Goal: Task Accomplishment & Management: Use online tool/utility

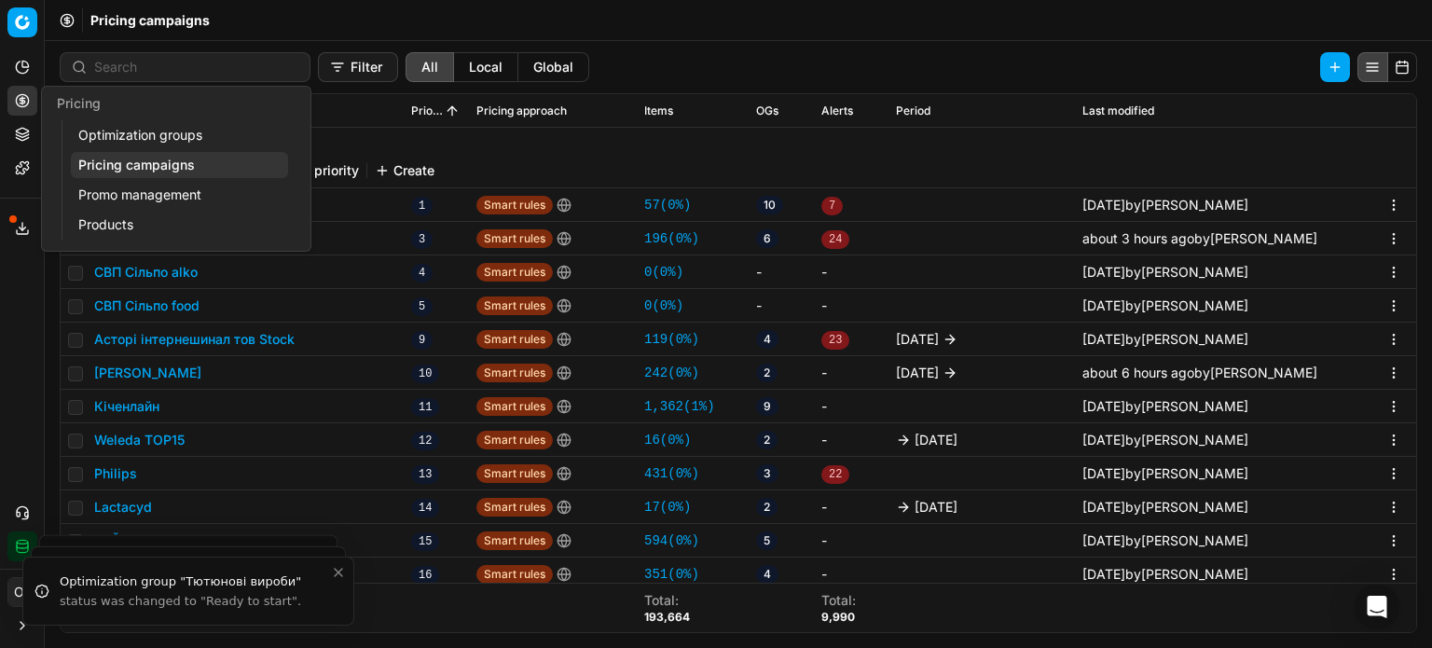
click at [114, 133] on link "Optimization groups" at bounding box center [179, 135] width 217 height 26
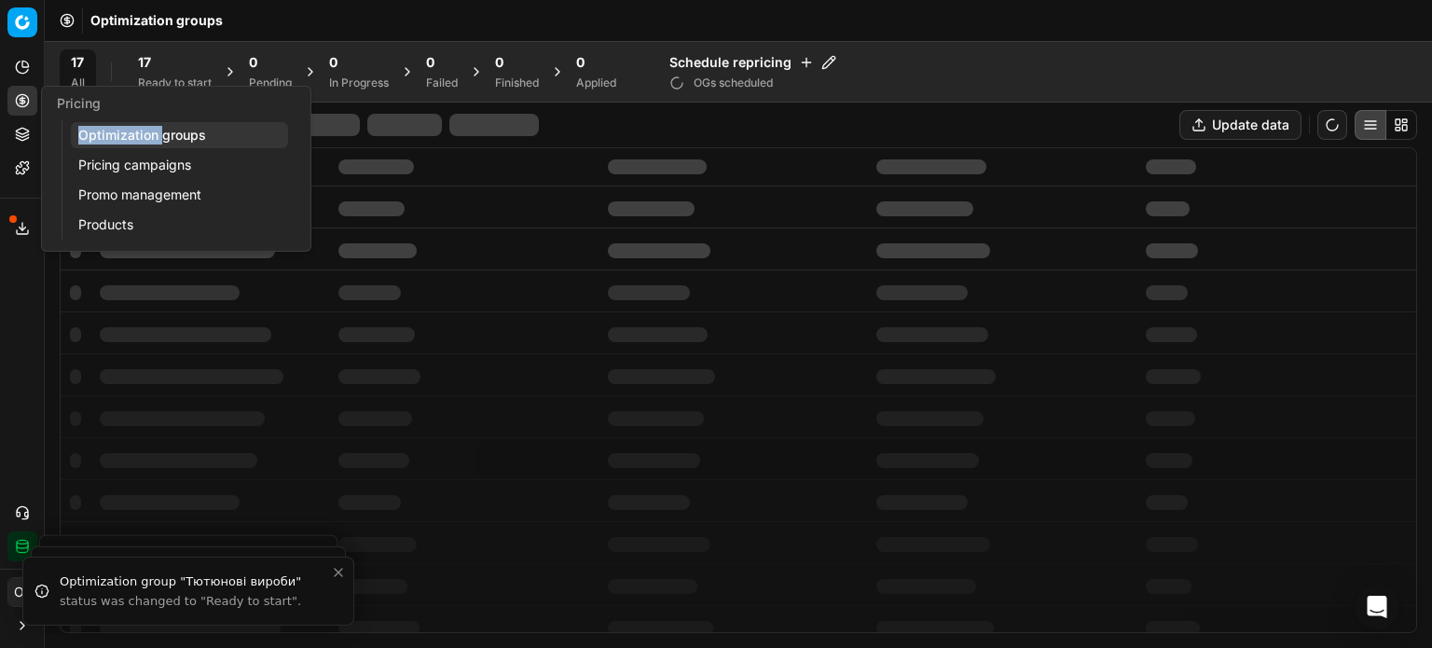
click at [114, 131] on link "Optimization groups" at bounding box center [179, 135] width 217 height 26
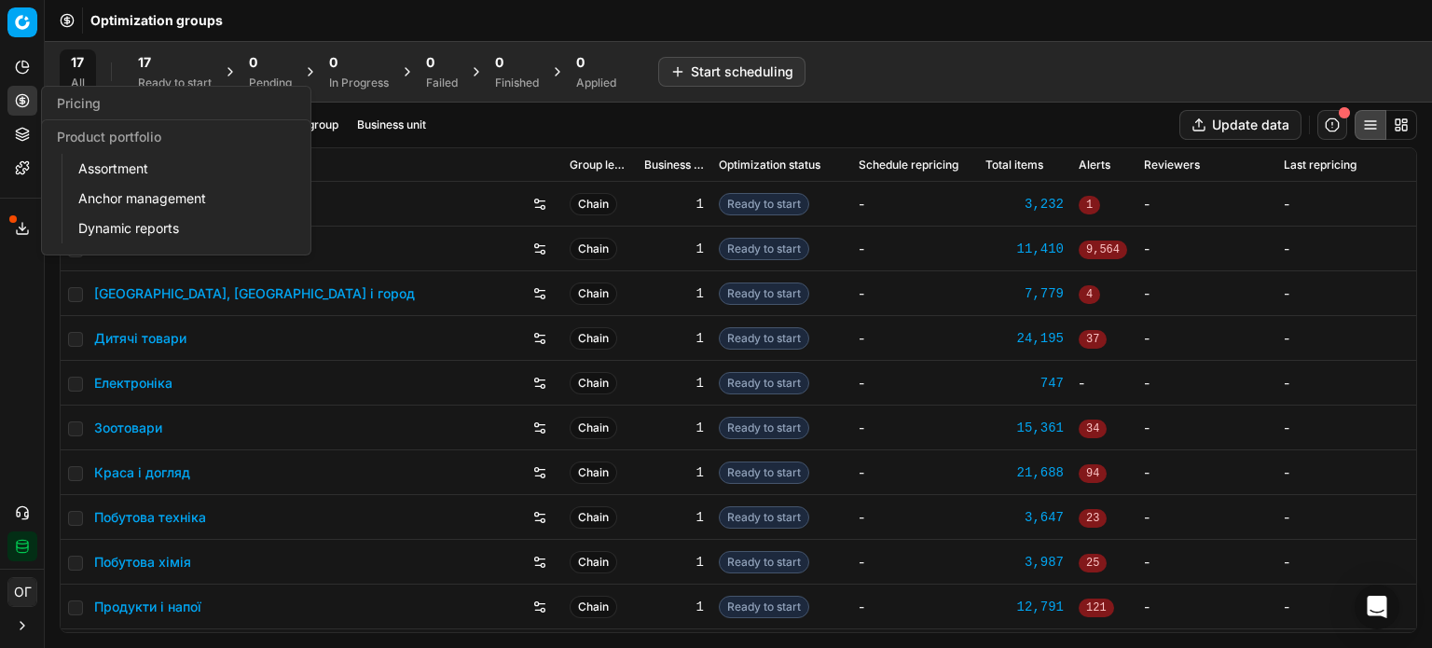
click at [17, 136] on icon at bounding box center [22, 134] width 15 height 15
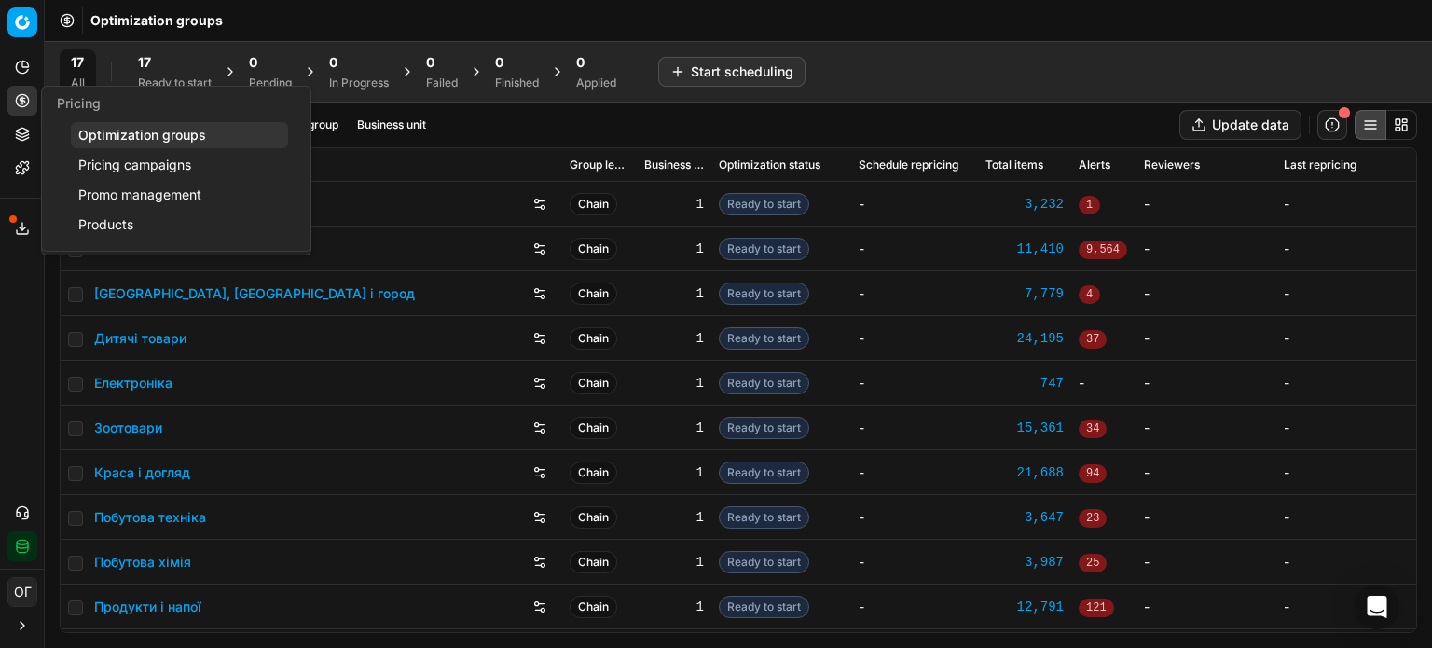
click at [19, 141] on icon at bounding box center [22, 134] width 15 height 15
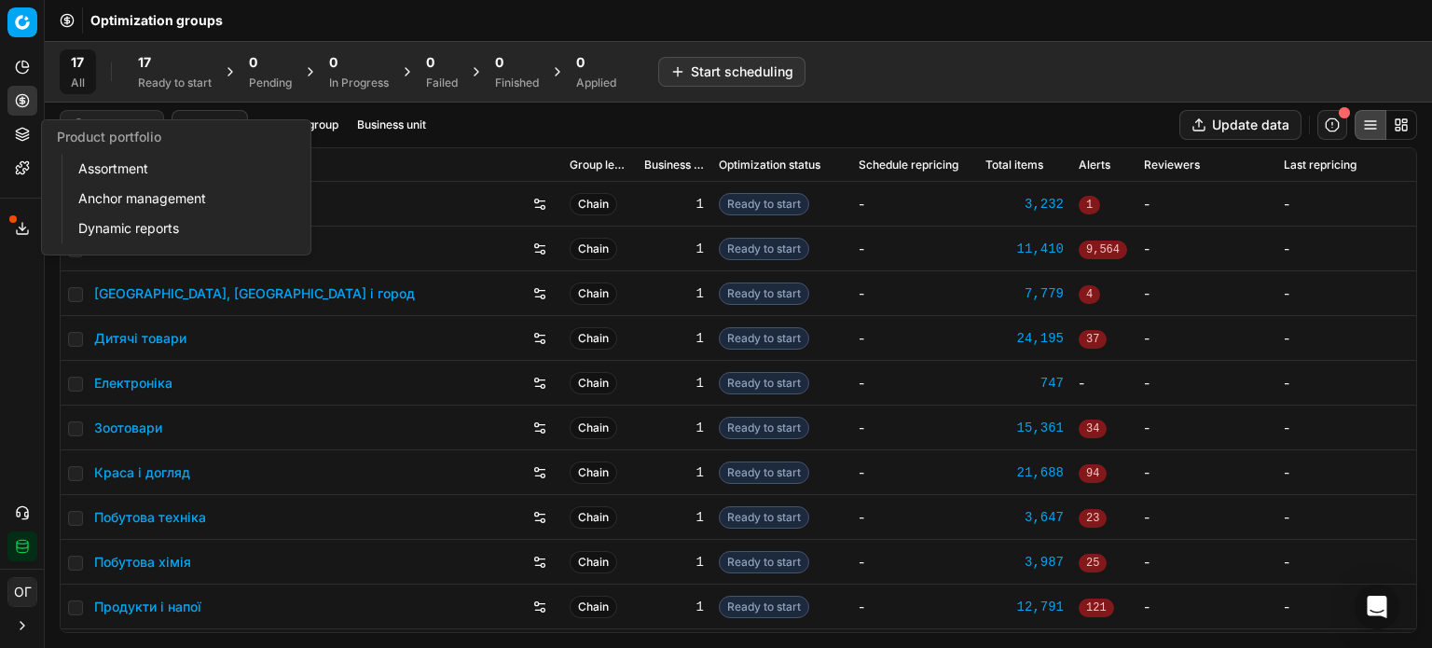
click at [16, 135] on icon at bounding box center [22, 134] width 15 height 15
click at [22, 131] on icon at bounding box center [22, 134] width 15 height 15
click at [108, 178] on link "Assortment" at bounding box center [179, 169] width 217 height 26
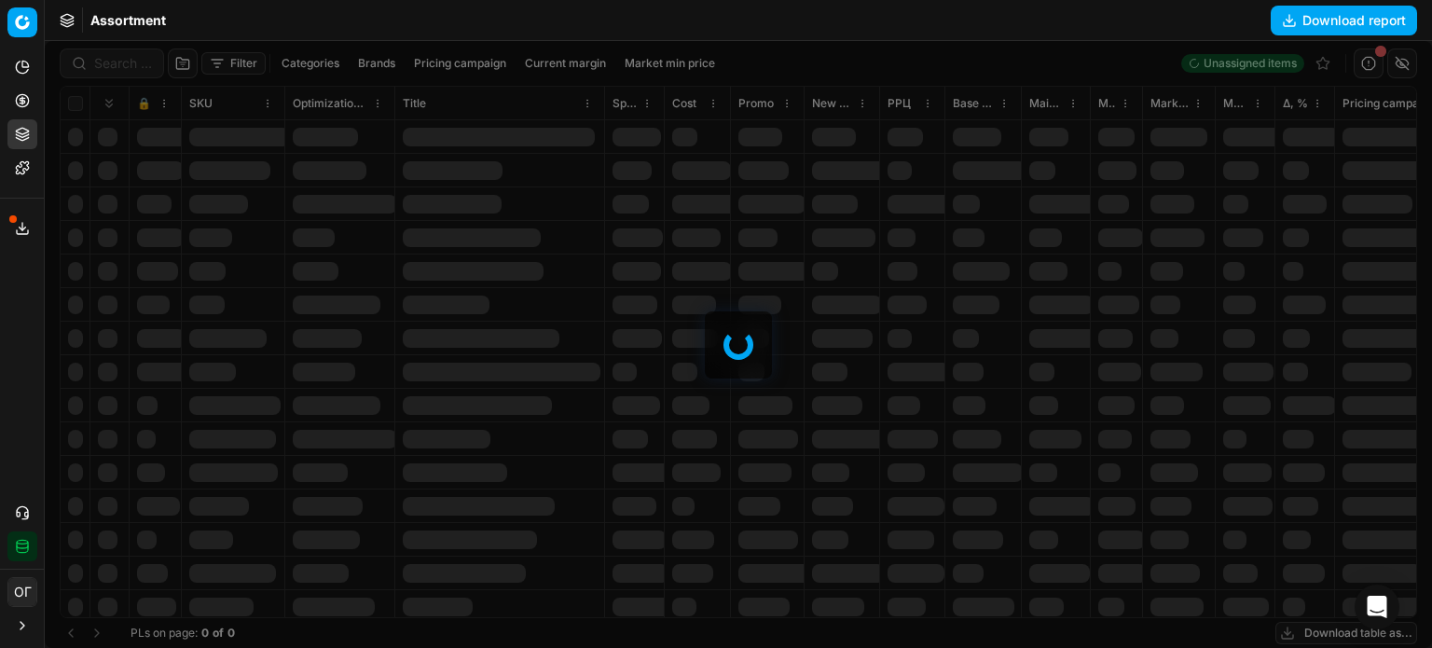
click at [227, 62] on div at bounding box center [738, 344] width 1387 height 607
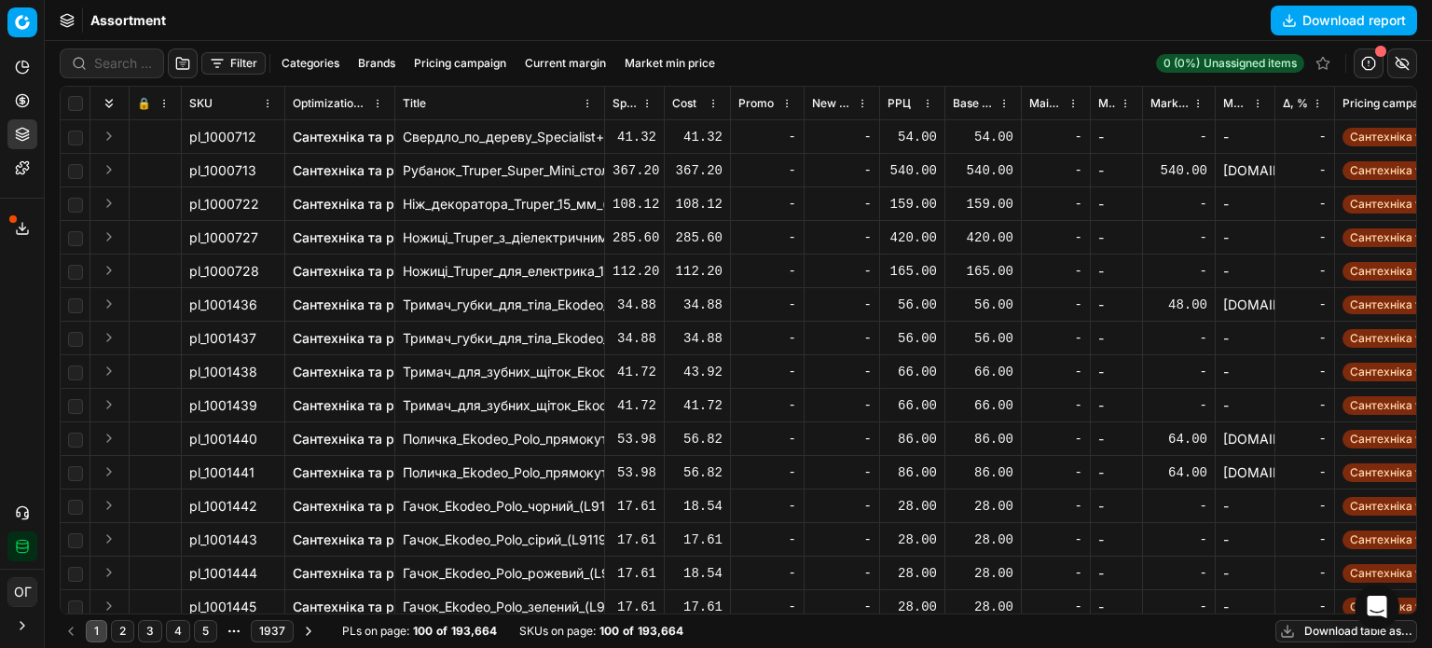
click at [227, 62] on button "Filter" at bounding box center [233, 63] width 64 height 22
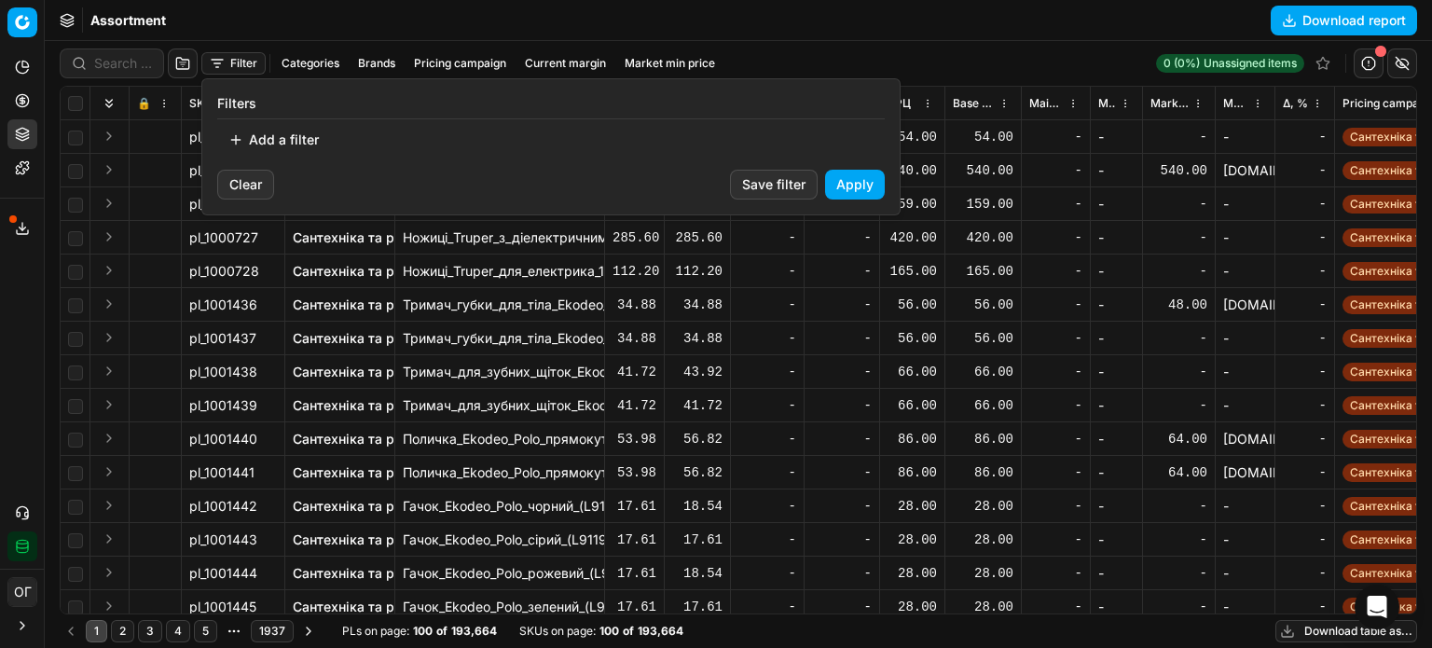
click at [265, 144] on button "Add a filter" at bounding box center [273, 140] width 113 height 30
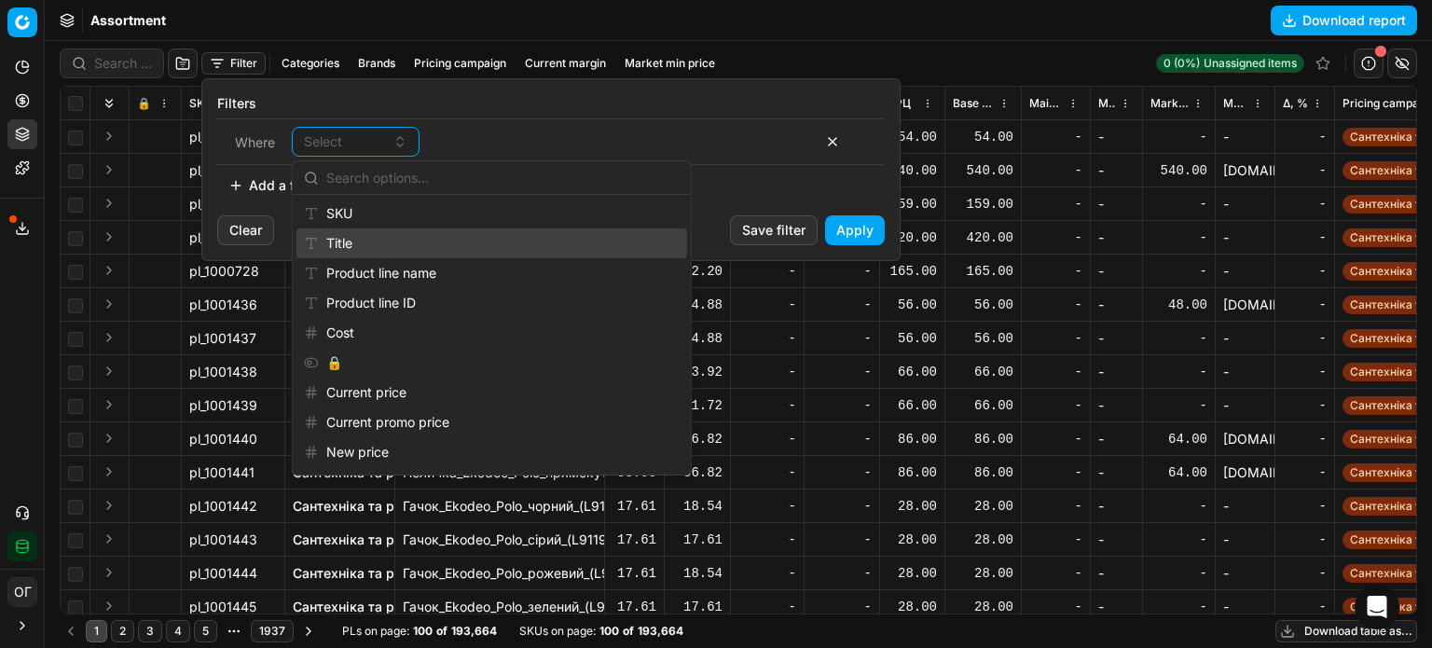
click at [373, 228] on div "Title" at bounding box center [491, 243] width 391 height 30
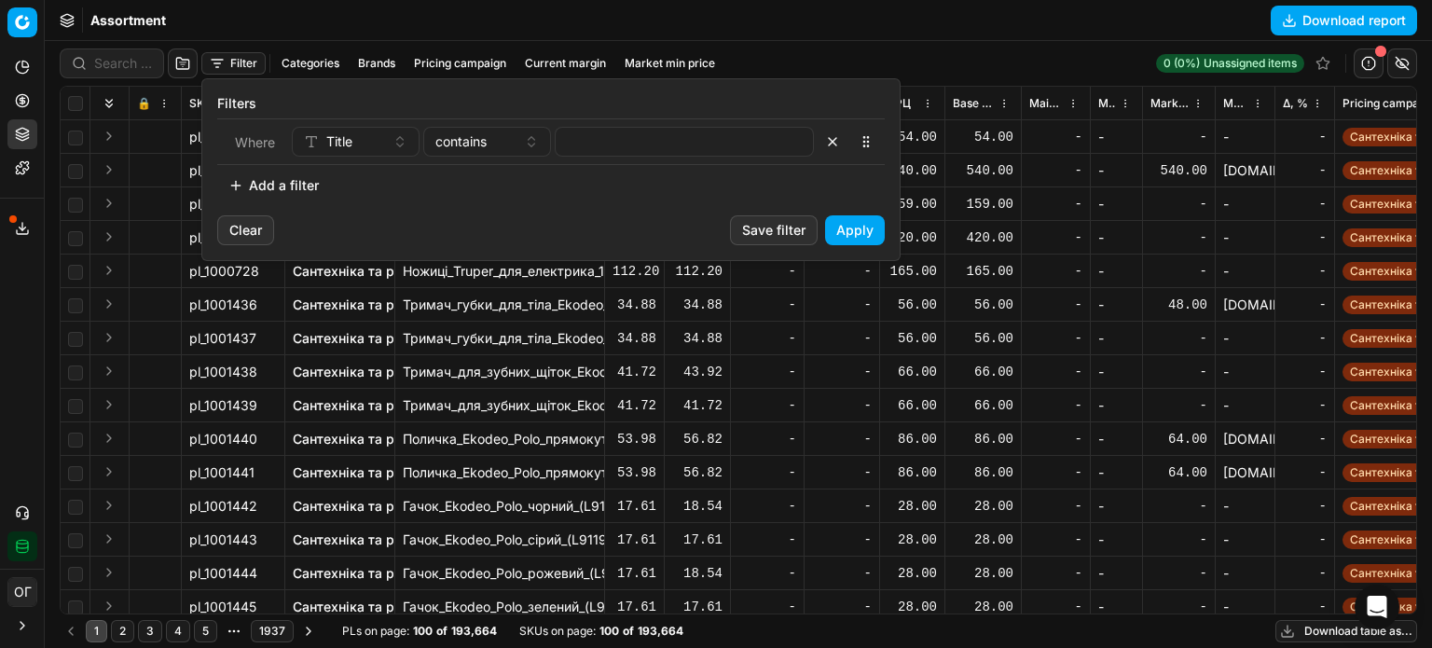
click at [384, 133] on div "Title" at bounding box center [344, 141] width 81 height 19
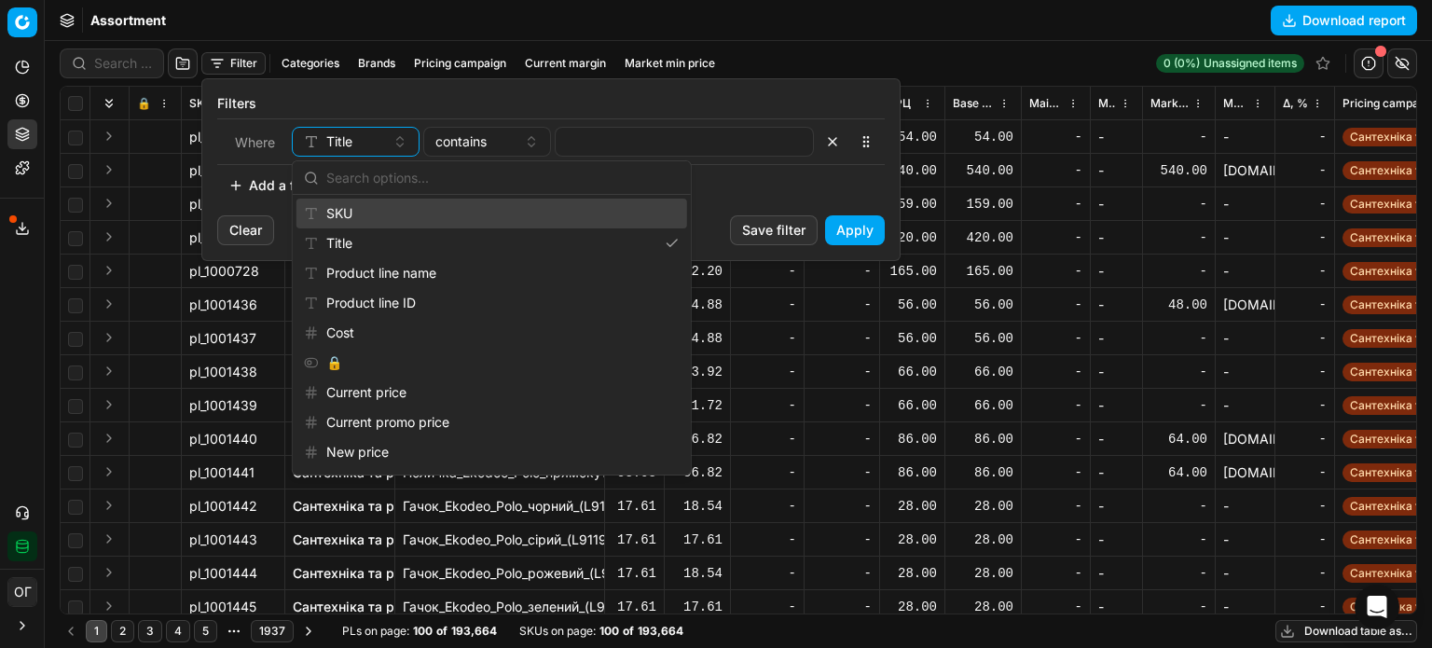
click at [393, 216] on div "SKU" at bounding box center [491, 214] width 391 height 30
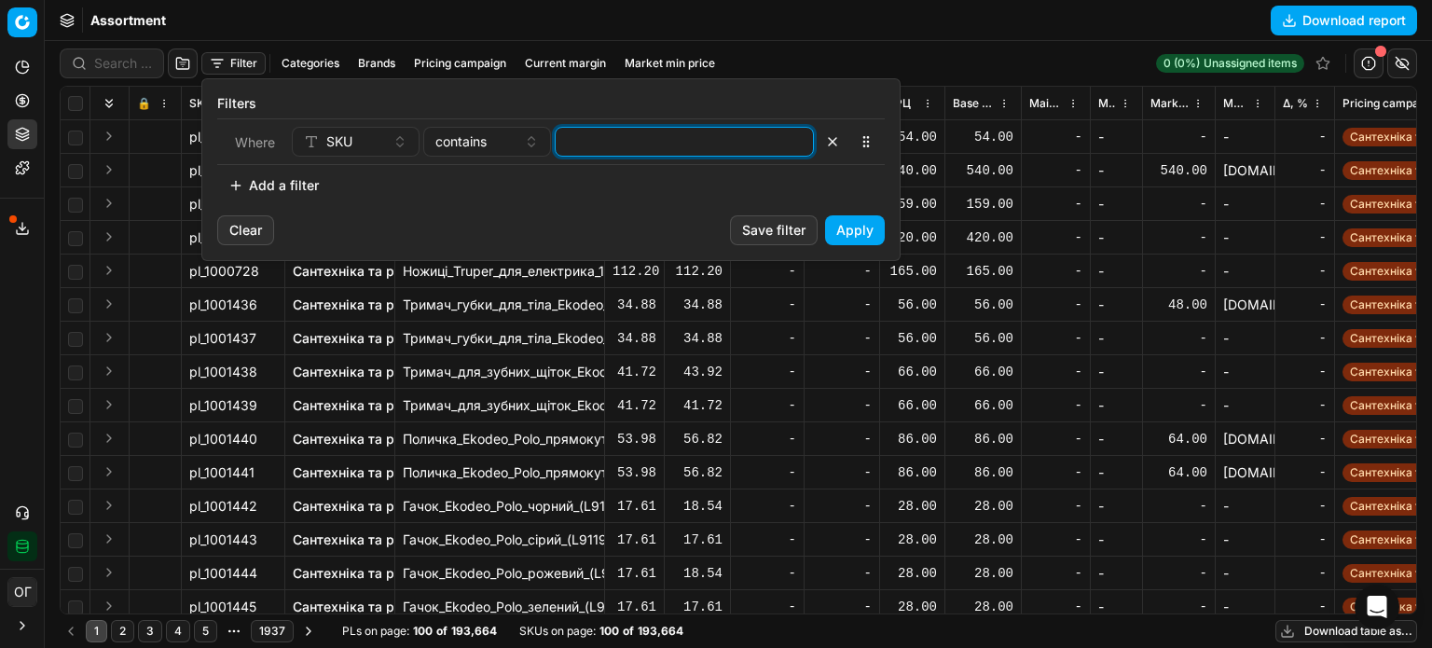
click at [672, 147] on input at bounding box center [684, 142] width 242 height 28
paste input "418879,426818,493265,710881,710882,960140,637890,858680,637893,637894,710852,43…"
type input "418879,426818,493265,710881,710882,960140,637890,858680,637893,637894,710852,43…"
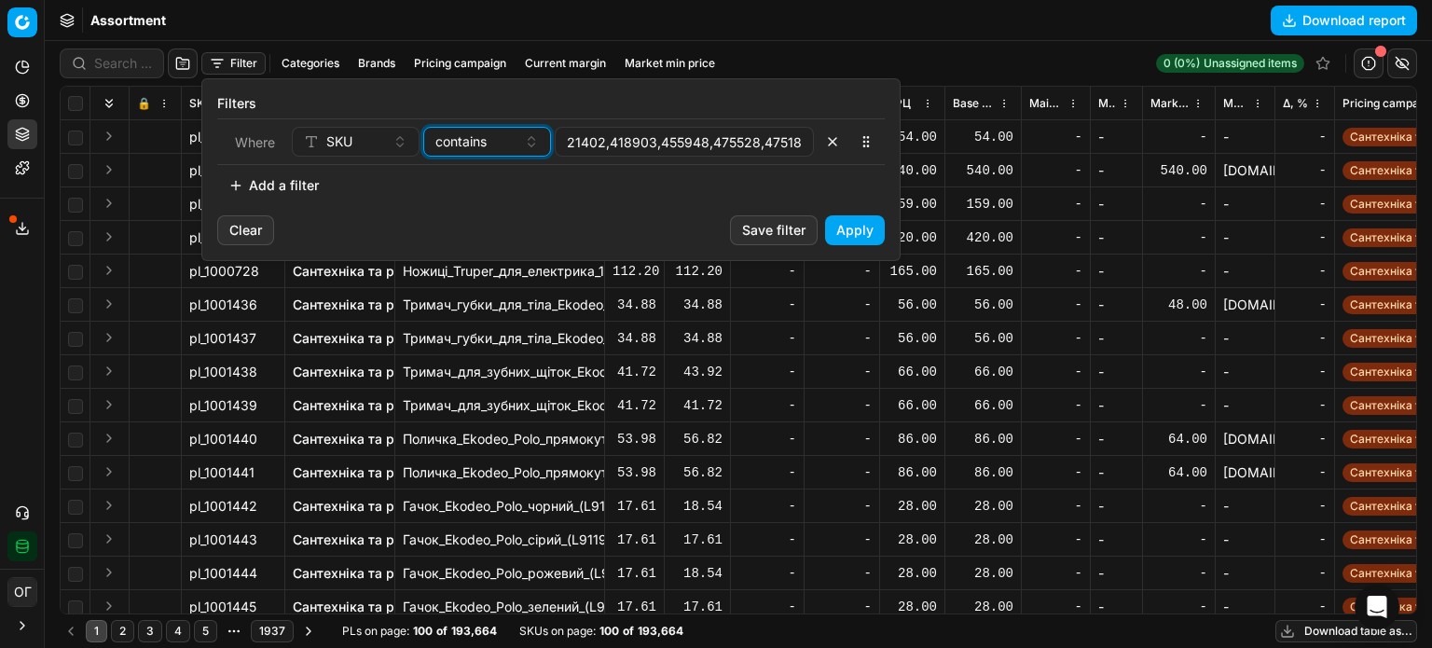
click at [490, 141] on div "contains" at bounding box center [475, 141] width 81 height 19
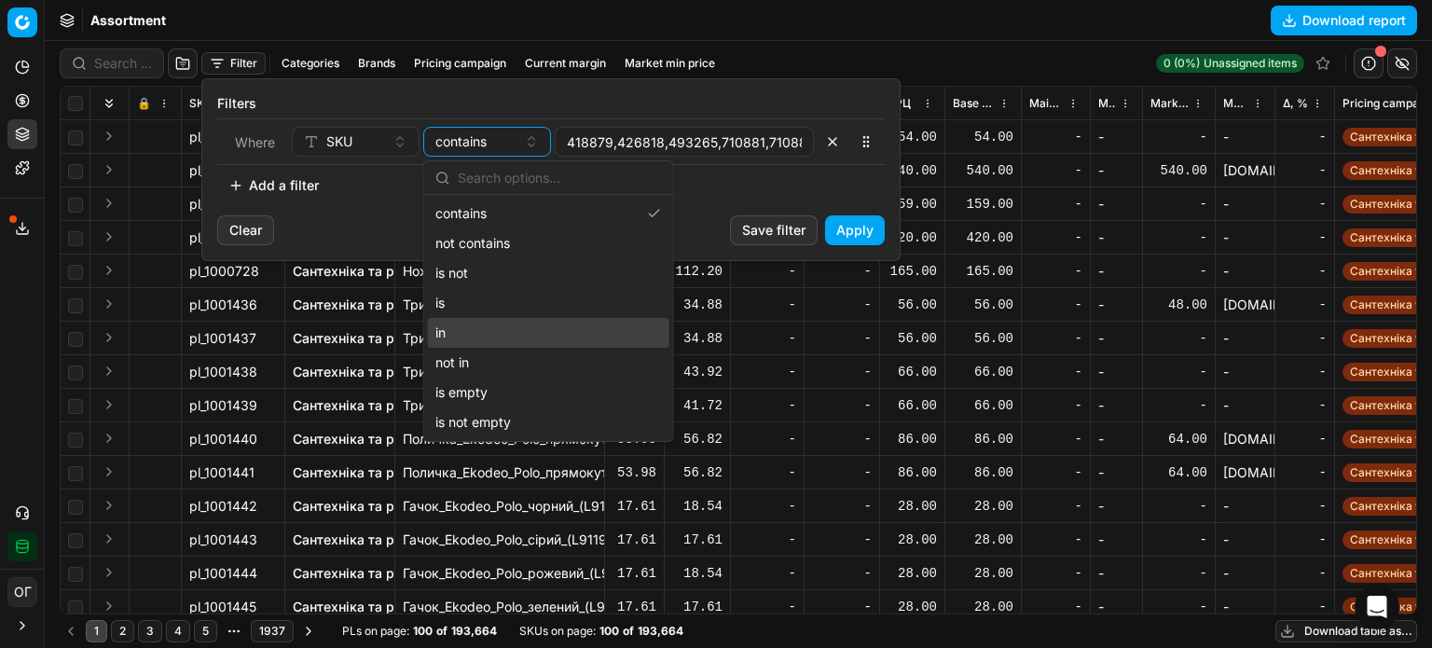
click at [496, 324] on div "in" at bounding box center [548, 333] width 241 height 30
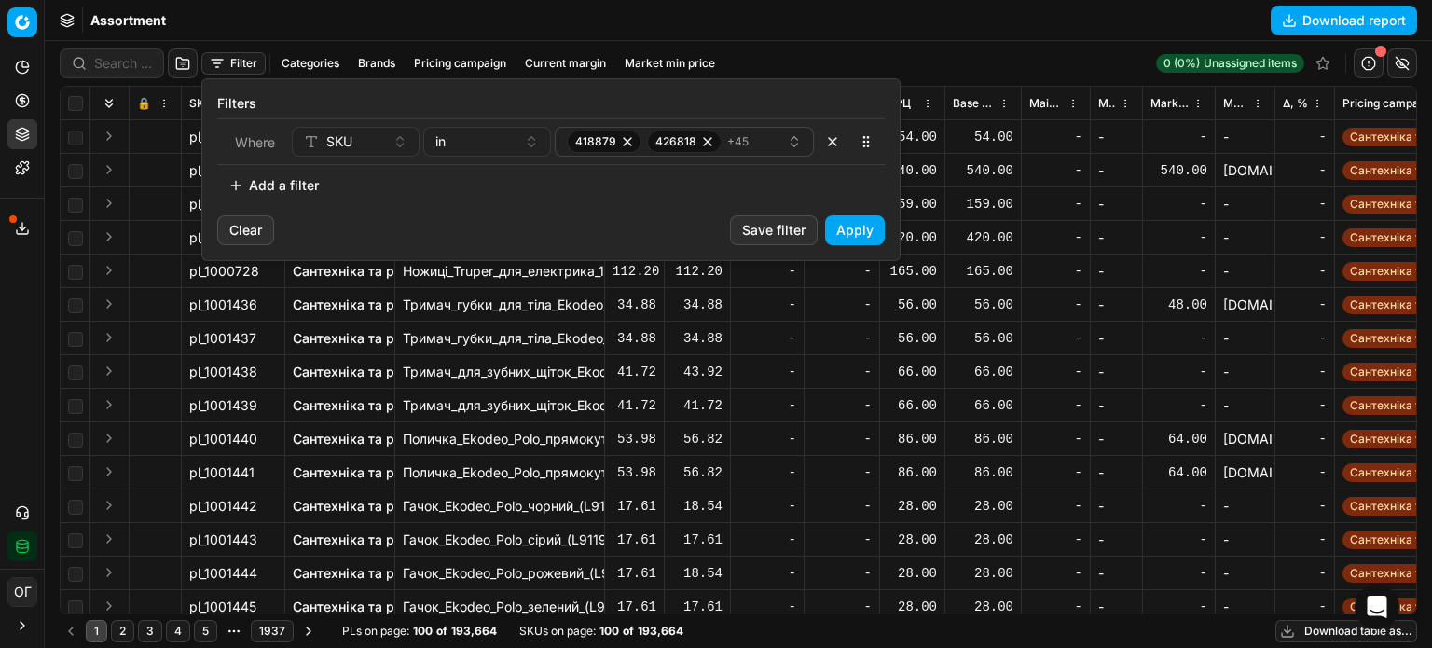
click at [860, 218] on button "Apply" at bounding box center [855, 230] width 60 height 30
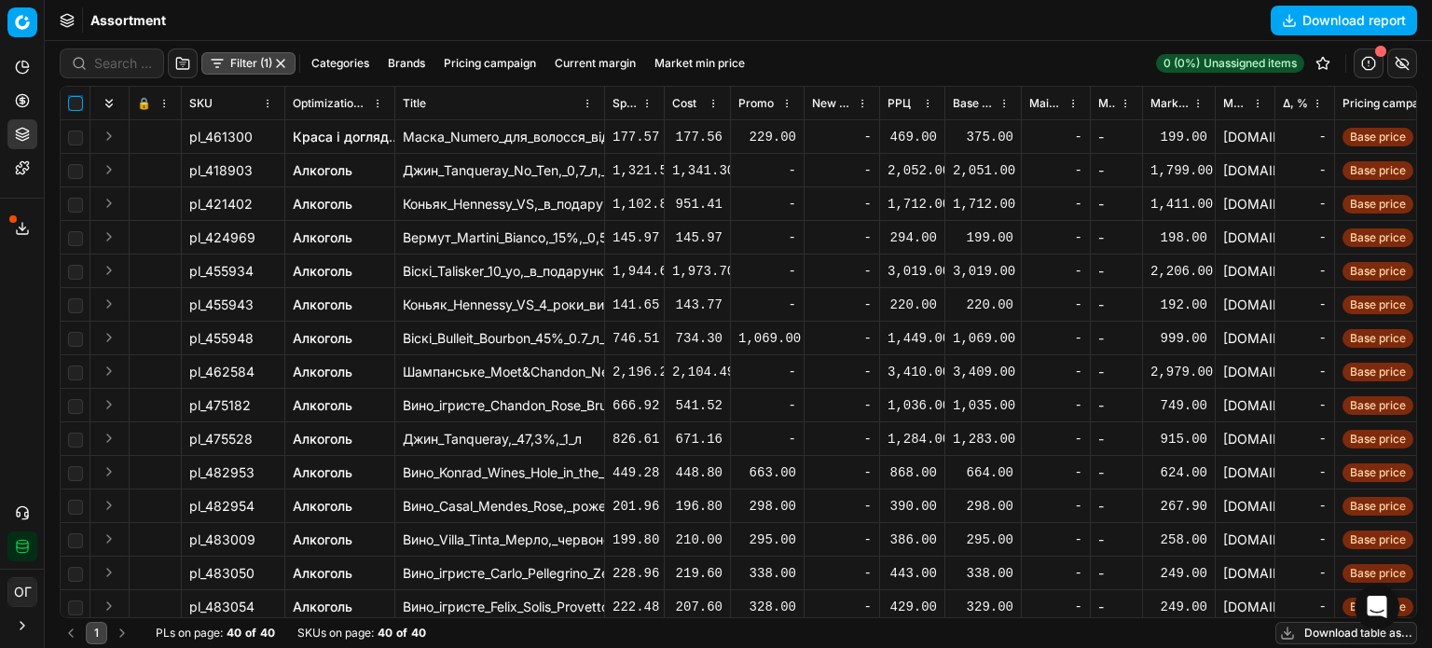
click at [77, 107] on input "checkbox" at bounding box center [75, 103] width 15 height 15
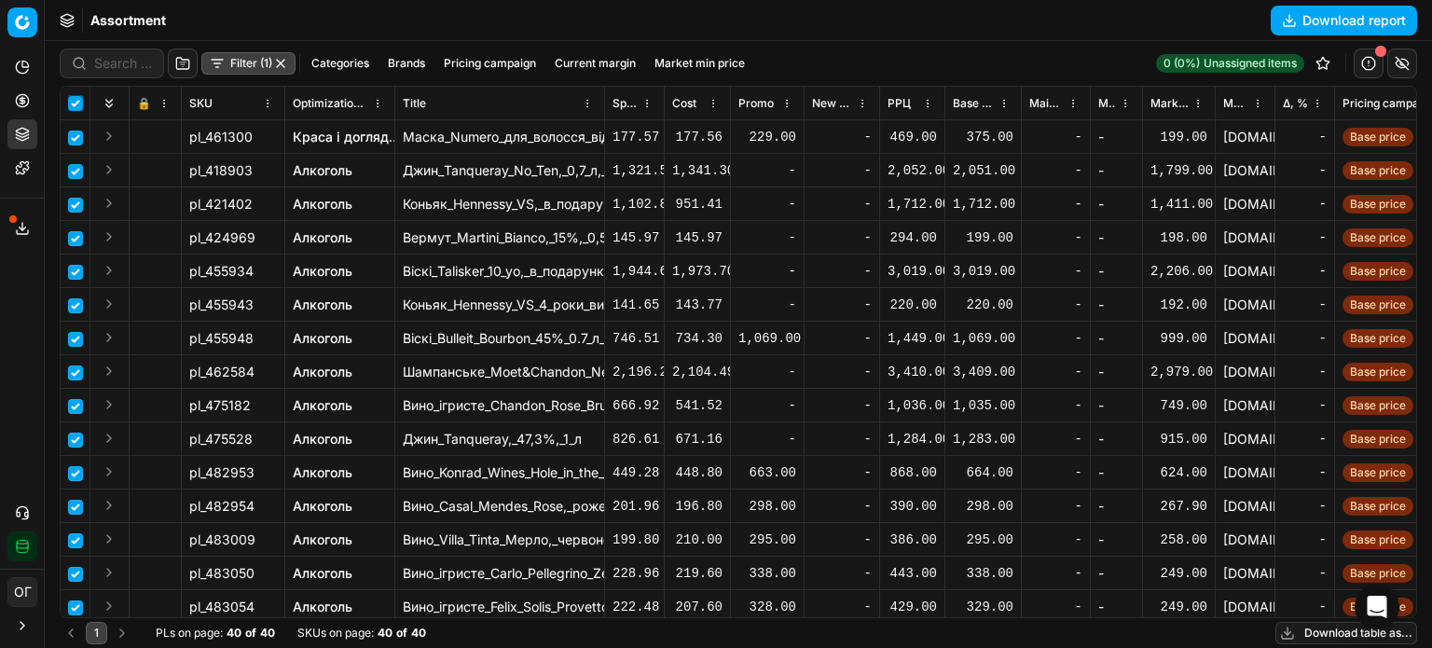
checkbox input "true"
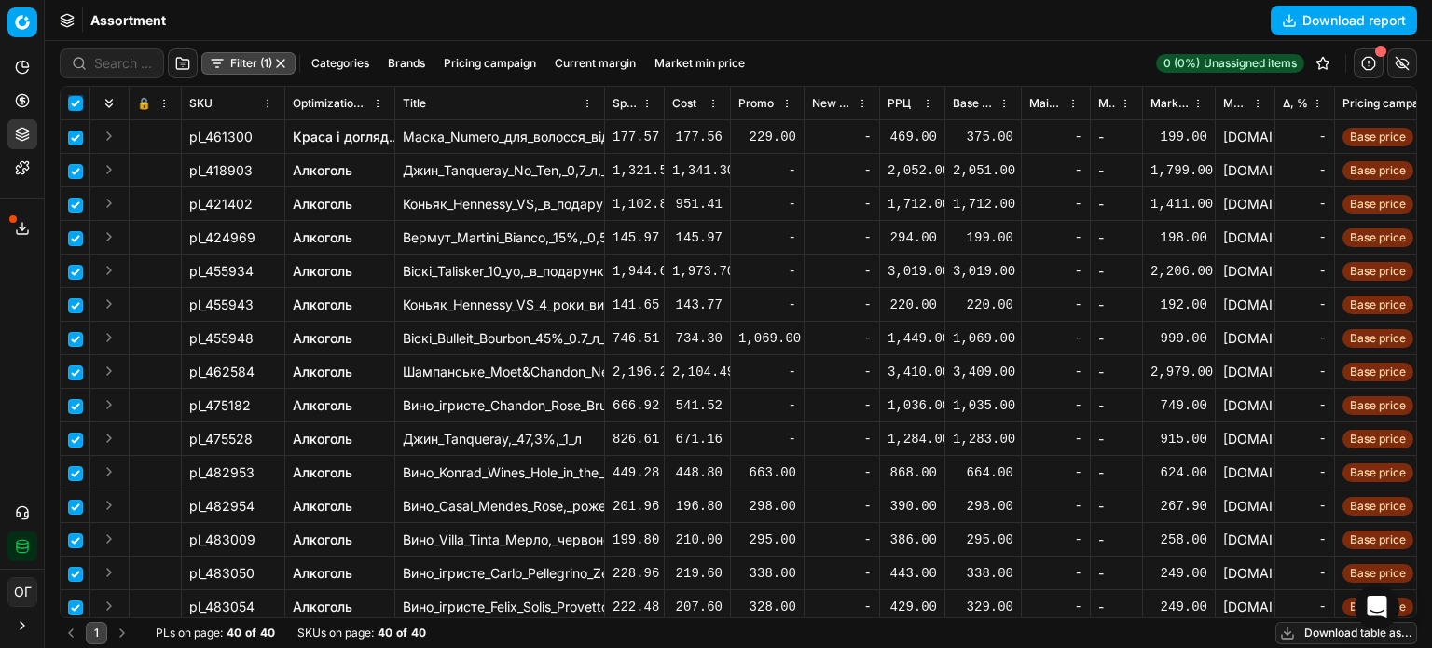
checkbox input "true"
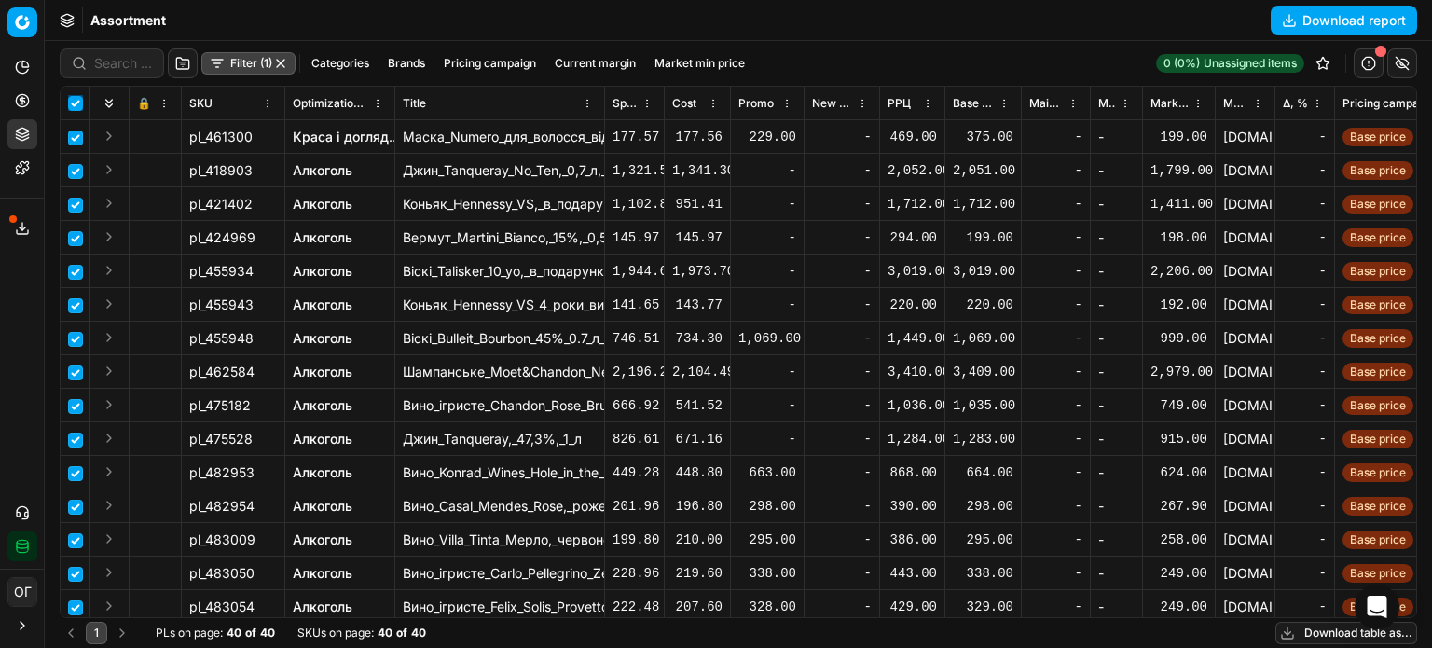
checkbox input "true"
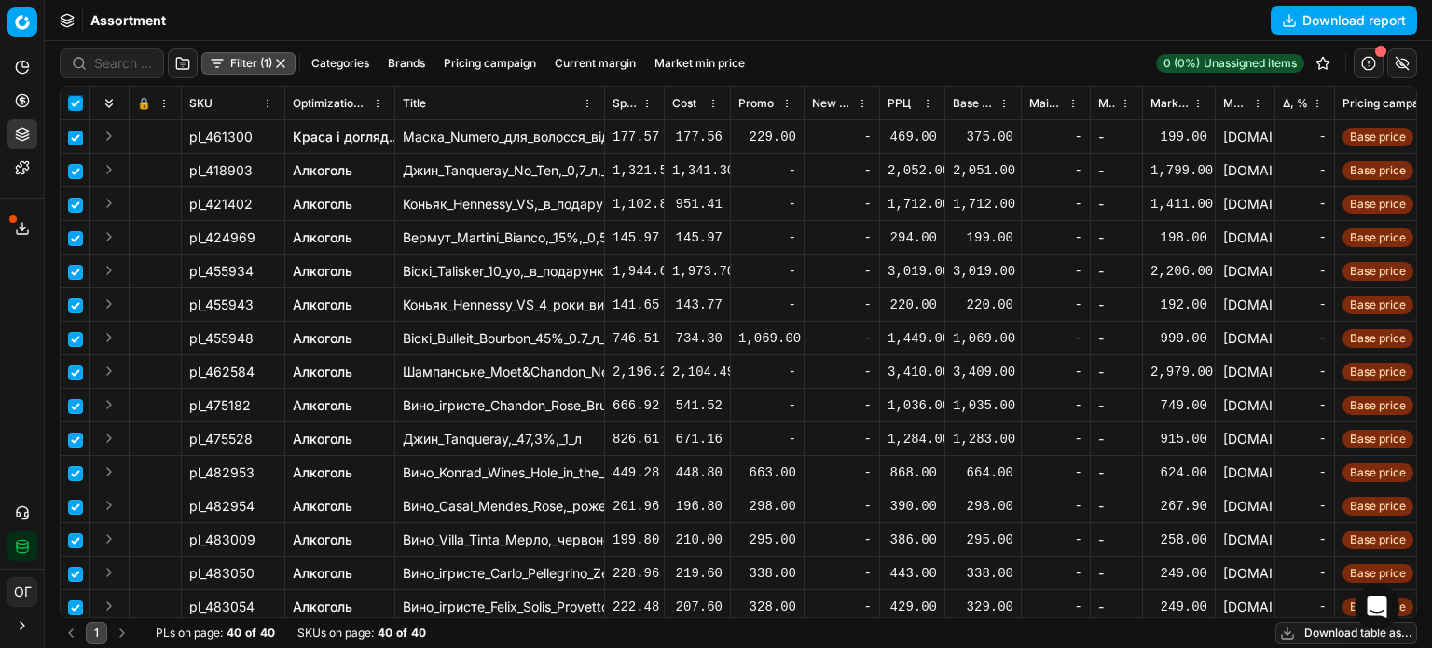
checkbox input "true"
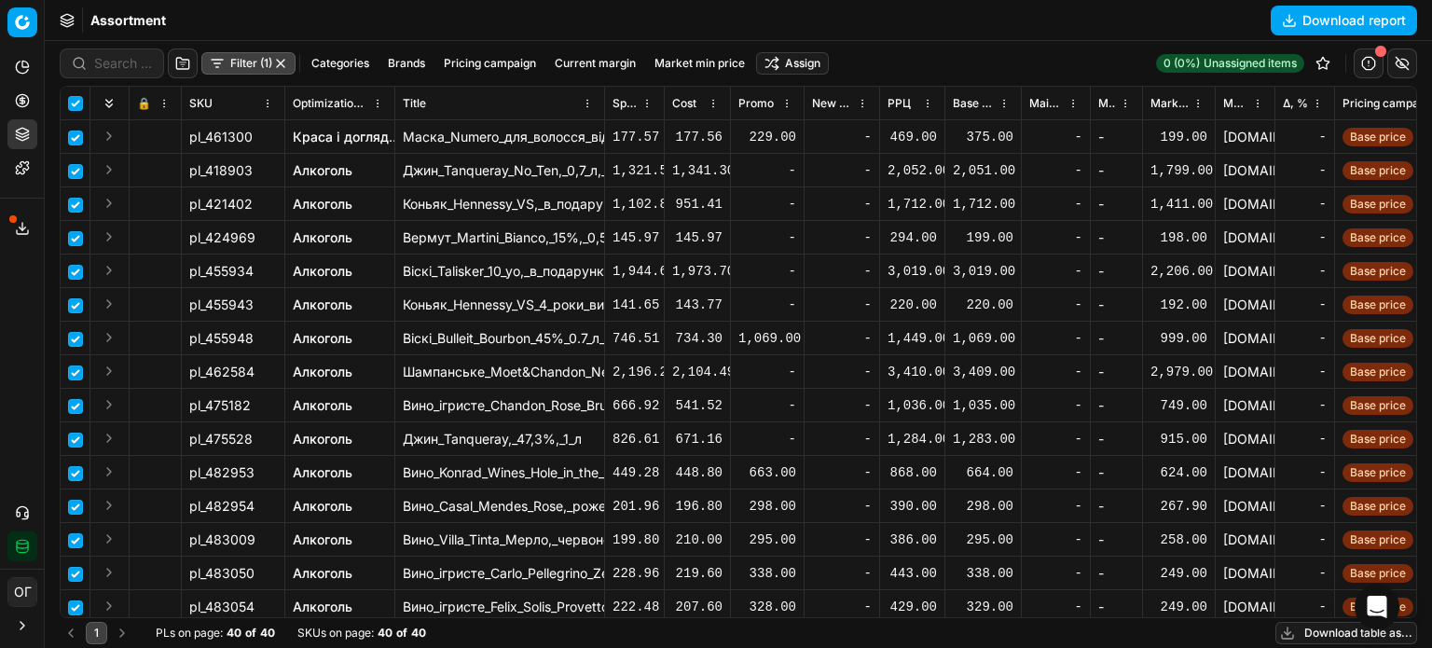
click at [765, 58] on html "Pricing platform Analytics Pricing Product portfolio Templates Export service 1…" at bounding box center [716, 324] width 1432 height 648
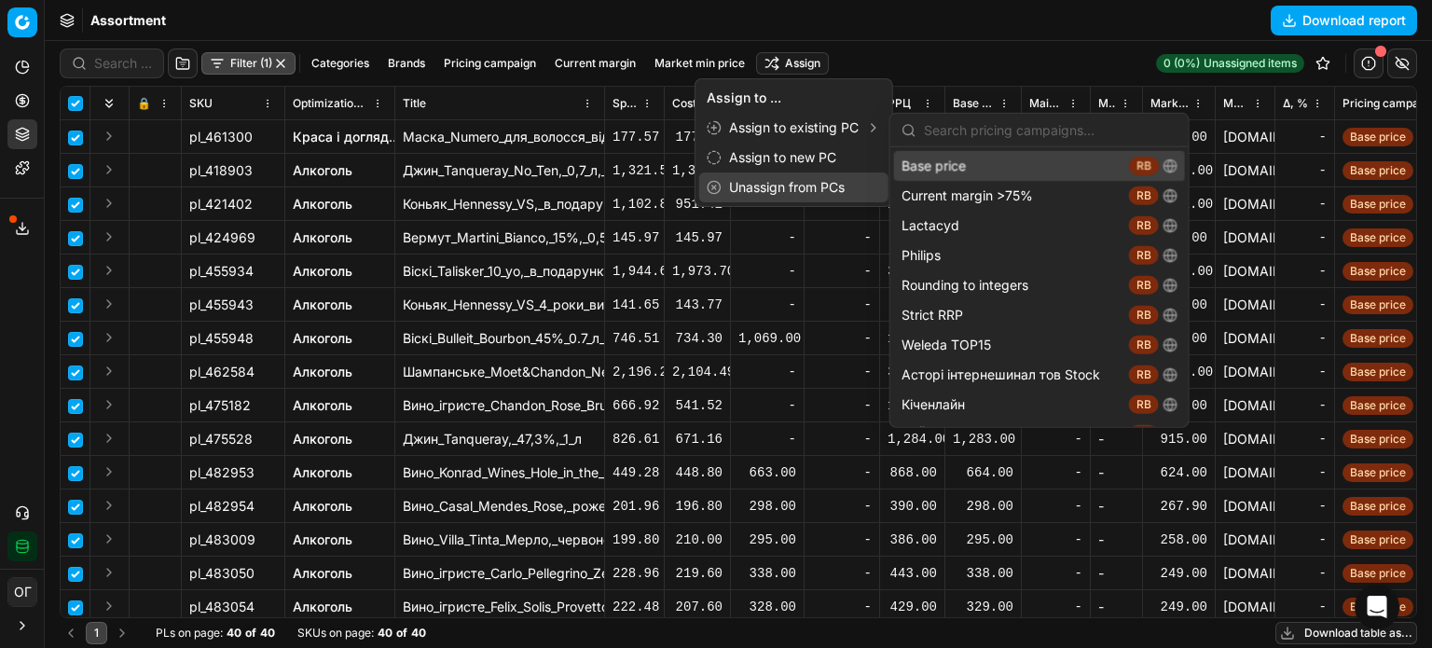
click at [799, 183] on div "Unassign from PCs" at bounding box center [793, 187] width 189 height 30
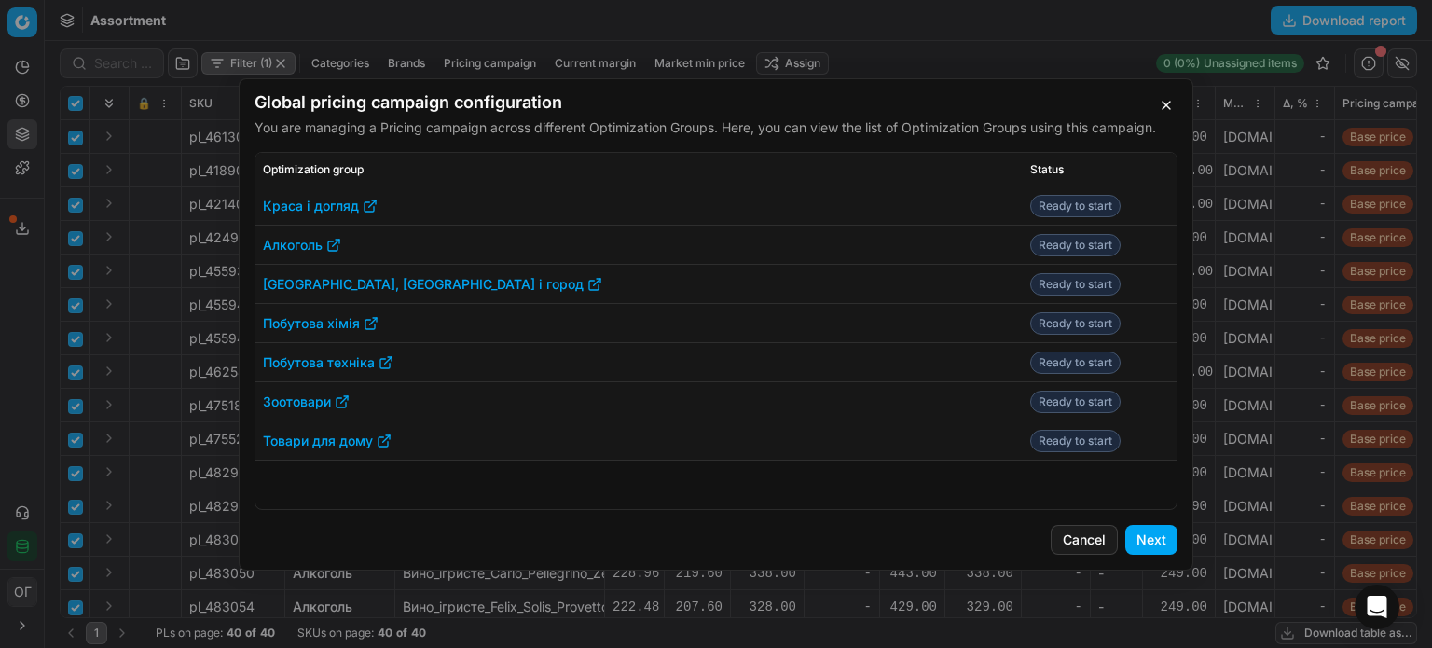
click at [1148, 537] on button "Next" at bounding box center [1151, 540] width 52 height 30
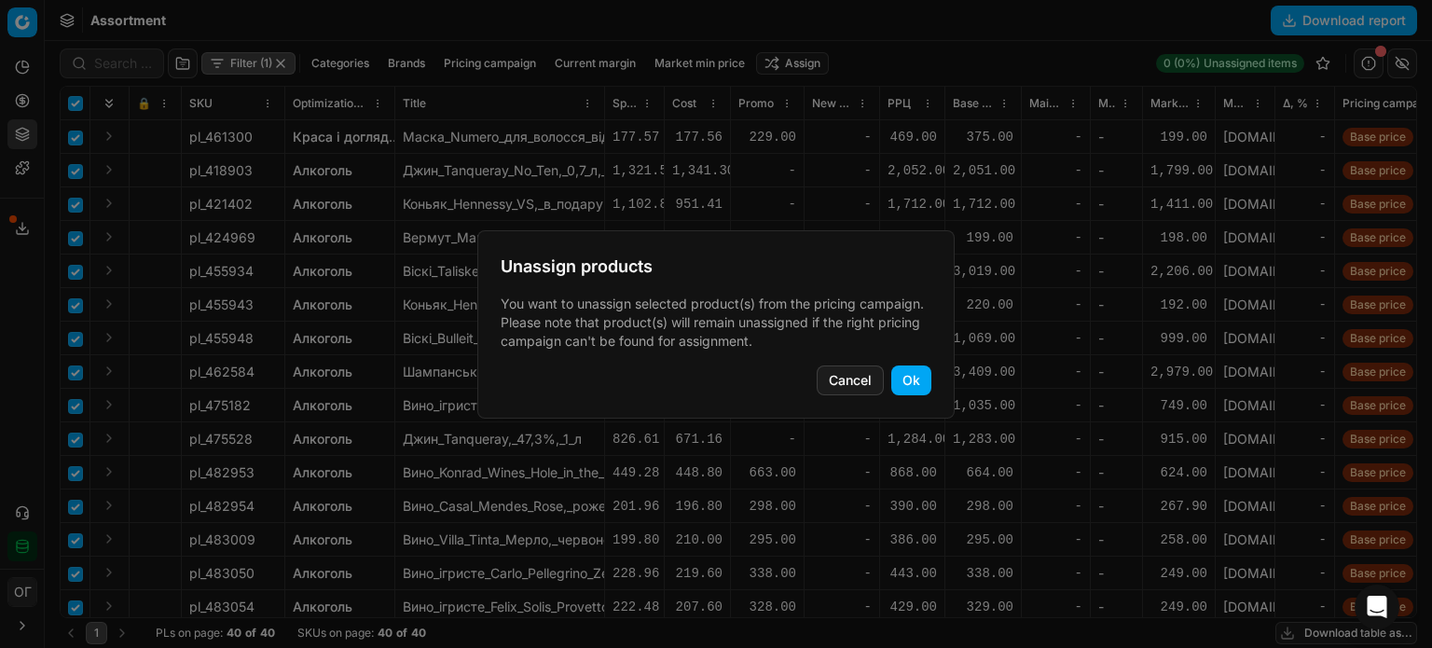
click at [914, 391] on button "Ok" at bounding box center [911, 380] width 40 height 30
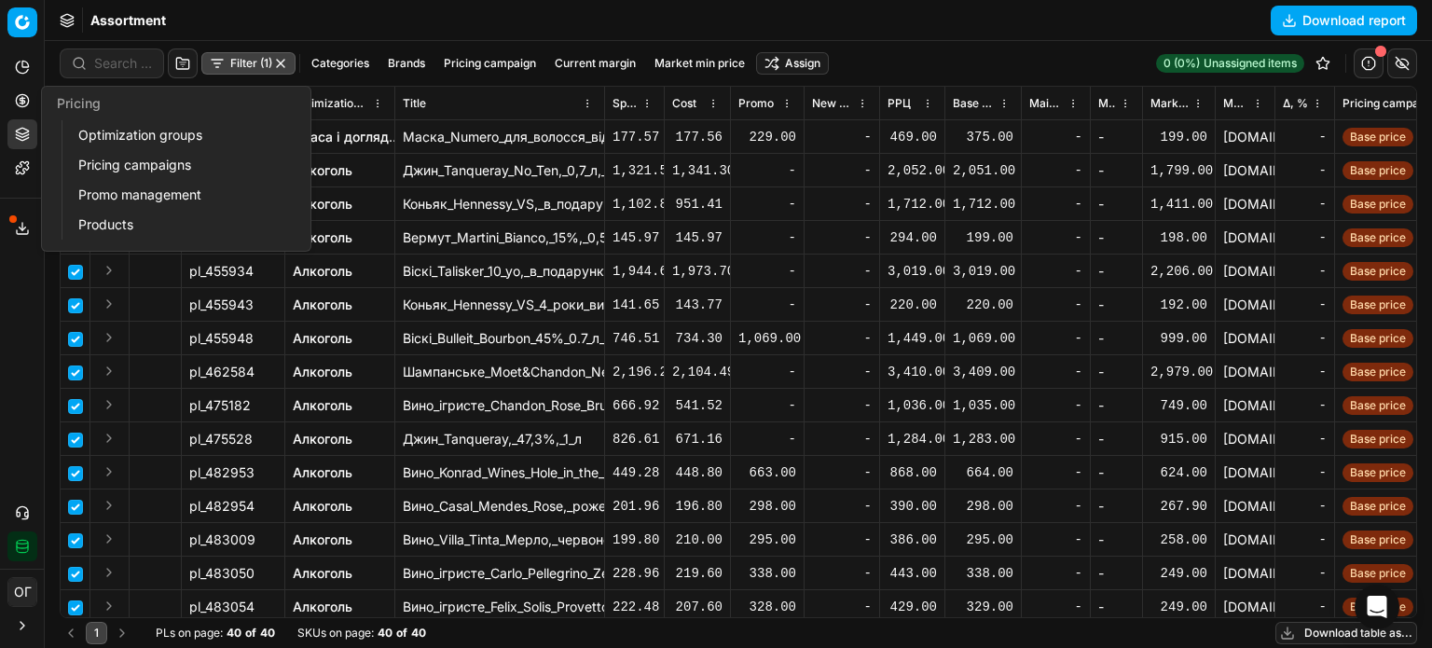
click at [23, 107] on button "Pricing" at bounding box center [22, 101] width 30 height 30
click at [113, 133] on link "Optimization groups" at bounding box center [179, 135] width 217 height 26
checkbox input "false"
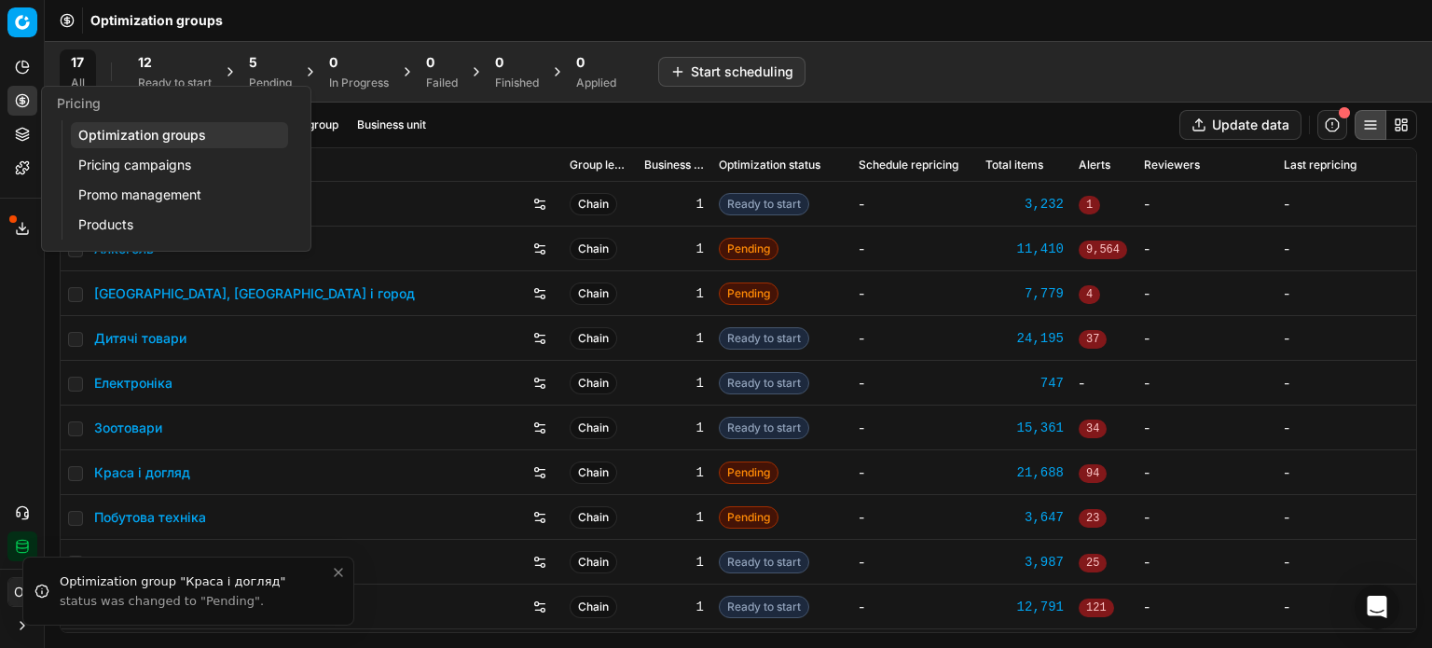
click at [185, 65] on div "12" at bounding box center [175, 62] width 74 height 19
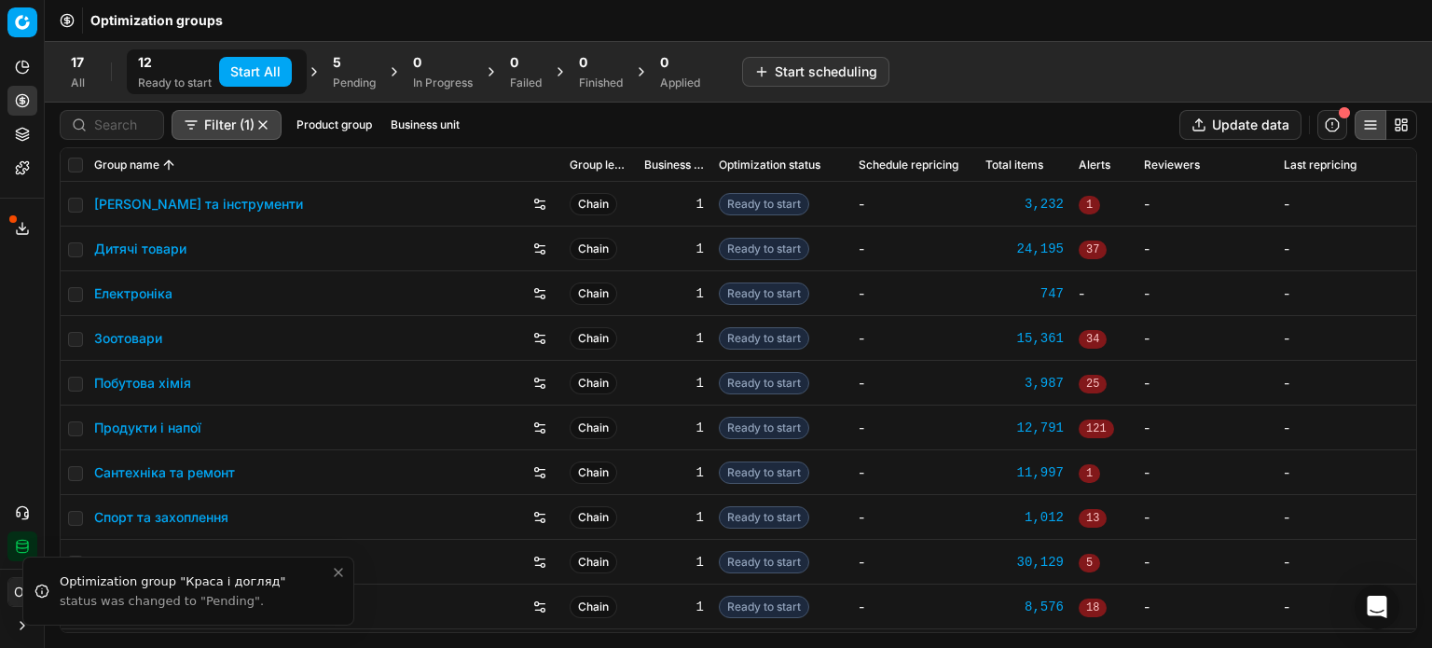
drag, startPoint x: 243, startPoint y: 67, endPoint x: 279, endPoint y: 66, distance: 35.4
click at [248, 66] on button "Start All" at bounding box center [255, 72] width 73 height 30
click at [361, 76] on div "Pending" at bounding box center [363, 83] width 43 height 15
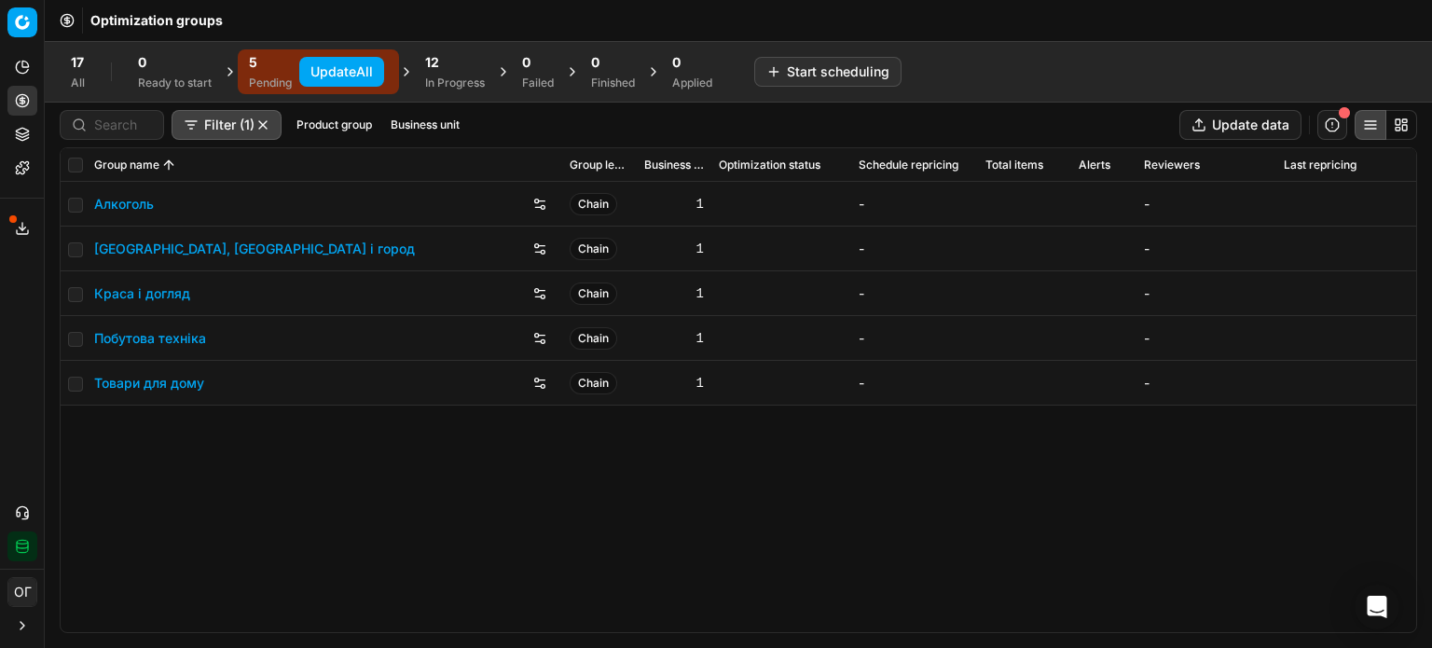
click at [355, 72] on button "Update All" at bounding box center [341, 72] width 85 height 30
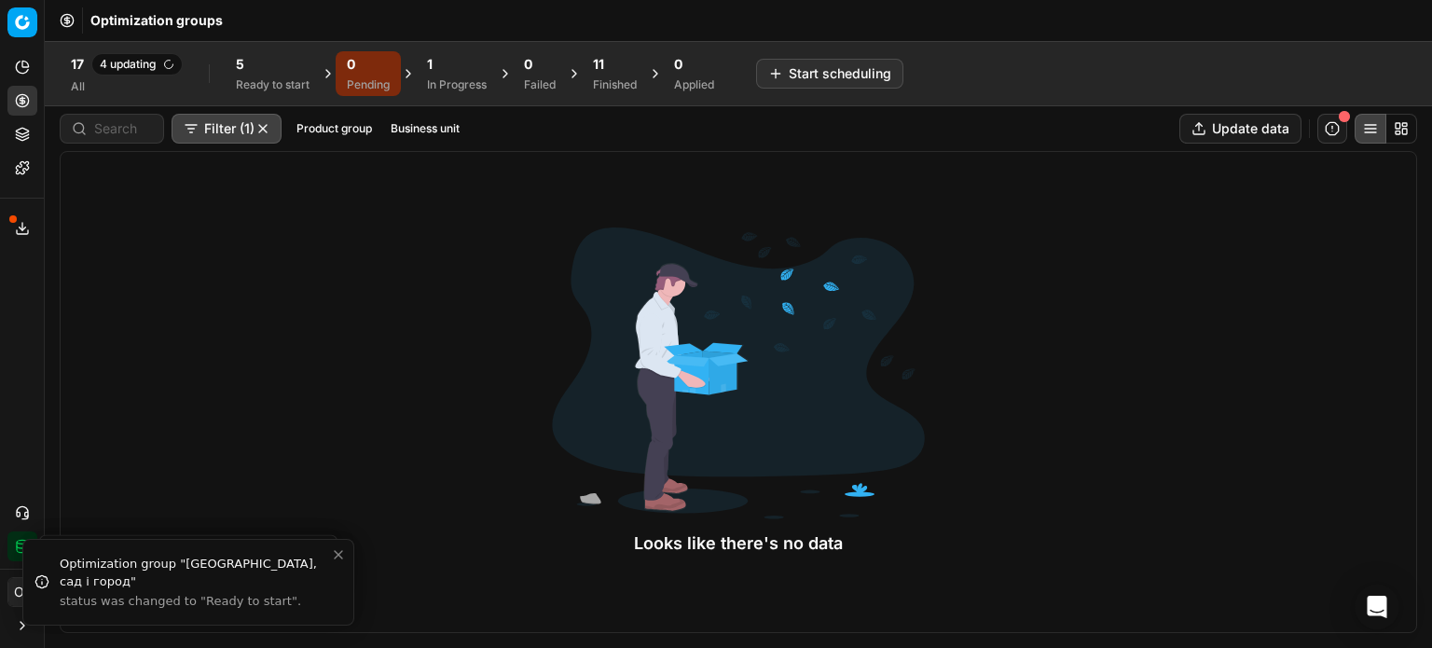
click at [268, 48] on div "17 4 updating All 5 Ready to start 0 Pending 1 In Progress 0 Failed 11 Finished…" at bounding box center [738, 73] width 1387 height 65
click at [272, 66] on div "5" at bounding box center [273, 64] width 74 height 19
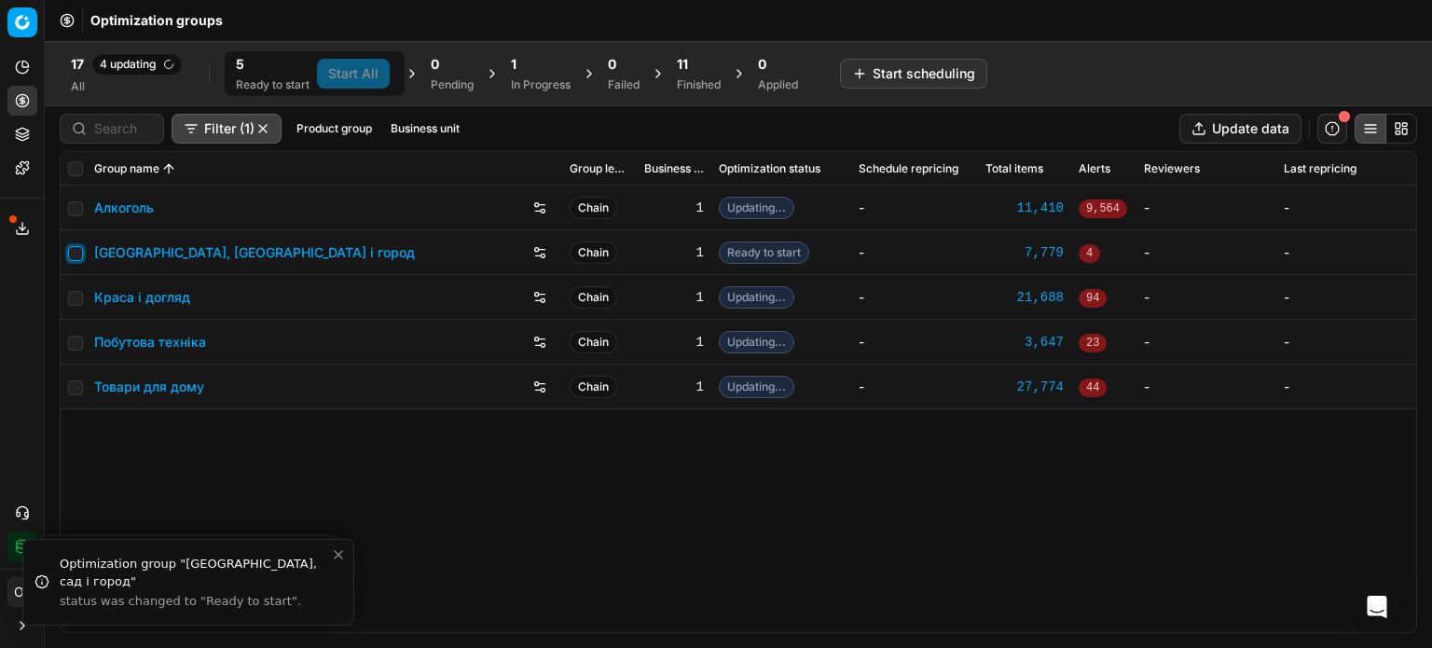
click at [78, 250] on input "checkbox" at bounding box center [75, 253] width 15 height 15
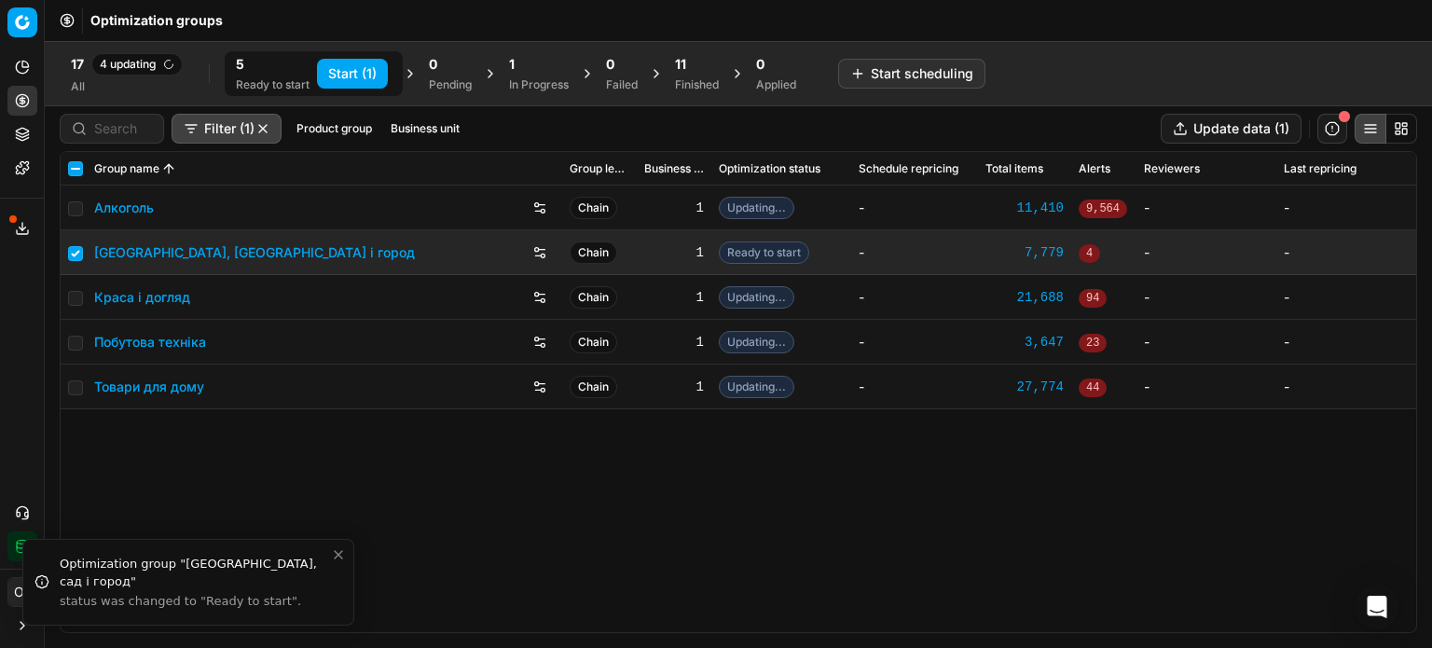
click at [351, 74] on button "Start (1)" at bounding box center [352, 74] width 71 height 30
checkbox input "false"
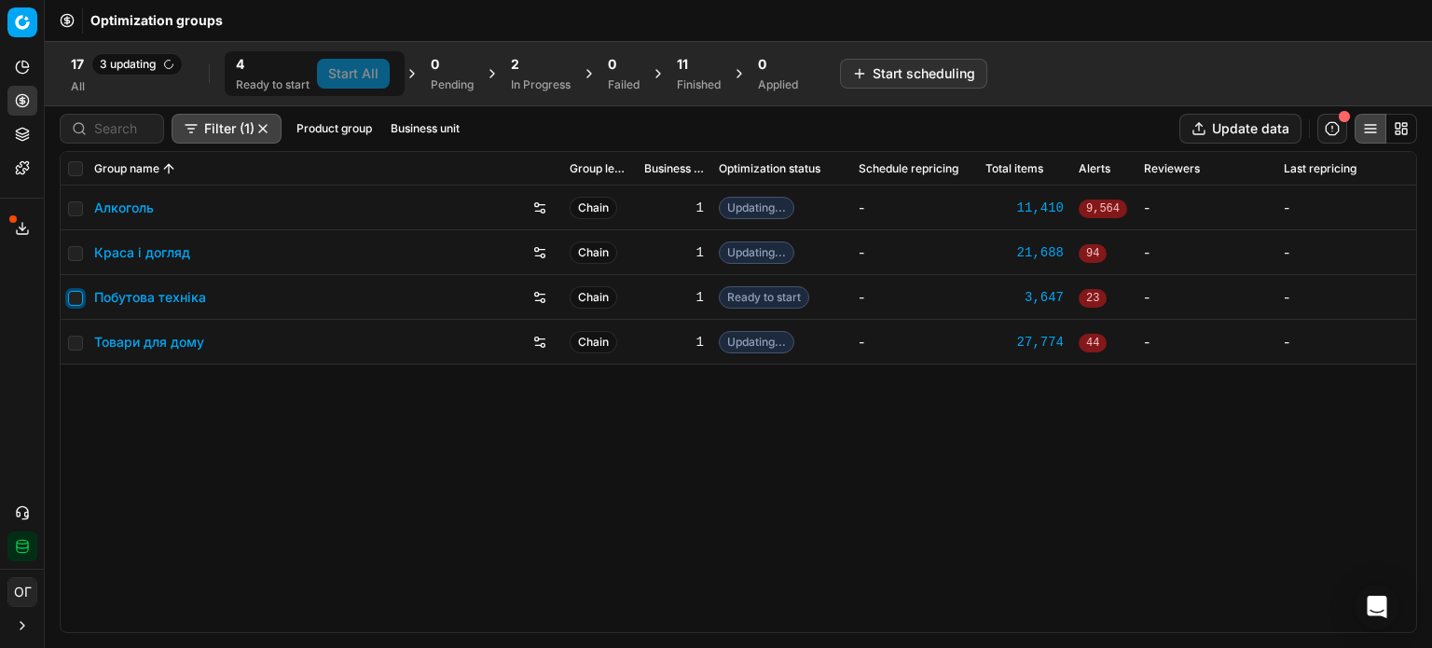
click at [76, 304] on input "checkbox" at bounding box center [75, 298] width 15 height 15
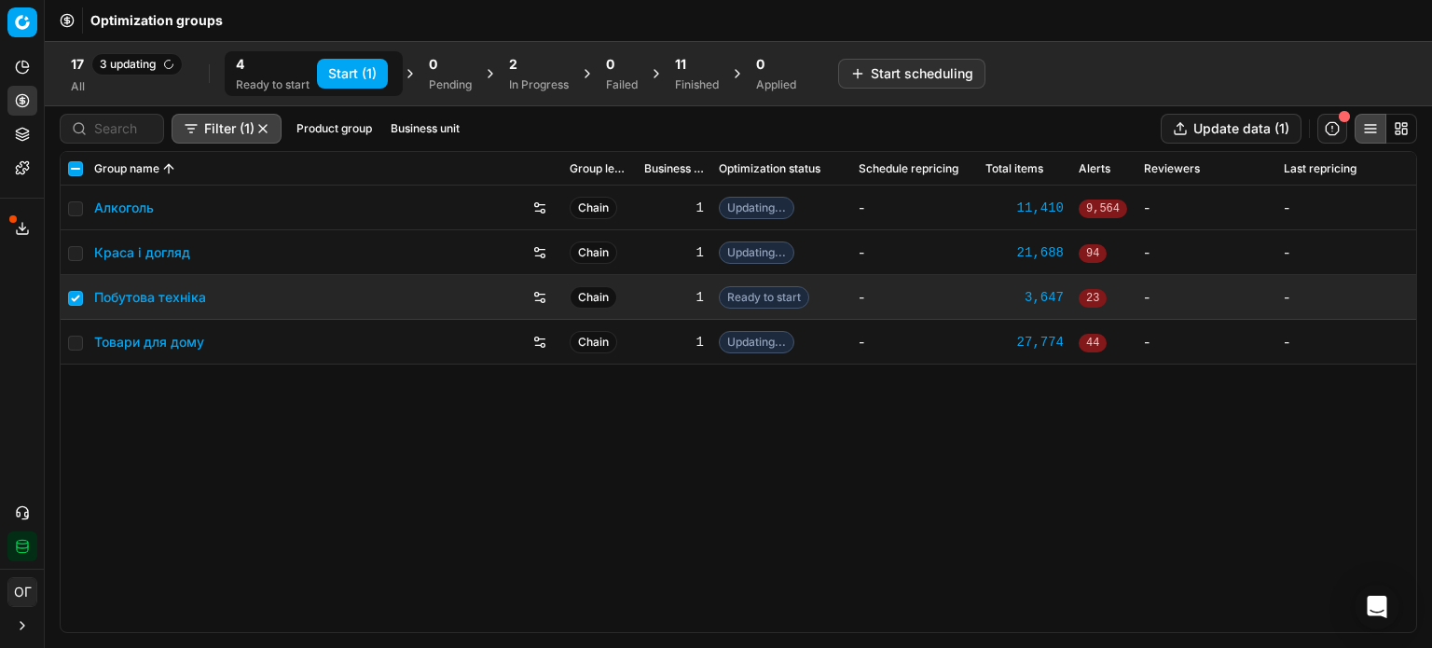
click at [369, 64] on button "Start (1)" at bounding box center [352, 74] width 71 height 30
checkbox input "false"
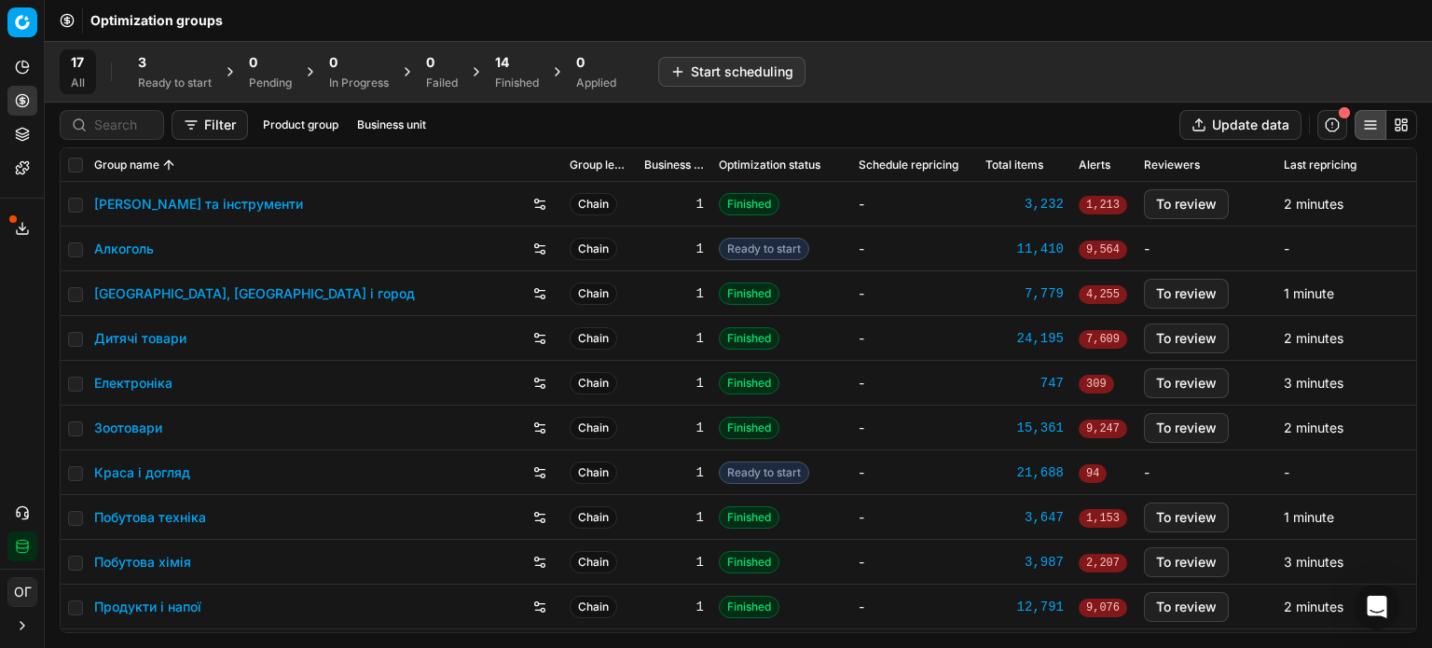
click at [194, 73] on div "3 Ready to start" at bounding box center [175, 71] width 74 height 37
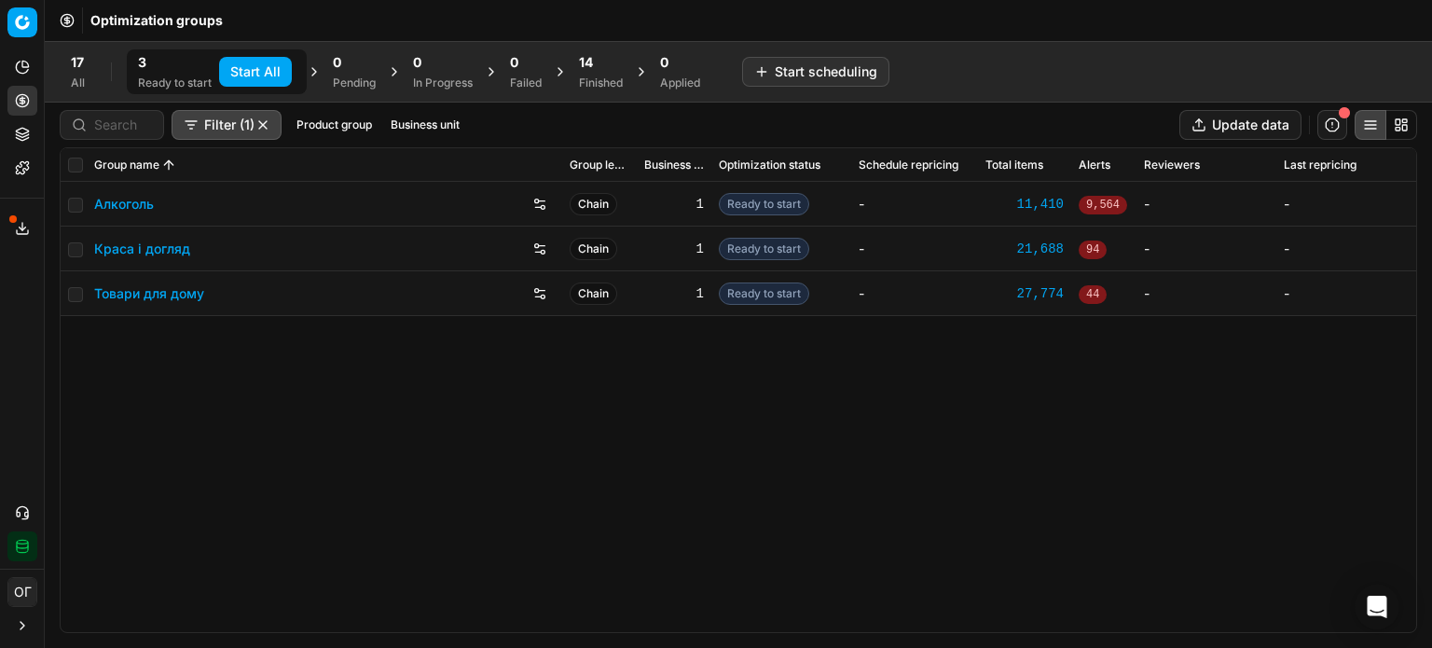
click at [248, 66] on button "Start All" at bounding box center [255, 72] width 73 height 30
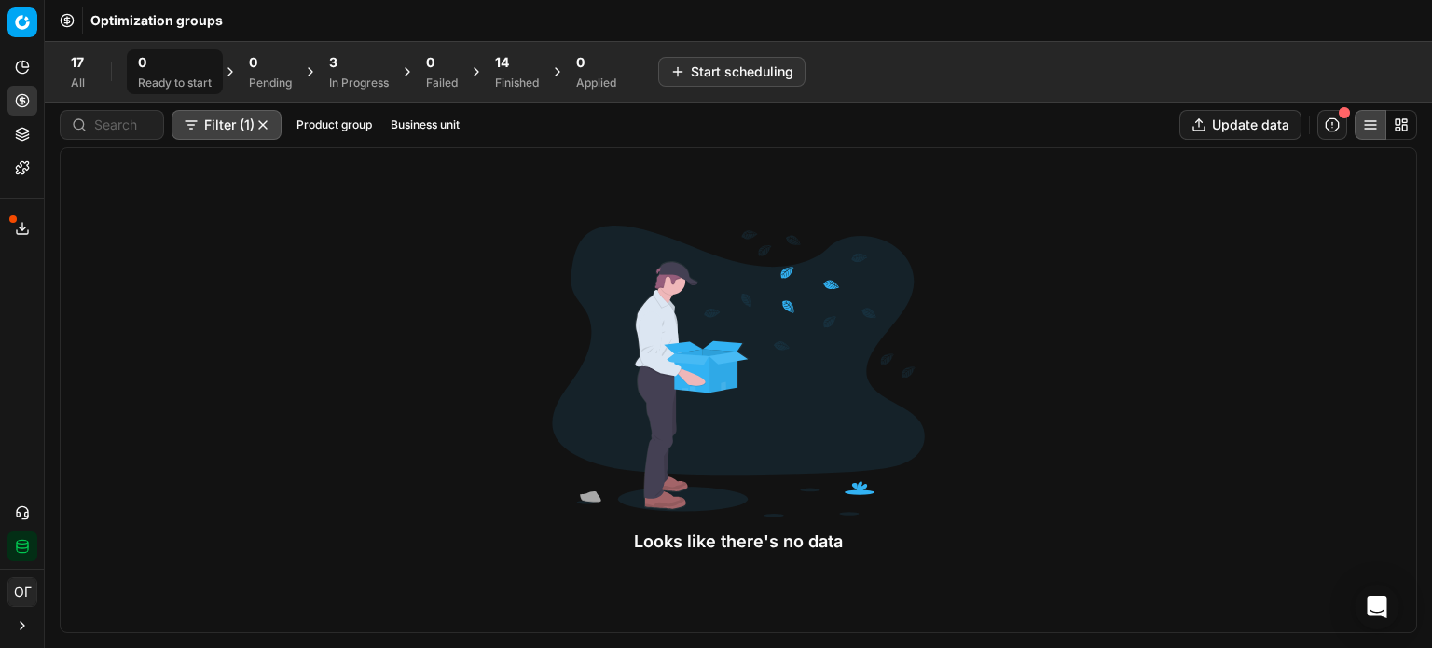
click at [351, 66] on div "3" at bounding box center [359, 62] width 60 height 19
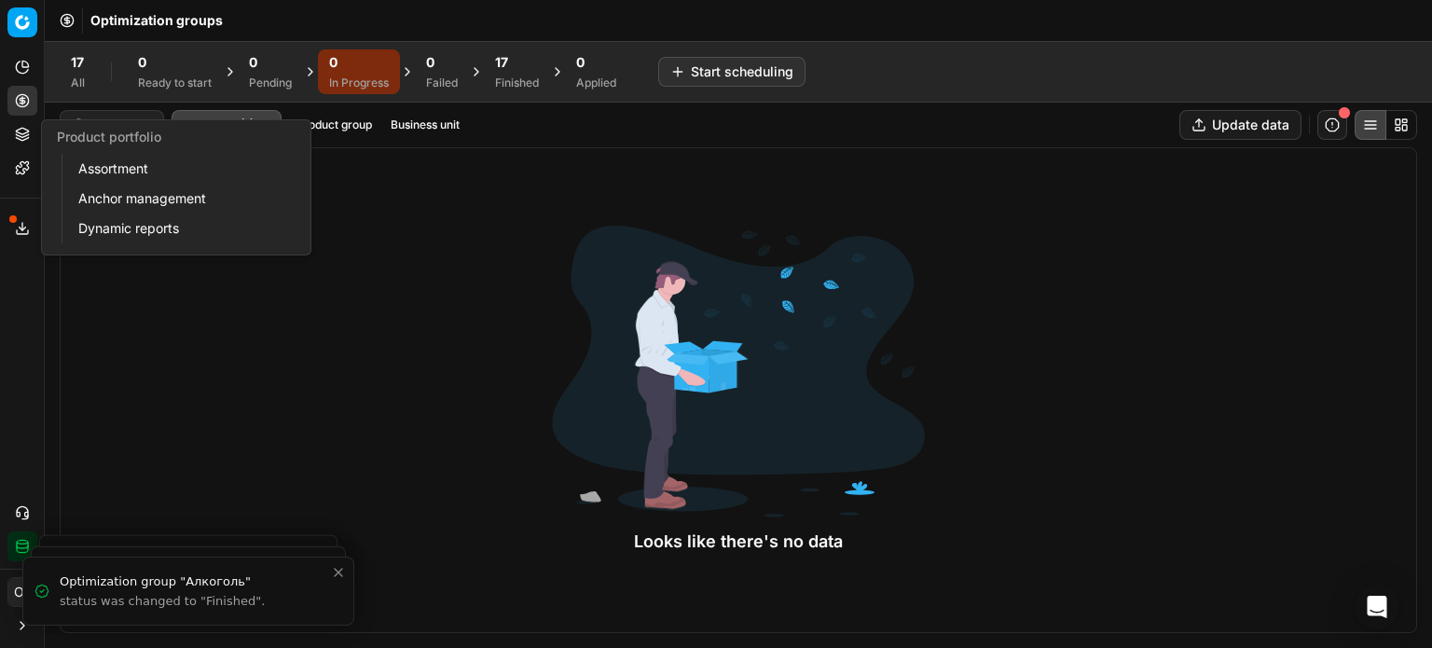
click at [23, 133] on icon at bounding box center [22, 131] width 12 height 7
click at [100, 174] on link "Assortment" at bounding box center [179, 169] width 217 height 26
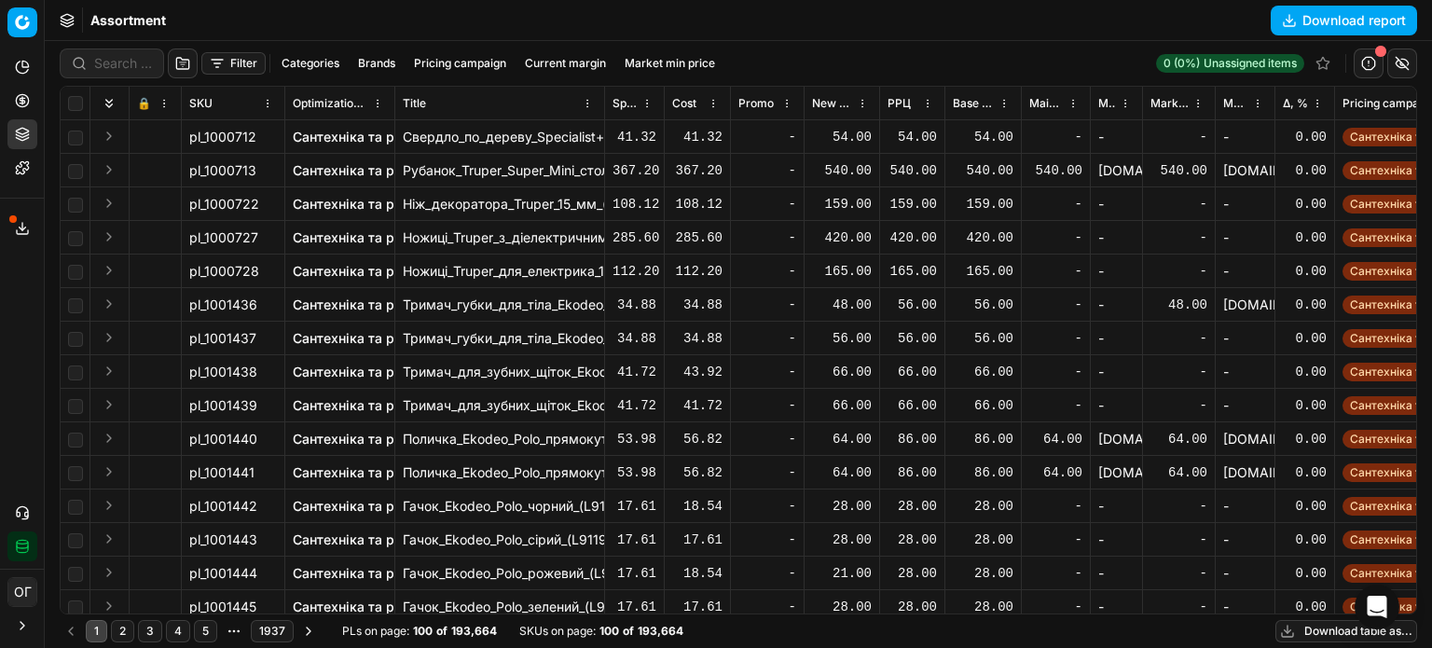
click at [221, 61] on button "Filter" at bounding box center [233, 63] width 64 height 22
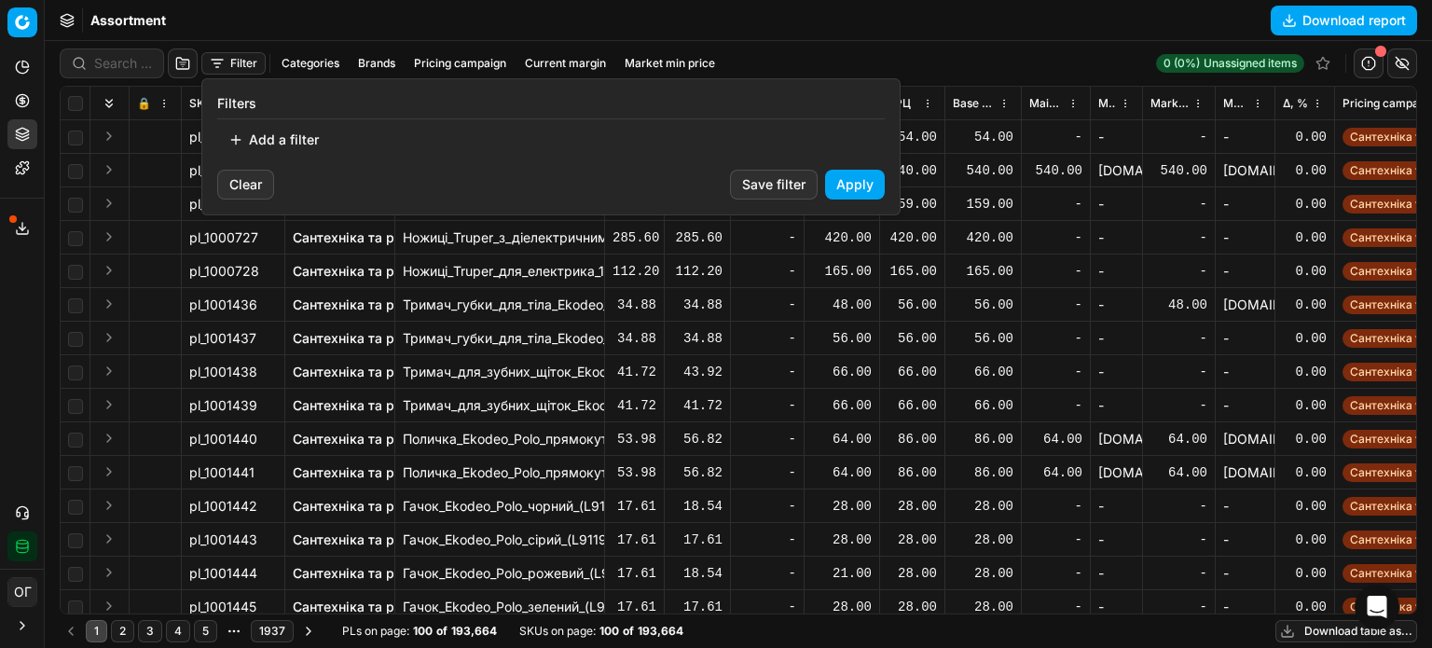
click at [274, 133] on button "Add a filter" at bounding box center [273, 140] width 113 height 30
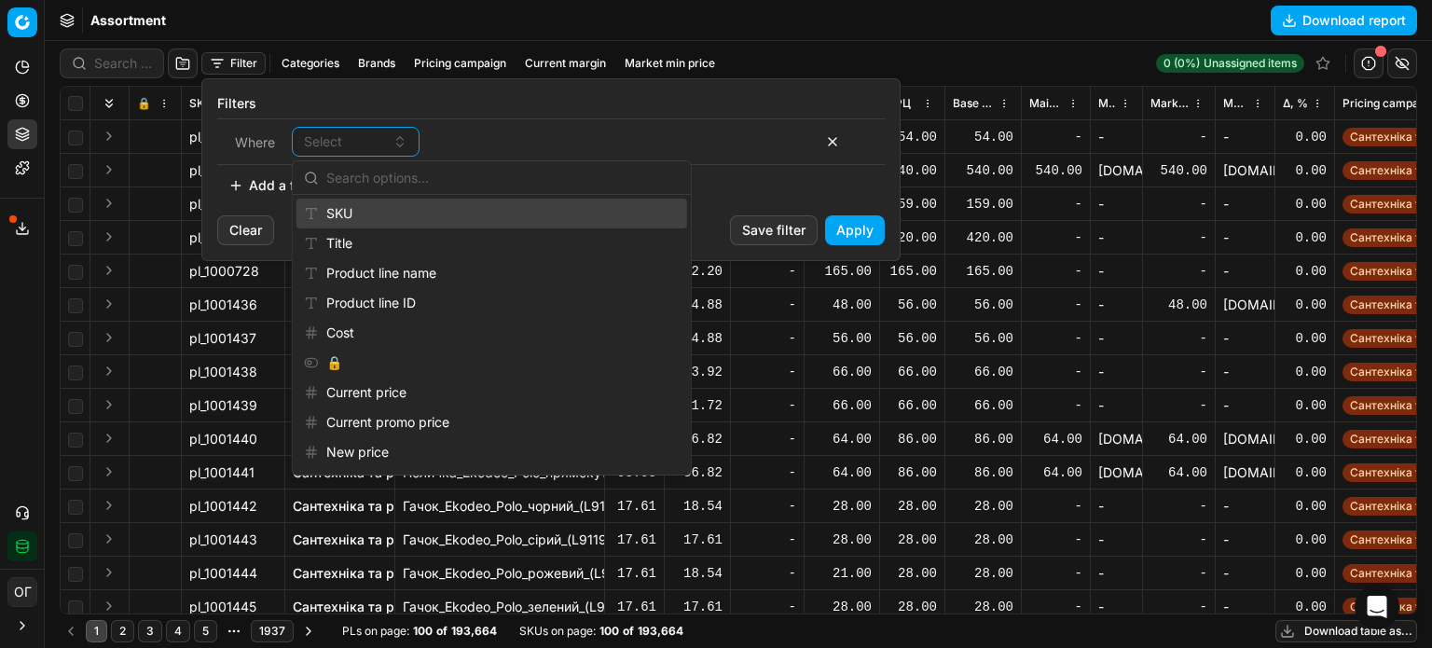
click at [367, 211] on div "SKU" at bounding box center [491, 214] width 391 height 30
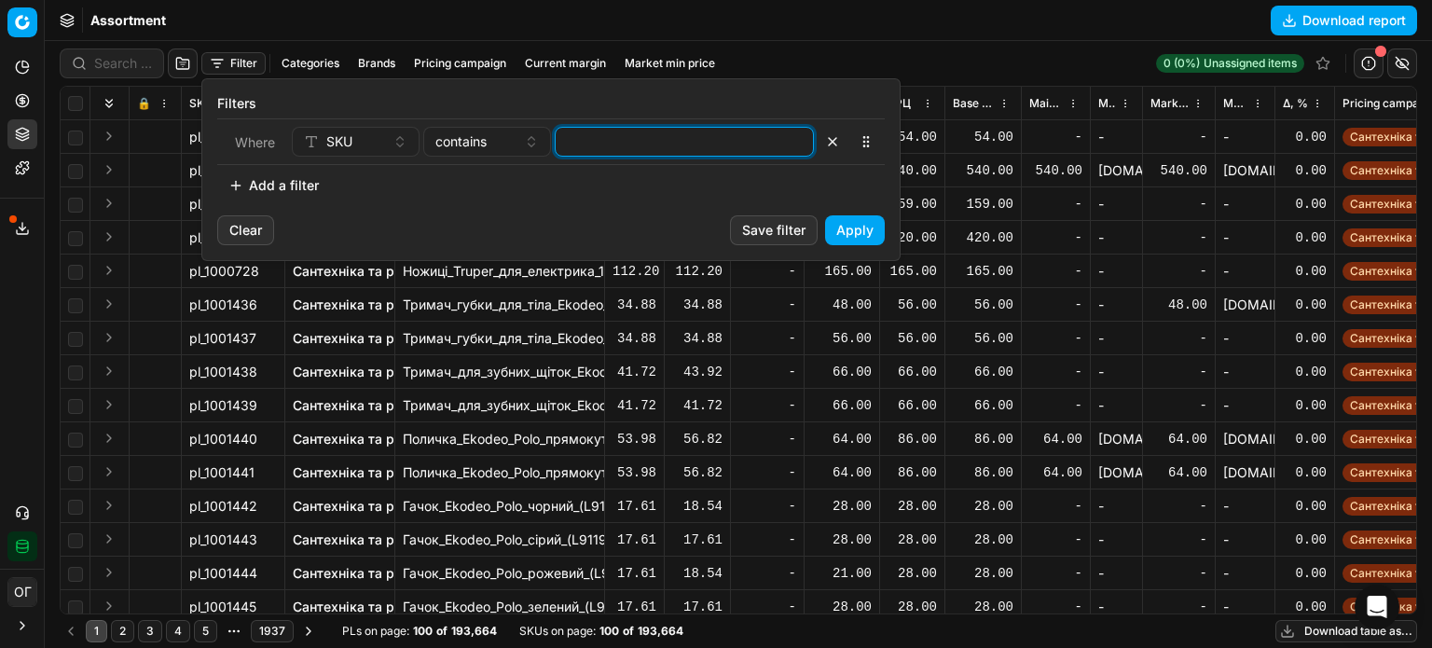
click at [630, 139] on input at bounding box center [684, 142] width 242 height 28
paste input "589908,589909,589910,589911,1303127,421091,589912,712368,637826,637825,618519,3…"
type input "589908,589909,589910,589911,1303127,421091,589912,712368,637826,637825,618519,3…"
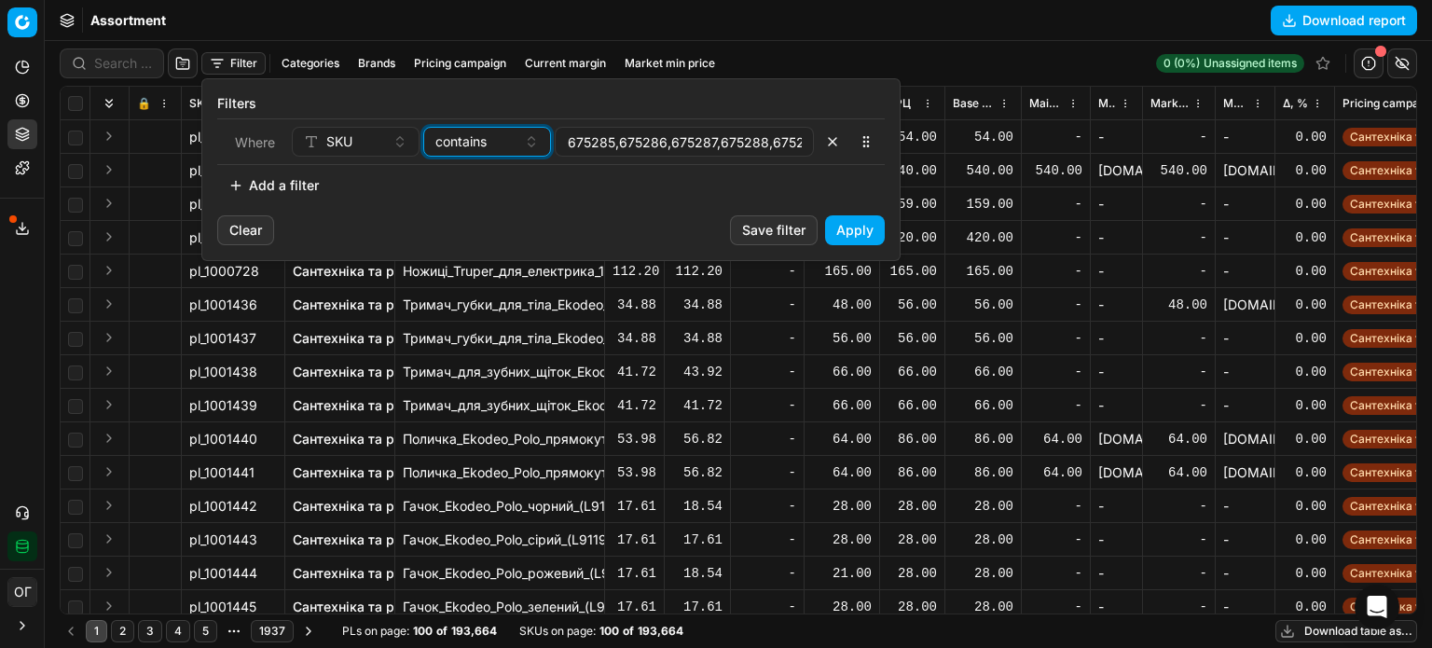
click at [492, 139] on div "contains" at bounding box center [475, 141] width 81 height 19
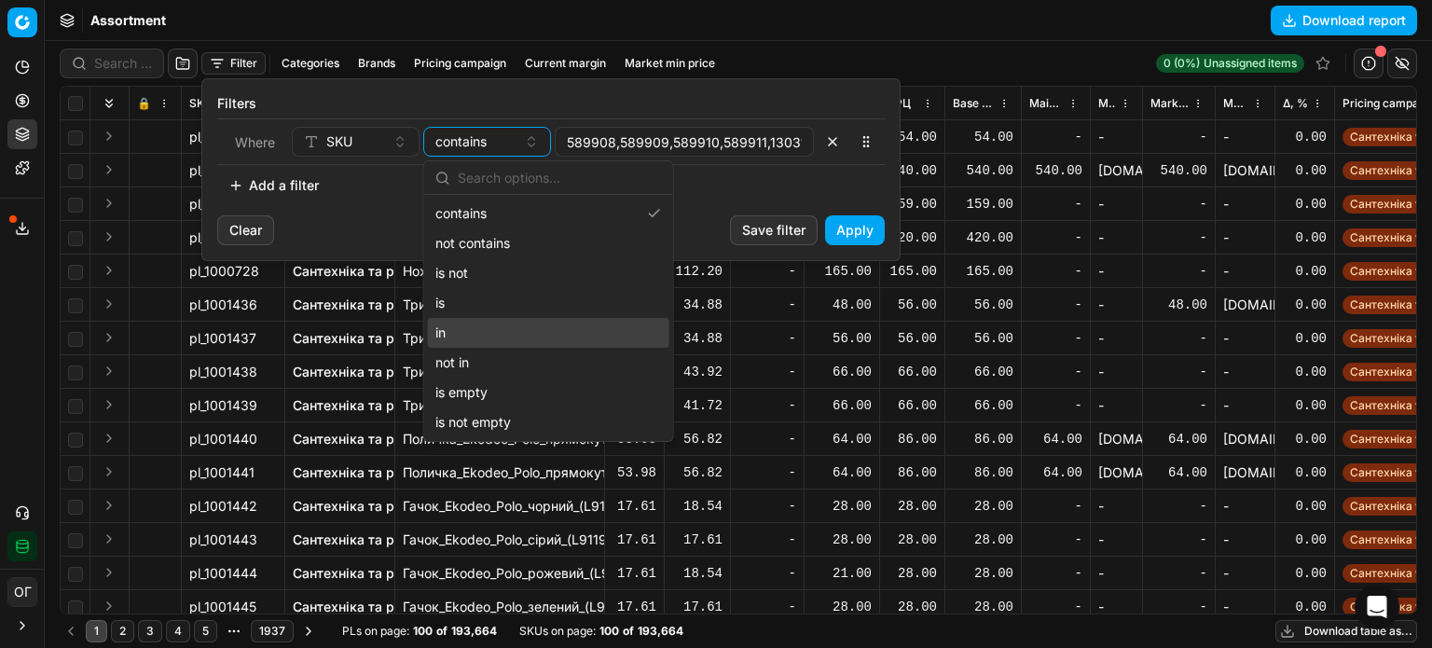
click at [507, 324] on div "in" at bounding box center [548, 333] width 241 height 30
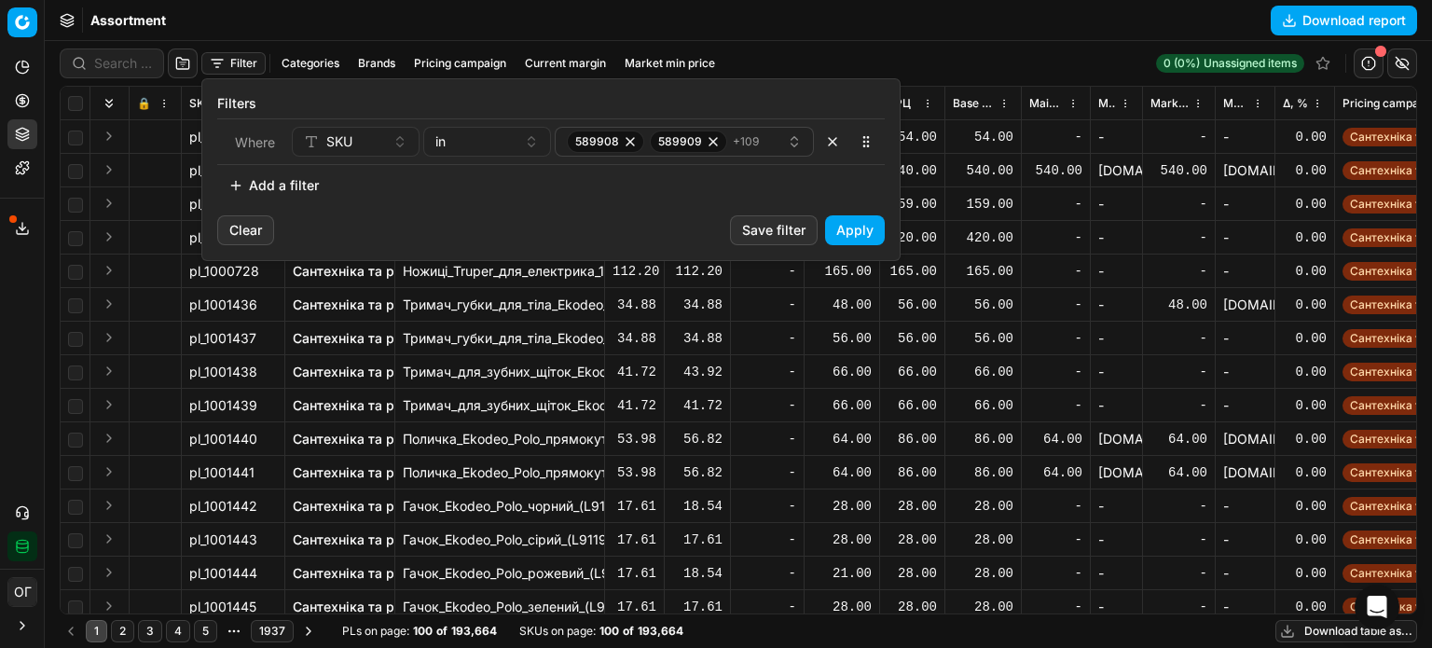
click at [874, 235] on button "Apply" at bounding box center [855, 230] width 60 height 30
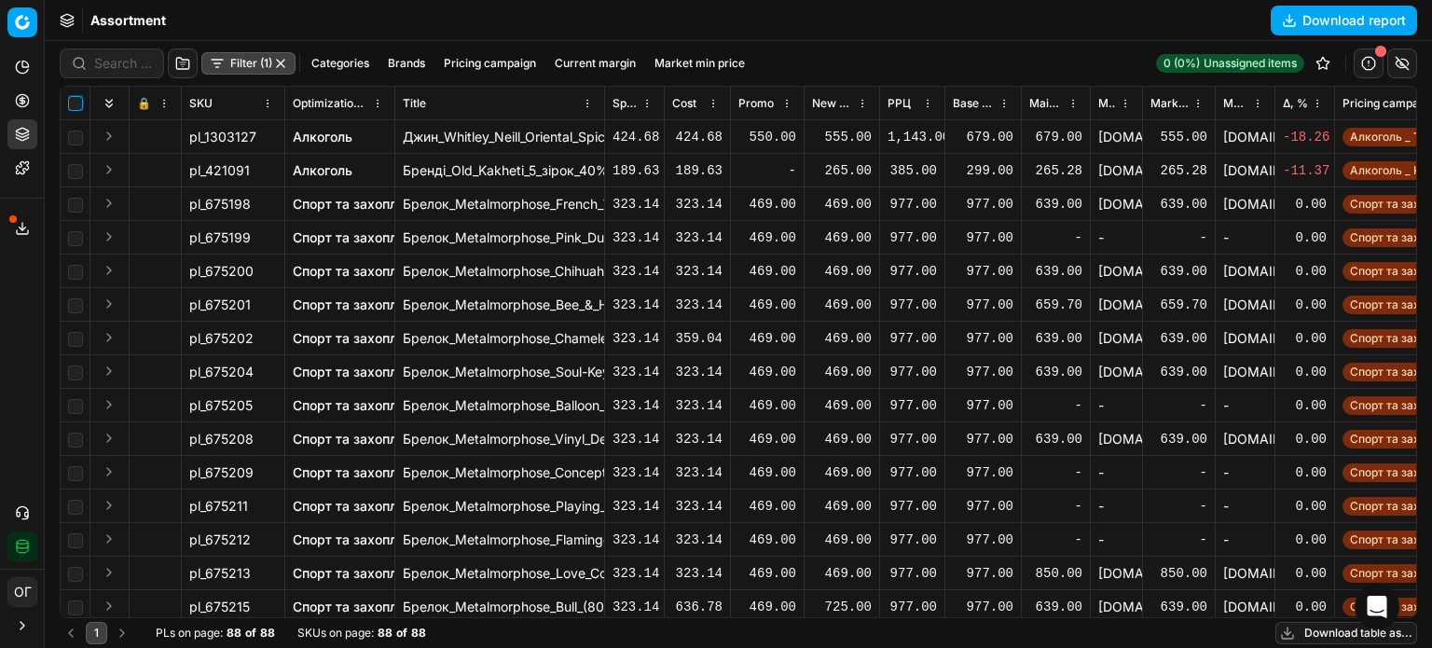
click at [72, 104] on input "checkbox" at bounding box center [75, 103] width 15 height 15
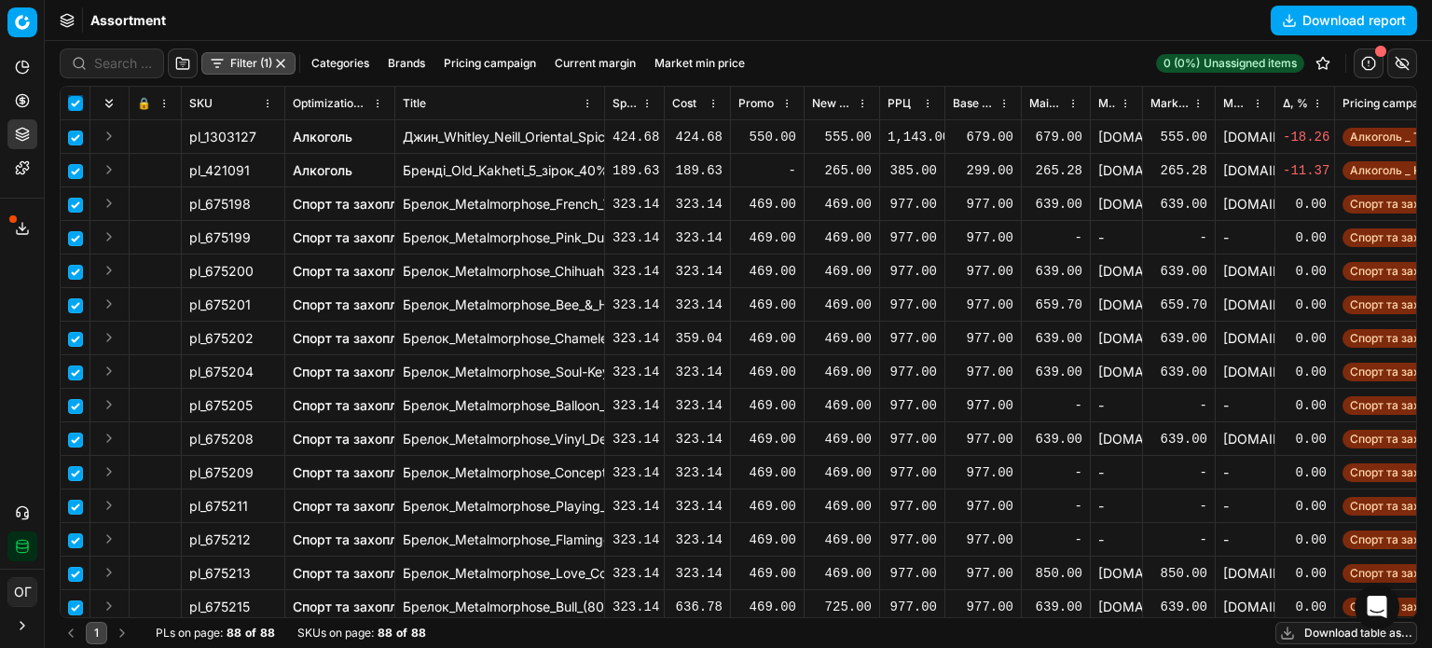
checkbox input "true"
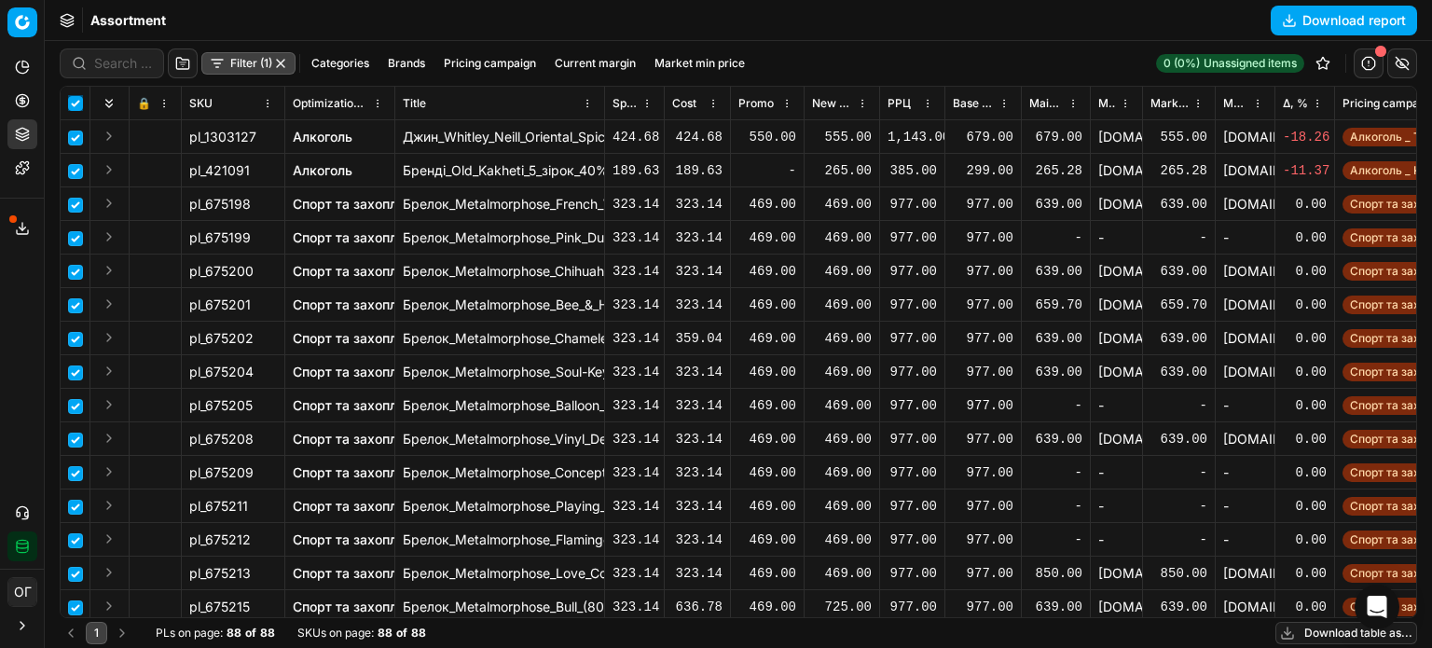
checkbox input "true"
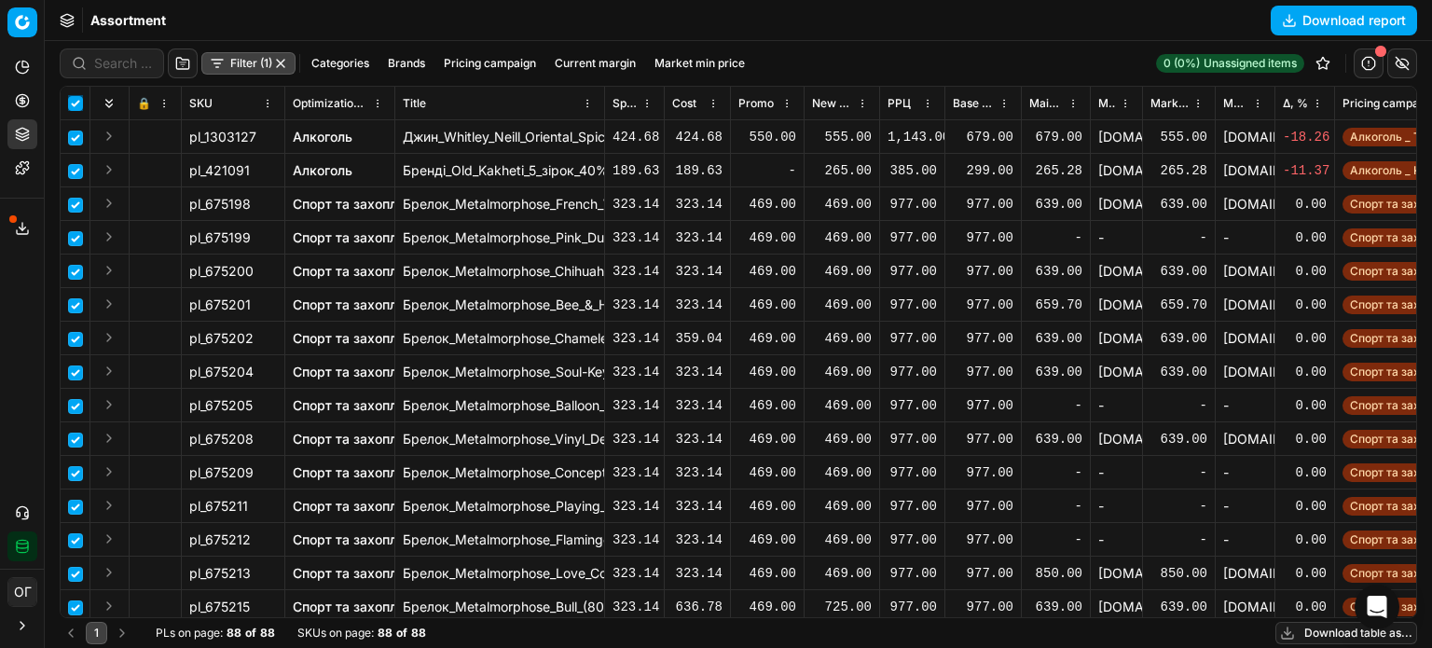
checkbox input "true"
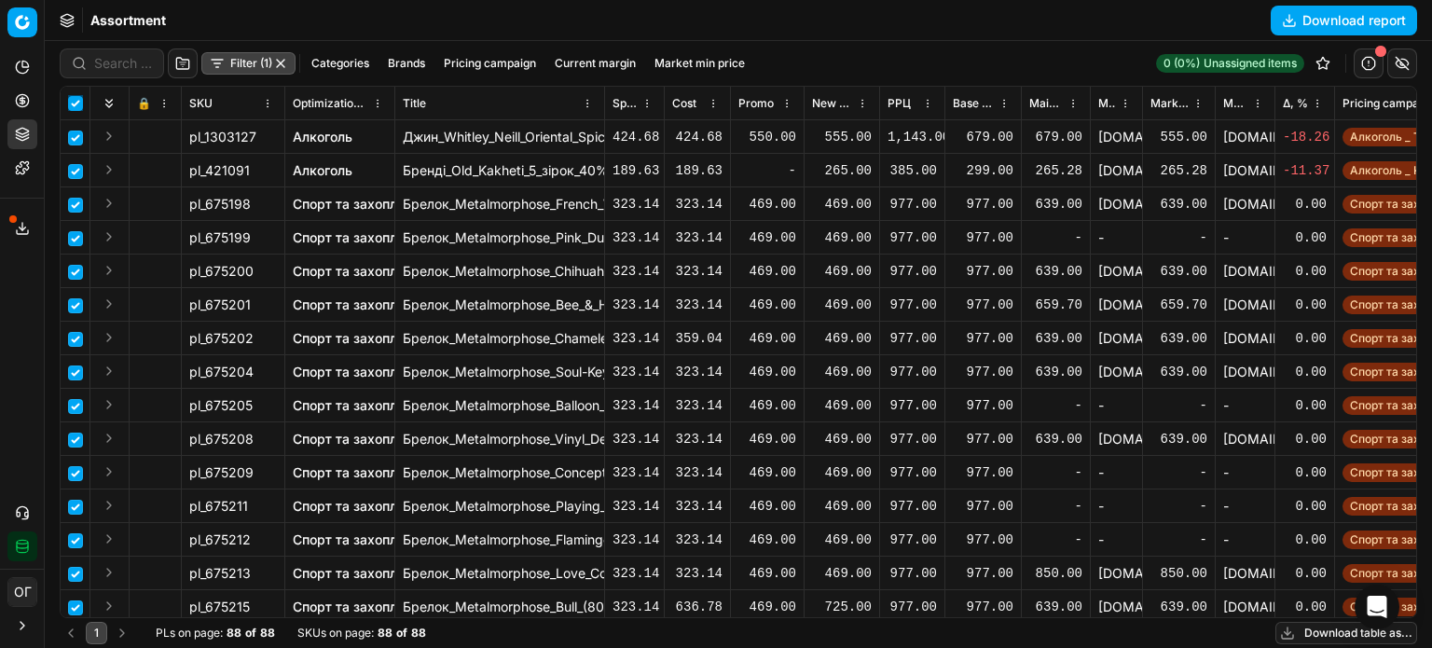
checkbox input "true"
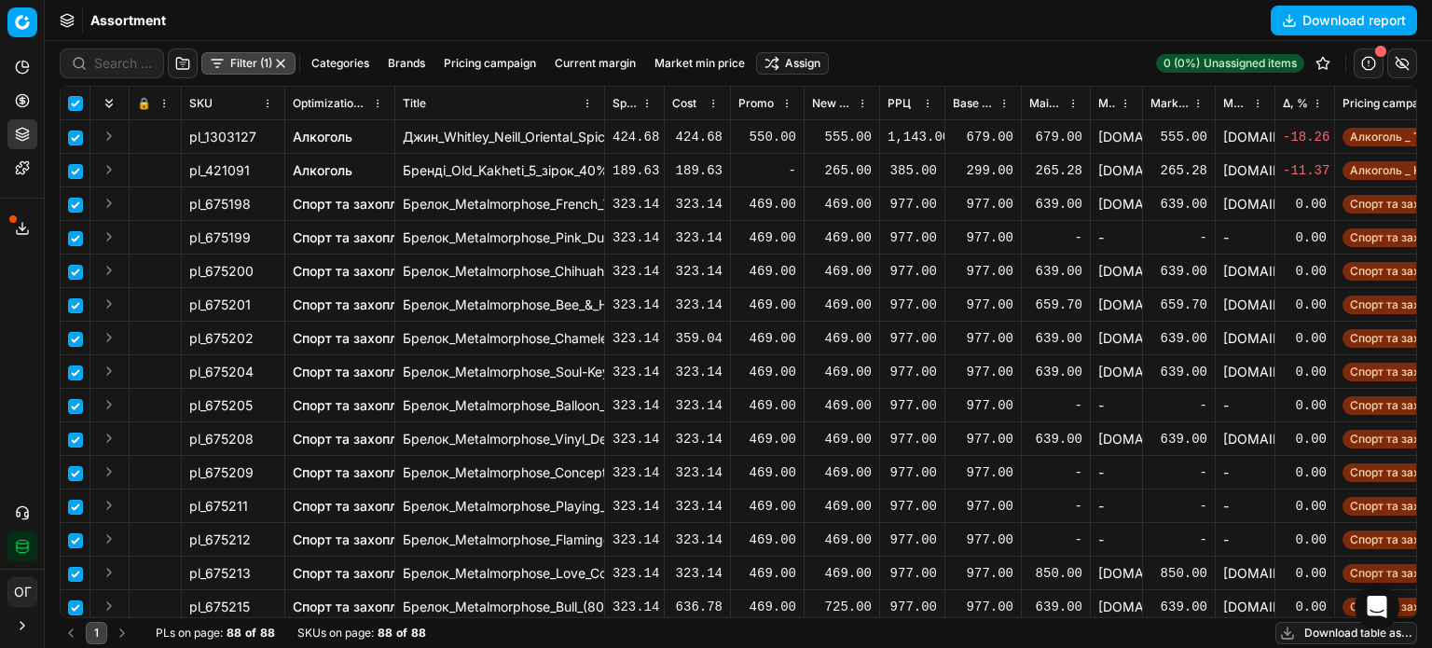
click at [780, 66] on html "Pricing platform Analytics Pricing Product portfolio Templates Export service 1…" at bounding box center [716, 324] width 1432 height 648
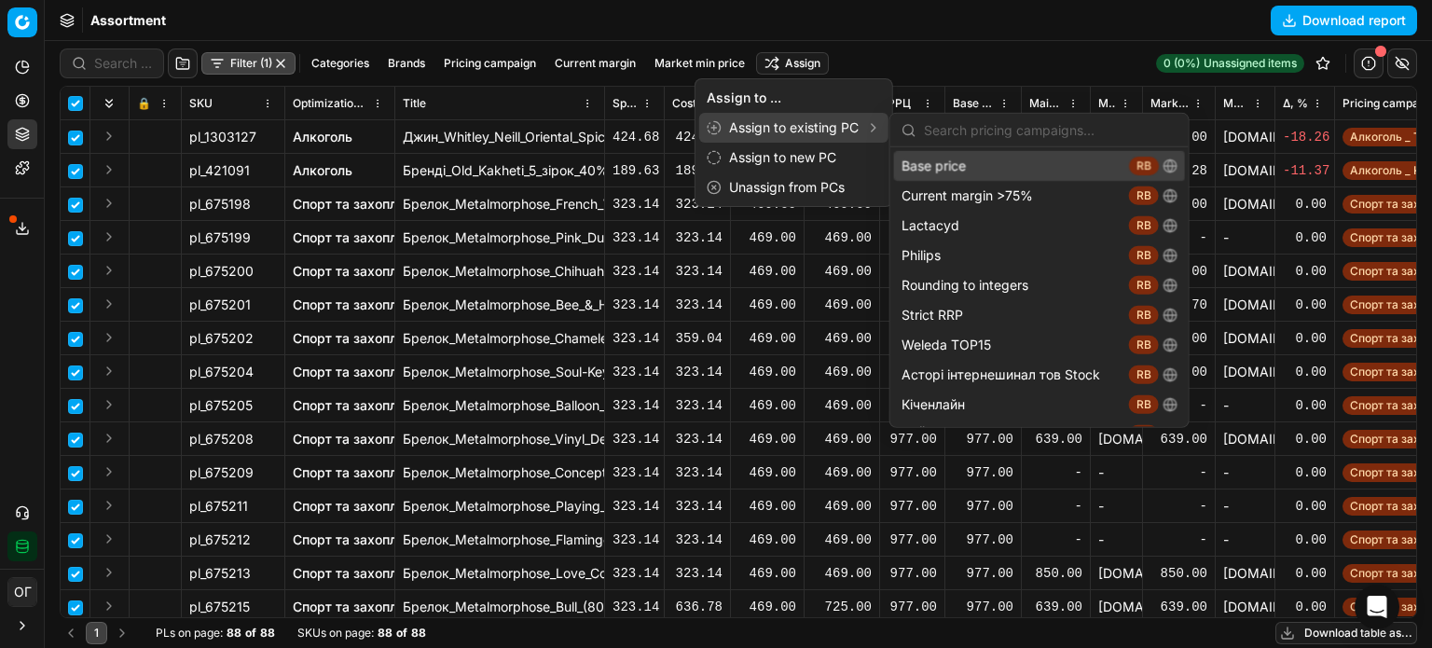
click at [823, 126] on div "Assign to existing PC" at bounding box center [793, 128] width 189 height 30
click at [910, 164] on div "Base price RB" at bounding box center [1039, 166] width 291 height 30
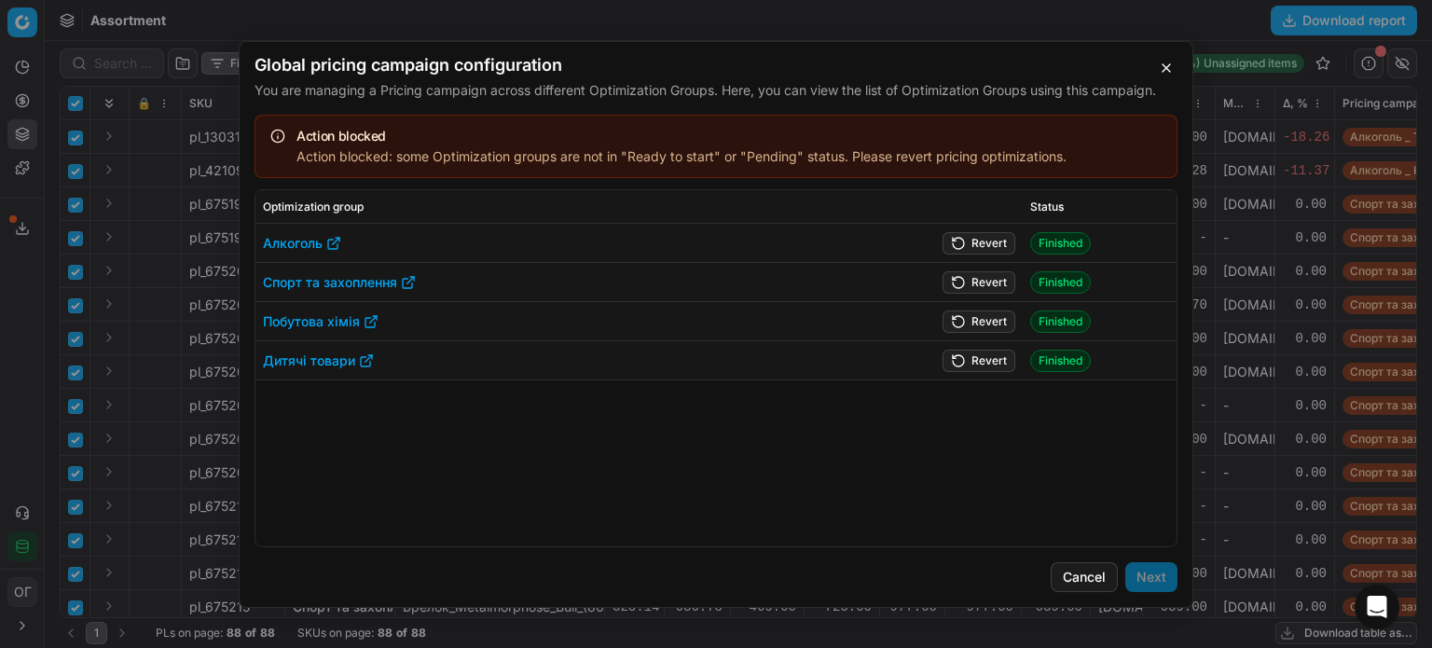
click at [972, 244] on button "Revert" at bounding box center [979, 242] width 73 height 22
click at [982, 280] on button "Revert" at bounding box center [979, 281] width 73 height 22
drag, startPoint x: 981, startPoint y: 324, endPoint x: 986, endPoint y: 350, distance: 25.8
click at [981, 324] on button "Revert" at bounding box center [979, 321] width 73 height 22
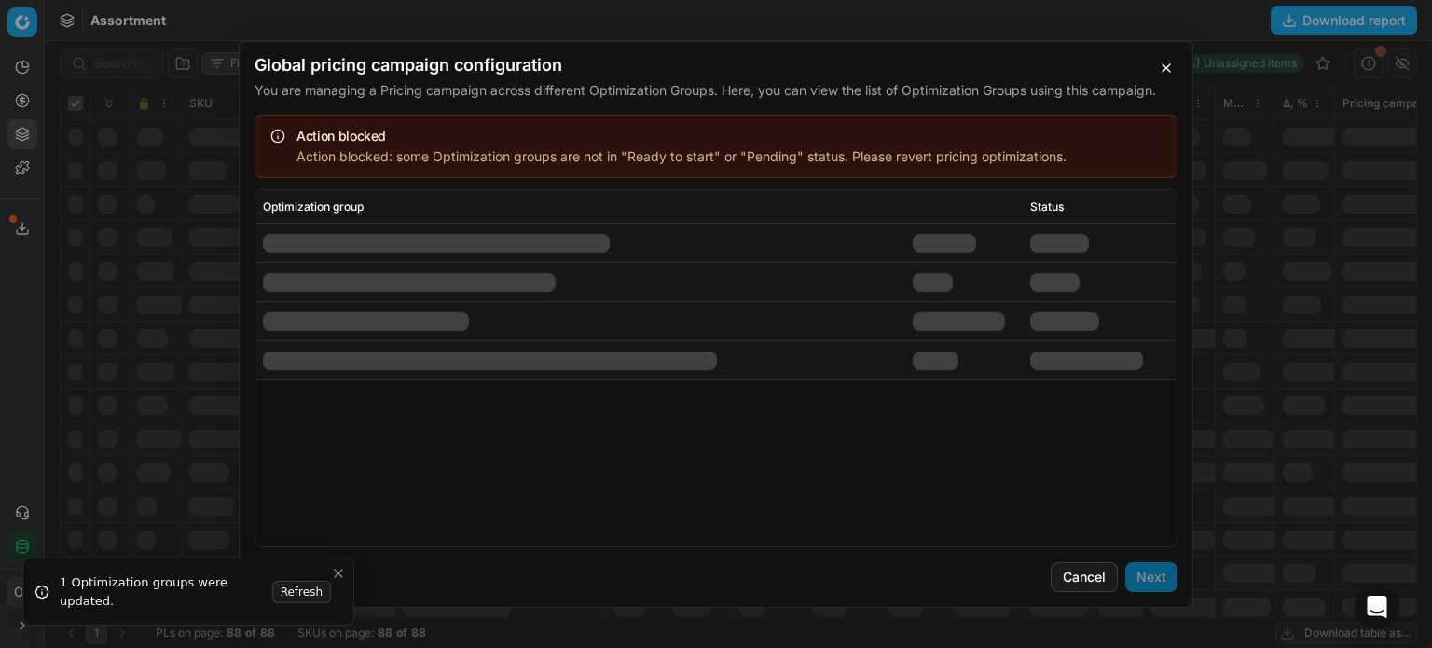
click at [988, 357] on td at bounding box center [964, 360] width 118 height 39
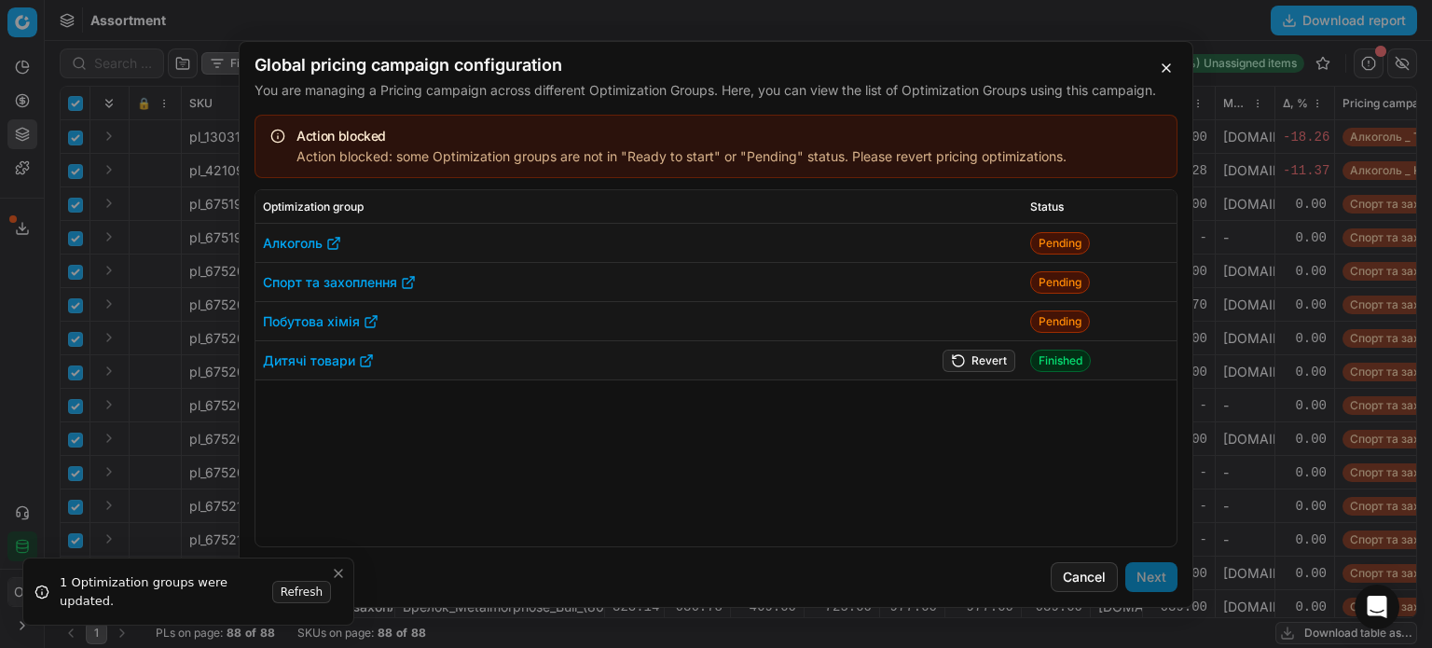
click at [969, 361] on button "Revert" at bounding box center [979, 360] width 73 height 22
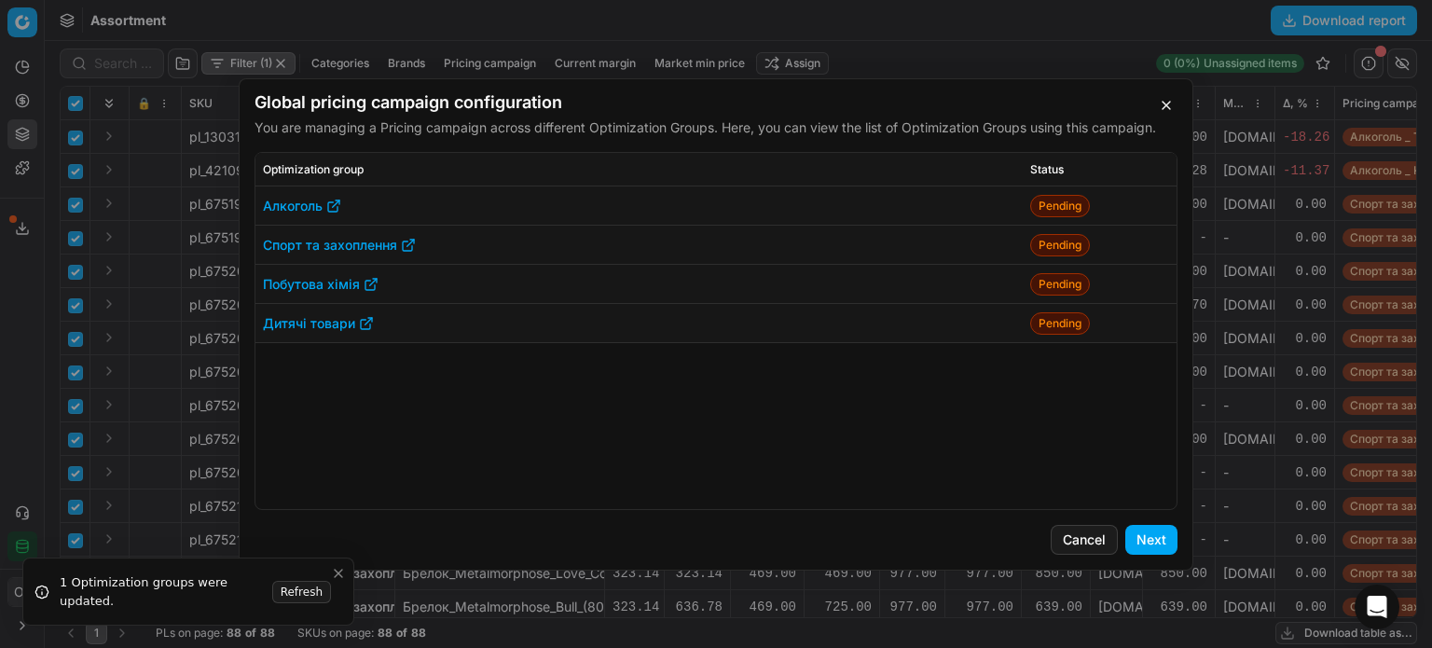
click at [1158, 540] on button "Next" at bounding box center [1151, 540] width 52 height 30
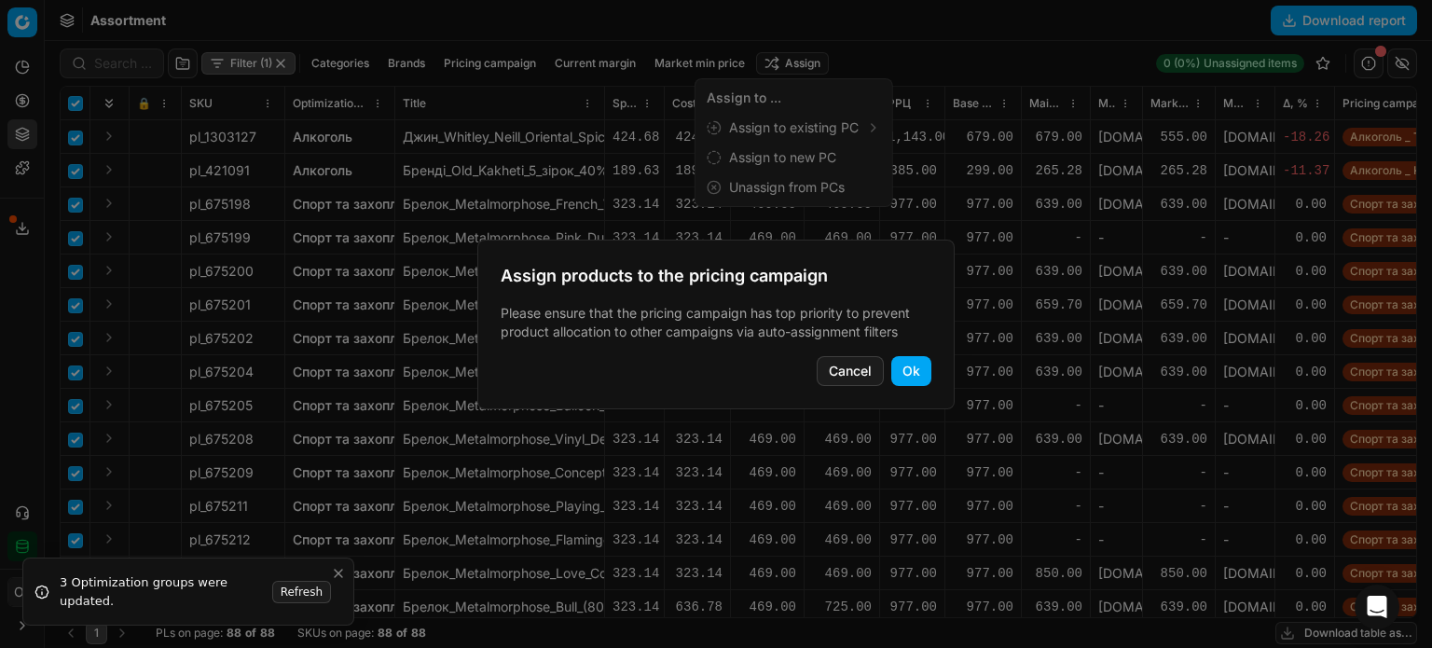
click at [906, 372] on button "Ok" at bounding box center [911, 371] width 40 height 30
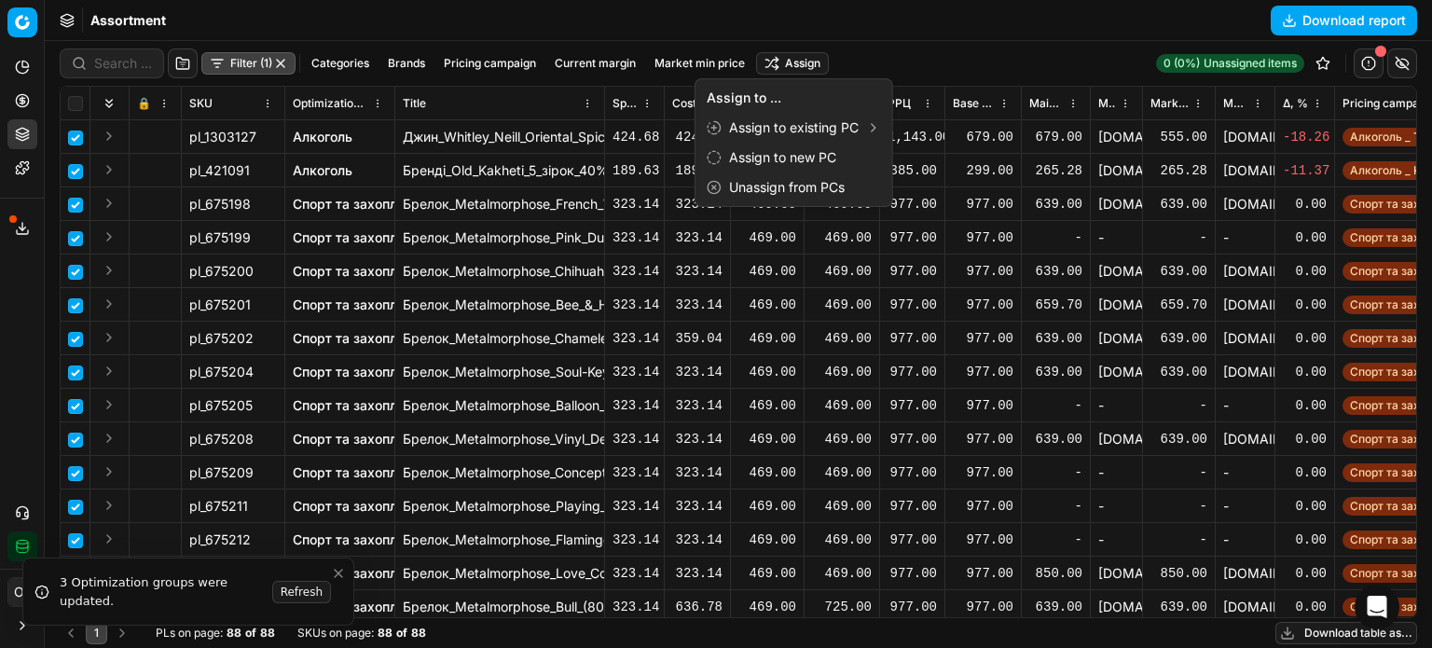
checkbox input "false"
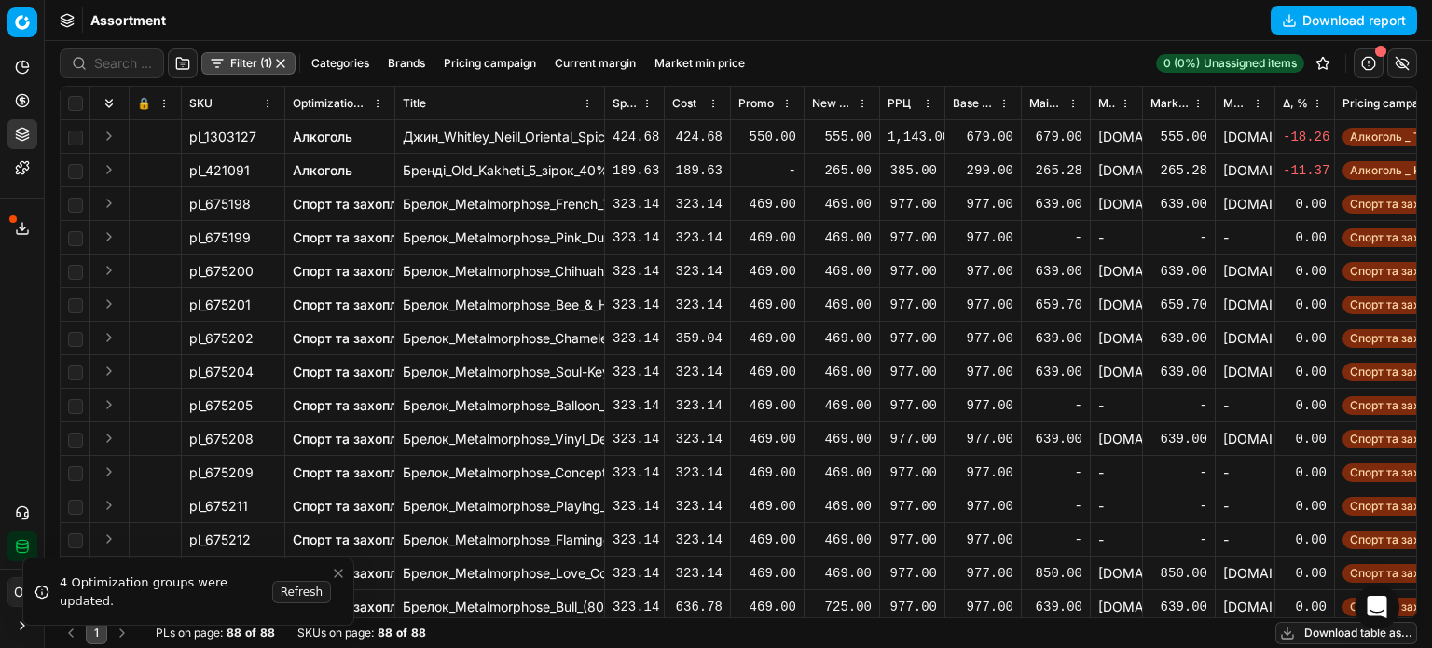
click at [32, 103] on button "Pricing" at bounding box center [22, 101] width 30 height 30
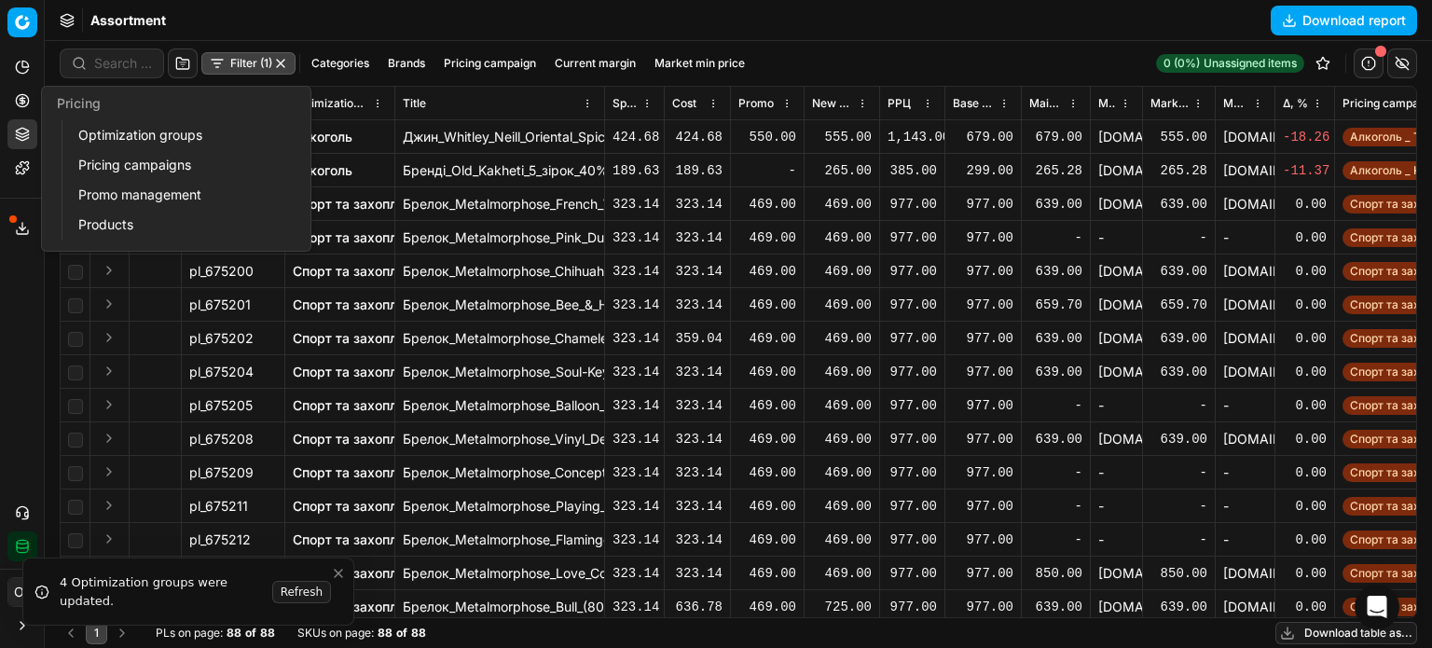
click at [81, 134] on link "Optimization groups" at bounding box center [179, 135] width 217 height 26
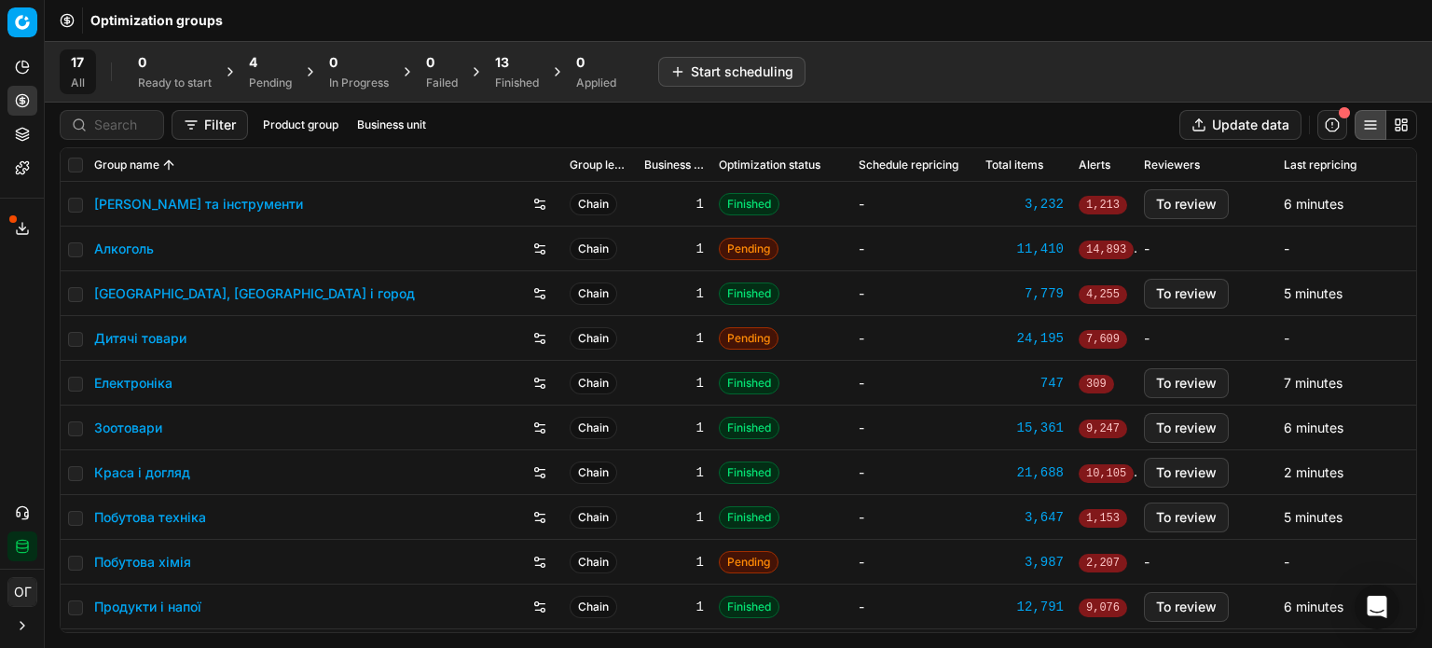
click at [246, 77] on div "4 Pending" at bounding box center [270, 71] width 65 height 45
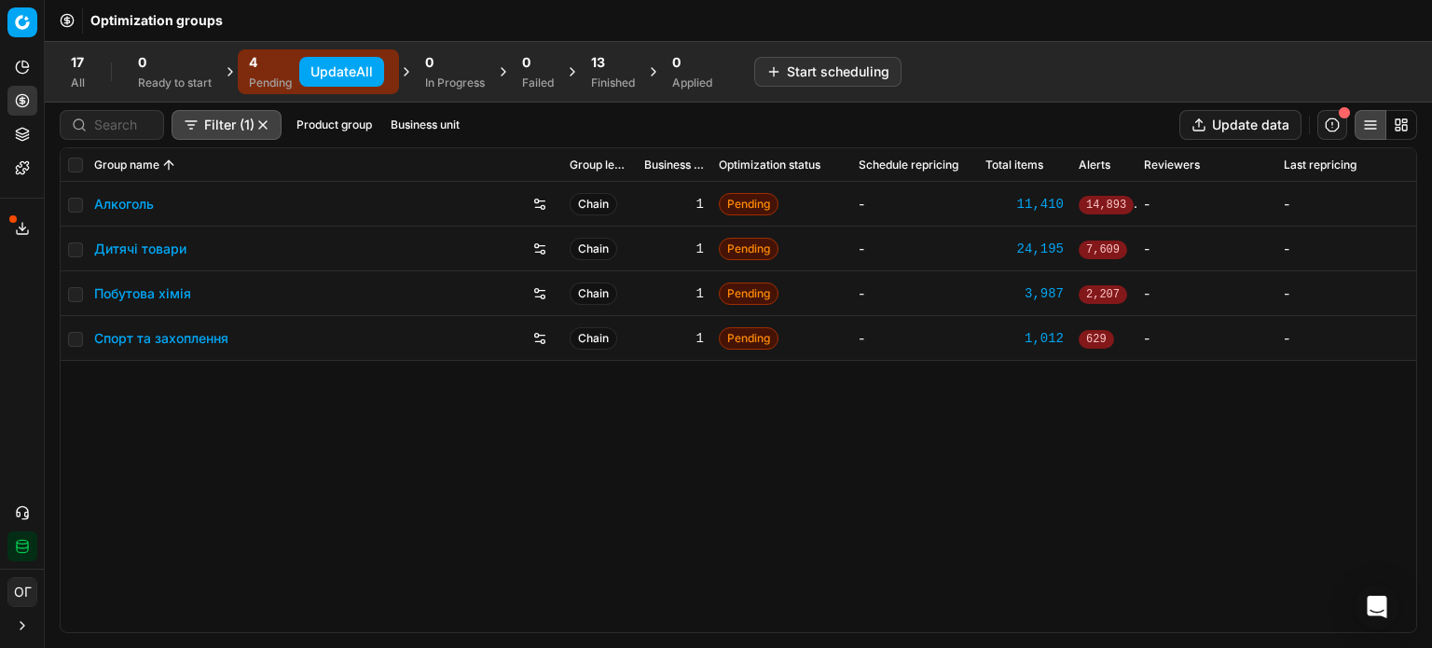
click at [299, 66] on div "Update All" at bounding box center [340, 71] width 96 height 37
click at [303, 66] on button "Update All" at bounding box center [341, 72] width 85 height 30
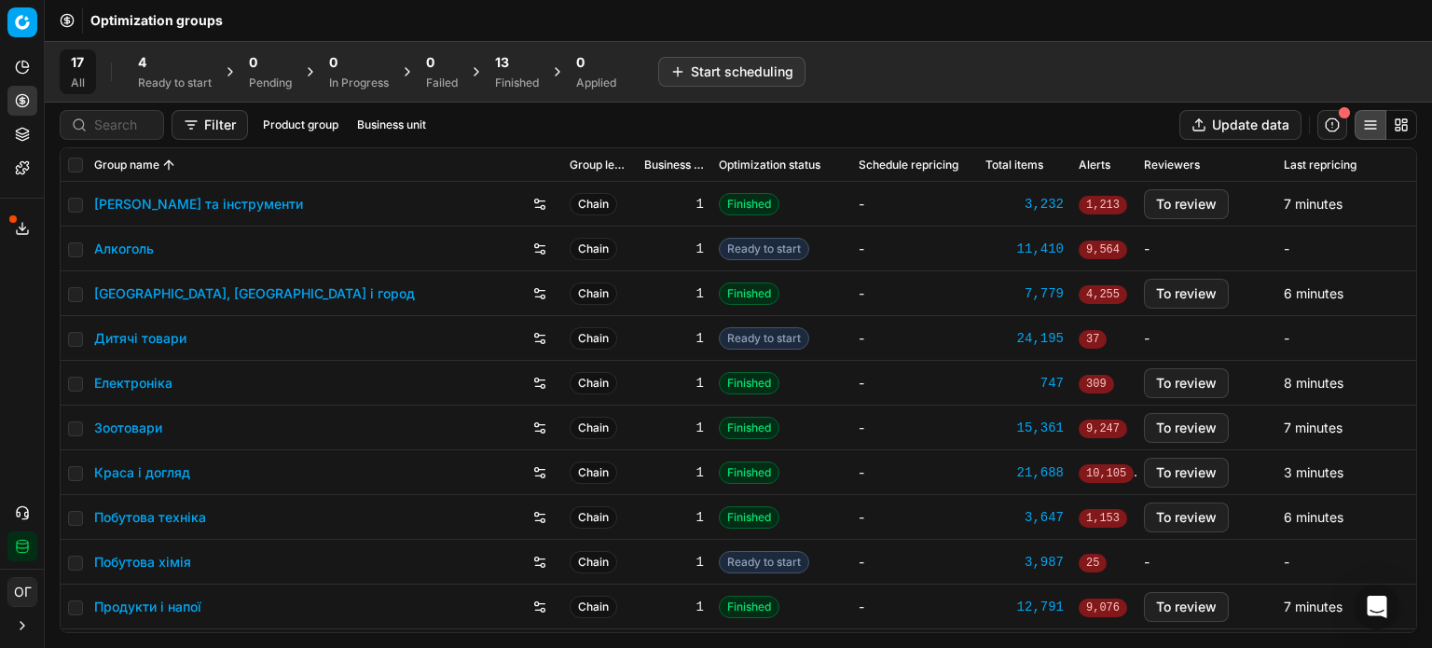
click at [169, 61] on div "4" at bounding box center [175, 62] width 74 height 19
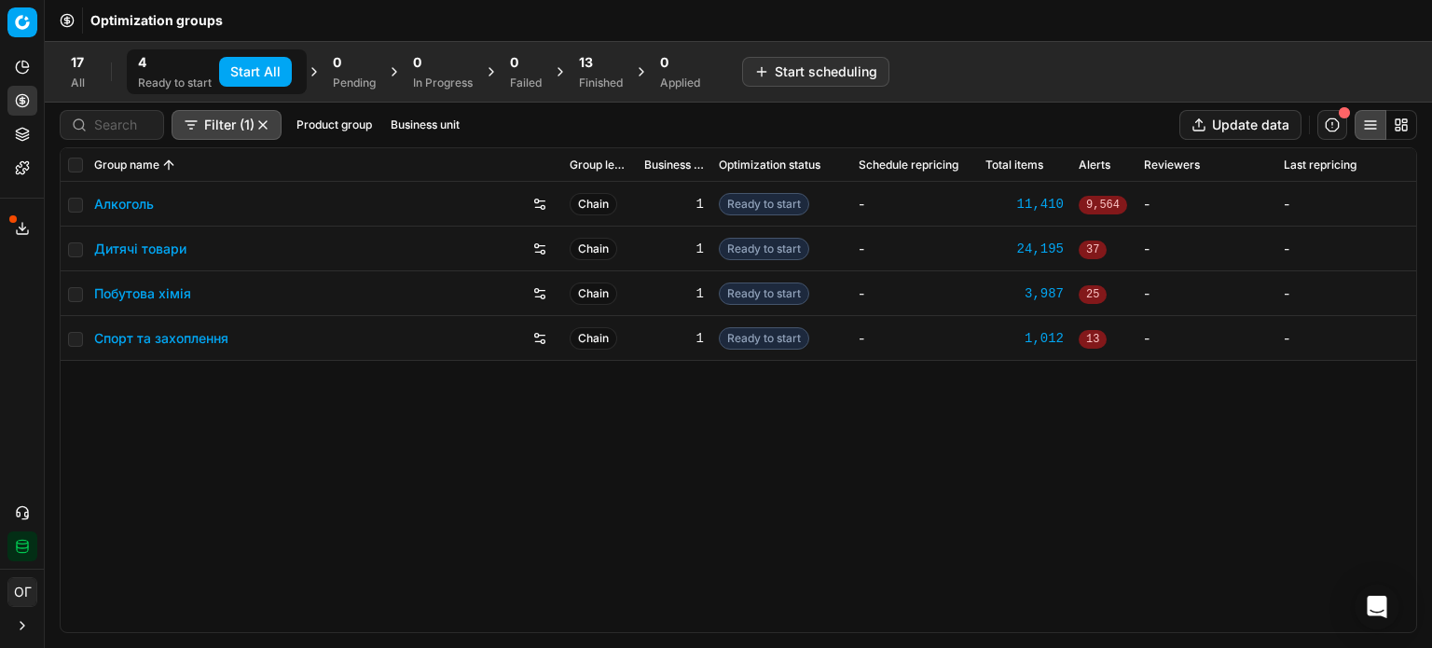
click at [237, 64] on button "Start All" at bounding box center [255, 72] width 73 height 30
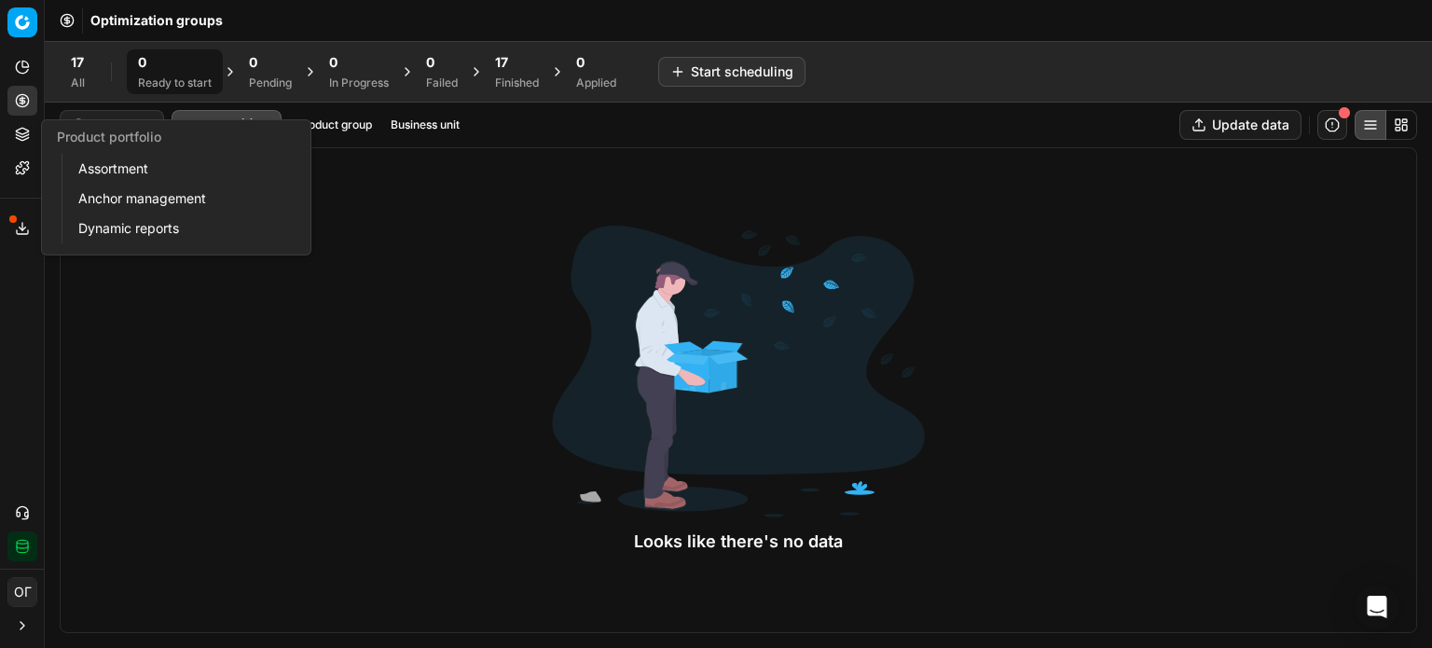
click at [29, 133] on icon at bounding box center [22, 134] width 15 height 15
click at [120, 163] on link "Assortment" at bounding box center [179, 169] width 217 height 26
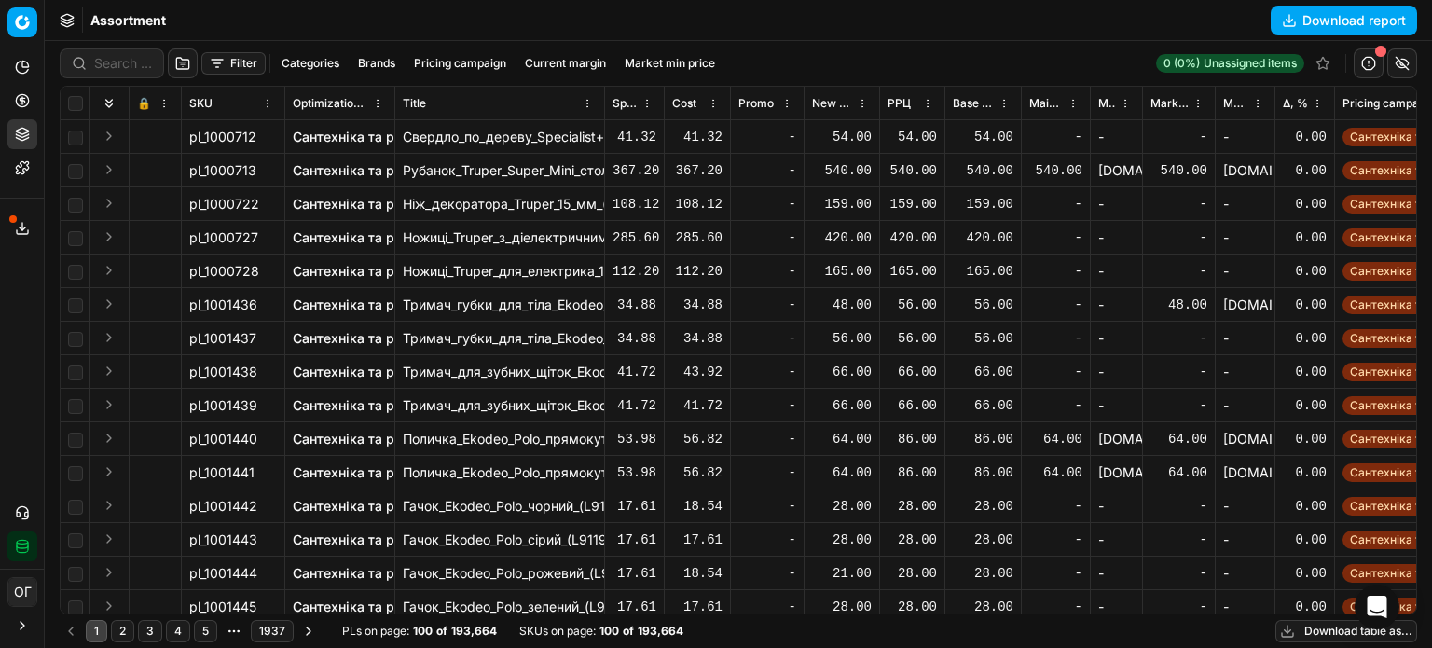
click at [34, 94] on button "Pricing" at bounding box center [22, 101] width 30 height 30
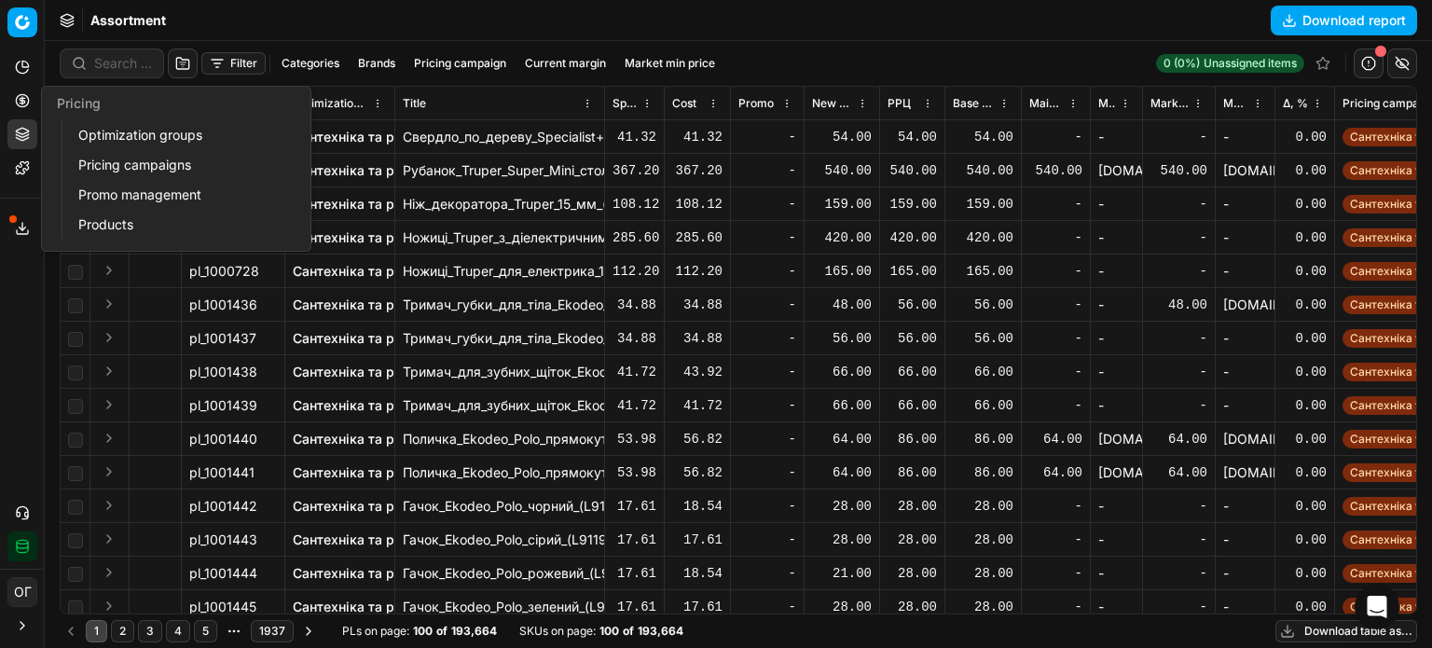
click at [107, 137] on link "Optimization groups" at bounding box center [179, 135] width 217 height 26
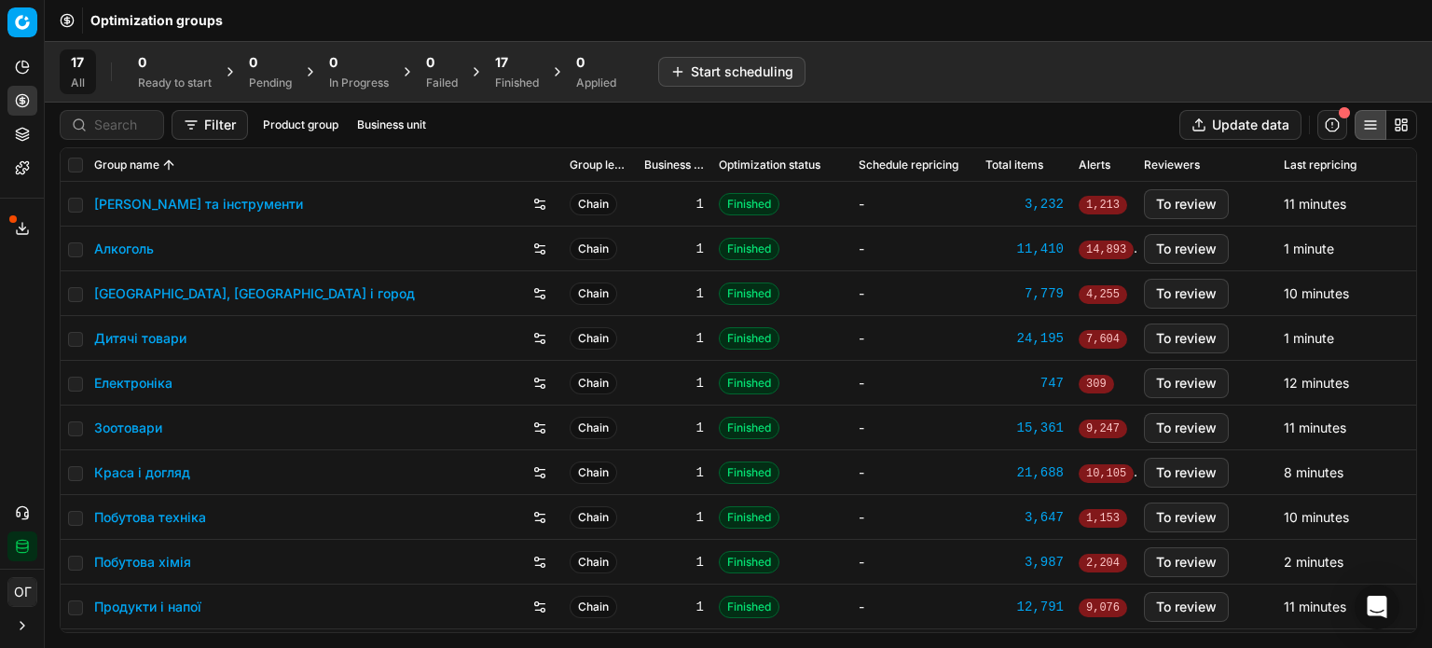
click at [533, 63] on div "17" at bounding box center [517, 62] width 44 height 19
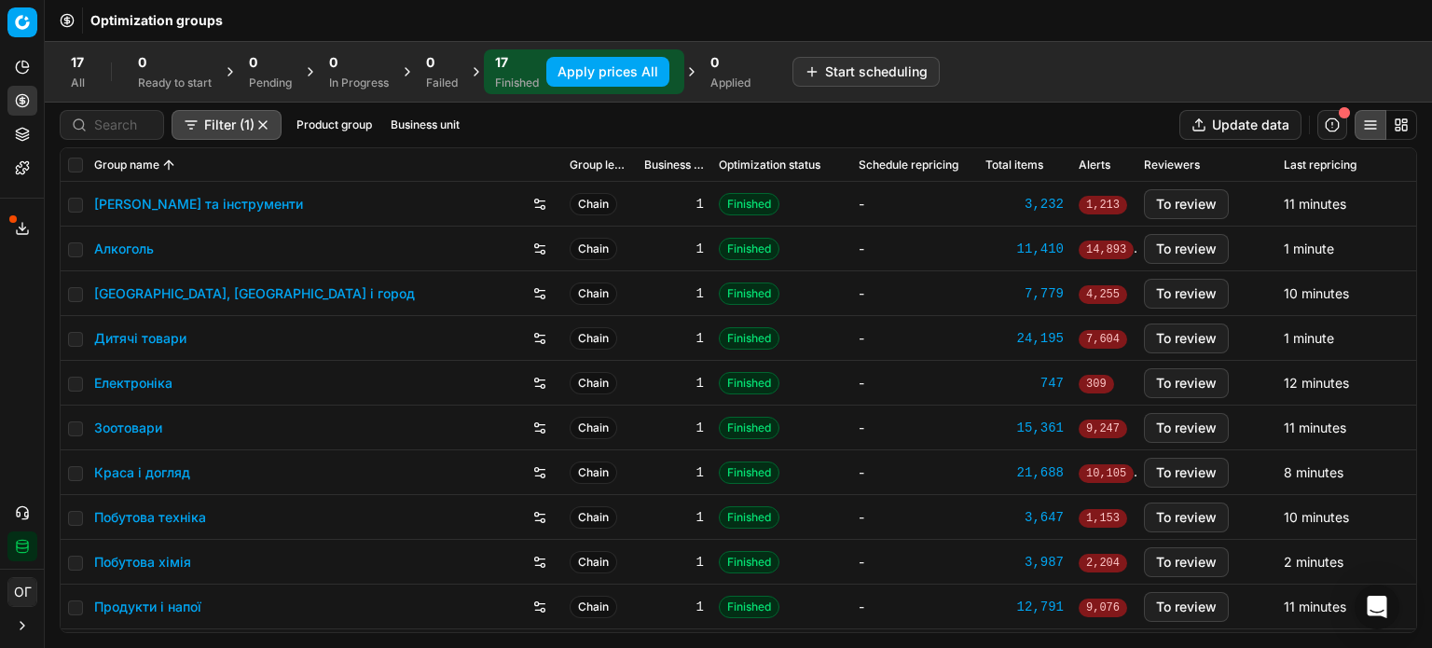
click at [139, 473] on link "Краса і догляд" at bounding box center [142, 472] width 96 height 19
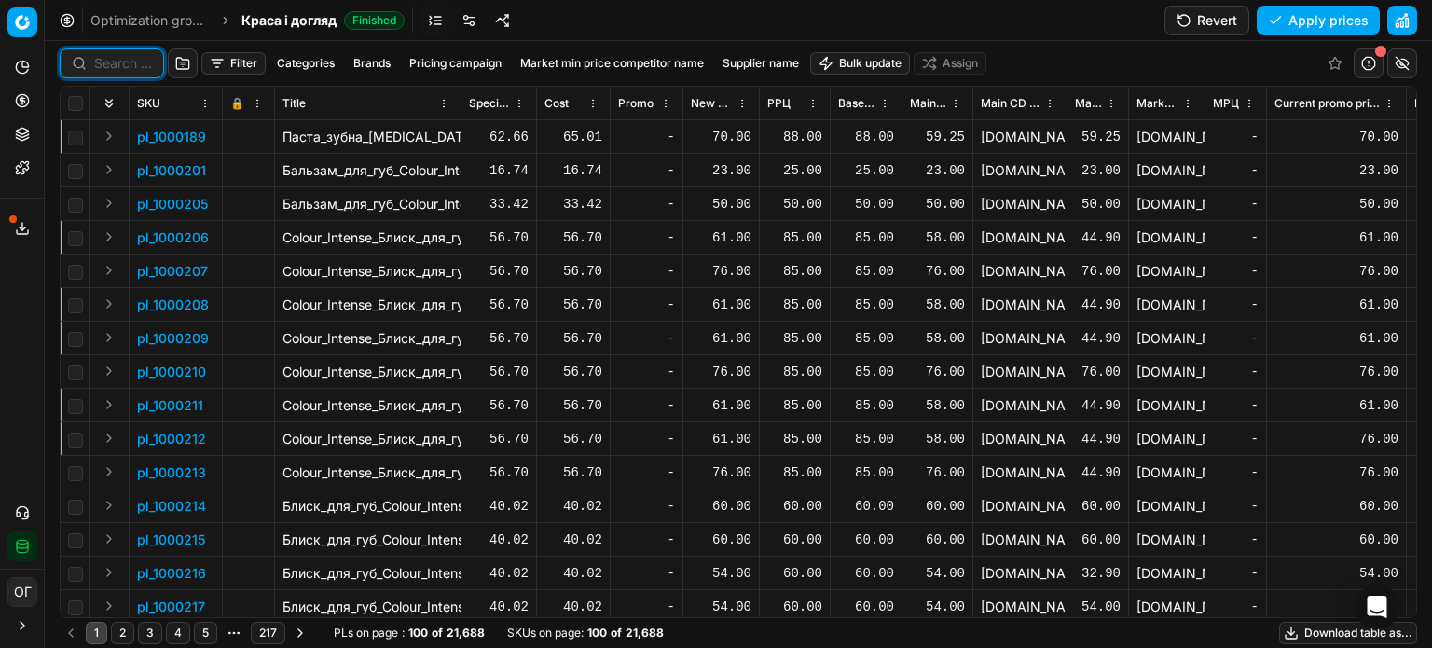
click at [118, 68] on input at bounding box center [123, 63] width 58 height 19
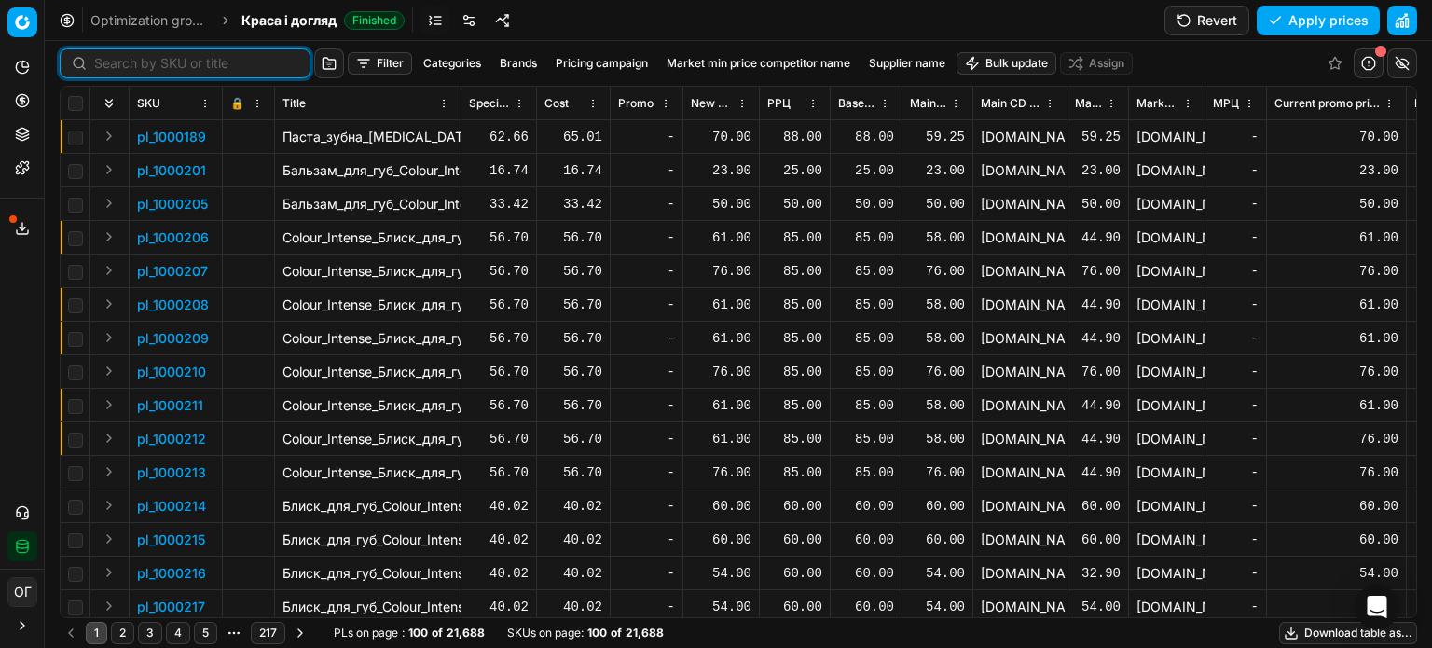
paste input "511711"
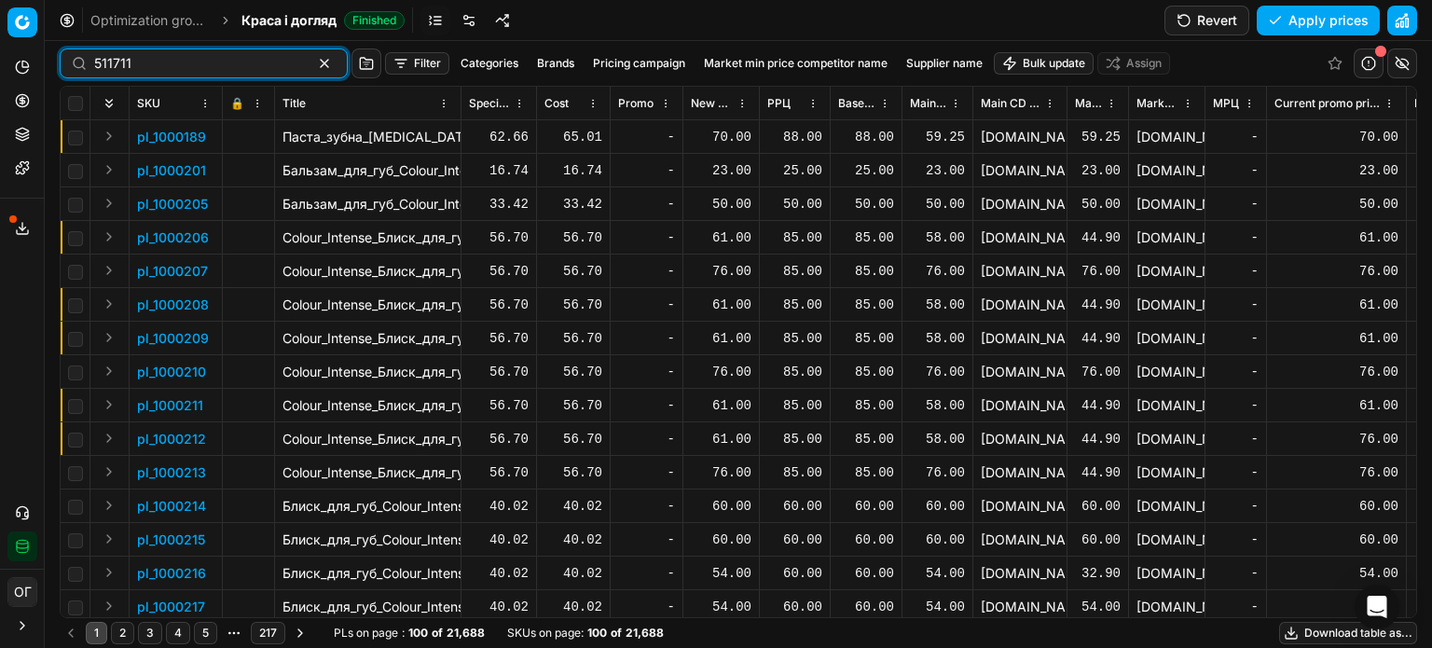
type input "511711"
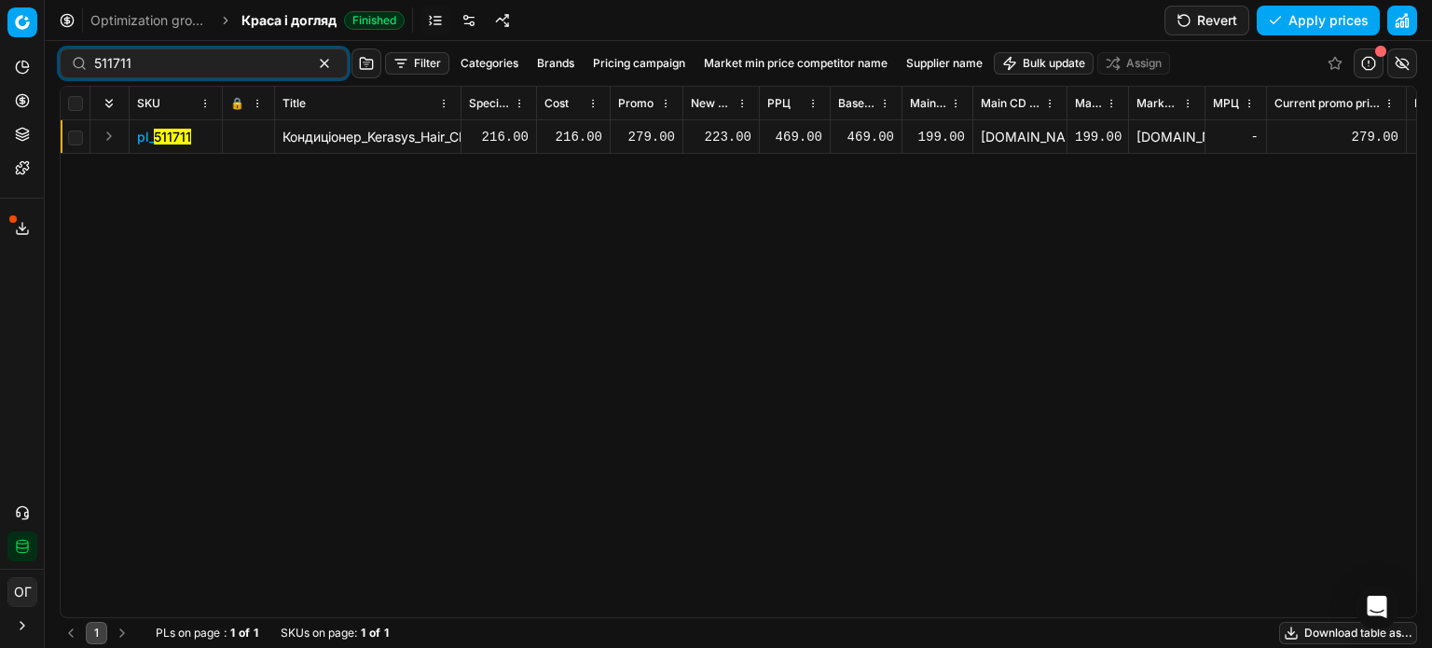
click at [729, 137] on div "223.00" at bounding box center [721, 137] width 61 height 19
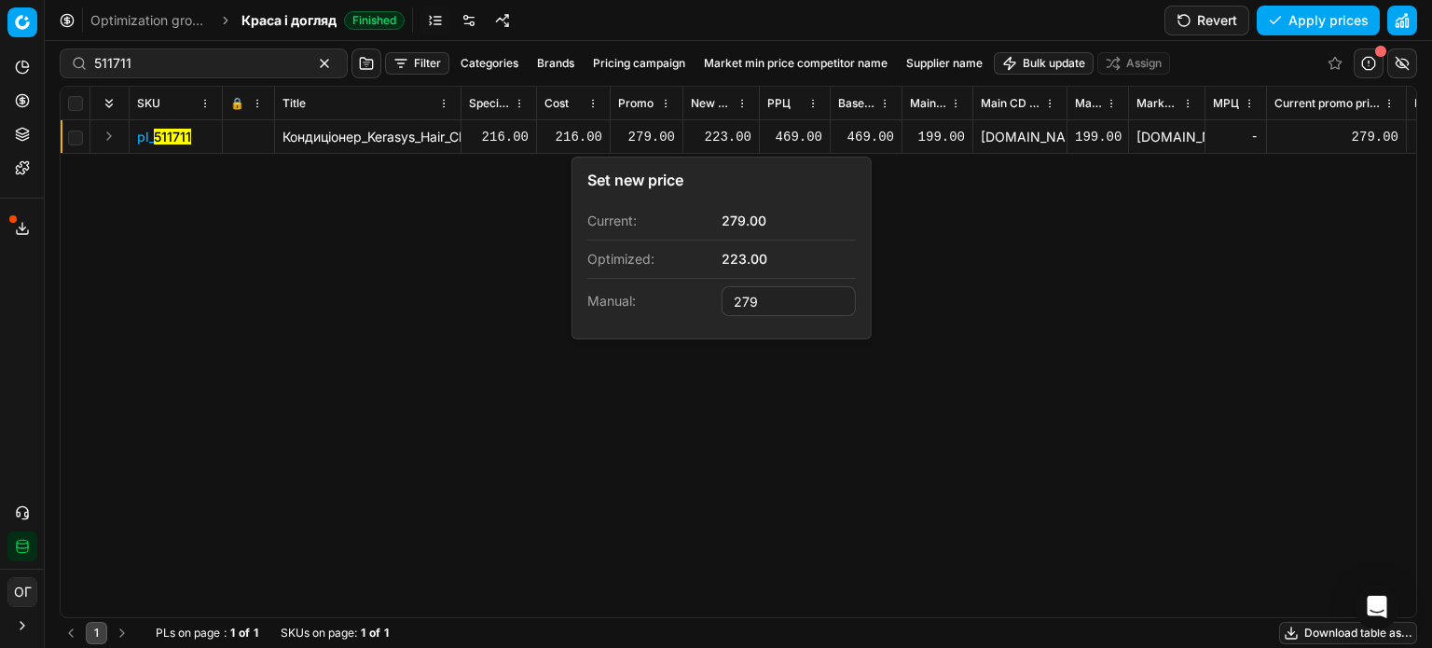
type input "279.00"
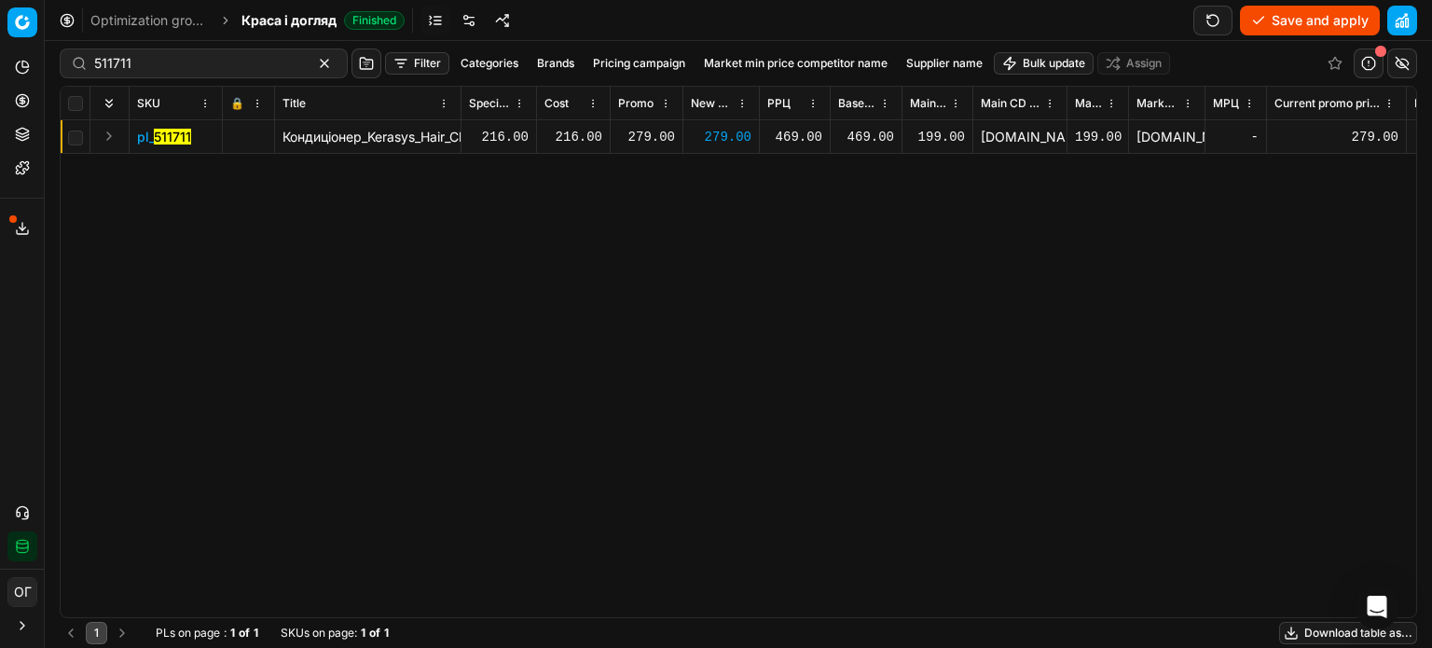
click at [1293, 9] on button "Save and apply" at bounding box center [1310, 21] width 140 height 30
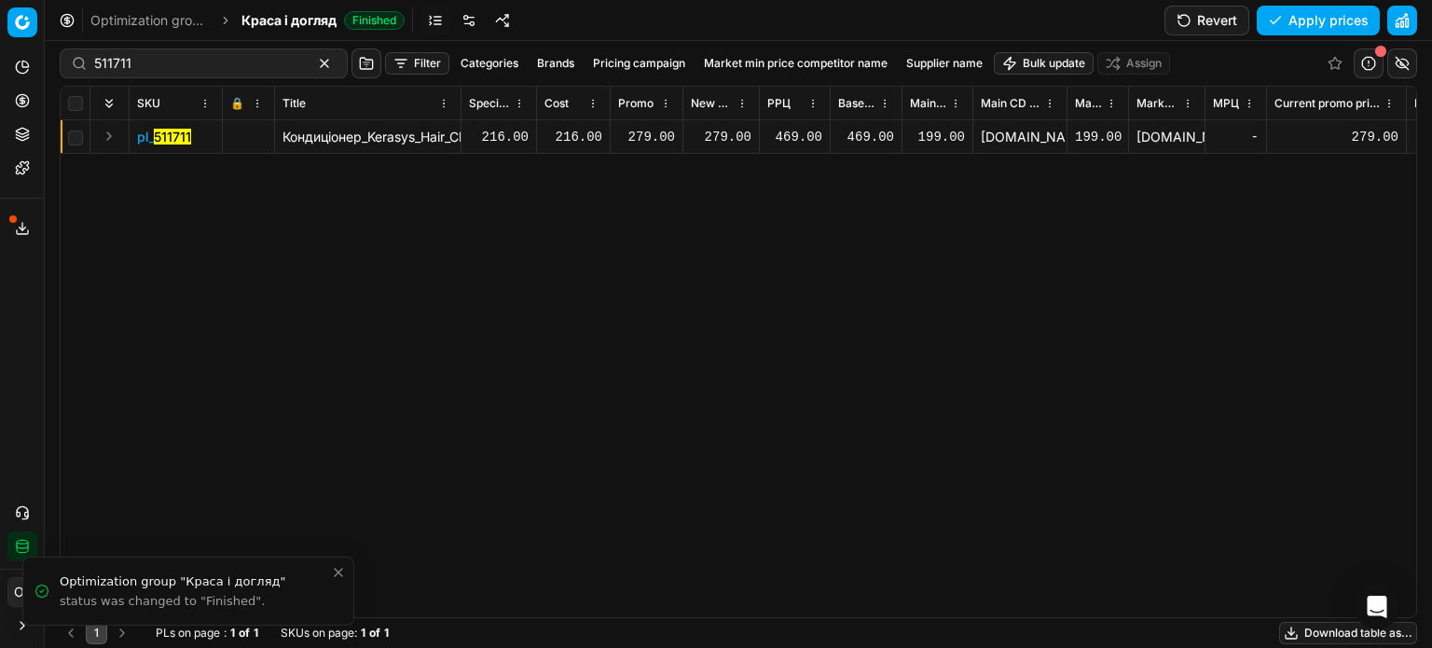
click at [22, 132] on icon at bounding box center [22, 134] width 15 height 15
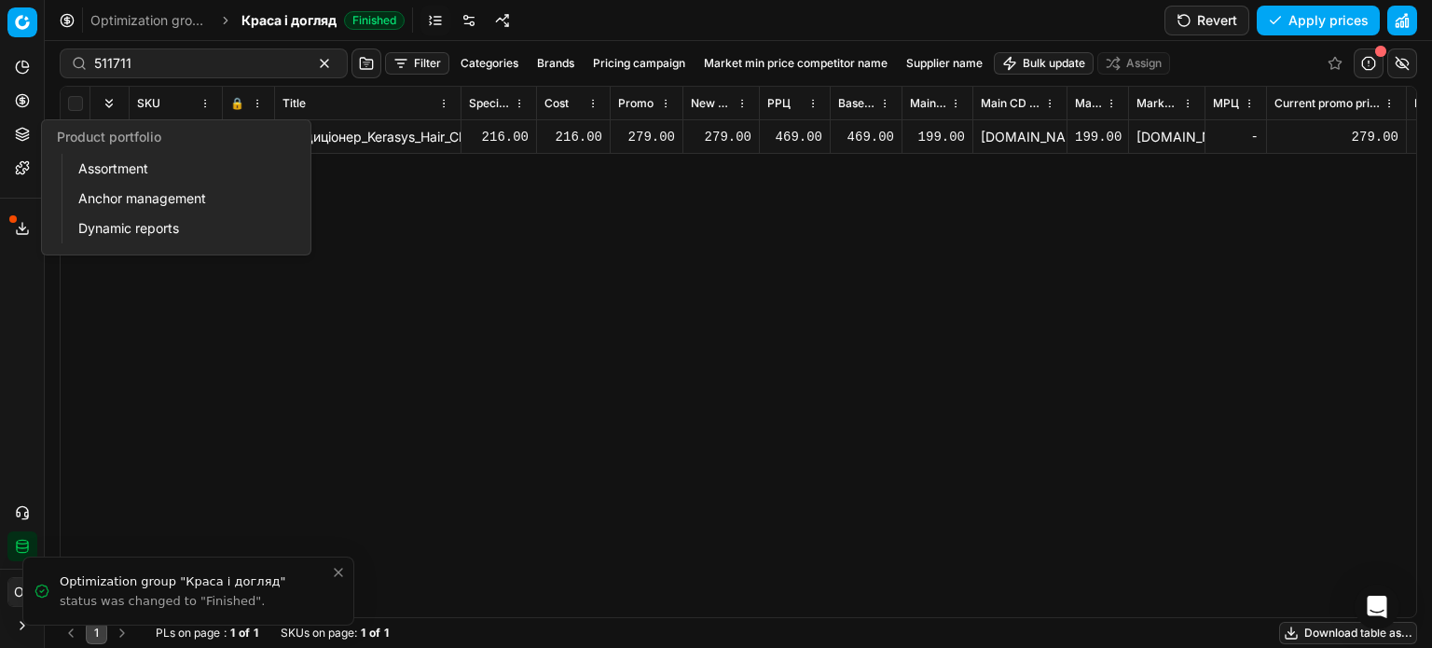
click at [112, 167] on link "Assortment" at bounding box center [179, 169] width 217 height 26
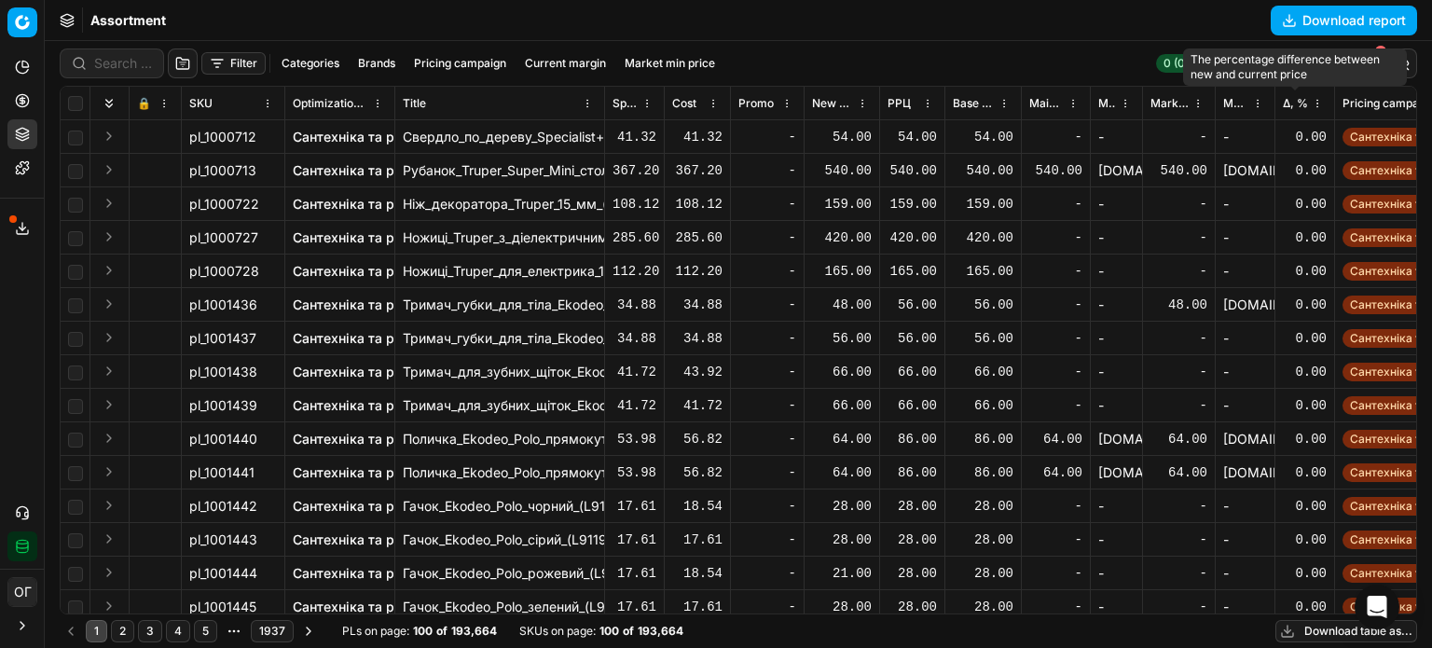
click at [1295, 107] on span "Δ, %" at bounding box center [1295, 103] width 25 height 15
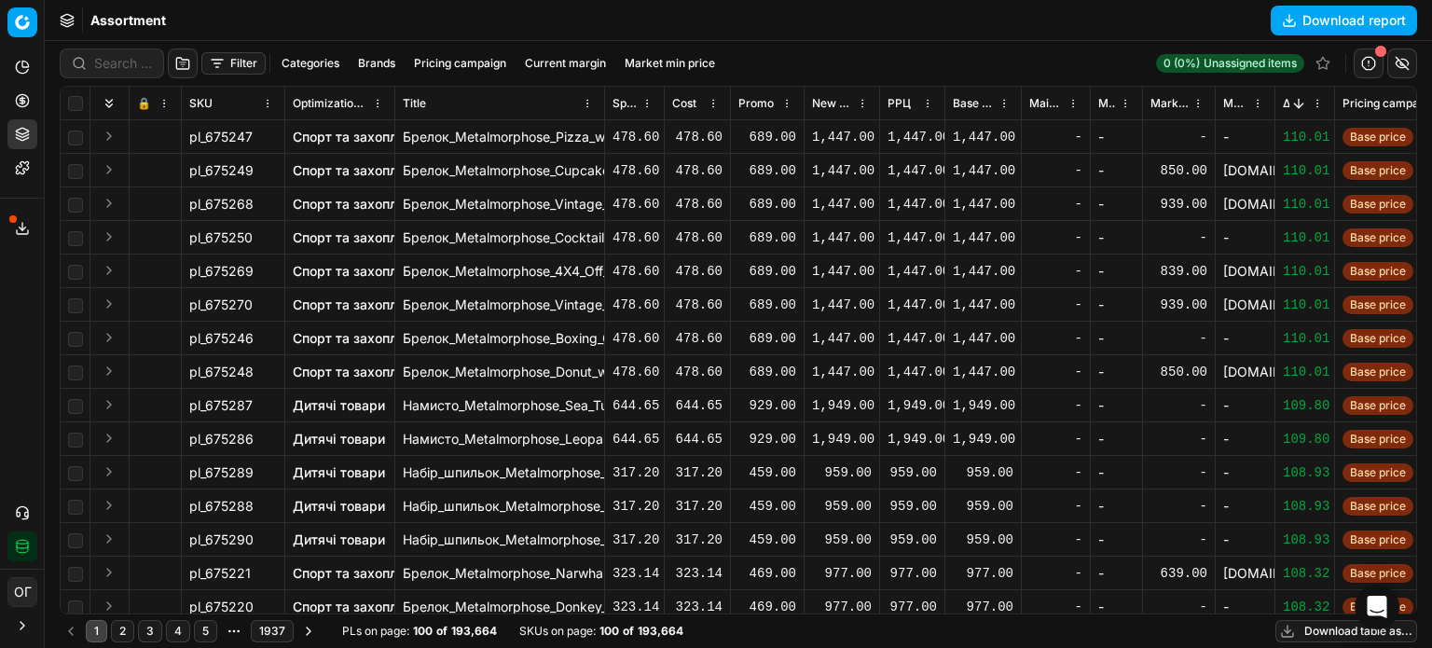
click at [252, 307] on div "pl_675270" at bounding box center [233, 305] width 88 height 19
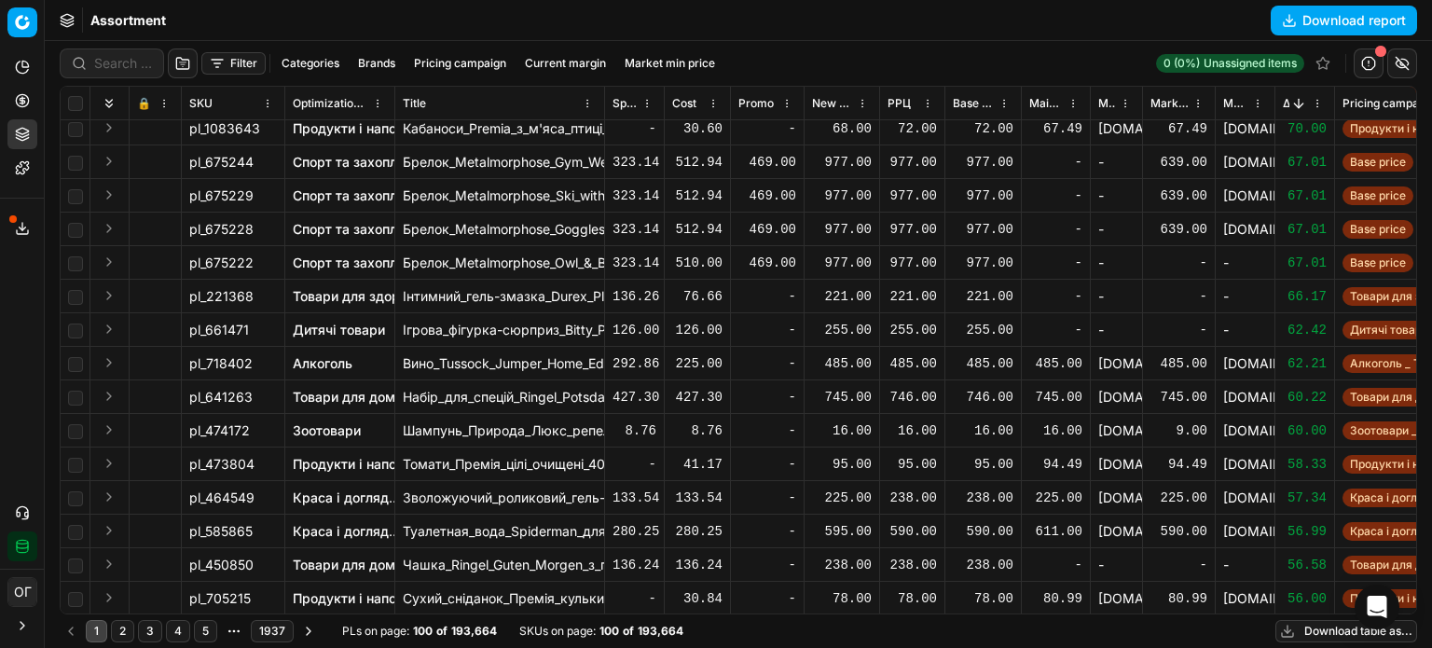
scroll to position [1944, 0]
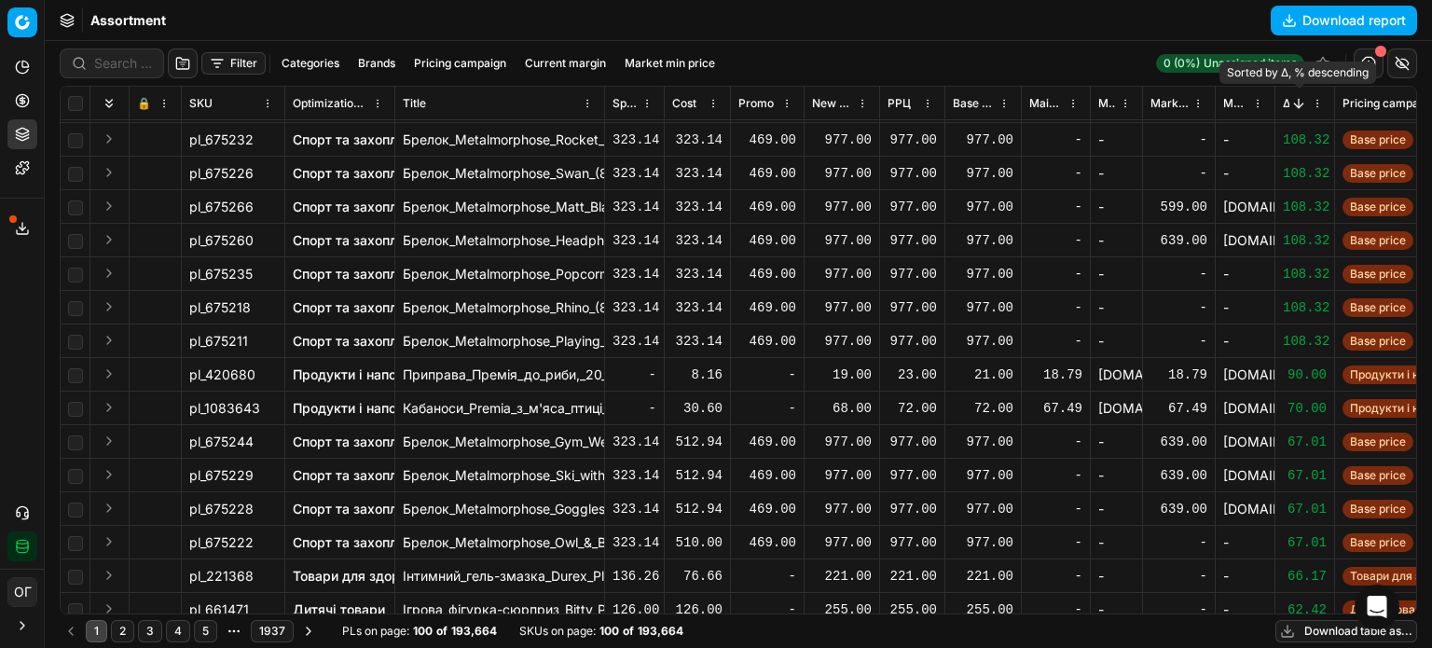
click at [1290, 103] on button "Sorted by Δ, % descending" at bounding box center [1298, 103] width 19 height 19
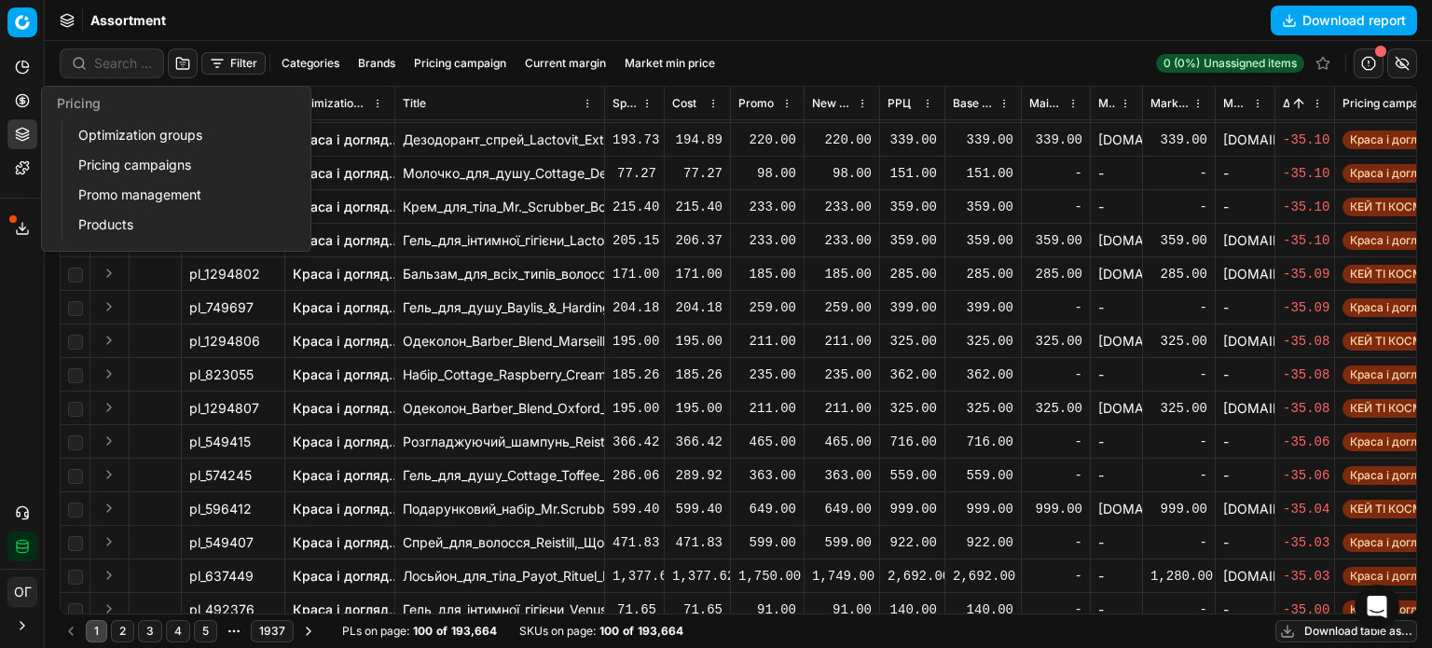
click at [29, 107] on icon at bounding box center [22, 100] width 15 height 15
click at [97, 137] on link "Optimization groups" at bounding box center [179, 135] width 217 height 26
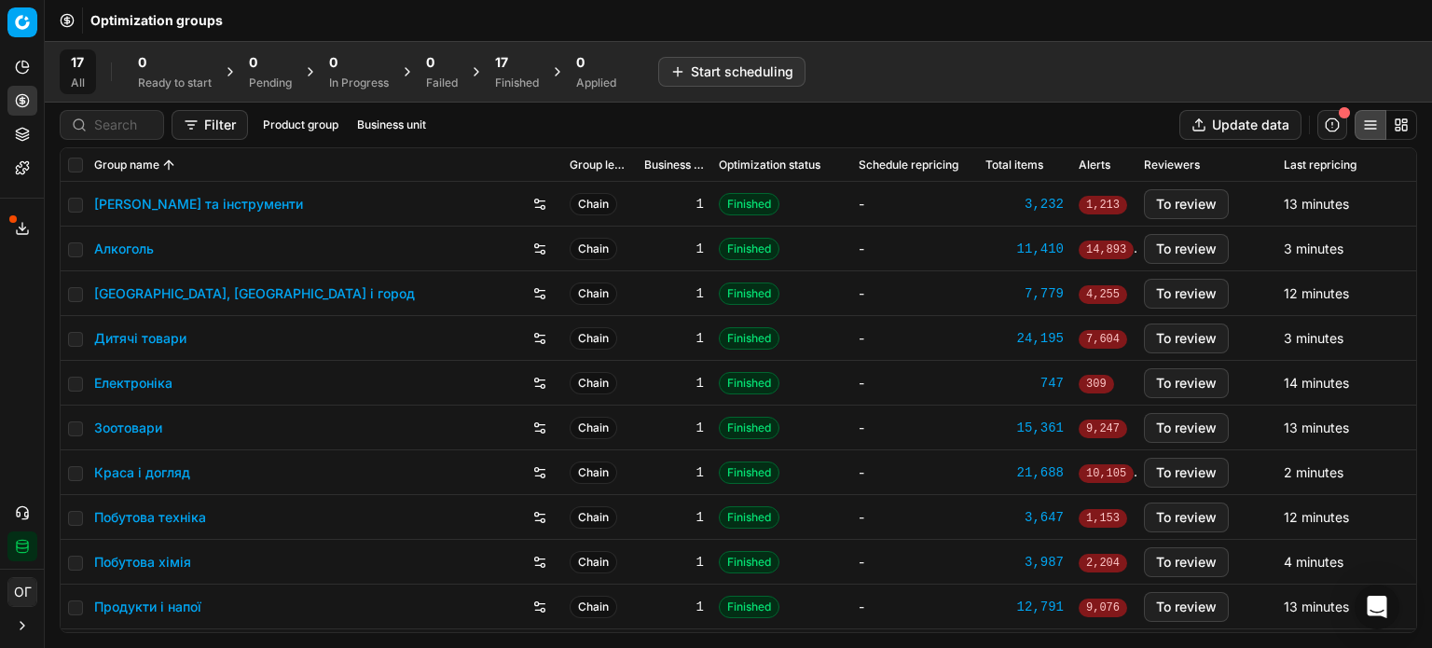
click at [503, 69] on span "17" at bounding box center [501, 62] width 13 height 19
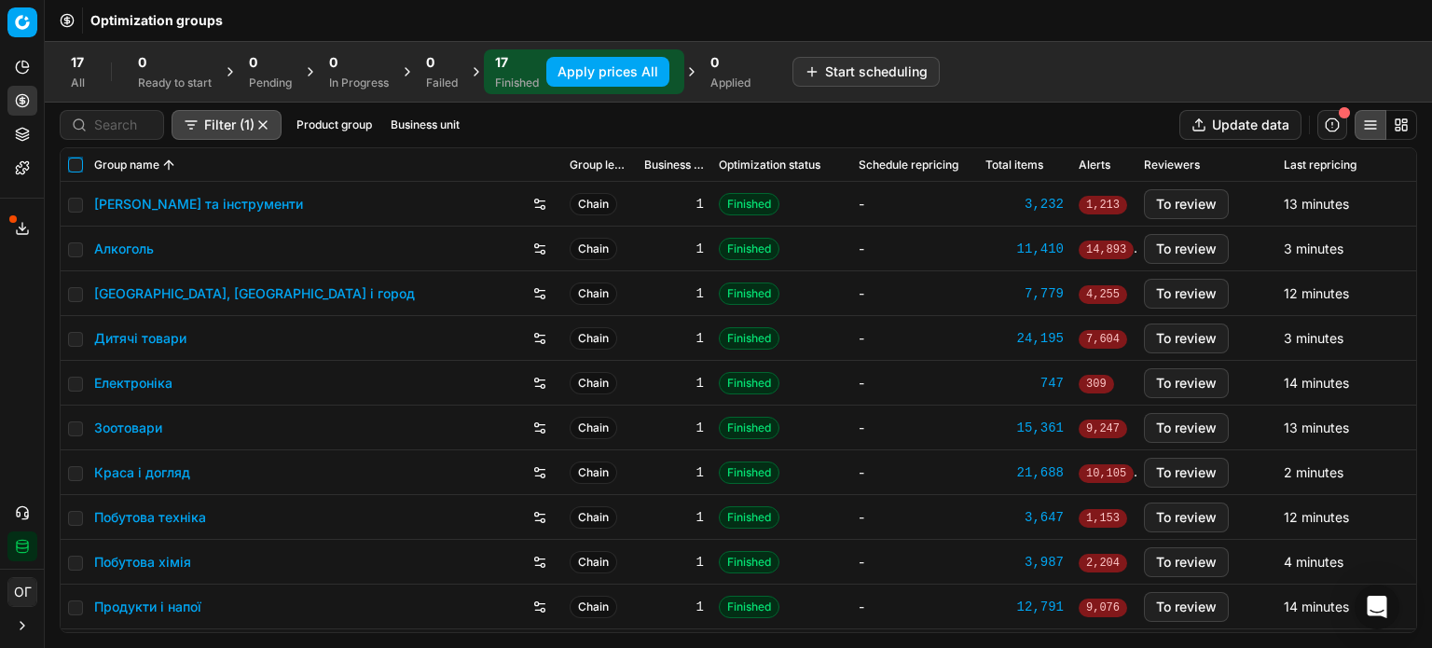
click at [79, 161] on input "checkbox" at bounding box center [75, 165] width 15 height 15
checkbox input "true"
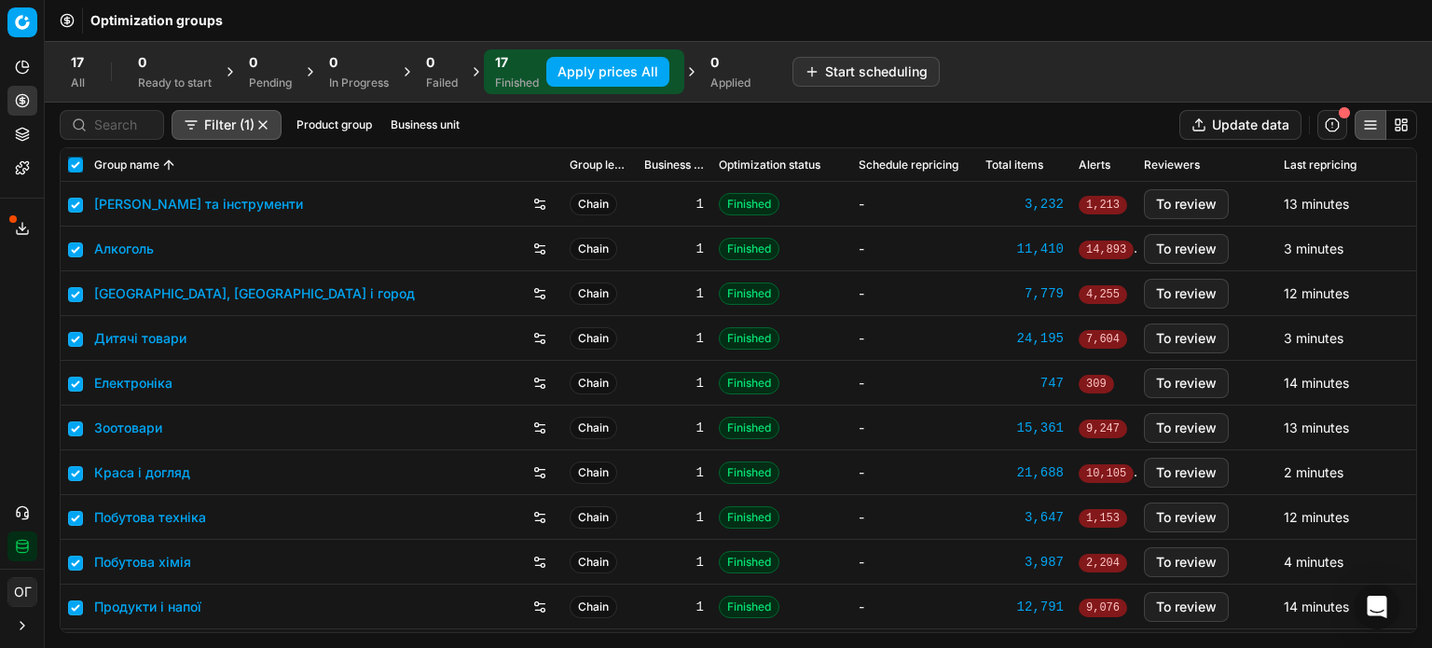
checkbox input "true"
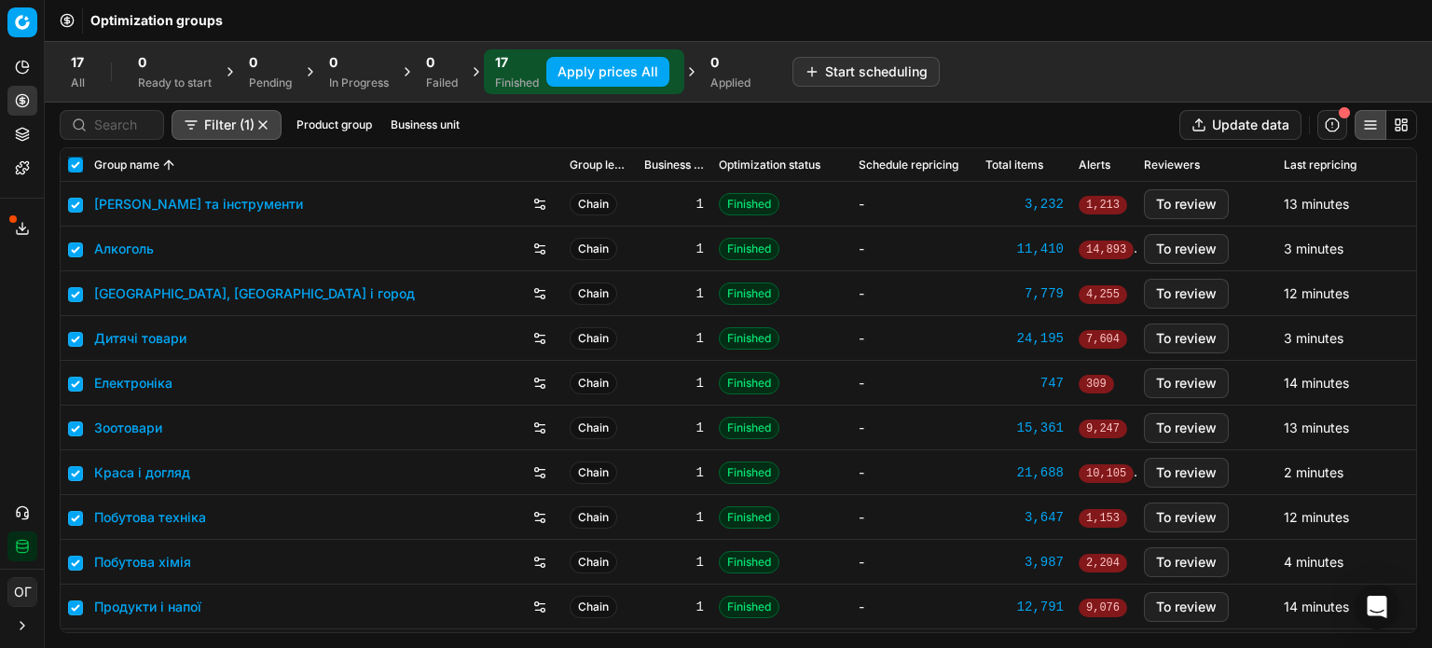
checkbox input "true"
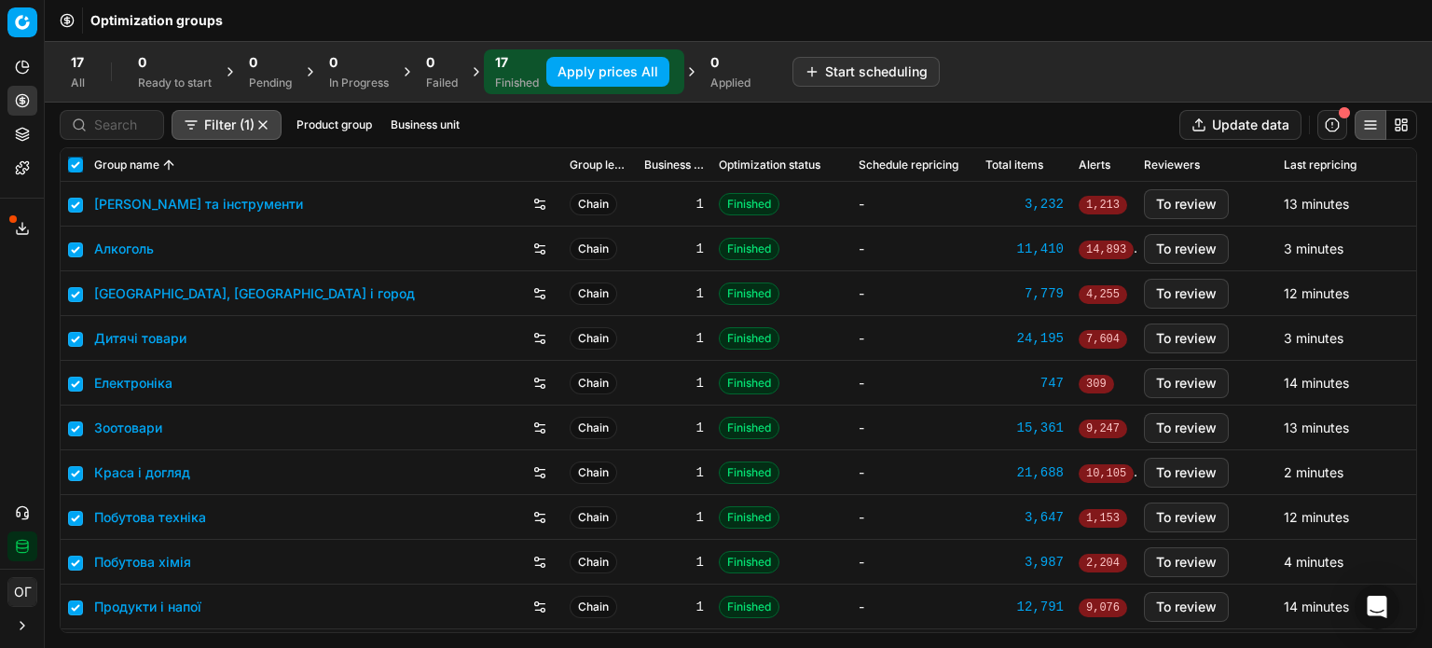
checkbox input "true"
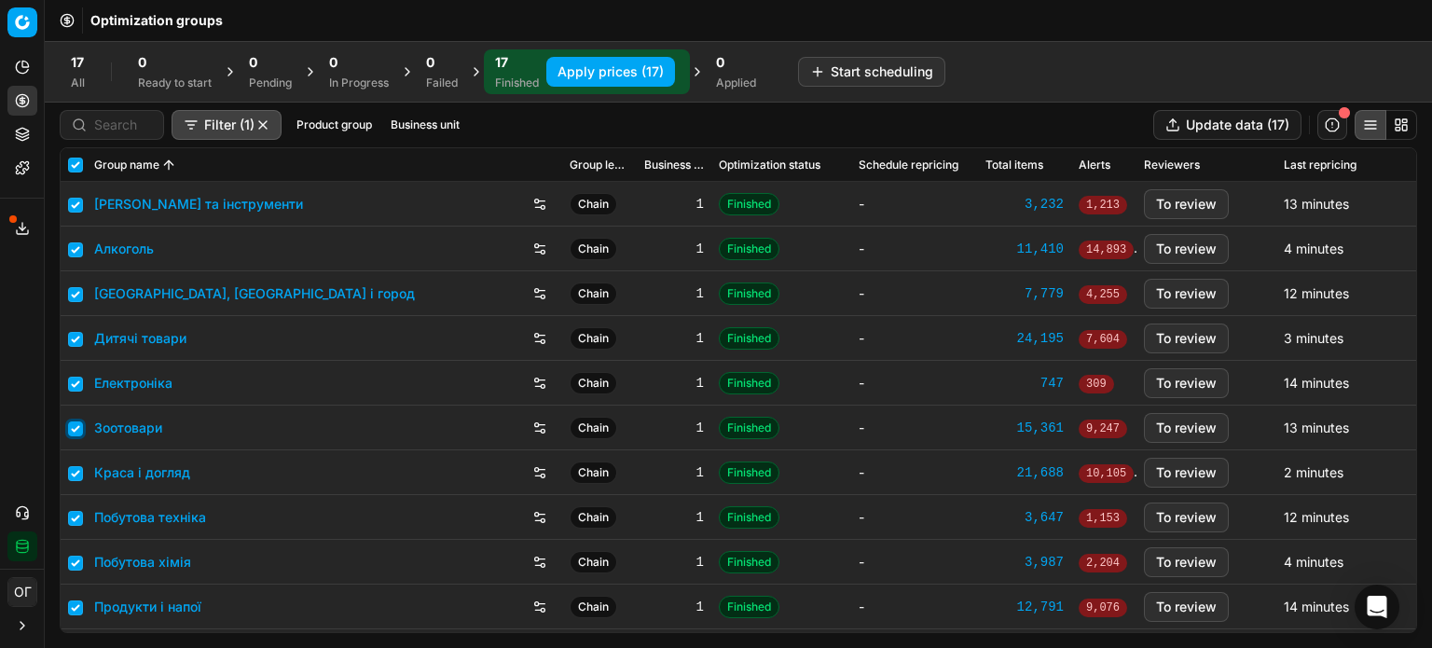
click at [75, 435] on input "checkbox" at bounding box center [75, 428] width 15 height 15
checkbox input "false"
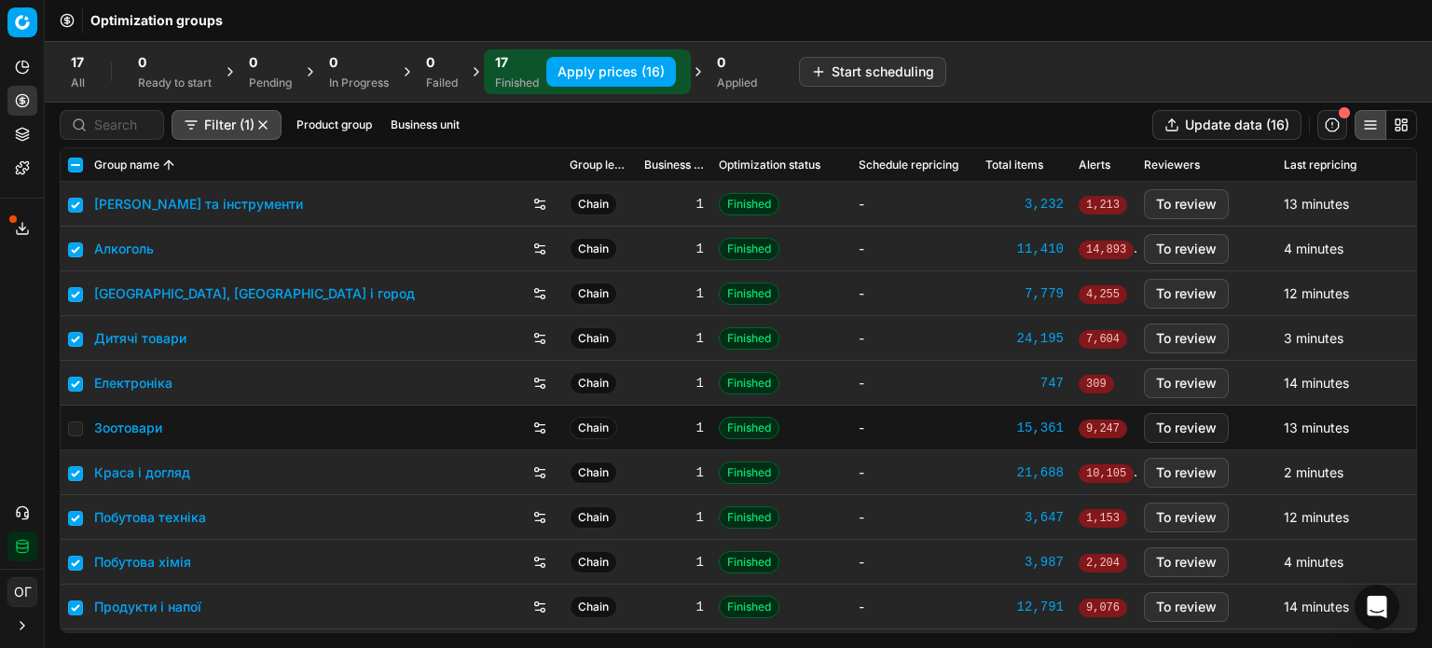
click at [647, 70] on button "Apply prices (16)" at bounding box center [611, 72] width 130 height 30
checkbox input "false"
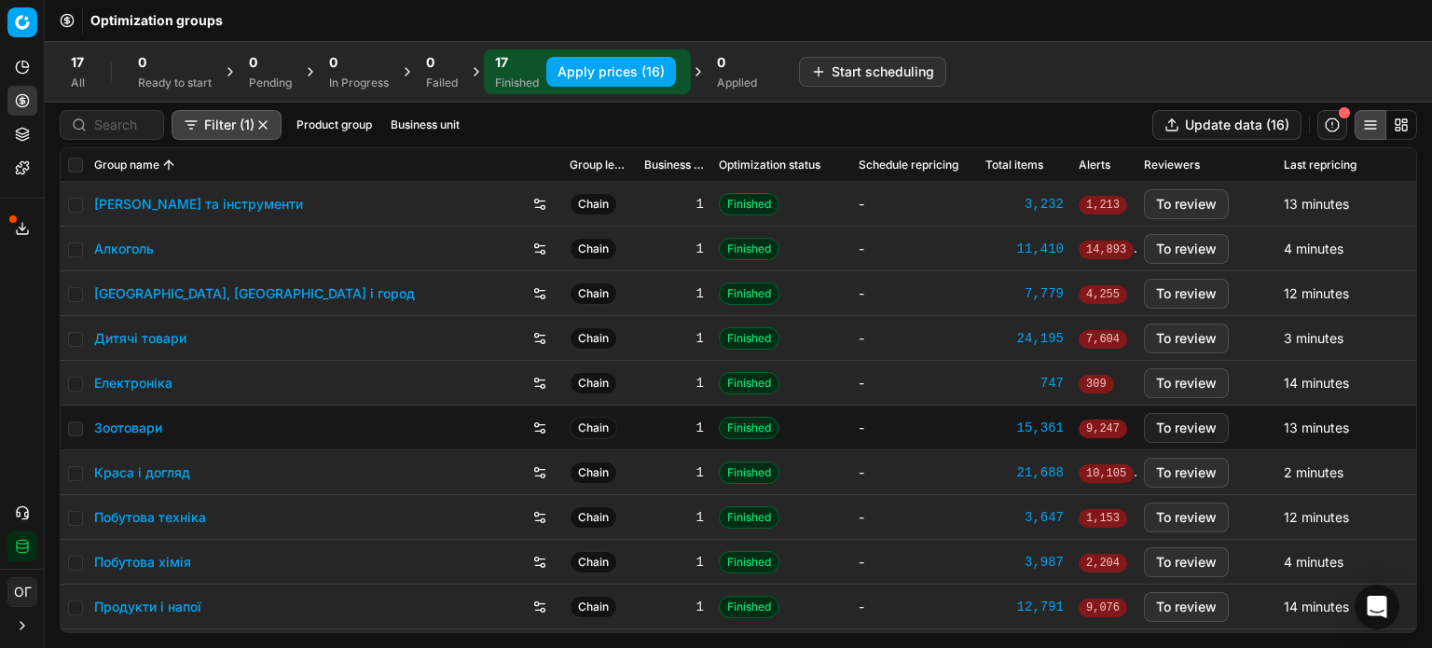
checkbox input "false"
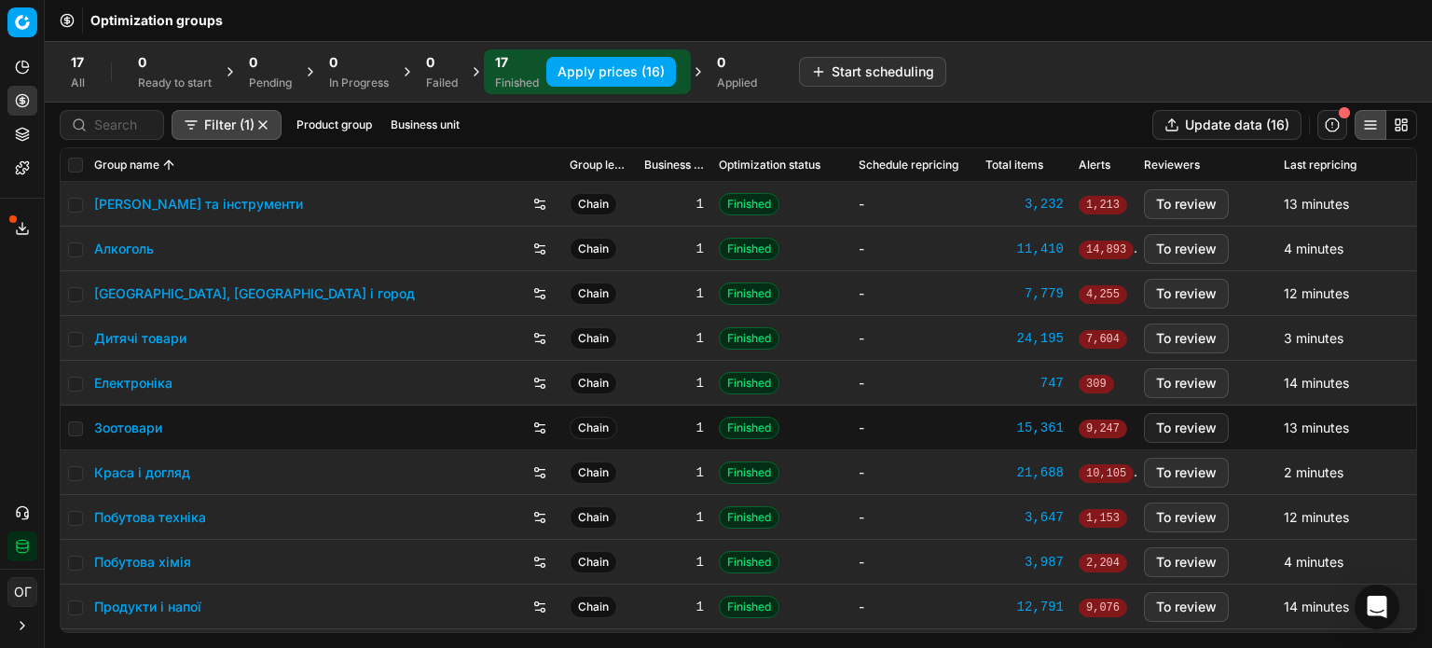
checkbox input "false"
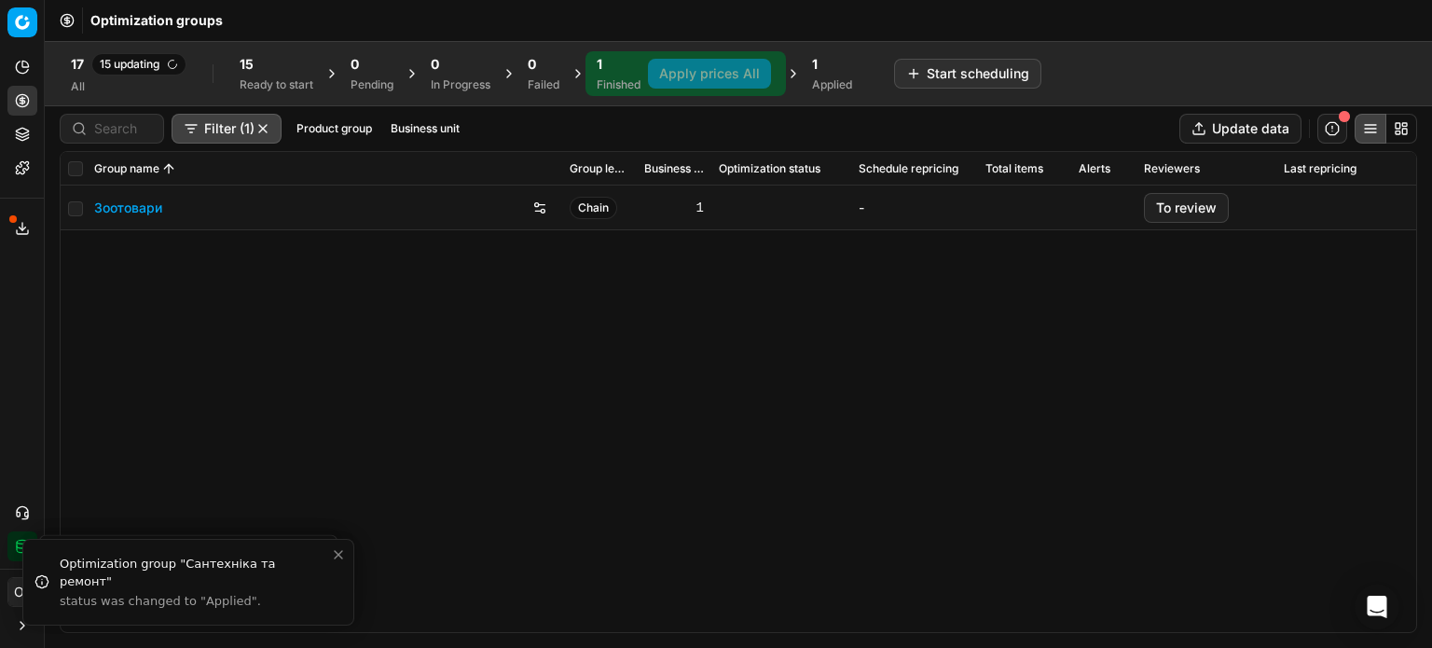
click at [833, 87] on div "Applied" at bounding box center [832, 84] width 40 height 15
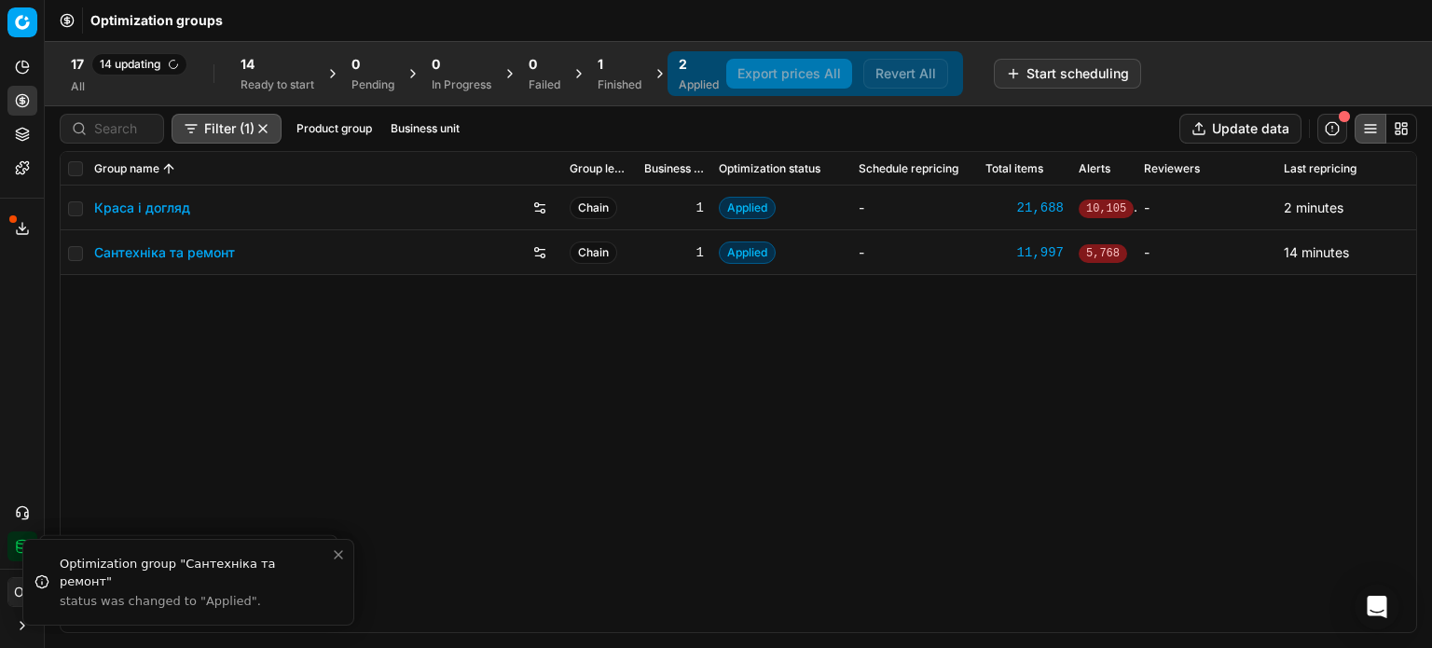
click at [270, 74] on div "14 Ready to start" at bounding box center [278, 73] width 74 height 37
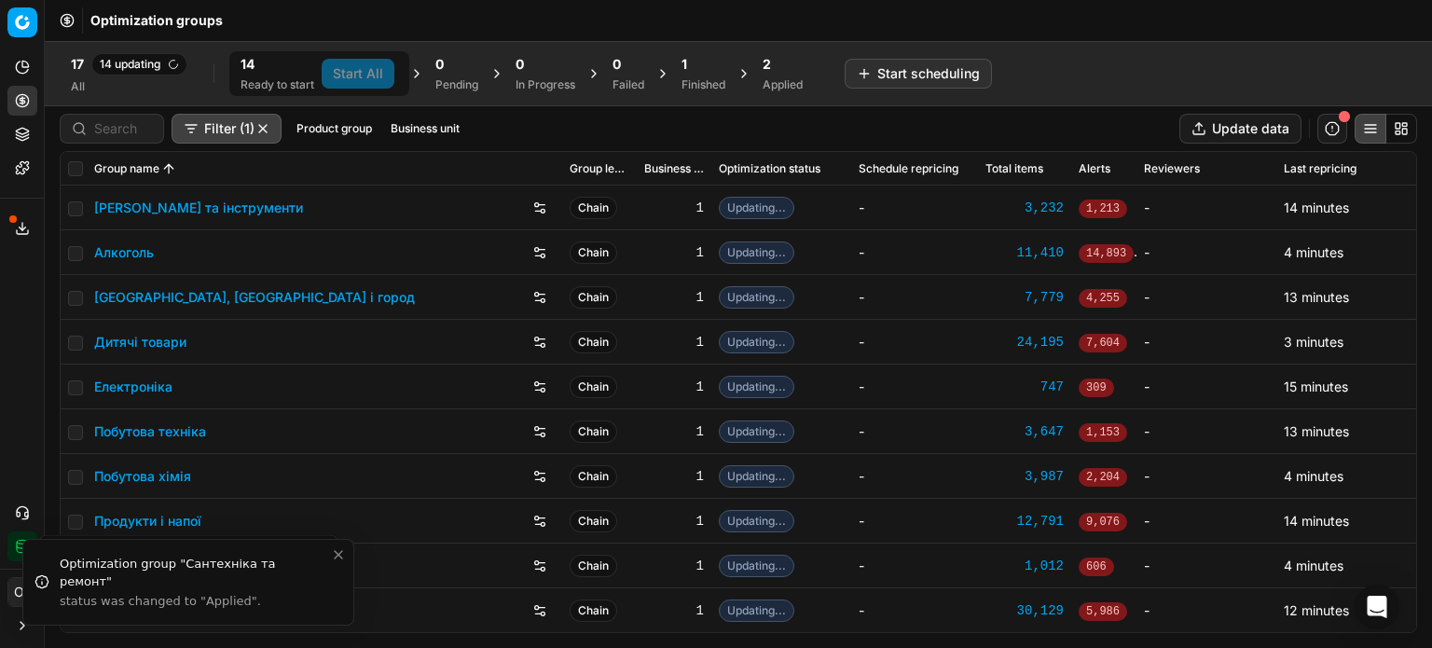
click at [114, 251] on link "Алкоголь" at bounding box center [124, 252] width 60 height 19
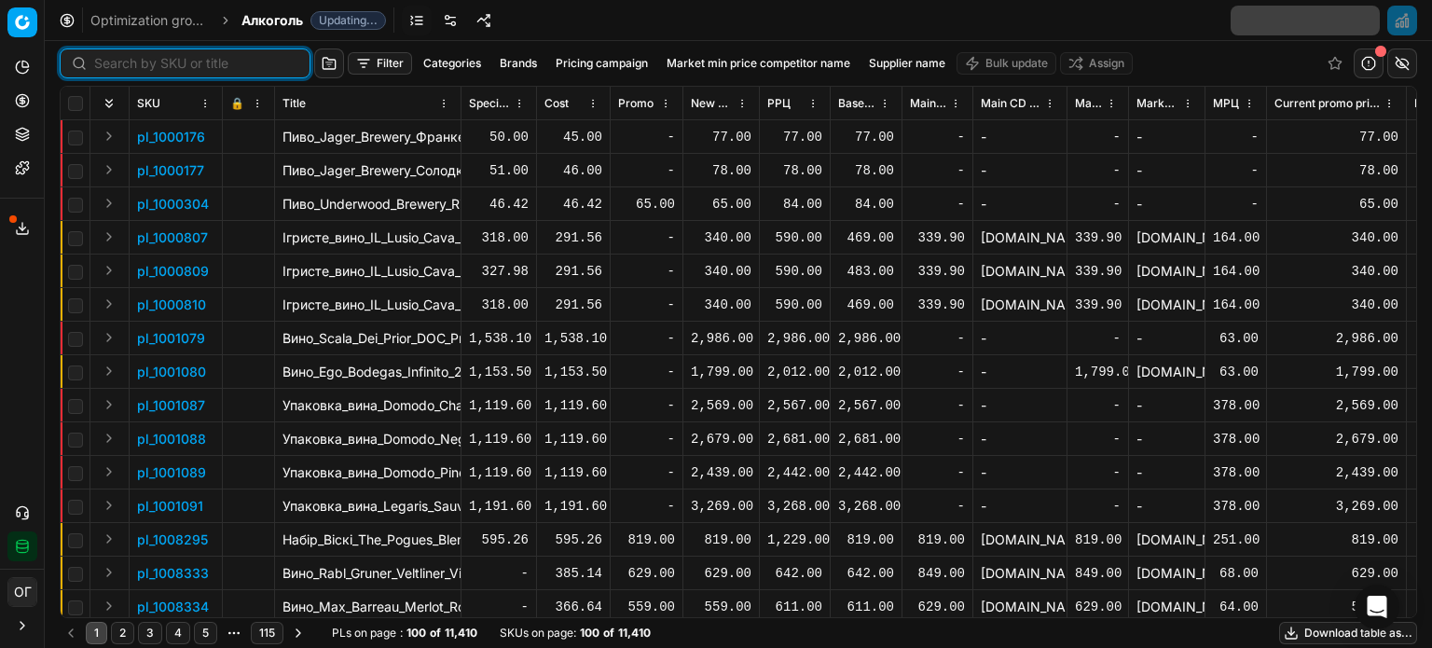
click at [106, 62] on input at bounding box center [196, 63] width 204 height 19
paste input "711367"
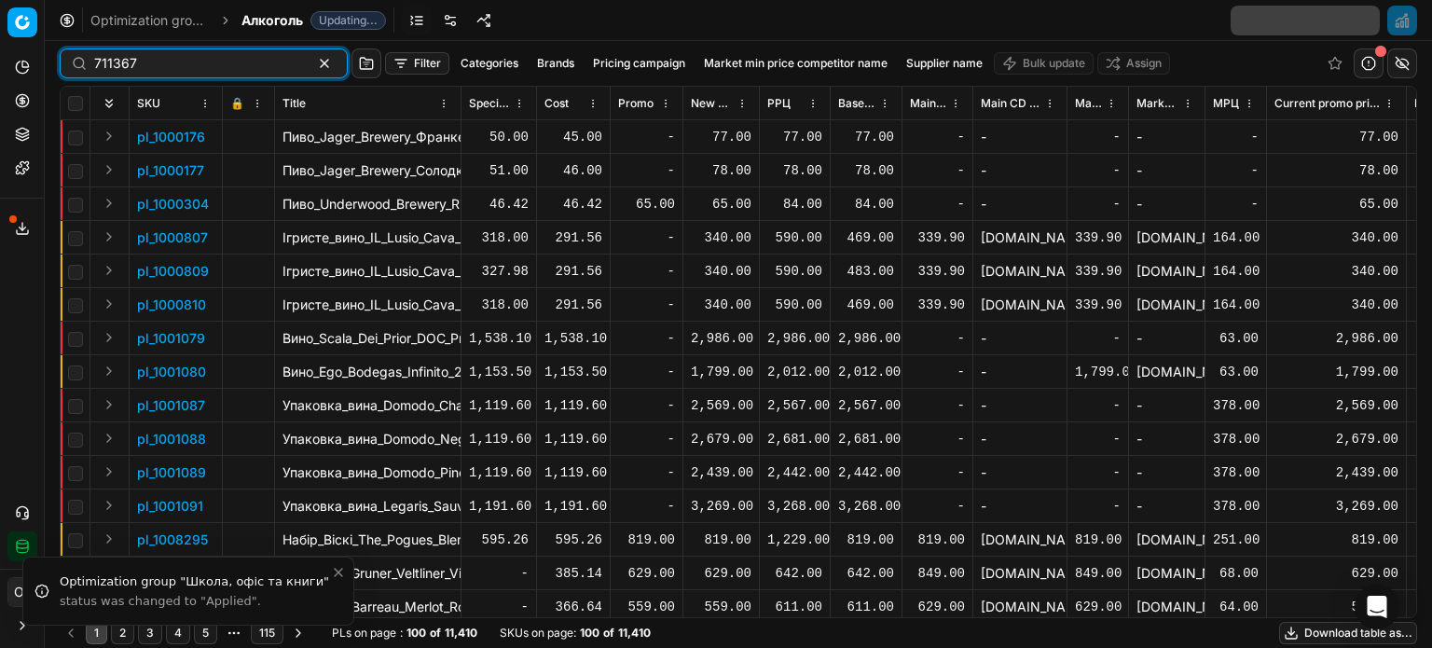
type input "711367"
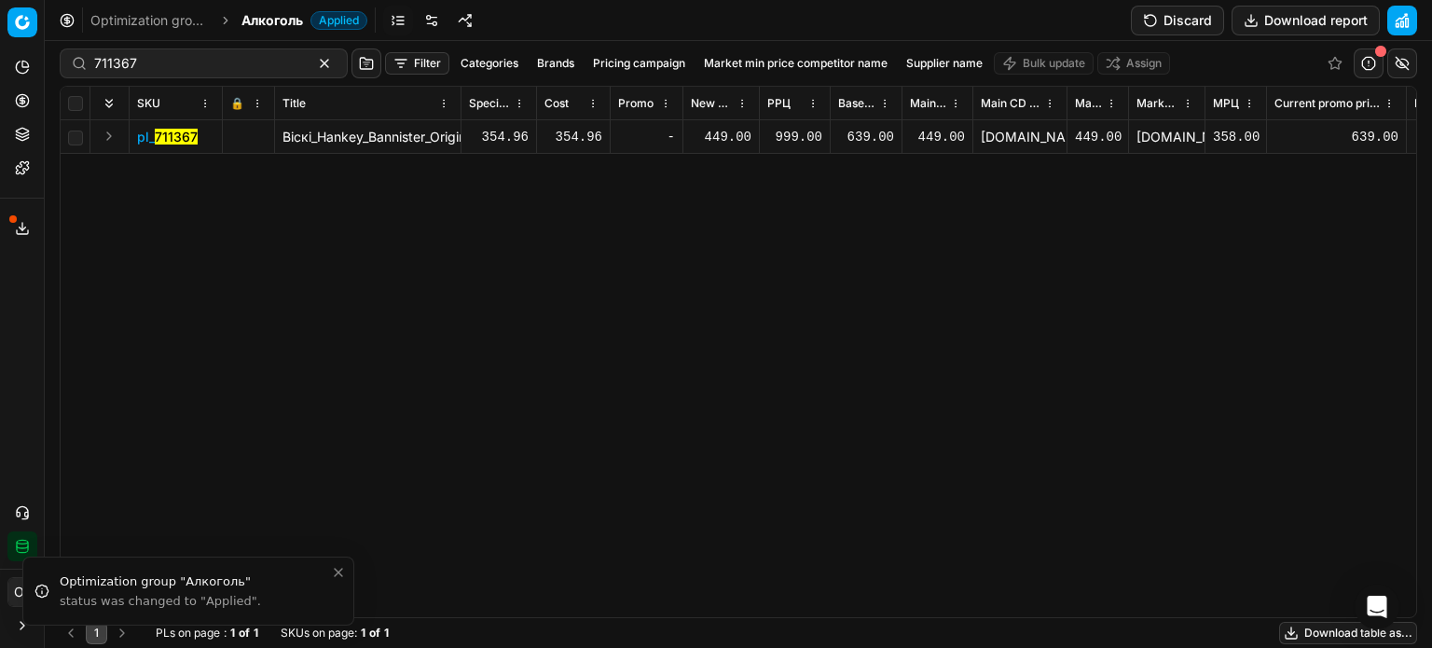
click at [1168, 15] on button "Discard" at bounding box center [1177, 21] width 93 height 30
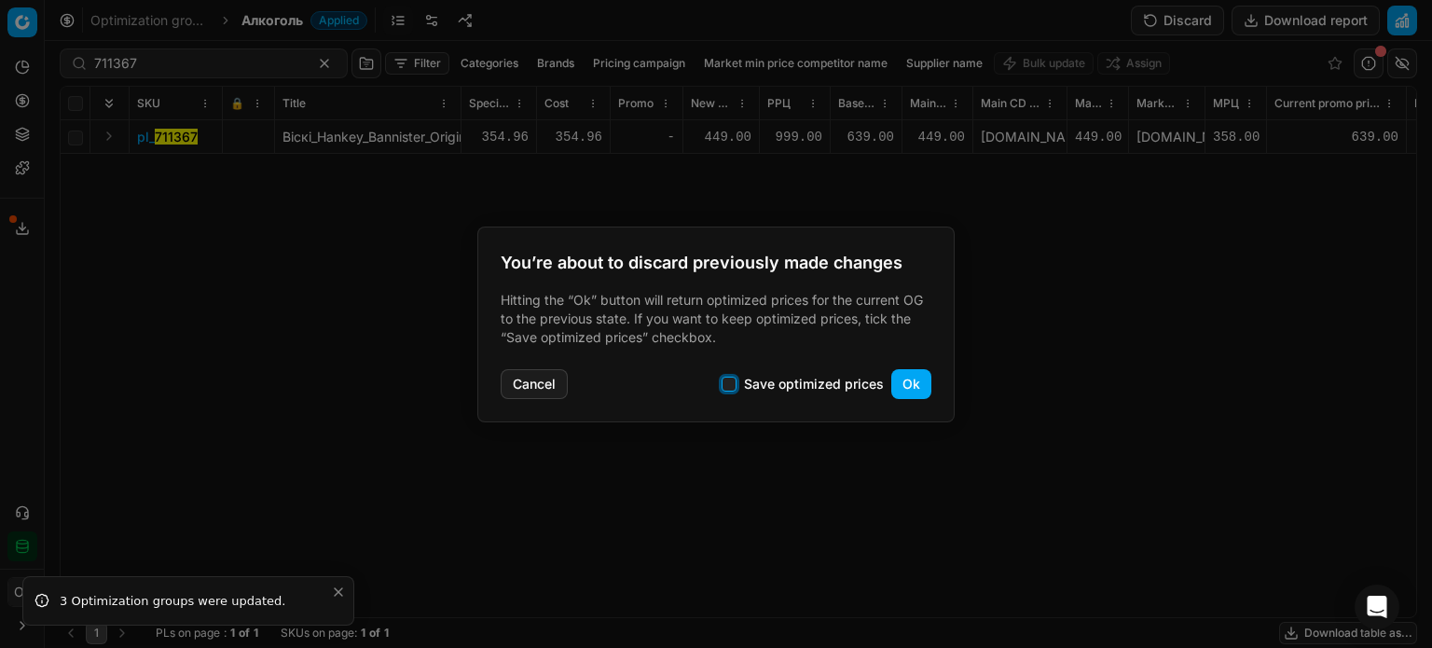
click at [728, 389] on input "Save optimized prices" at bounding box center [729, 384] width 15 height 15
checkbox input "true"
click at [919, 383] on button "Ok" at bounding box center [911, 384] width 40 height 30
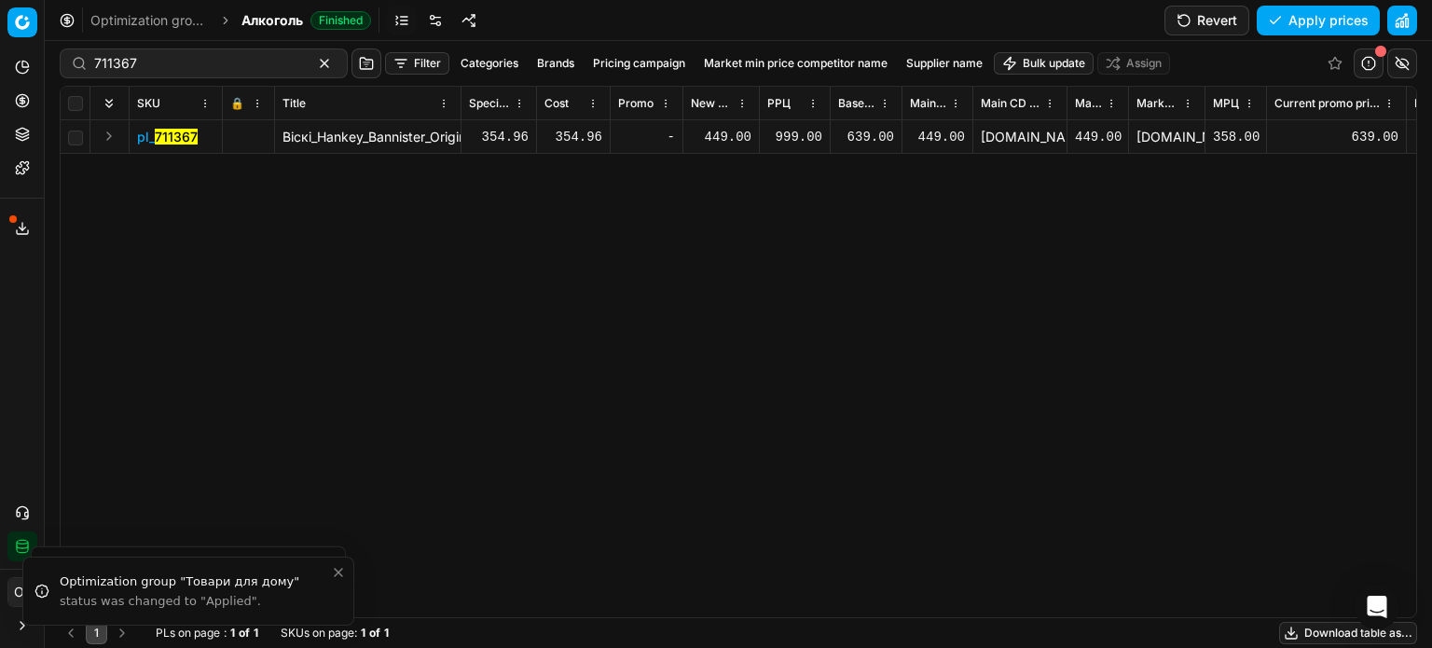
click at [713, 135] on div "449.00" at bounding box center [721, 137] width 61 height 19
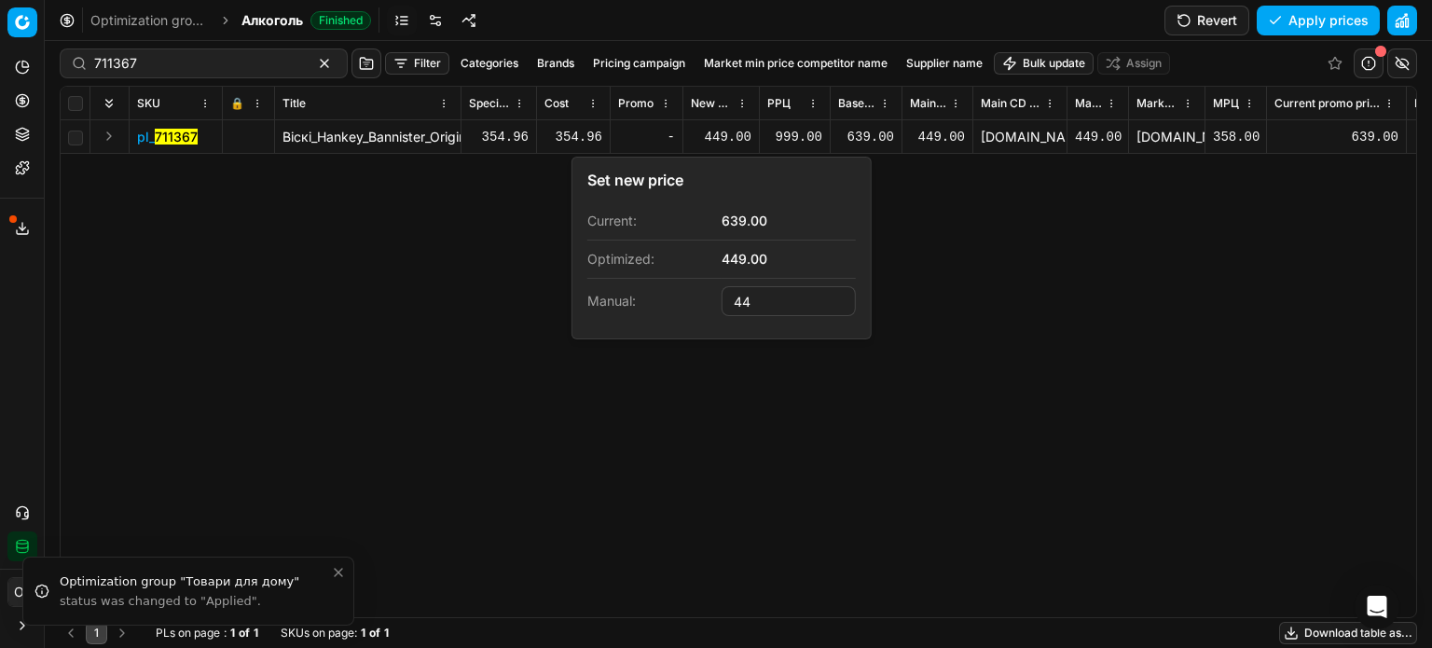
type input "4"
type input "639.00"
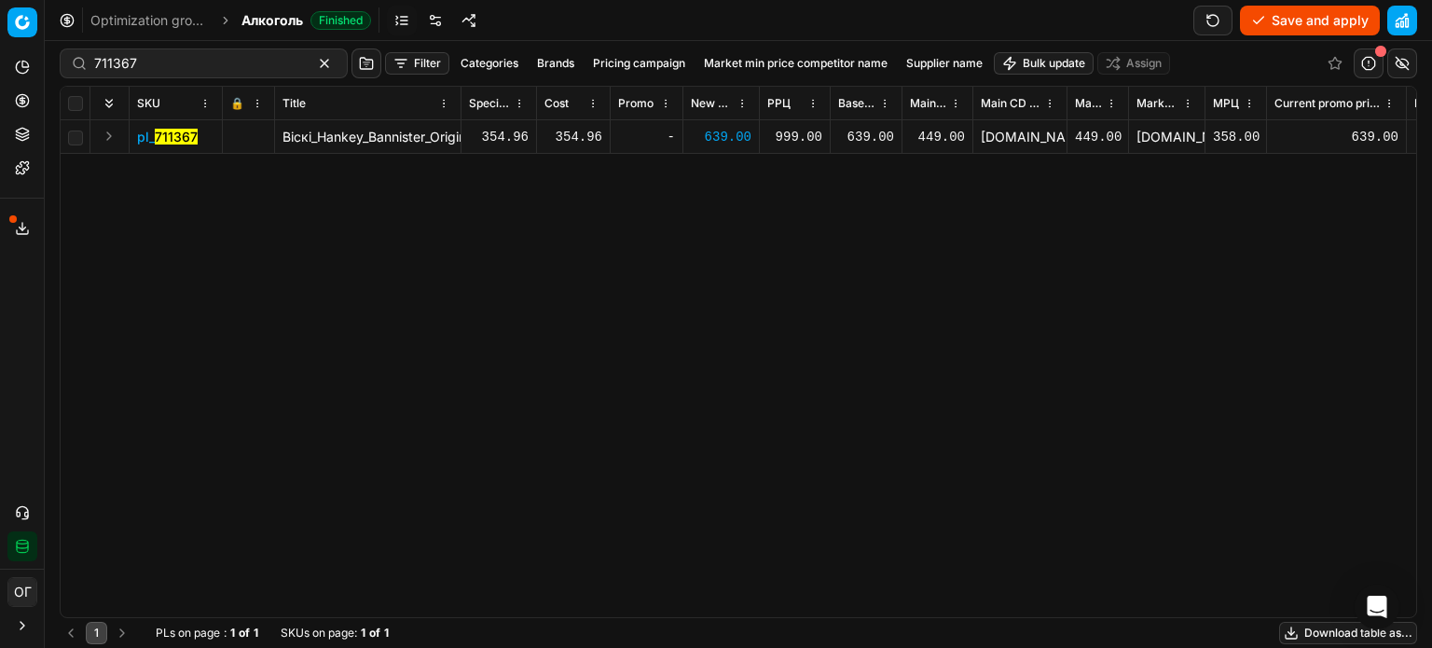
click at [1260, 21] on button "Save and apply" at bounding box center [1310, 21] width 140 height 30
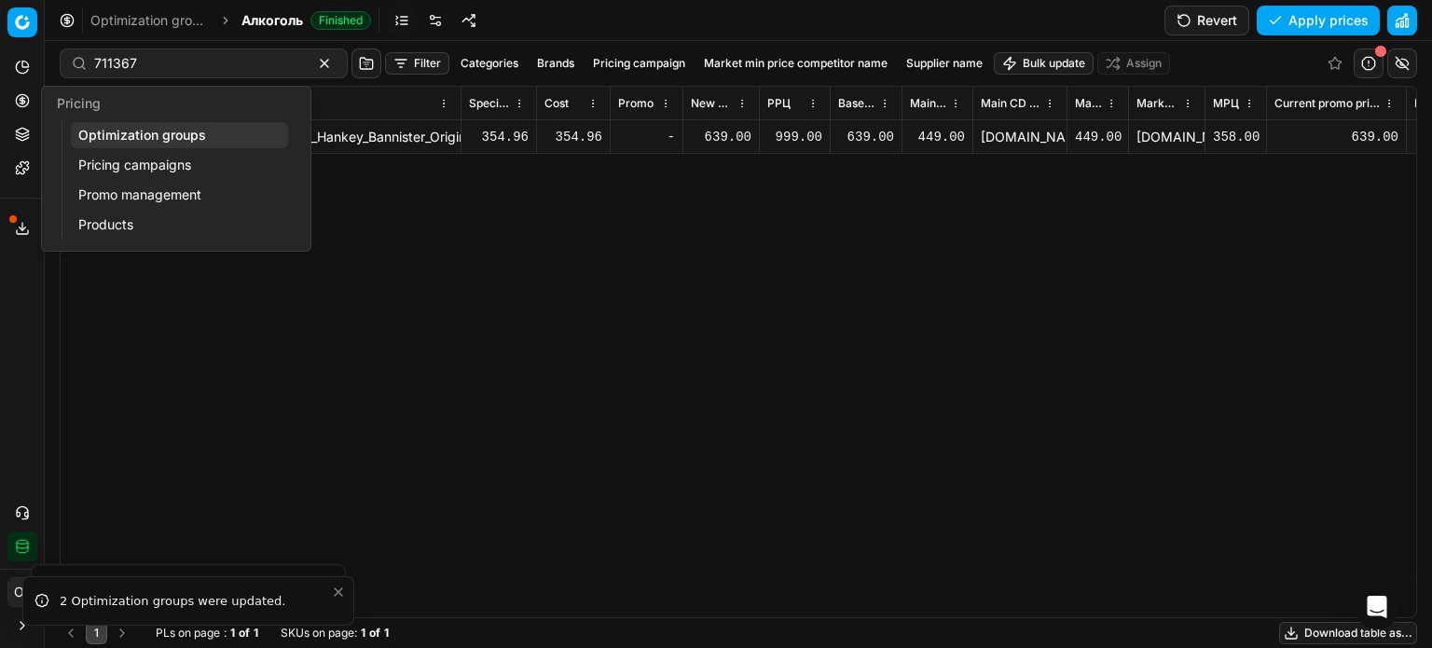
click at [21, 106] on circle at bounding box center [22, 100] width 12 height 12
click at [159, 144] on link "Optimization groups" at bounding box center [179, 135] width 217 height 26
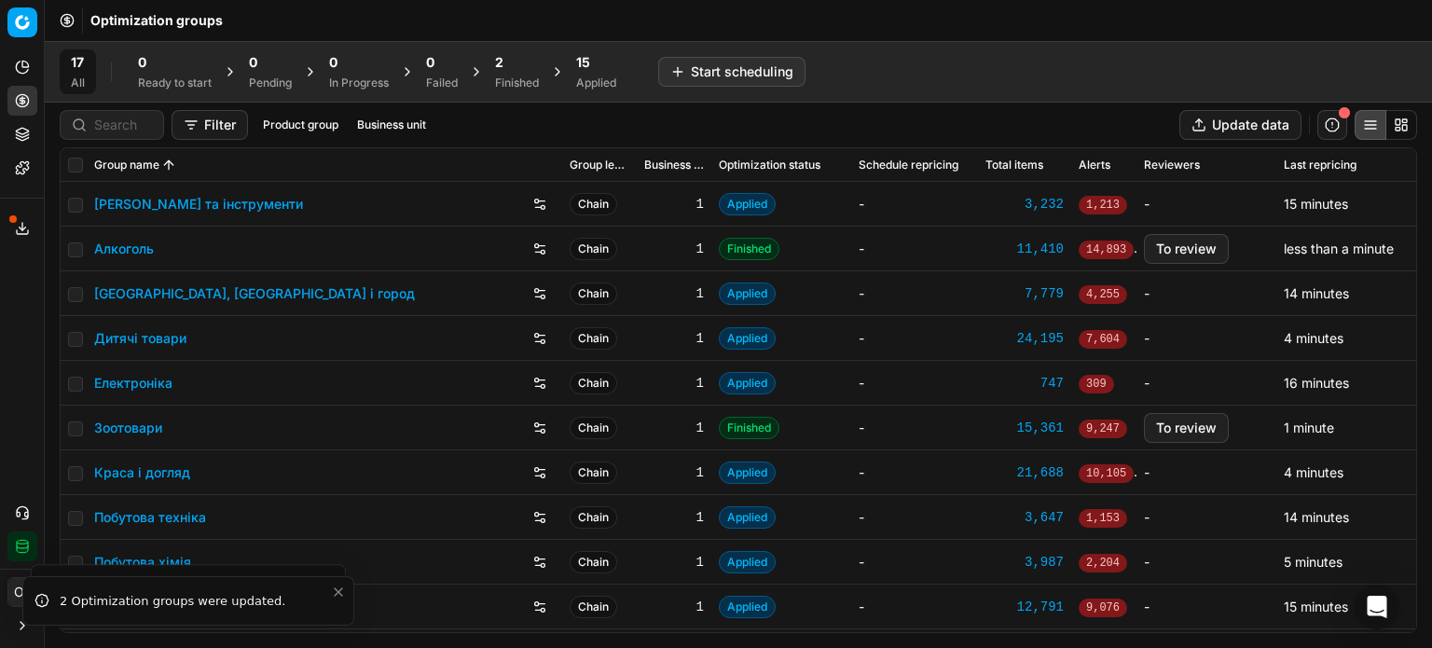
click at [539, 64] on div "2" at bounding box center [517, 62] width 44 height 19
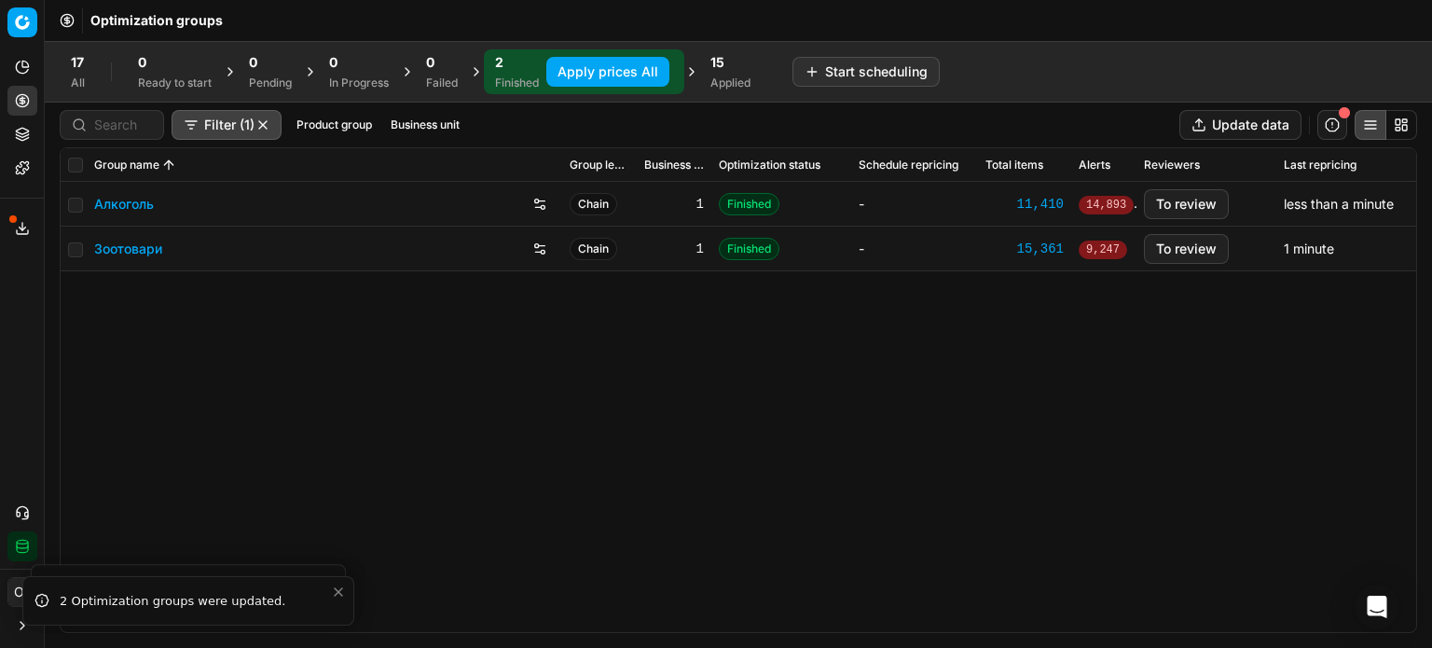
click at [583, 71] on button "Apply prices All" at bounding box center [607, 72] width 123 height 30
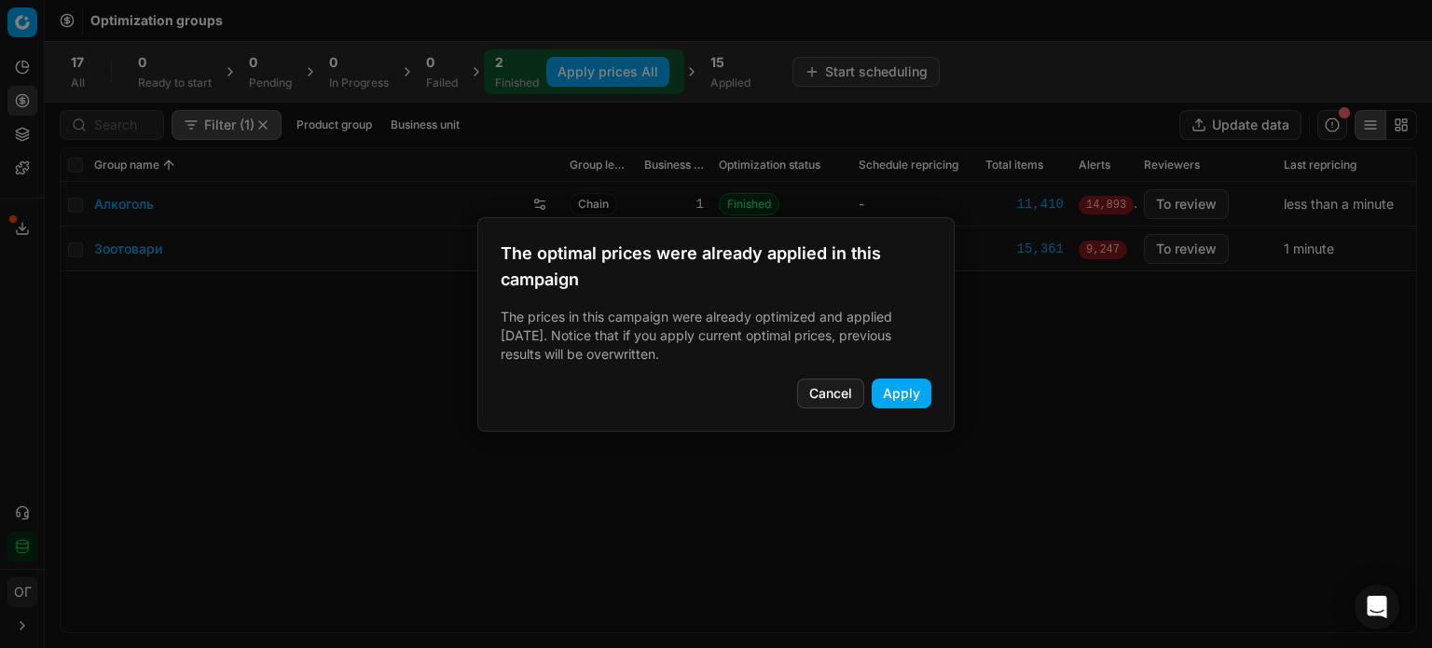
drag, startPoint x: 916, startPoint y: 403, endPoint x: 895, endPoint y: 365, distance: 42.6
click at [915, 402] on button "Apply" at bounding box center [902, 394] width 60 height 30
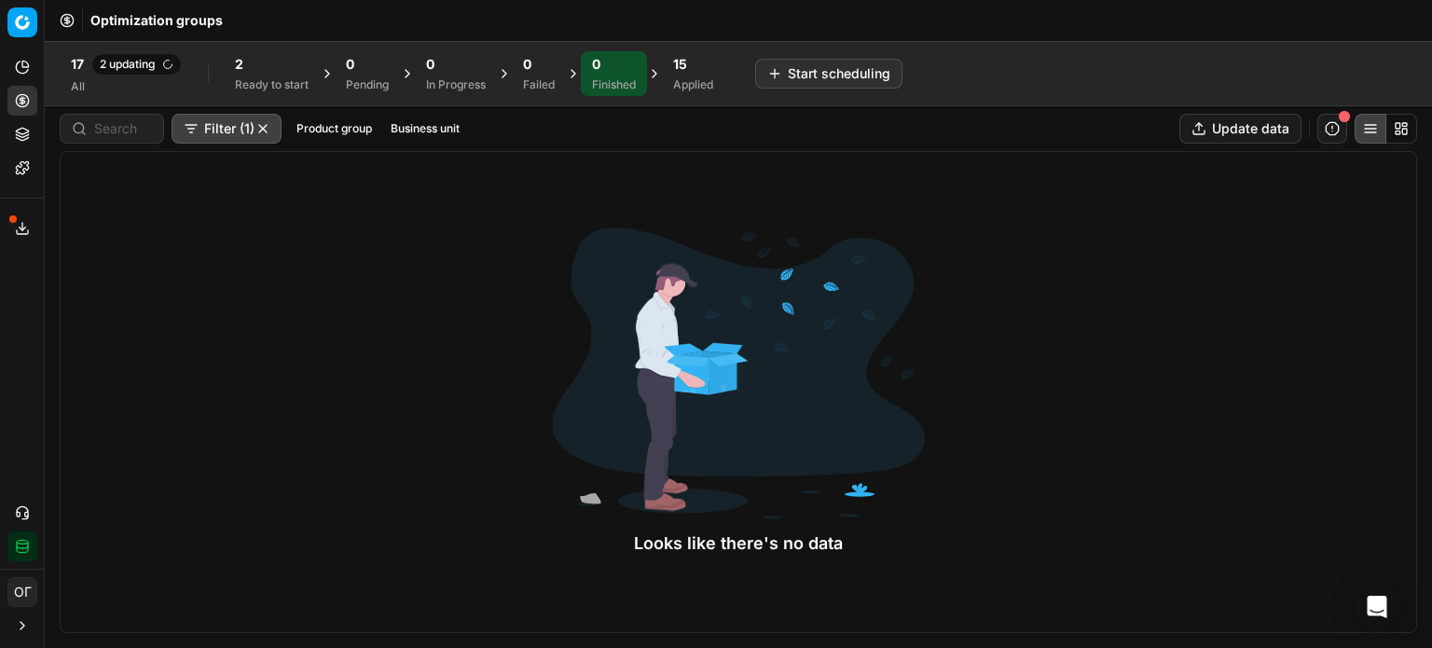
click at [745, 92] on div "17 2 updating All 2 Ready to start 0 Pending 0 In Progress 0 Failed 0 Finished …" at bounding box center [481, 73] width 843 height 48
click at [703, 71] on div "15" at bounding box center [693, 64] width 40 height 19
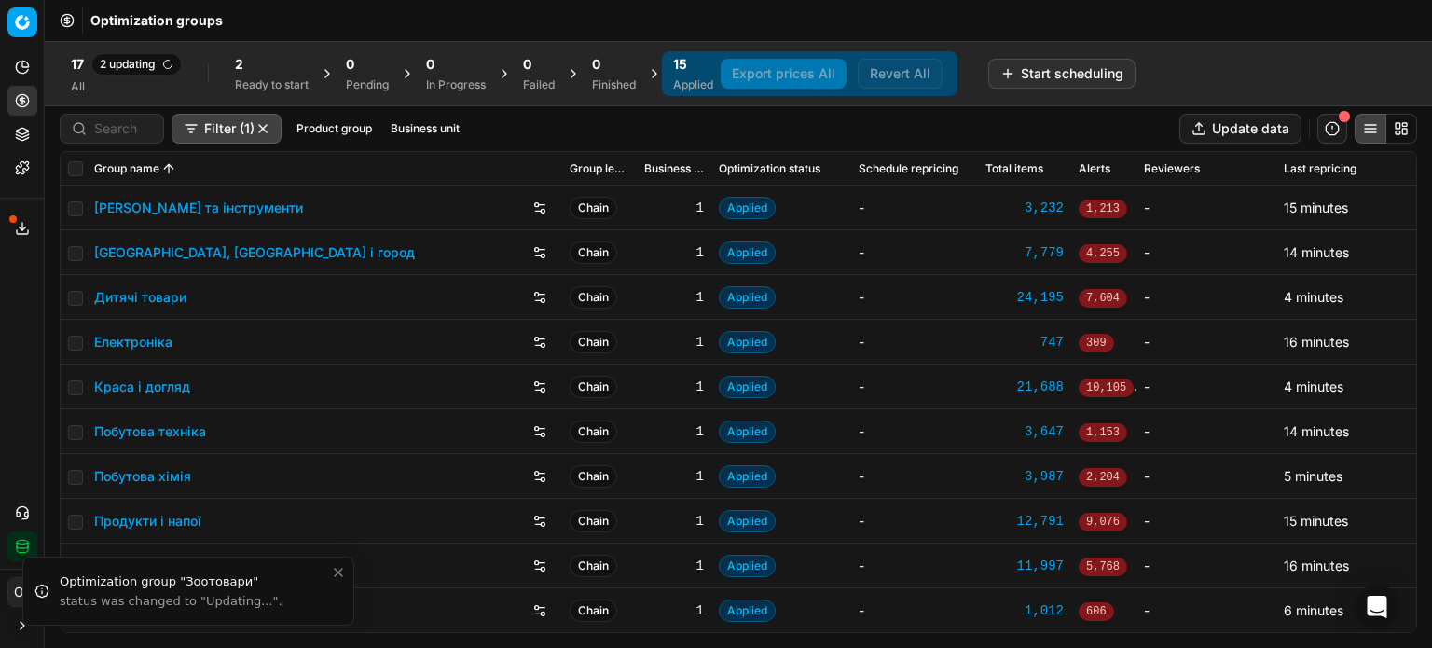
click at [154, 299] on link "Дитячі товари" at bounding box center [140, 297] width 92 height 19
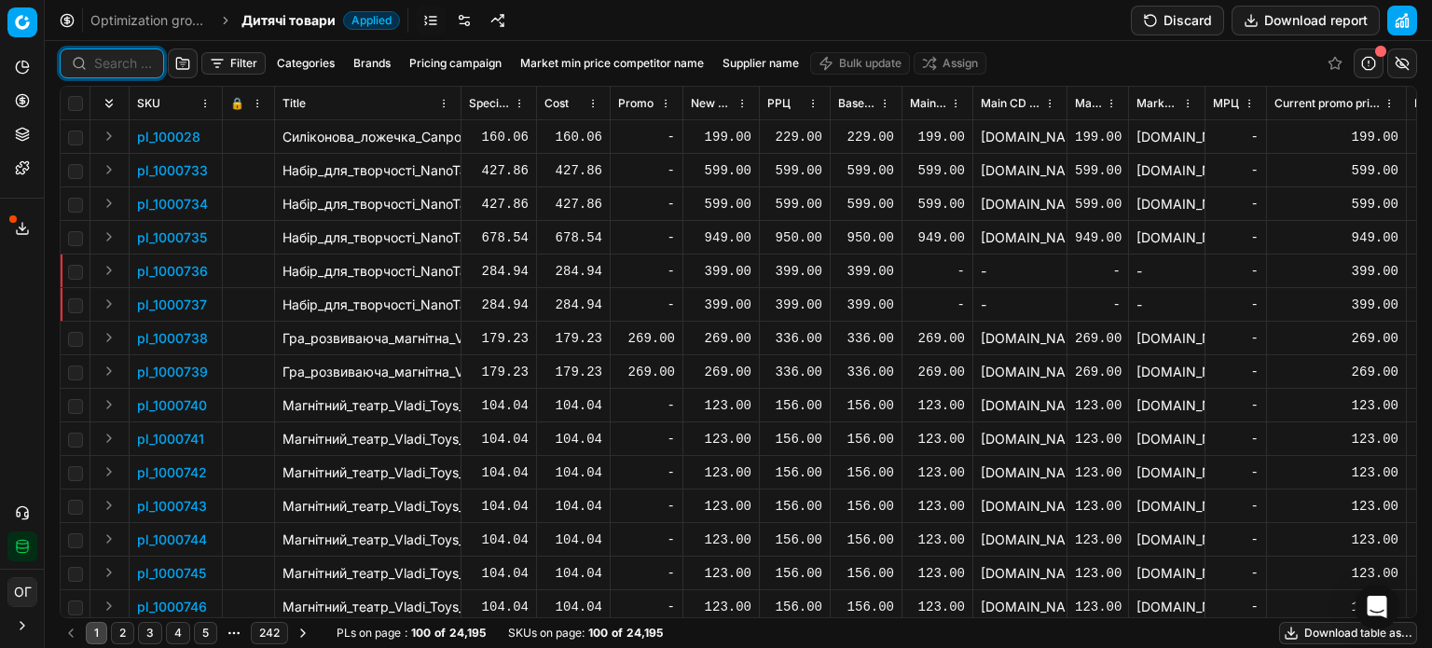
click at [107, 65] on input at bounding box center [123, 63] width 58 height 19
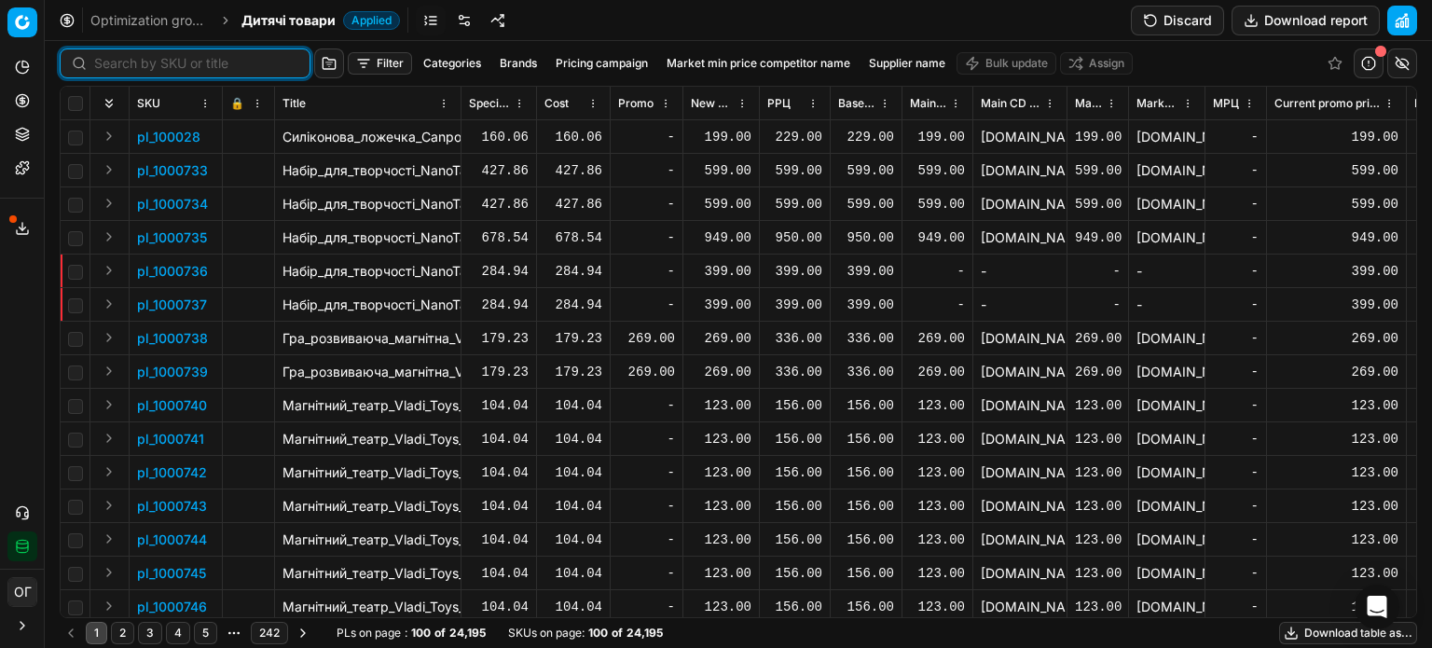
paste input "798561"
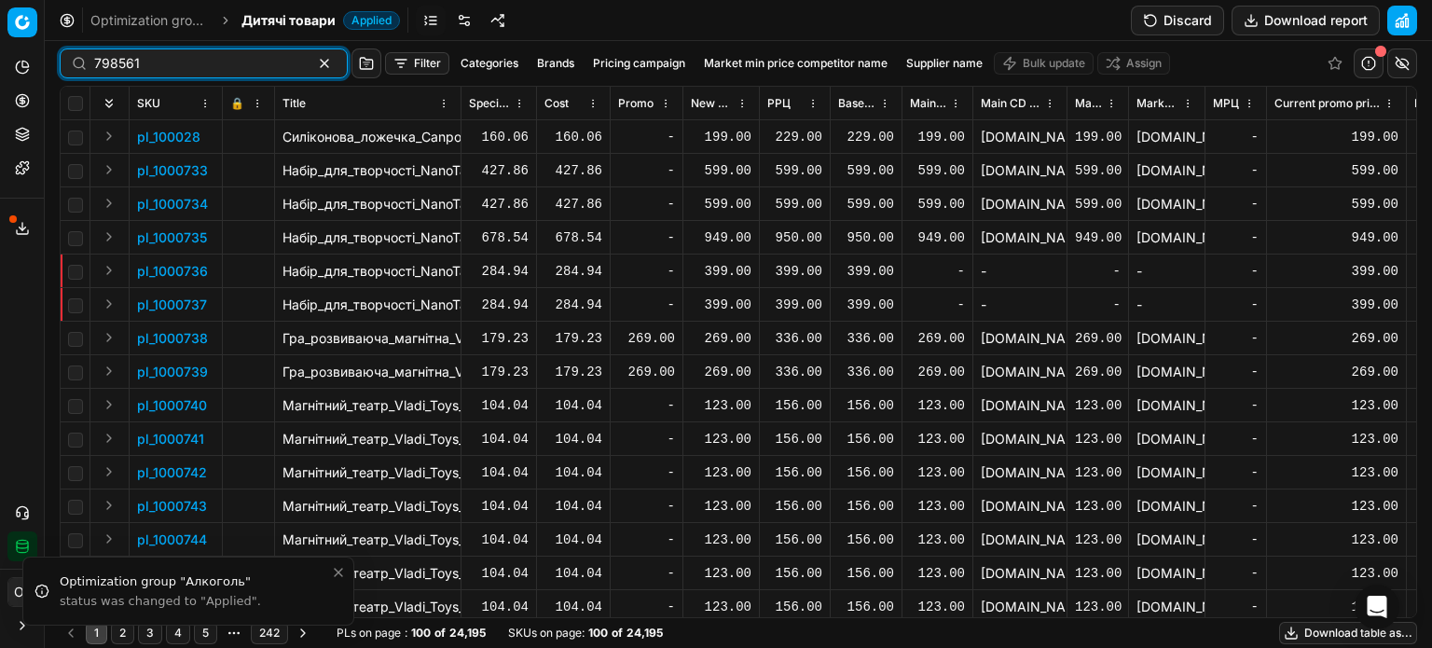
type input "798561"
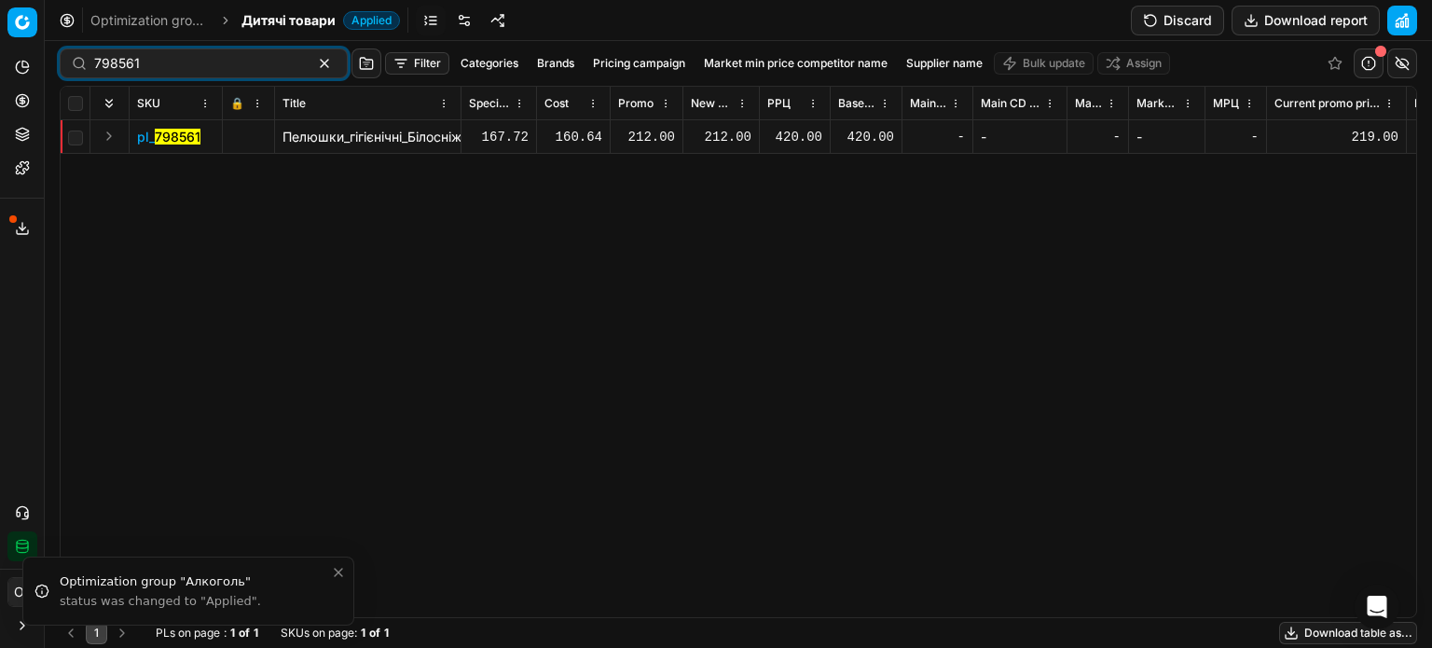
click at [1196, 15] on button "Discard" at bounding box center [1177, 21] width 93 height 30
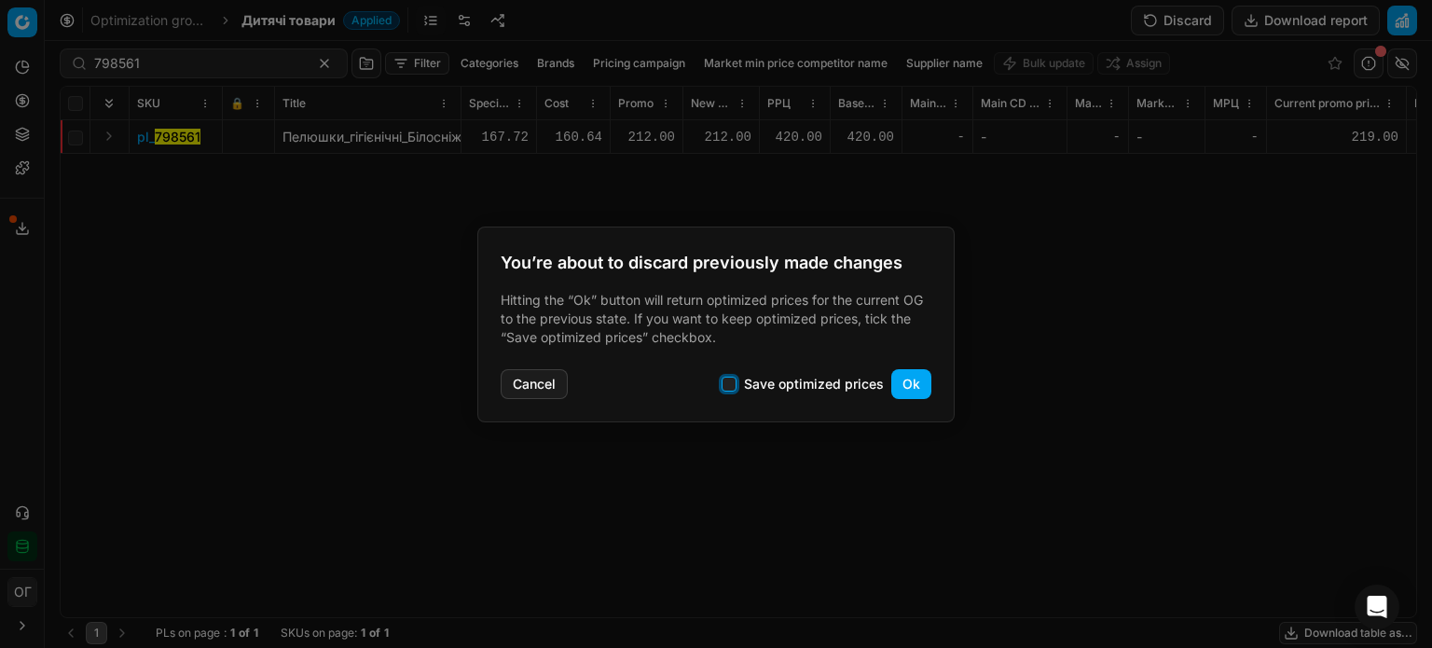
click at [732, 387] on input "Save optimized prices" at bounding box center [729, 384] width 15 height 15
checkbox input "true"
click at [913, 380] on button "Ok" at bounding box center [911, 384] width 40 height 30
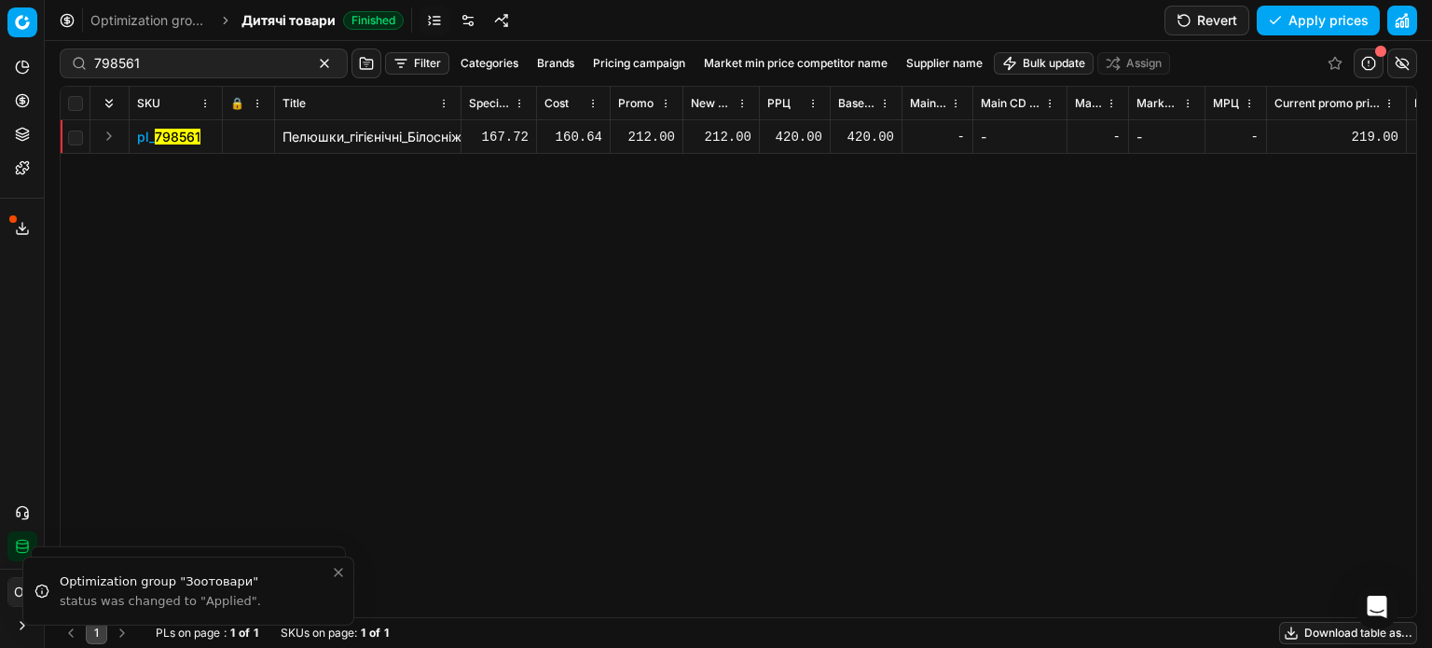
click at [713, 136] on div "212.00" at bounding box center [721, 137] width 61 height 19
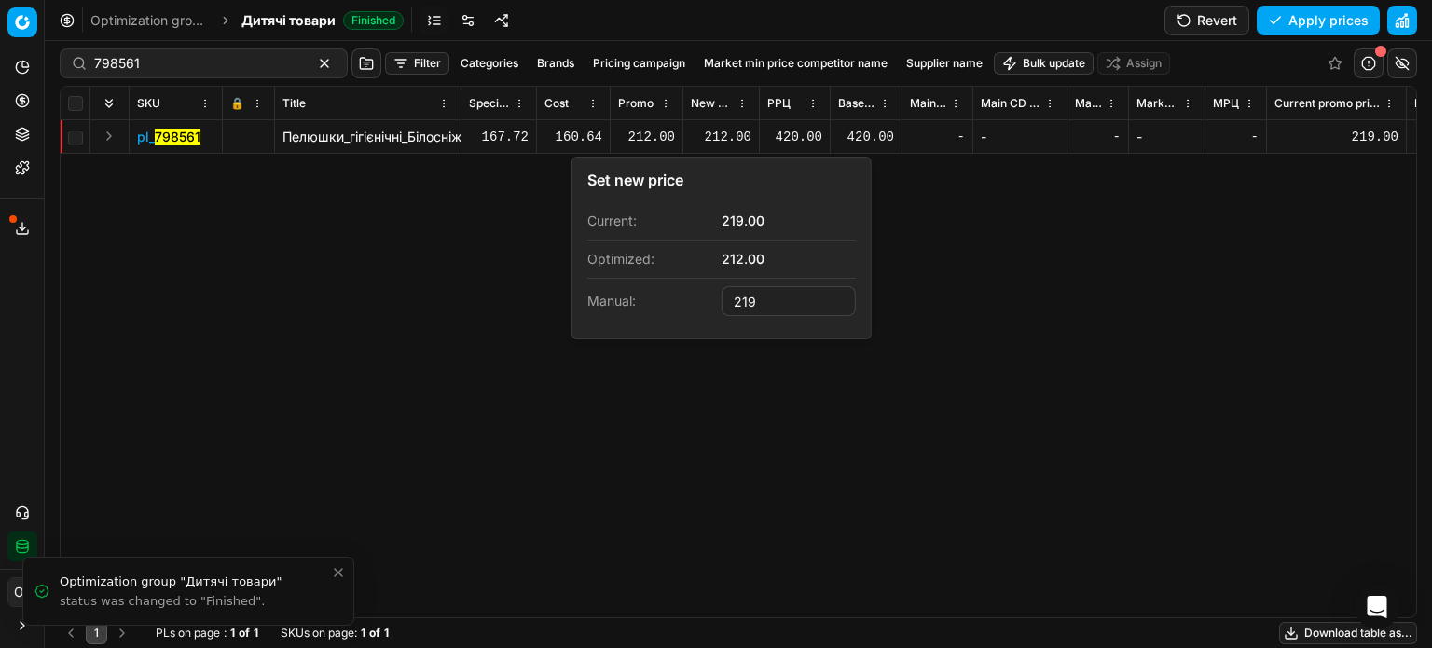
type input "219.00"
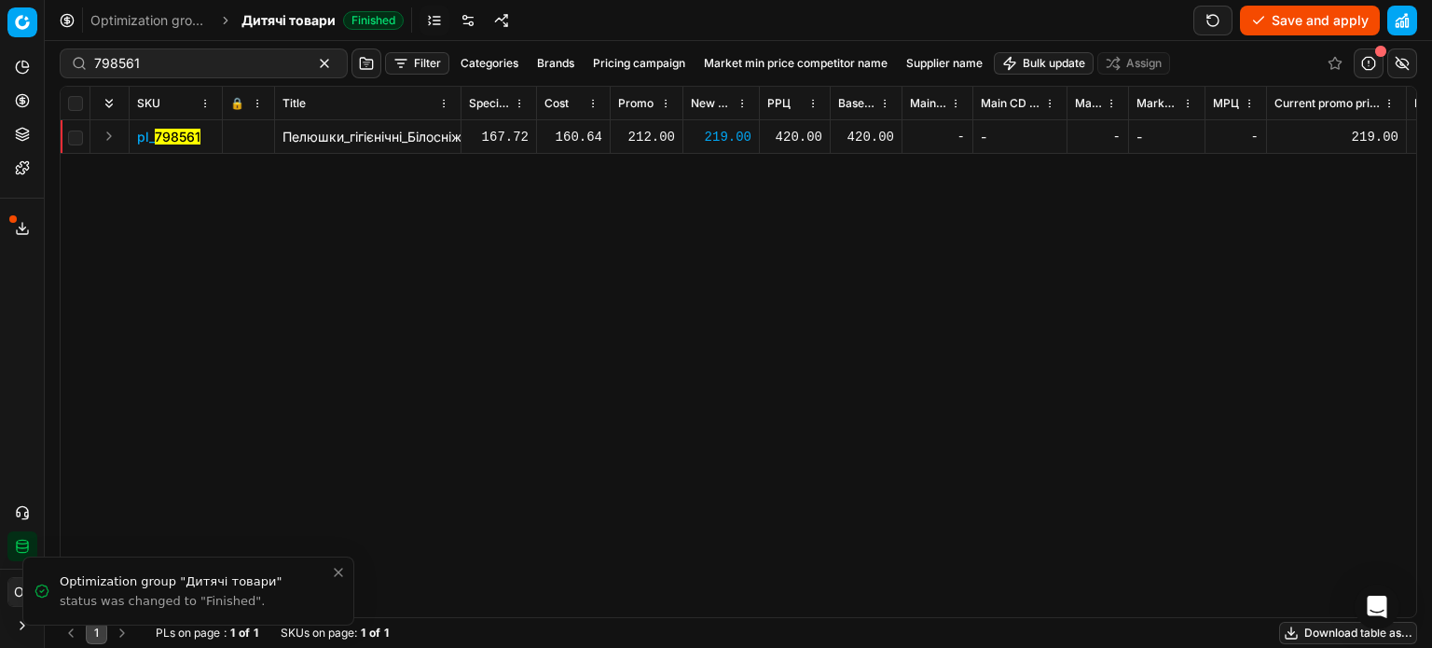
click at [1308, 21] on button "Save and apply" at bounding box center [1310, 21] width 140 height 30
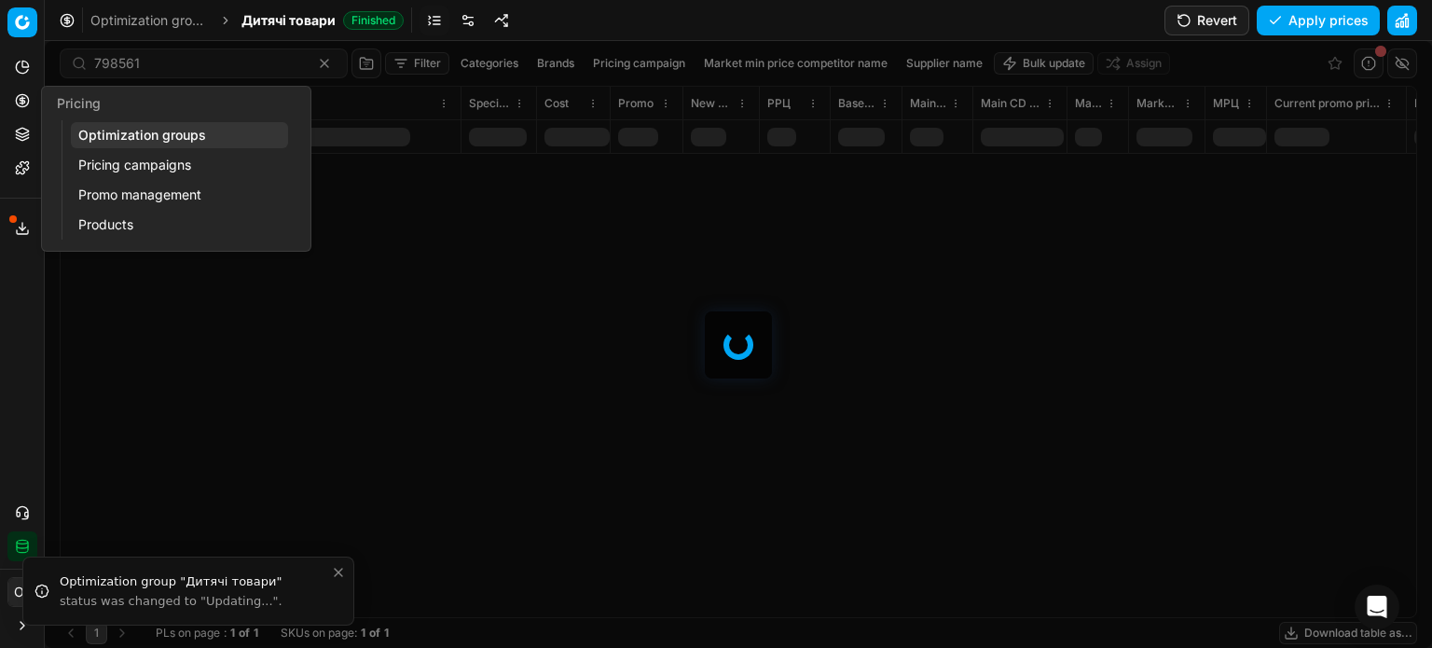
click at [24, 99] on icon at bounding box center [22, 100] width 15 height 15
click at [117, 133] on link "Optimization groups" at bounding box center [179, 135] width 217 height 26
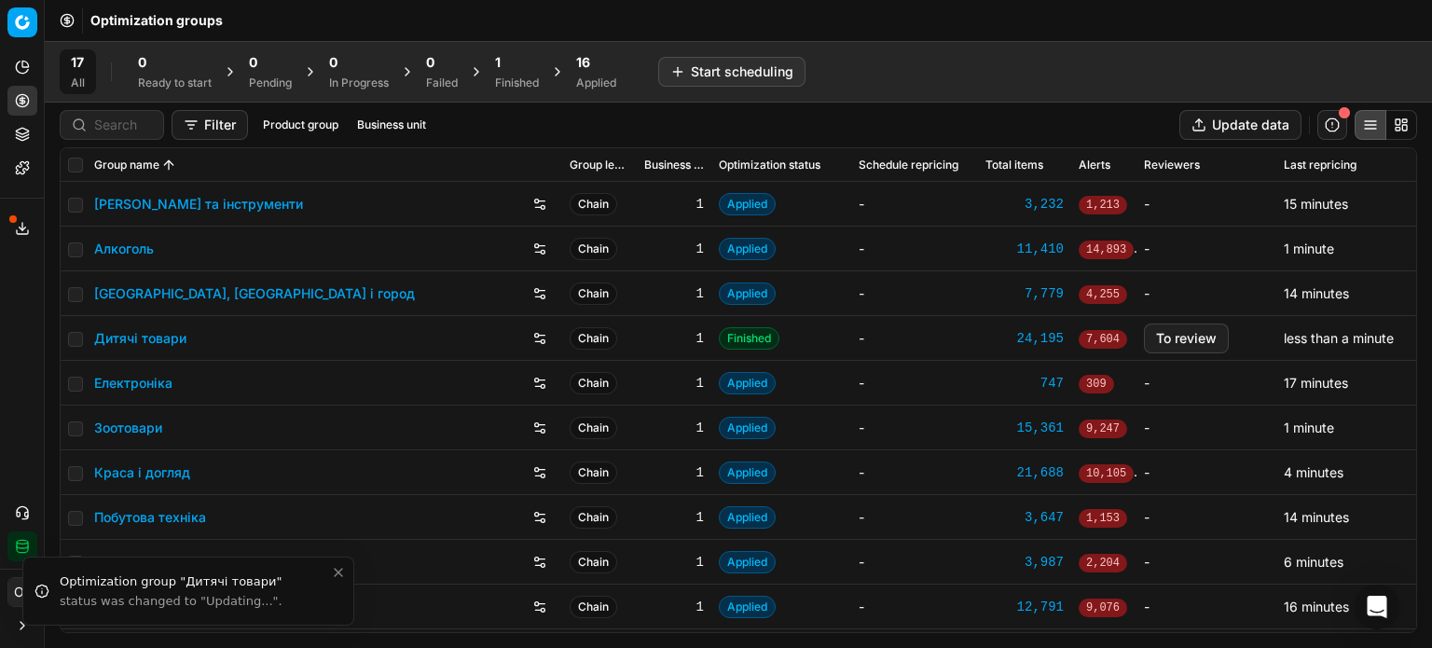
click at [489, 74] on div "1 Finished" at bounding box center [517, 71] width 66 height 45
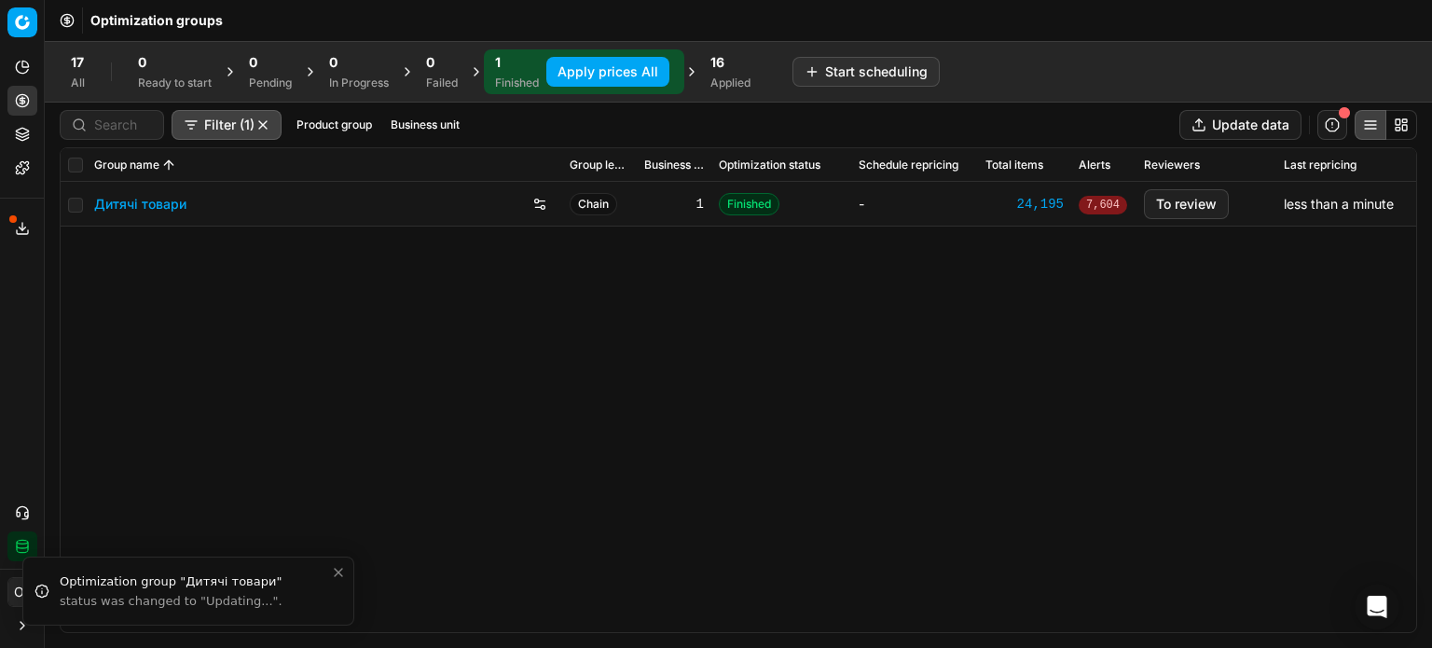
click at [600, 59] on button "Apply prices All" at bounding box center [607, 72] width 123 height 30
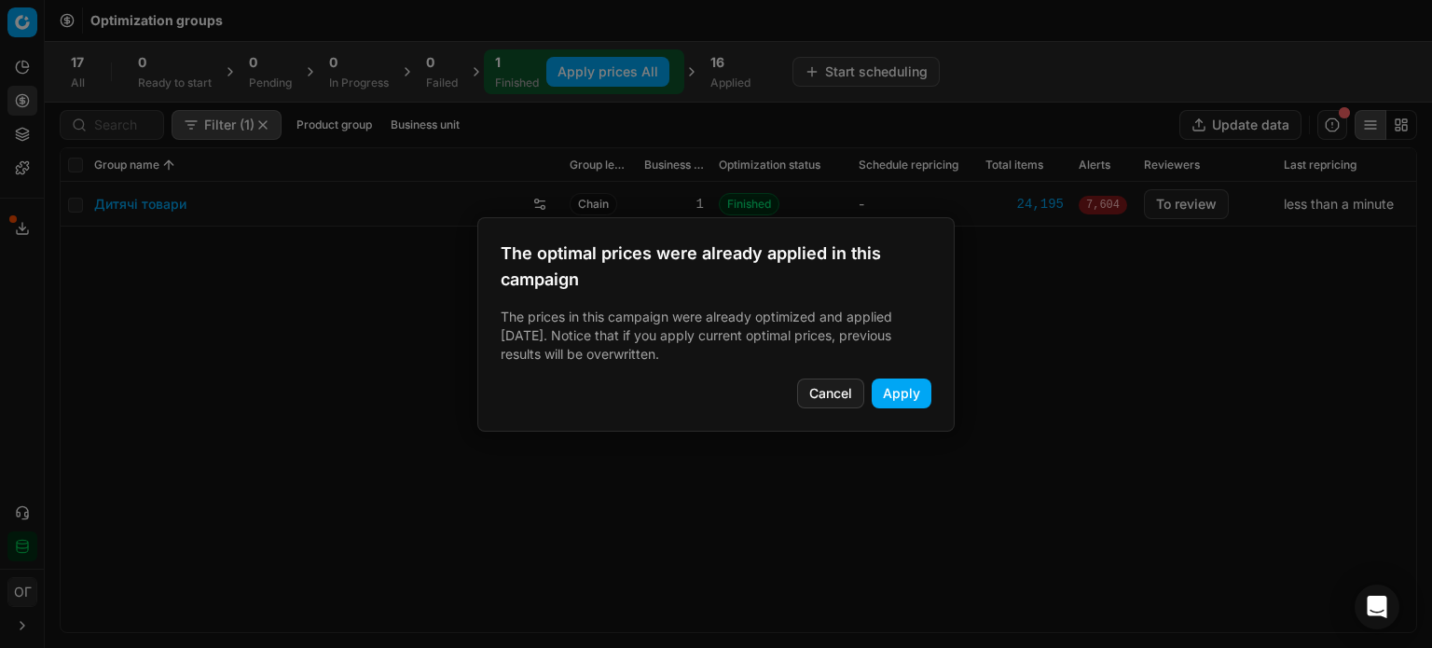
click at [922, 391] on button "Apply" at bounding box center [902, 394] width 60 height 30
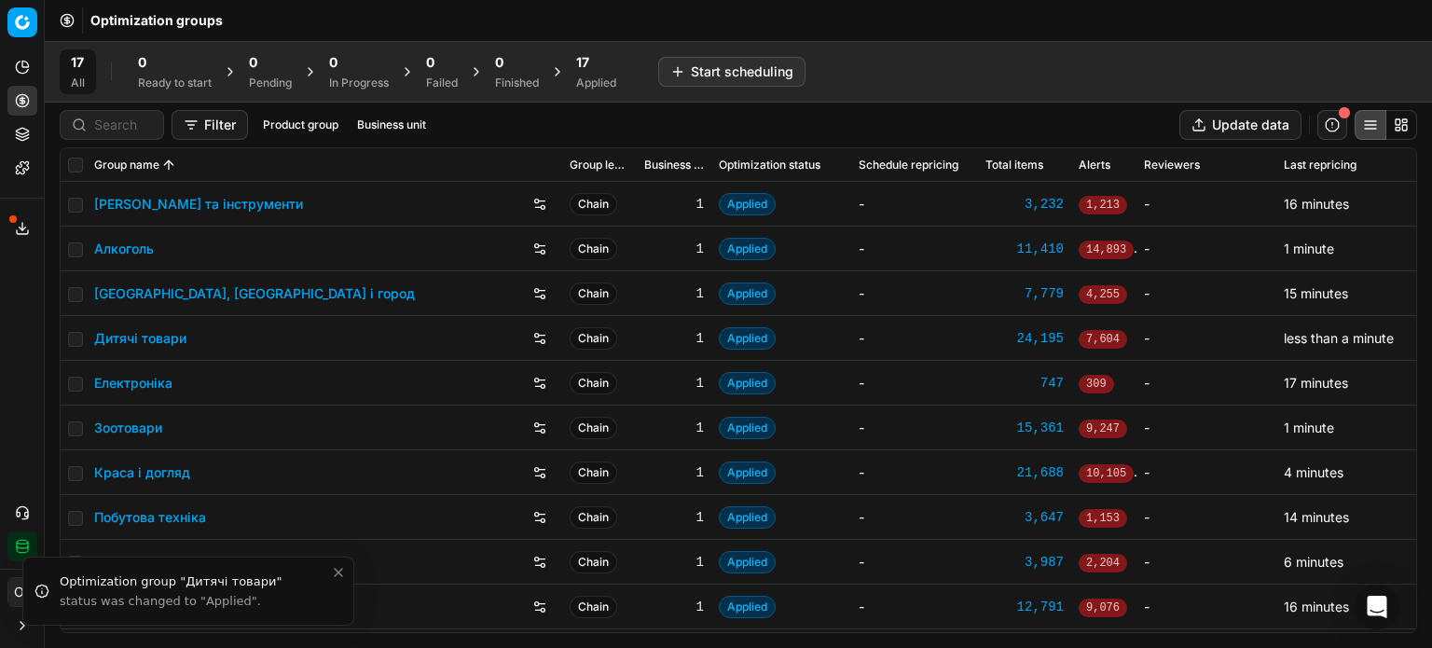
click at [586, 63] on span "17" at bounding box center [582, 62] width 13 height 19
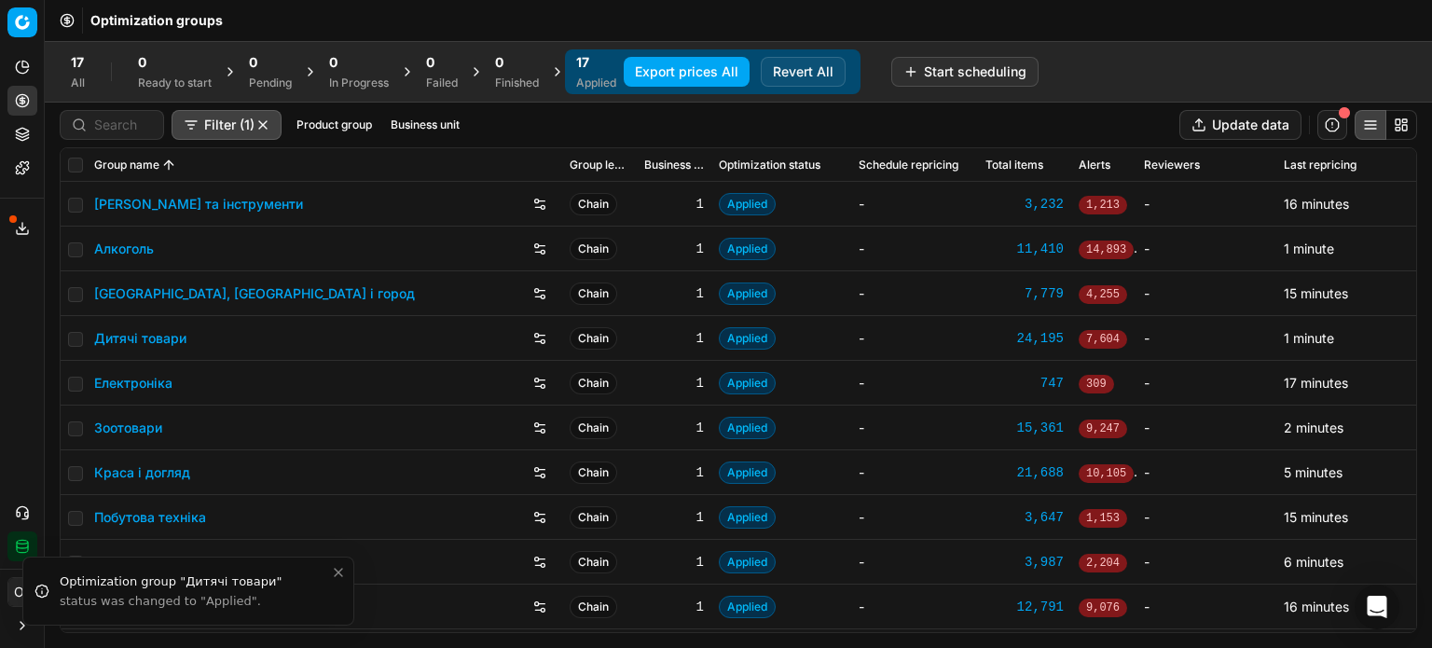
click at [692, 93] on div "17 Applied Export prices All Revert All" at bounding box center [713, 71] width 296 height 45
click at [692, 70] on button "Export prices All" at bounding box center [687, 72] width 126 height 30
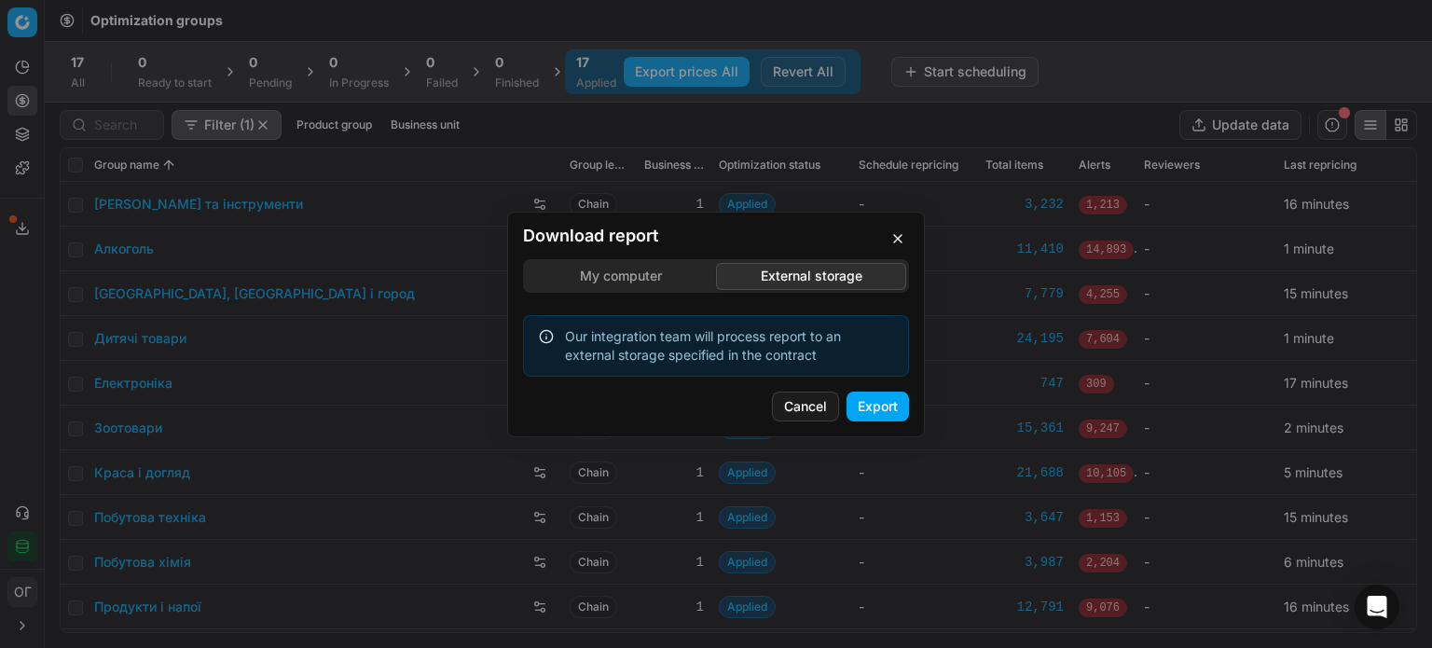
click at [789, 180] on div "Download report My computer External storage Our integration team will process …" at bounding box center [716, 324] width 1432 height 648
click at [891, 408] on button "Export" at bounding box center [878, 407] width 62 height 30
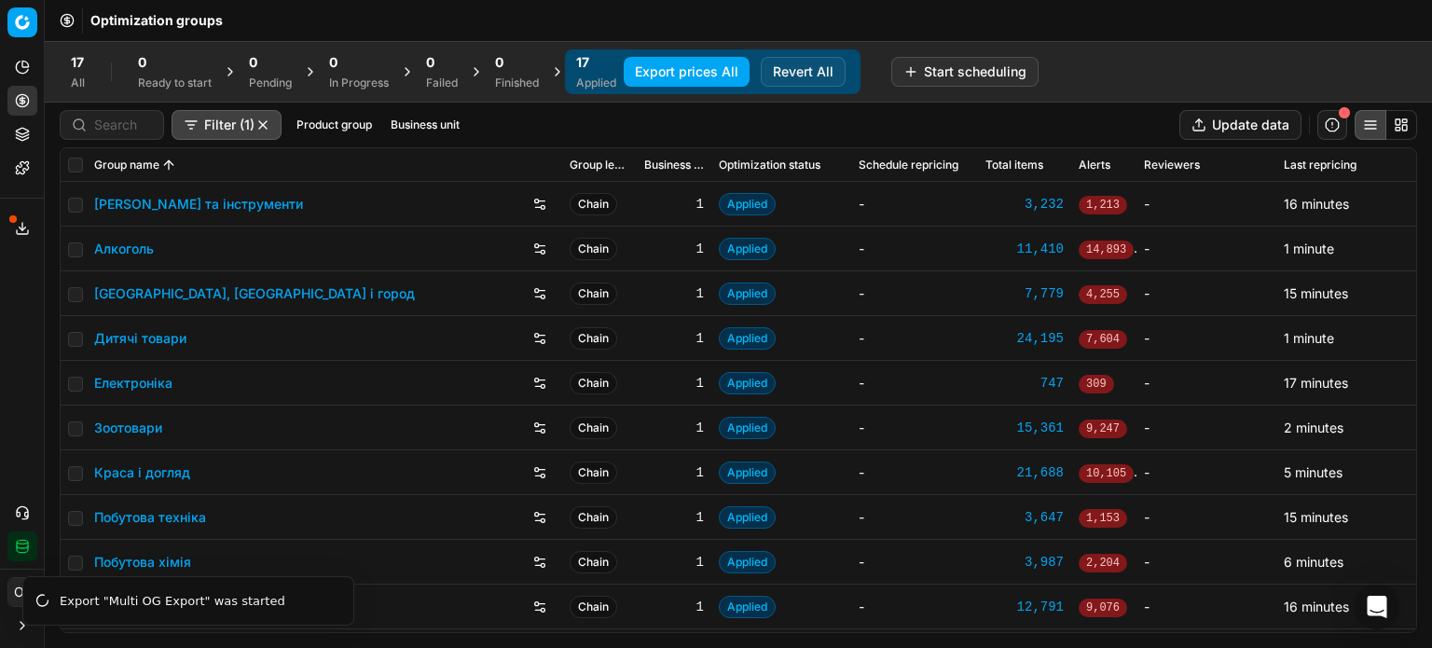
click at [141, 430] on link "Зоотовари" at bounding box center [128, 428] width 68 height 19
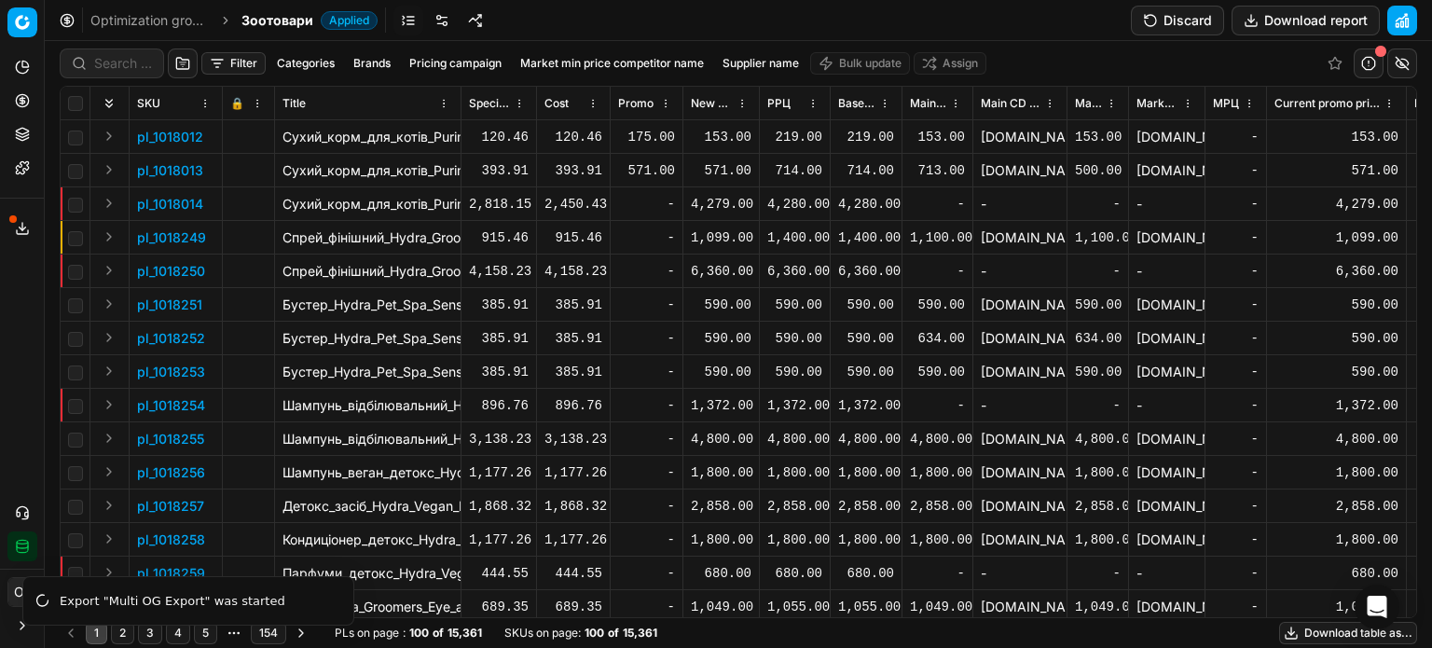
click at [446, 20] on link at bounding box center [442, 21] width 30 height 30
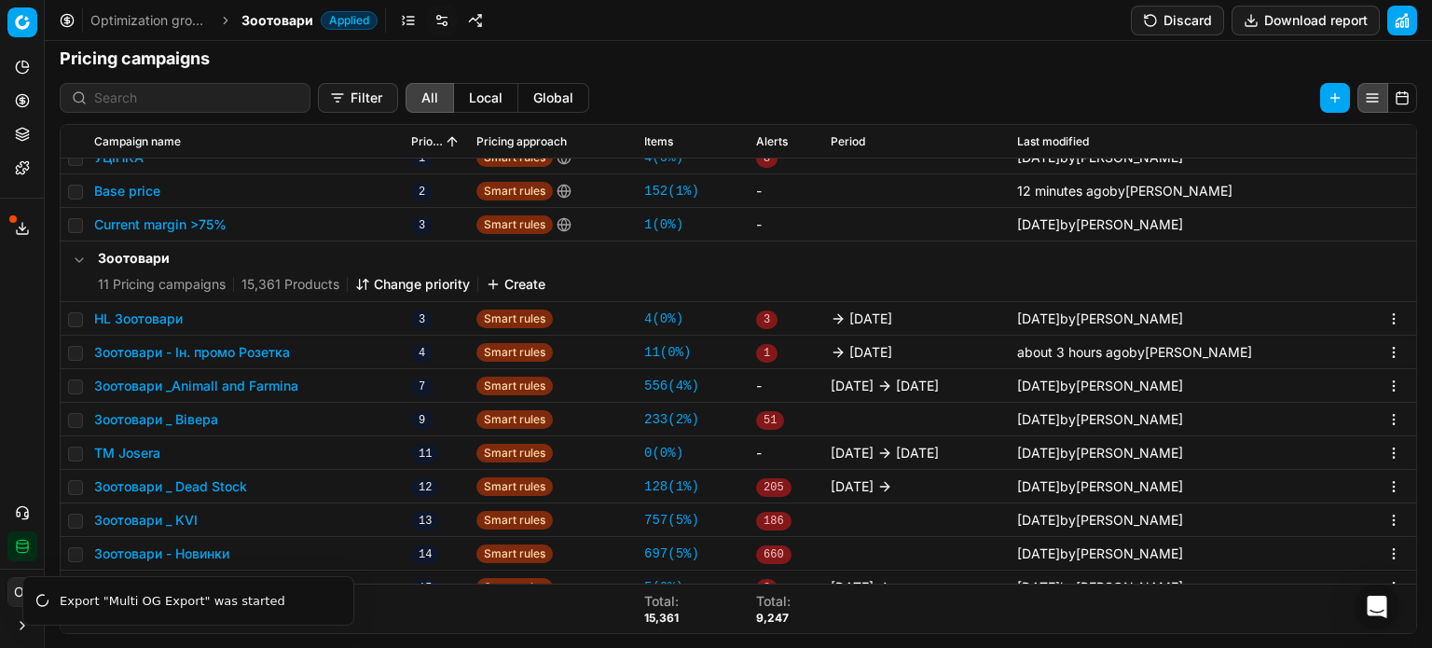
scroll to position [71, 0]
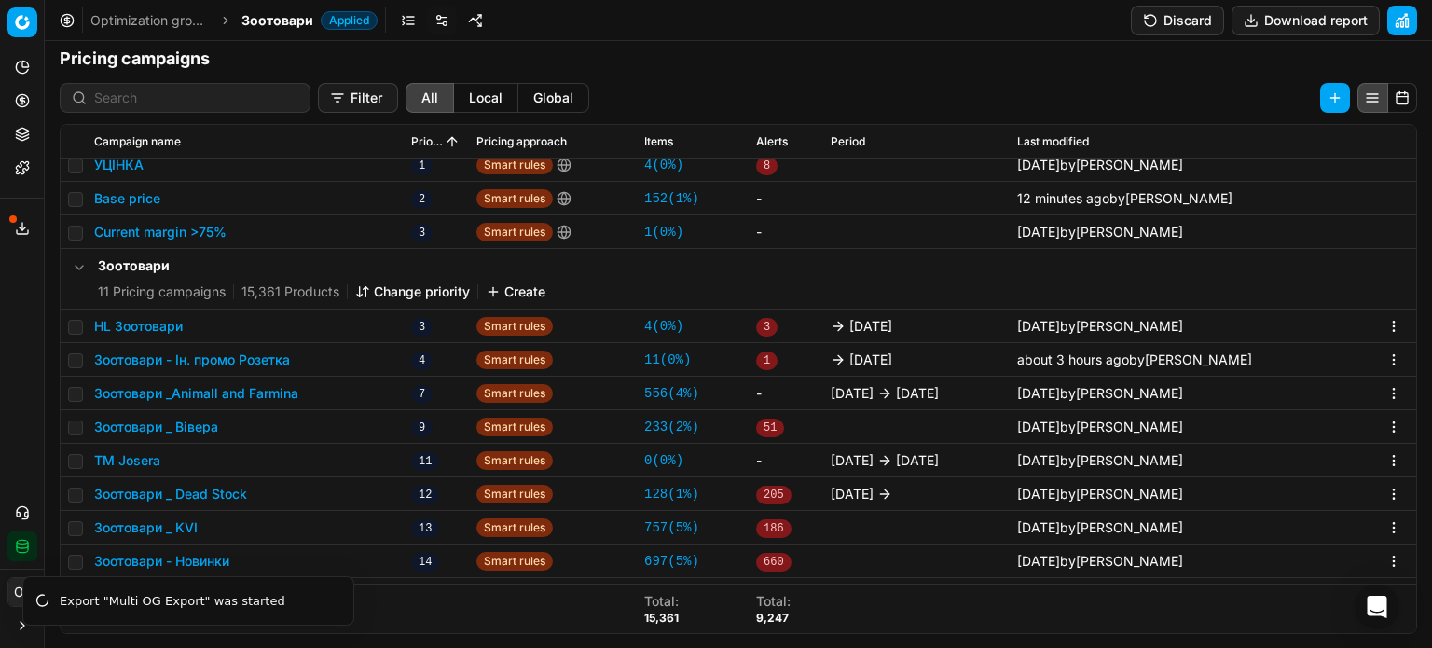
click at [264, 357] on button "Зоотовари - Ін. промо Розетка" at bounding box center [192, 360] width 196 height 19
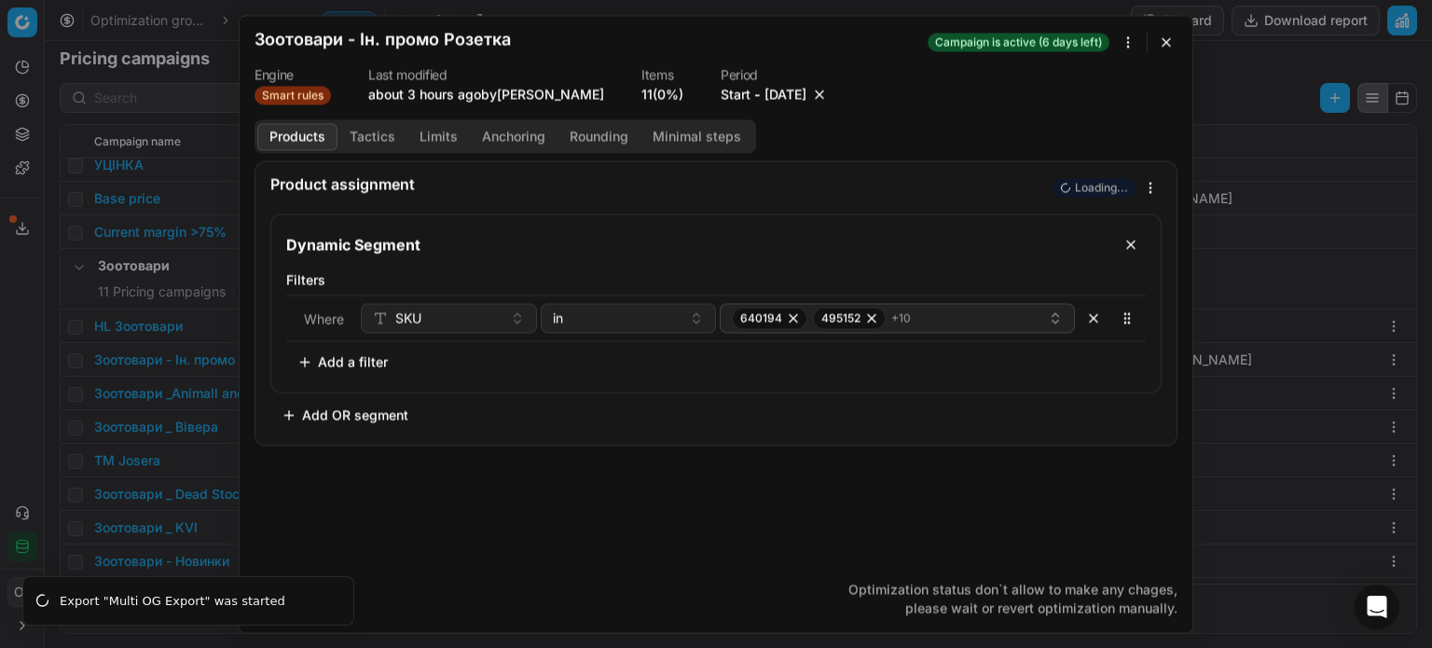
click at [376, 136] on button "Tactics" at bounding box center [373, 136] width 70 height 27
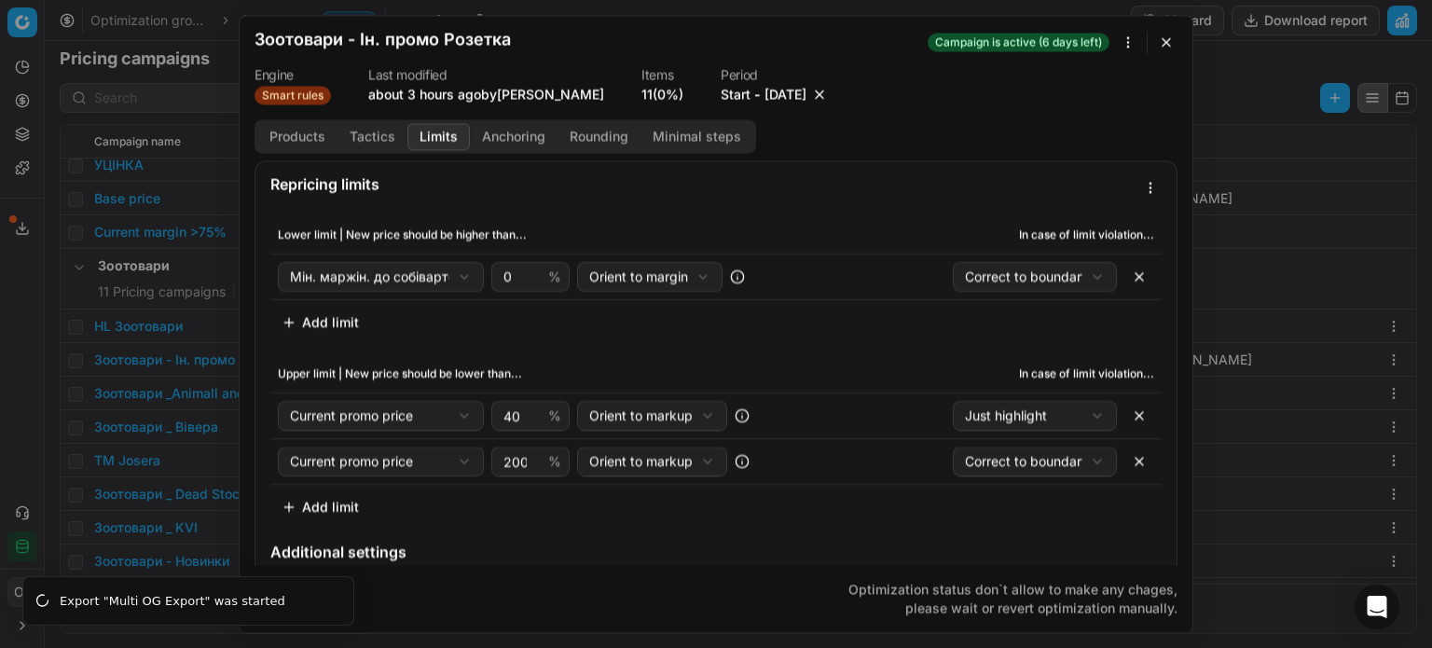
click at [441, 134] on button "Limits" at bounding box center [438, 136] width 62 height 27
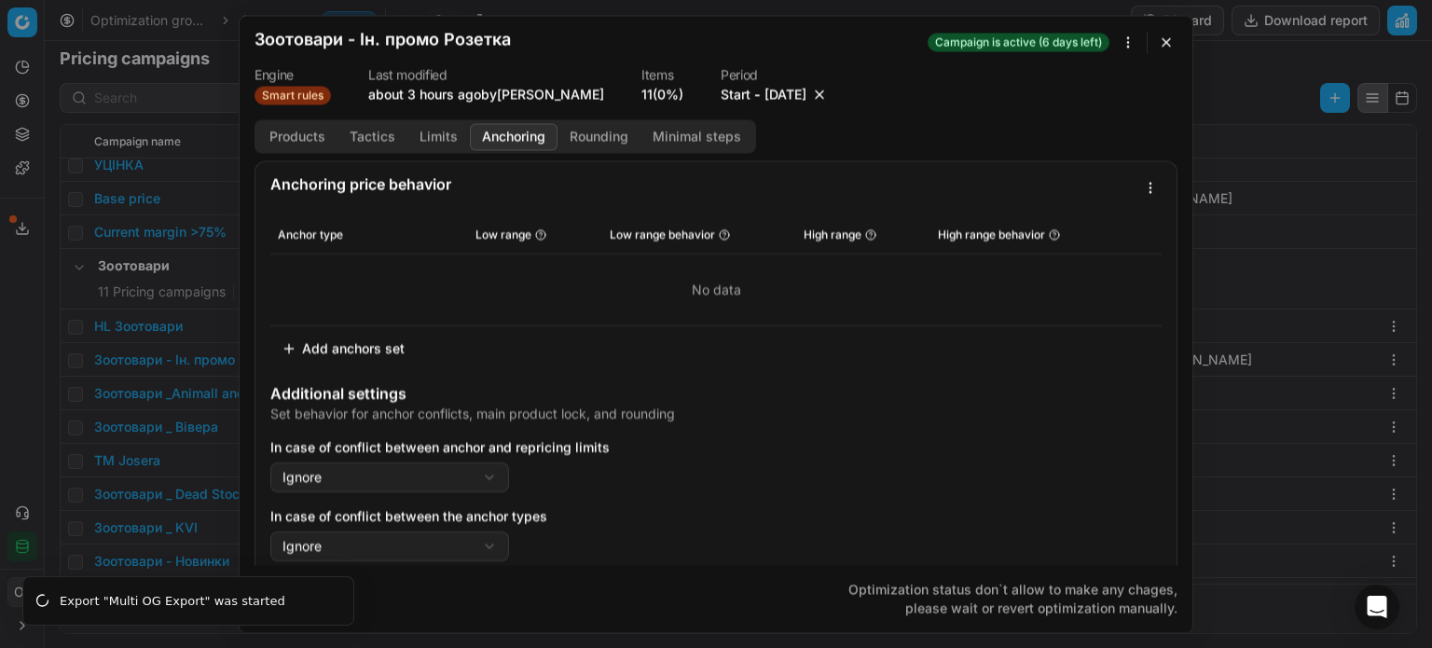
click at [503, 137] on button "Anchoring" at bounding box center [514, 136] width 88 height 27
click at [606, 130] on button "Rounding" at bounding box center [599, 136] width 83 height 27
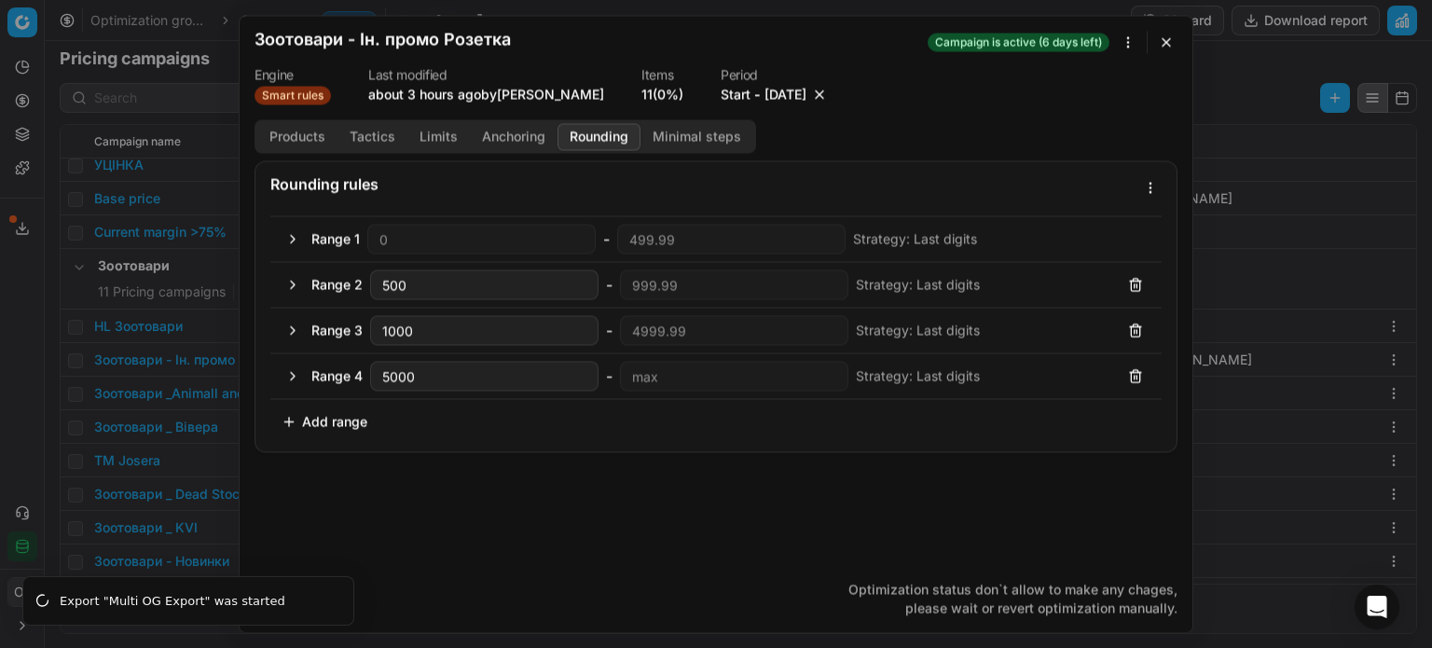
click at [425, 129] on button "Limits" at bounding box center [438, 136] width 62 height 27
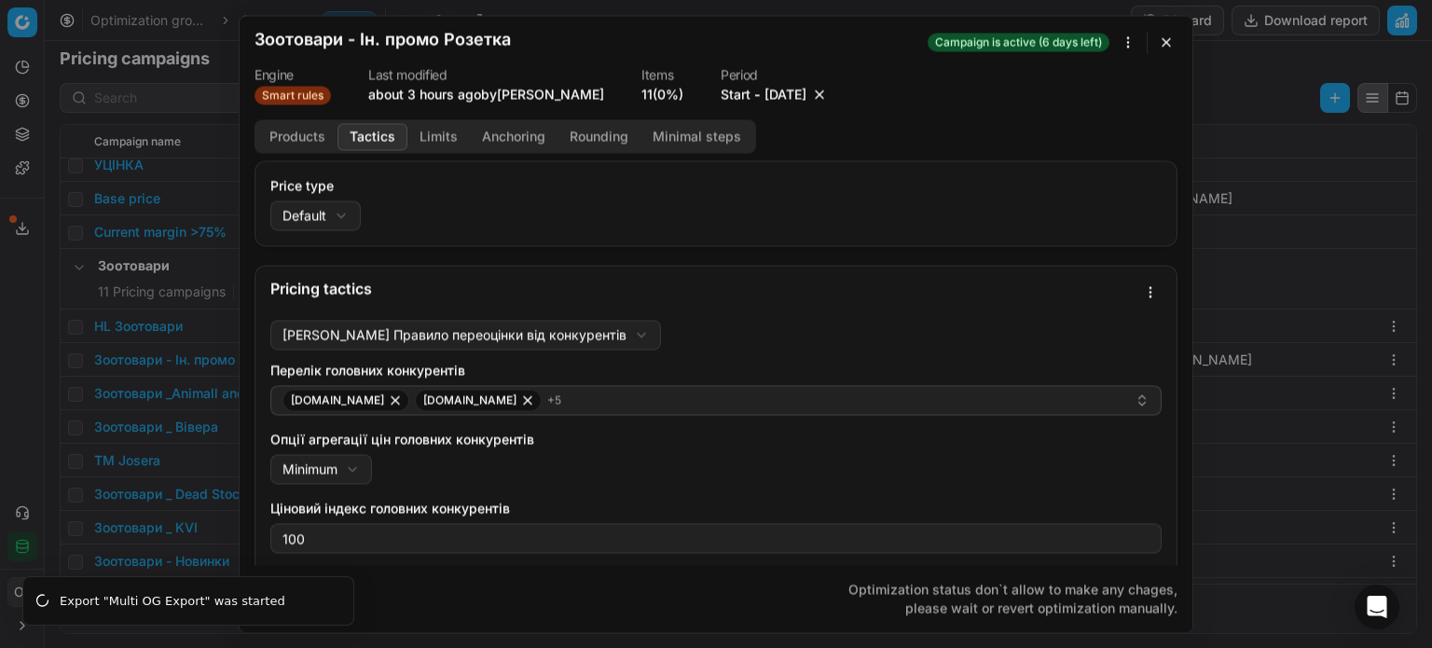
click at [369, 133] on button "Tactics" at bounding box center [373, 136] width 70 height 27
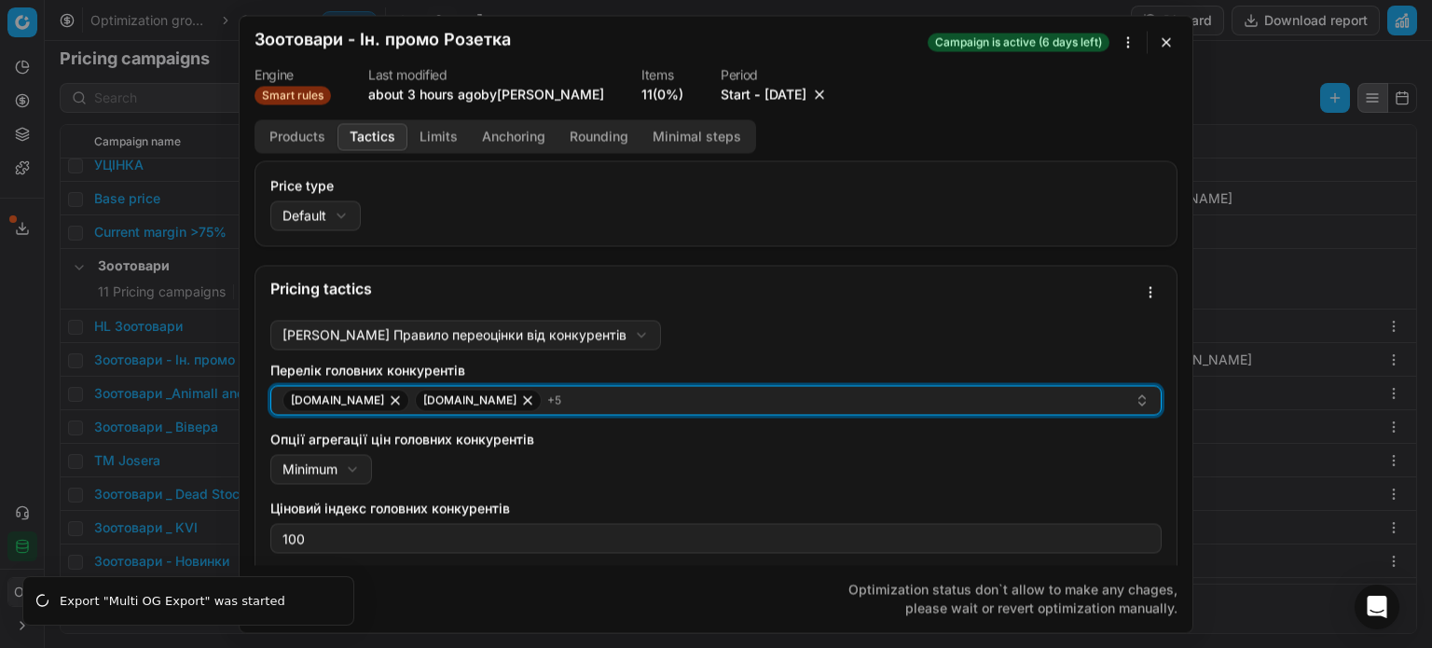
click at [592, 408] on div "[DOMAIN_NAME] [DOMAIN_NAME] + 5" at bounding box center [708, 400] width 852 height 22
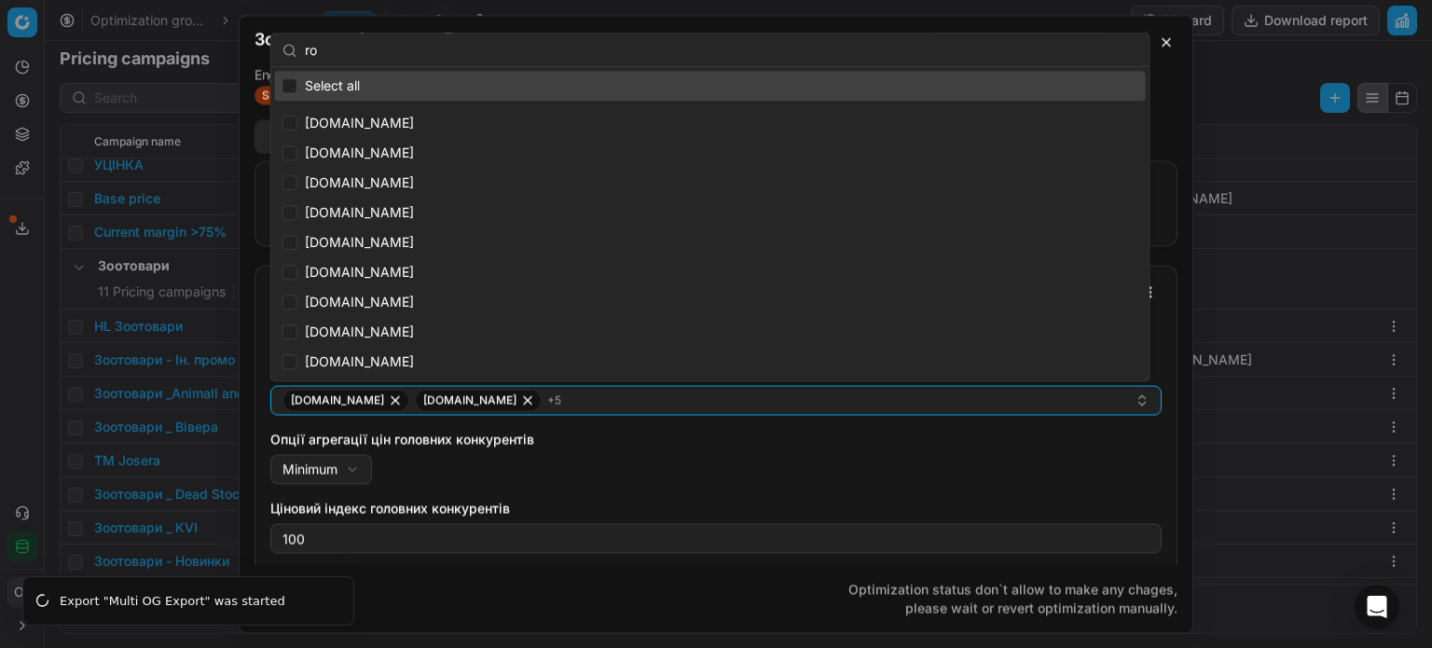
type input "roz"
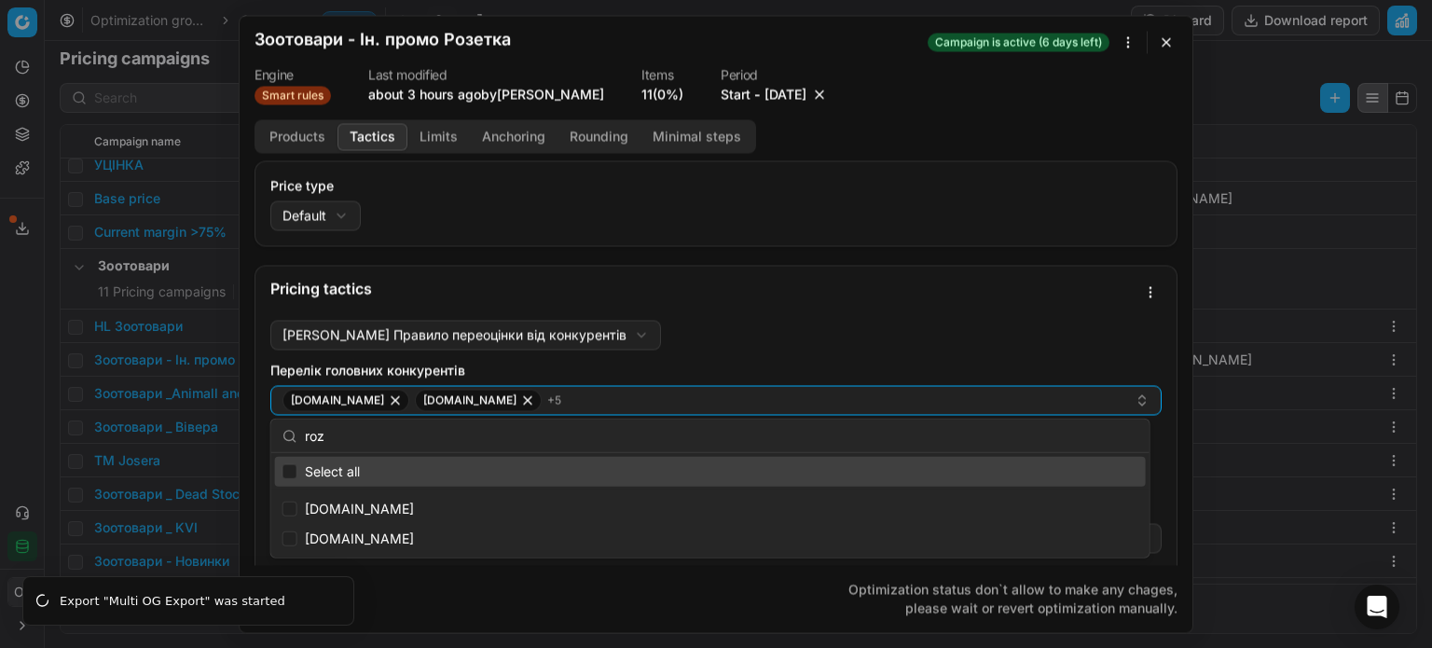
click at [649, 223] on div "Price type Default Default Regular price Promo price" at bounding box center [715, 203] width 891 height 54
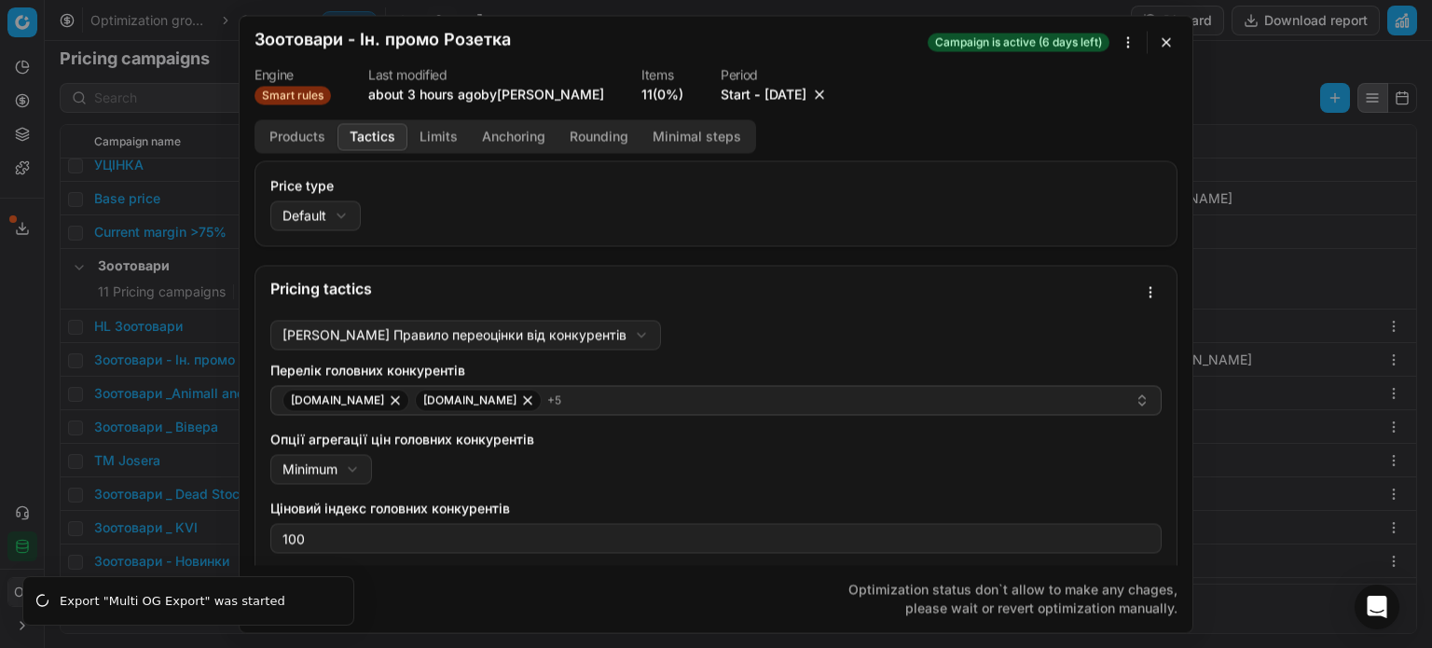
click at [1168, 37] on button "button" at bounding box center [1166, 42] width 22 height 22
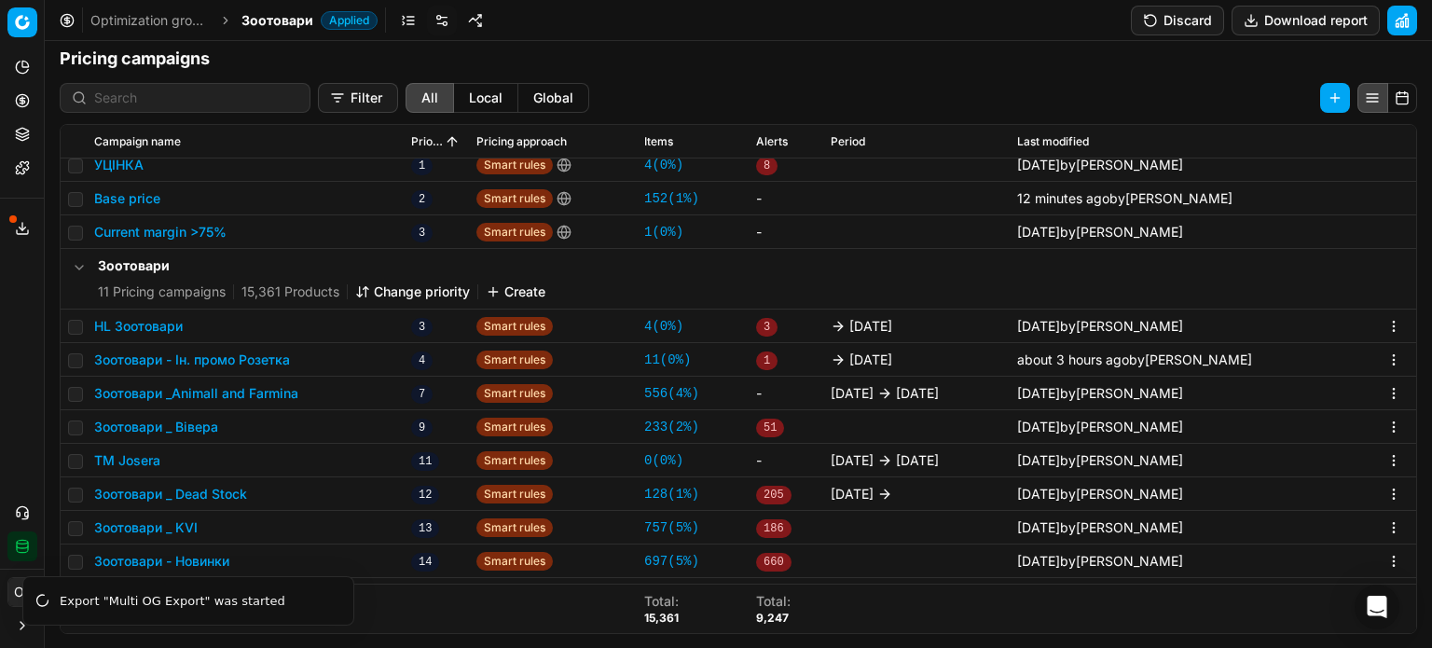
click at [22, 219] on button "Export service" at bounding box center [22, 229] width 30 height 30
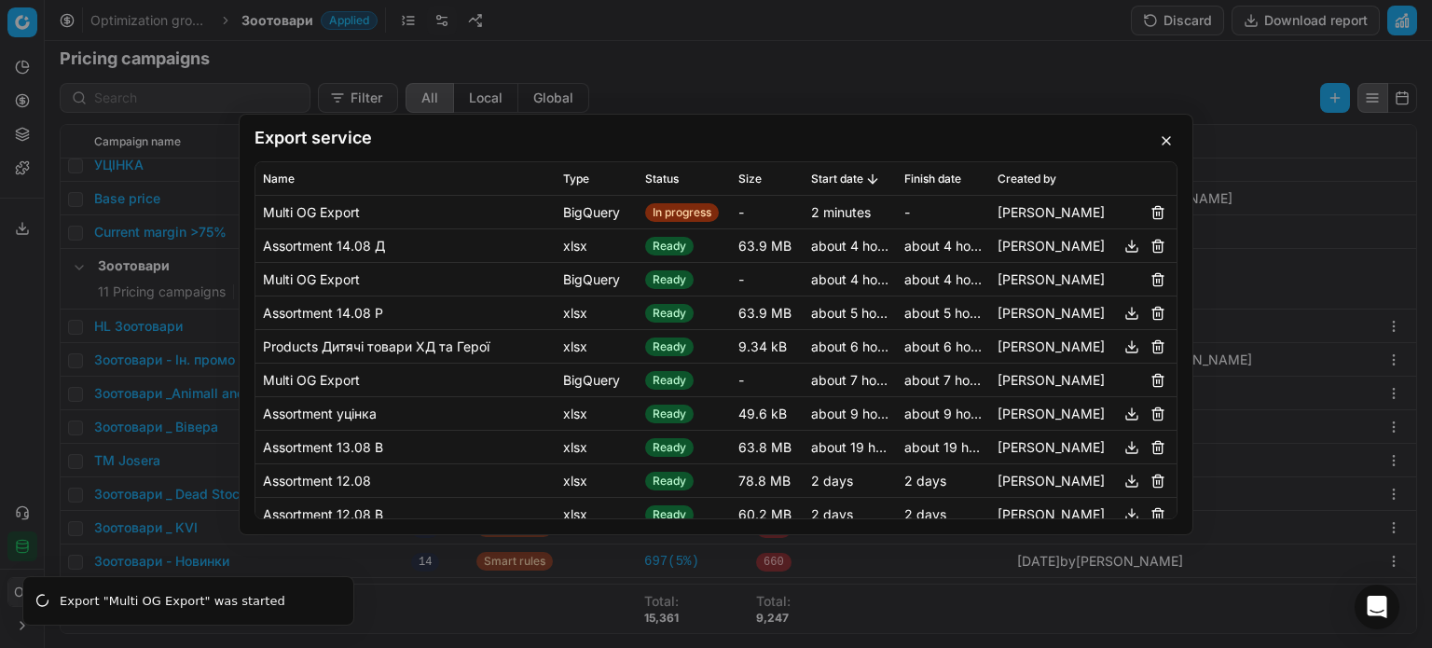
click at [1168, 148] on button "button" at bounding box center [1166, 141] width 22 height 22
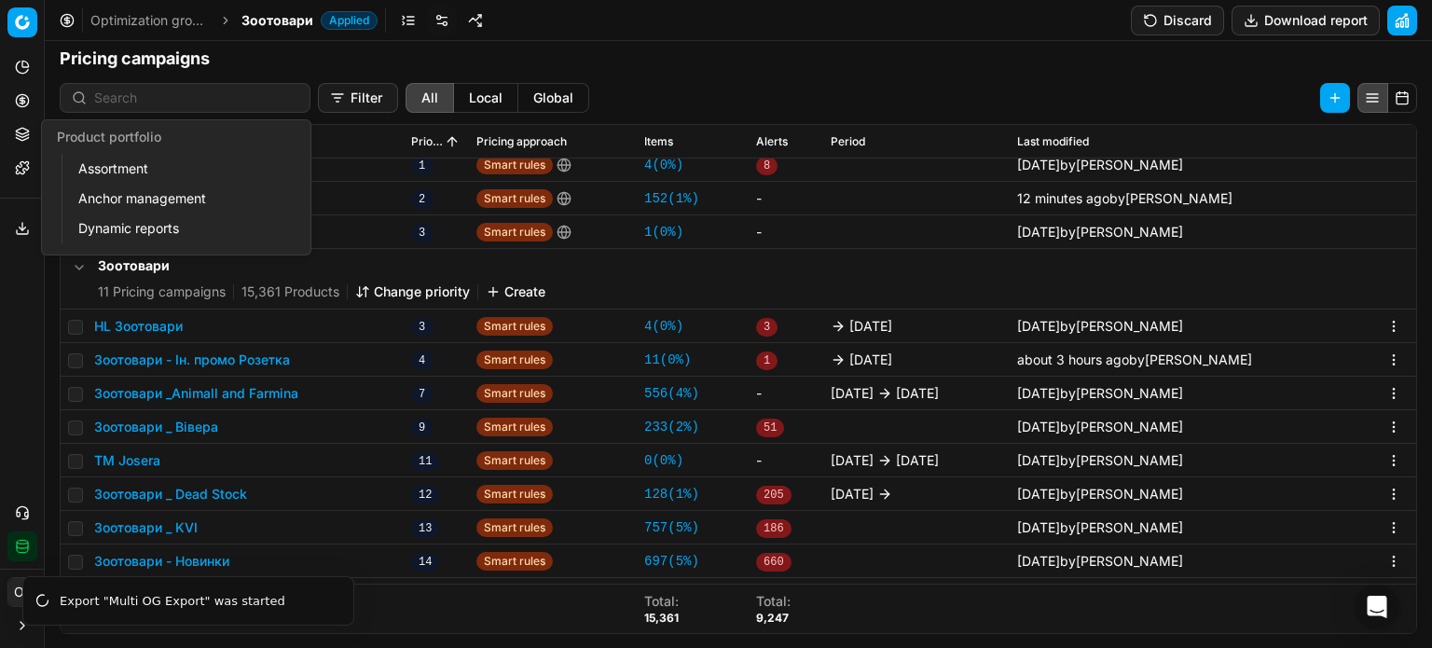
click at [10, 137] on button "Product portfolio" at bounding box center [22, 134] width 30 height 30
click at [100, 168] on link "Assortment" at bounding box center [179, 169] width 217 height 26
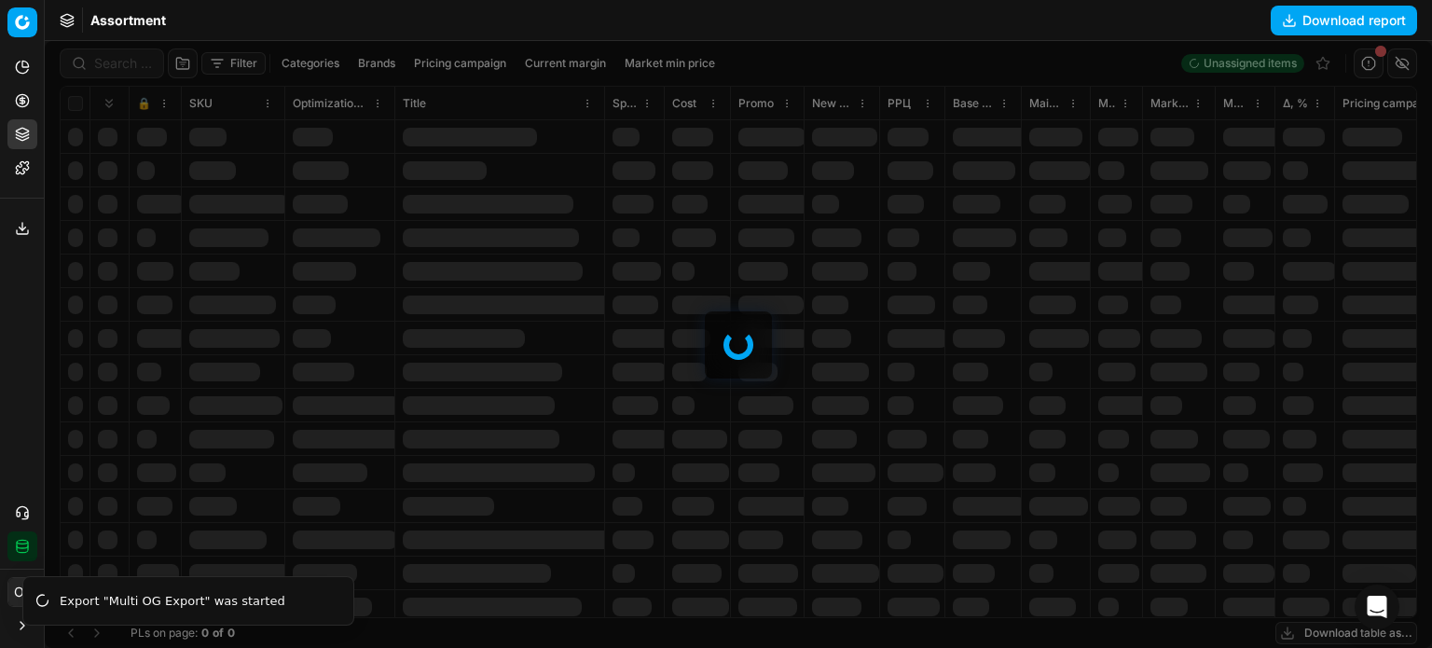
click at [21, 231] on icon at bounding box center [22, 228] width 15 height 15
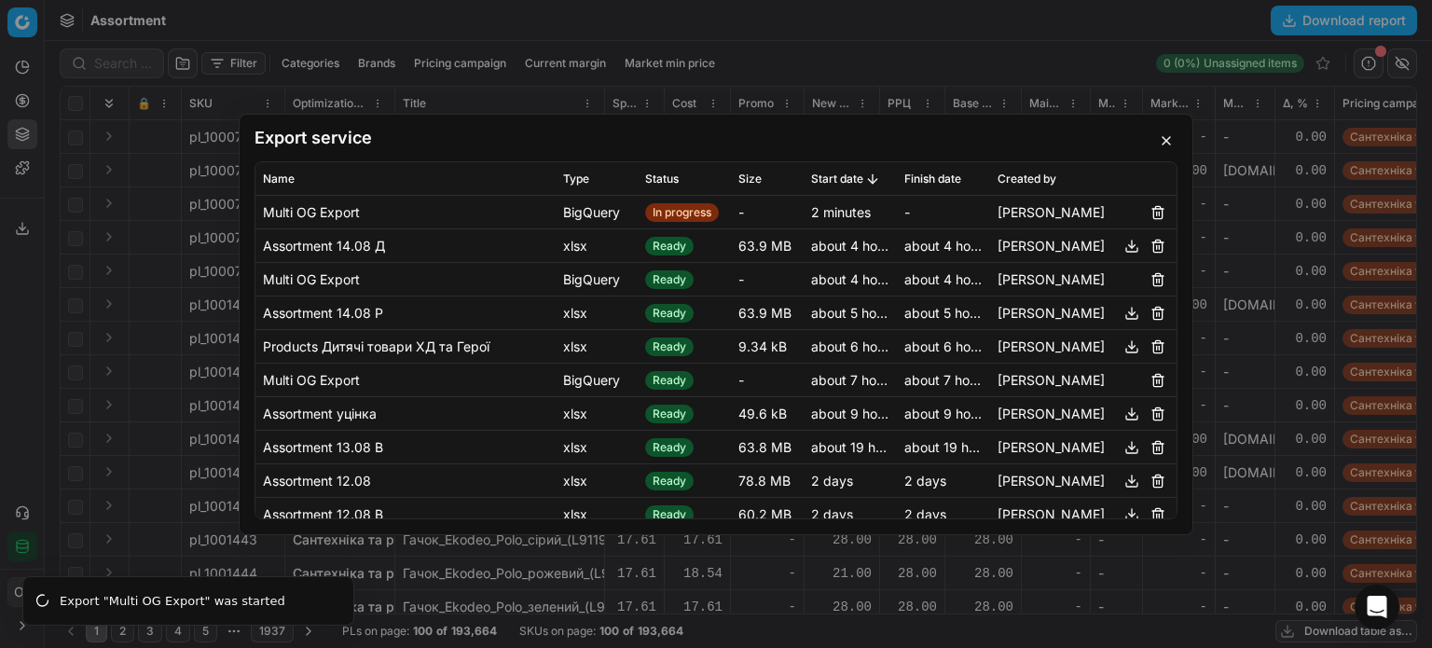
click at [1164, 140] on button "button" at bounding box center [1166, 141] width 22 height 22
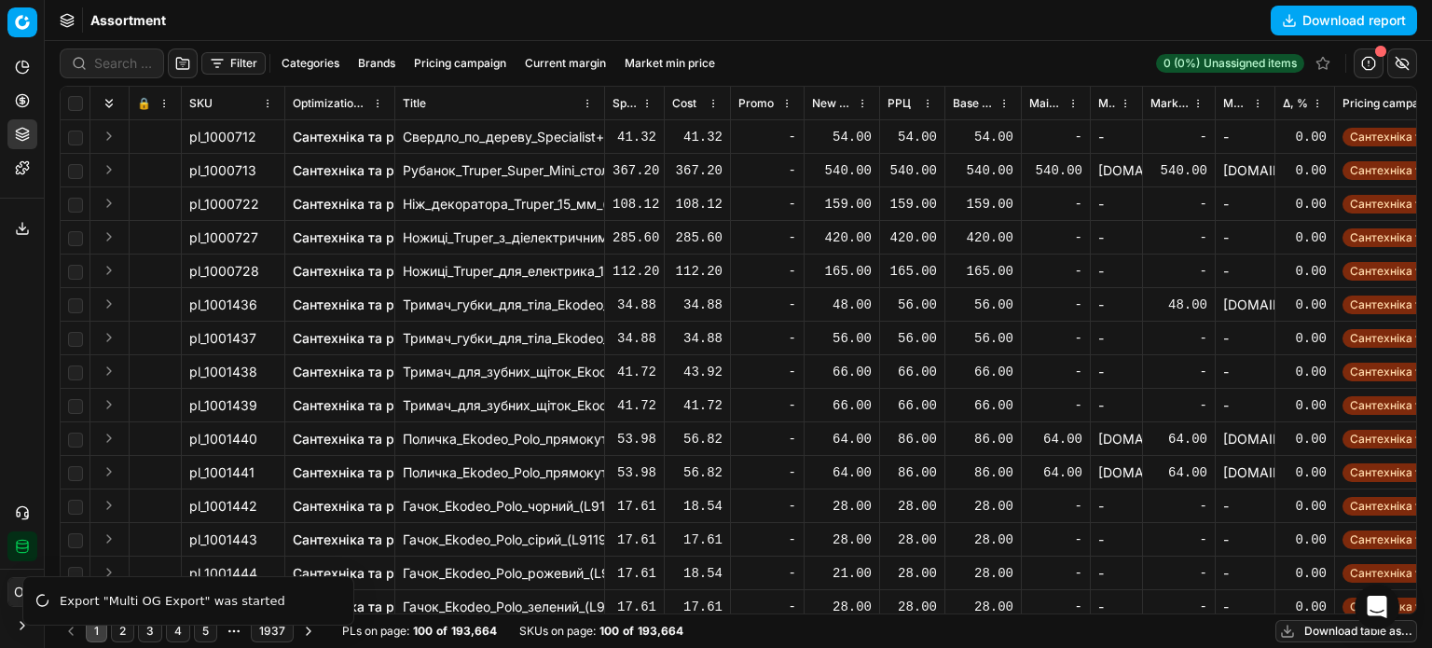
click at [1322, 632] on button "Download table as..." at bounding box center [1346, 631] width 142 height 22
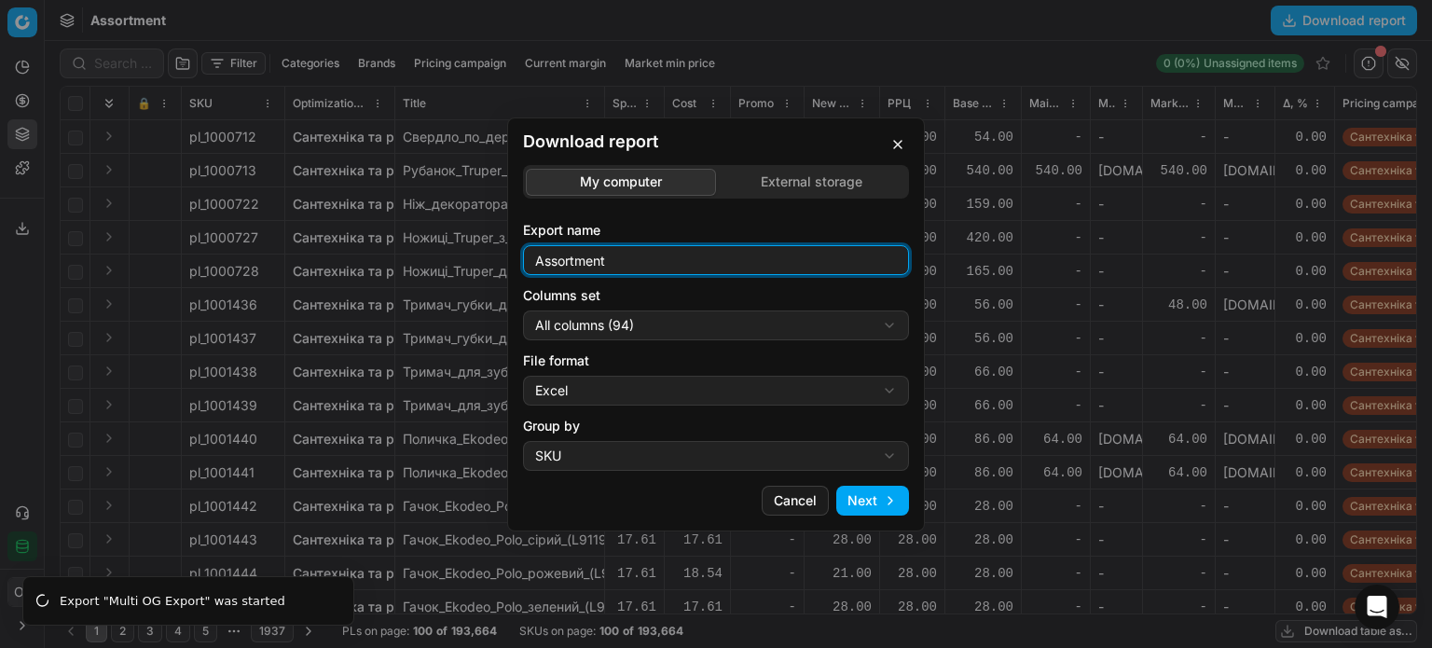
click at [686, 269] on input "Assortment" at bounding box center [715, 260] width 369 height 28
type input "Assortment 14.08 В"
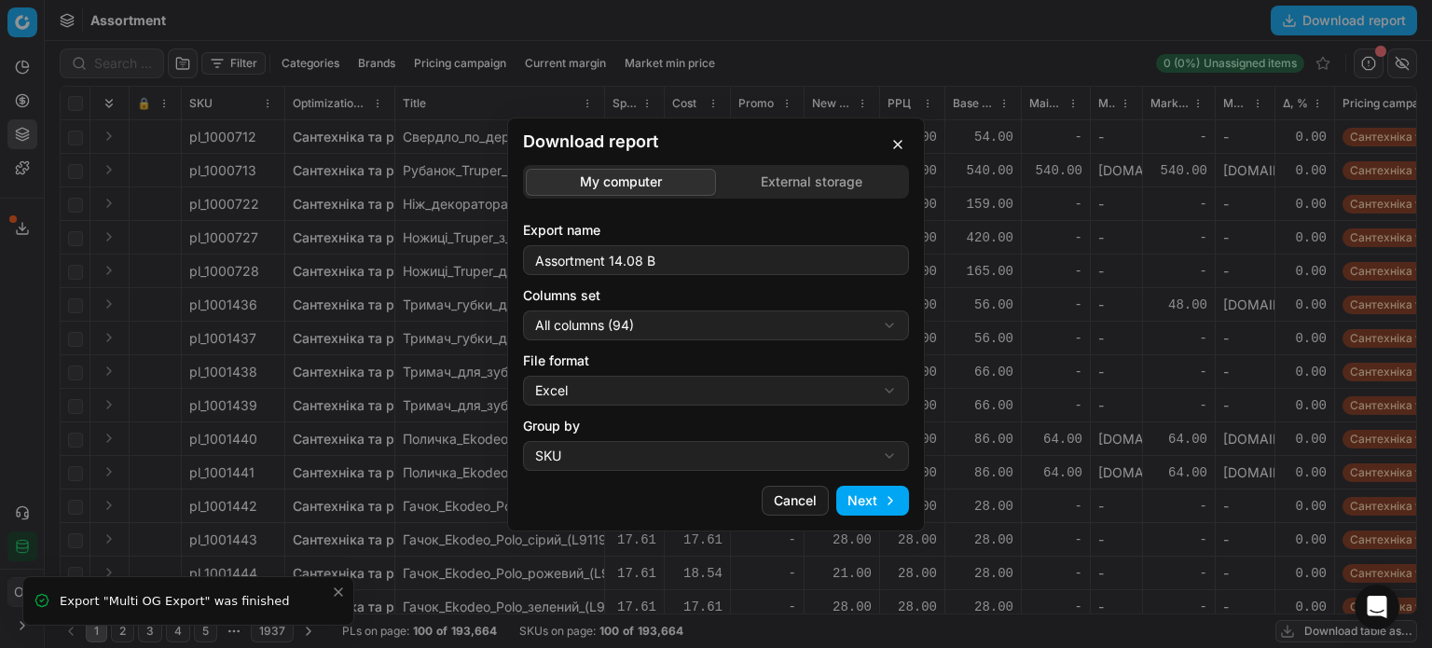
click at [793, 327] on div "Download report My computer External storage Export name Assortment 14.08 В Col…" at bounding box center [716, 324] width 1432 height 648
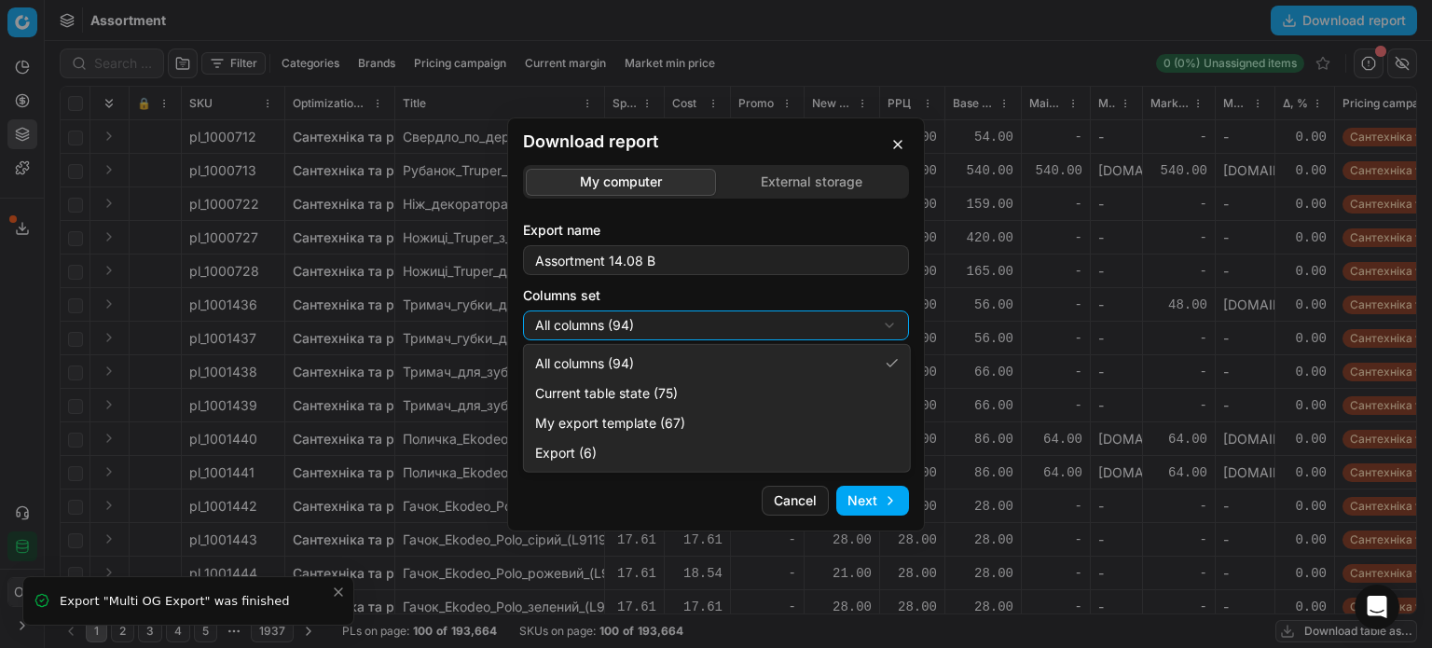
select select "table"
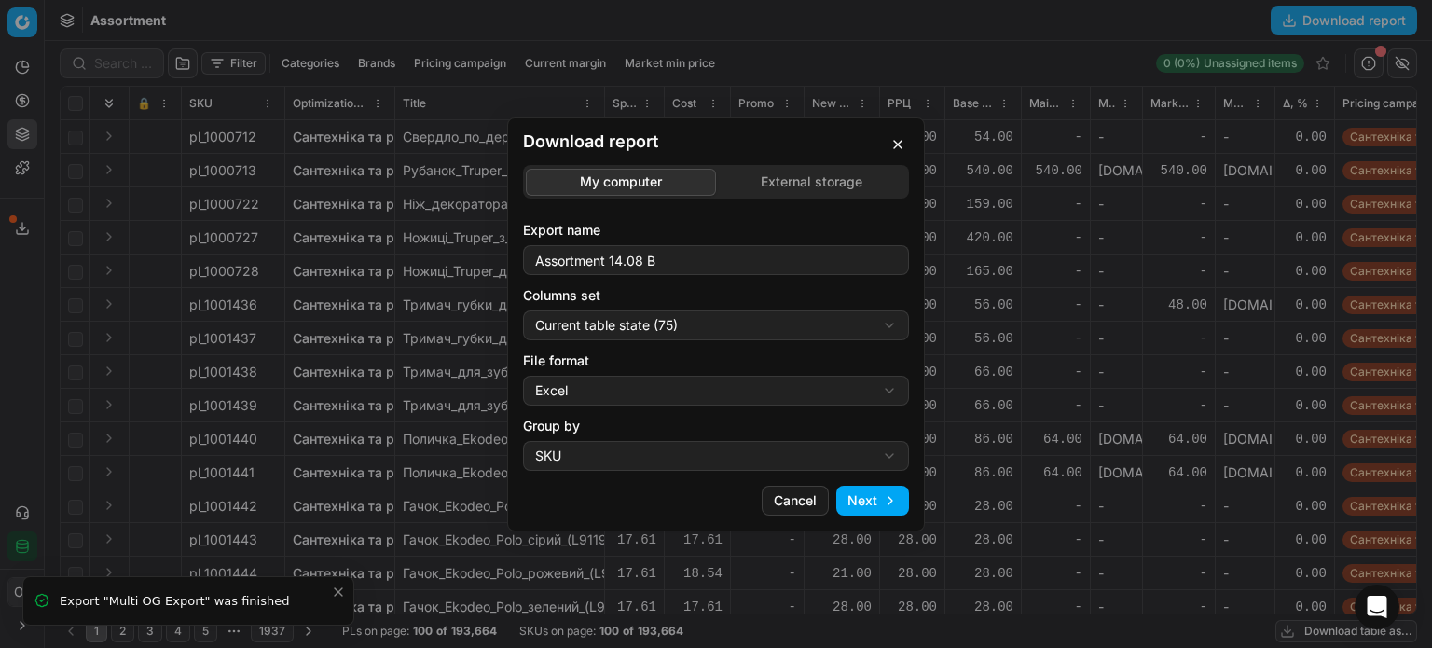
click at [890, 502] on button "Next" at bounding box center [872, 501] width 73 height 30
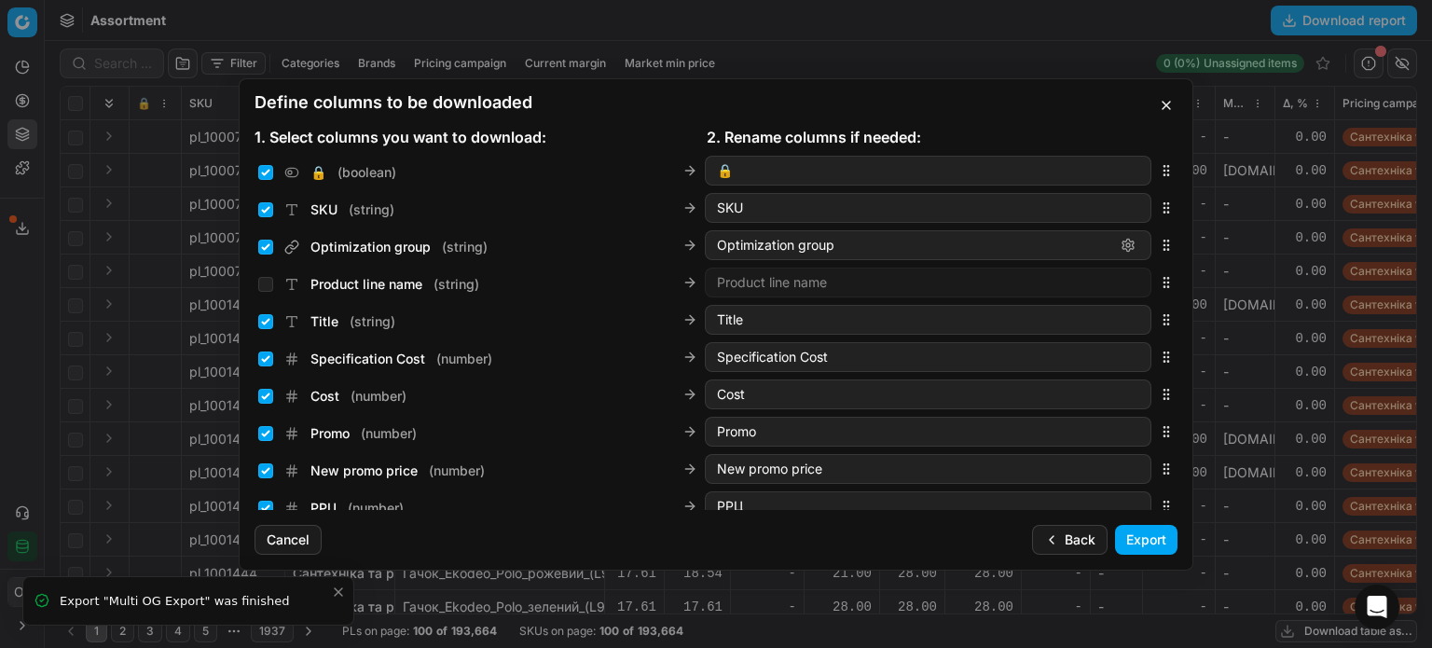
click at [1136, 539] on button "Export" at bounding box center [1146, 540] width 62 height 30
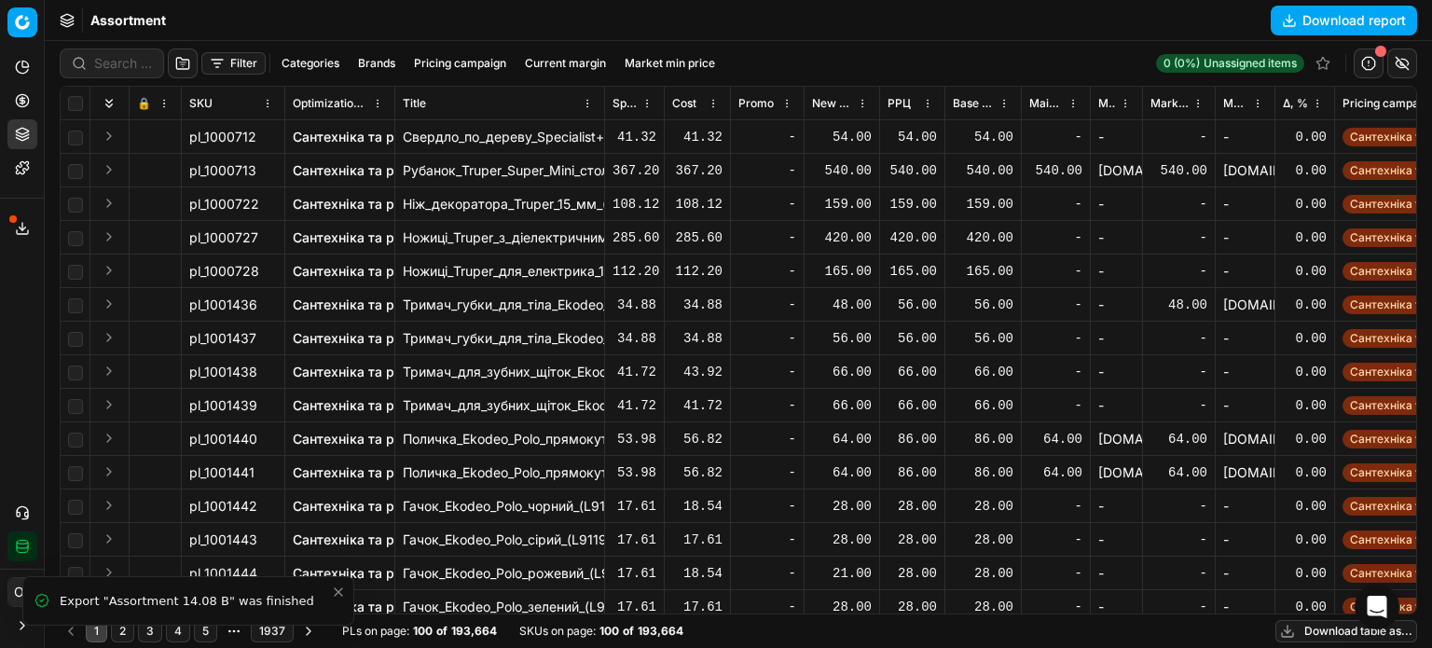
click at [339, 592] on icon "Close toast" at bounding box center [338, 591] width 7 height 7
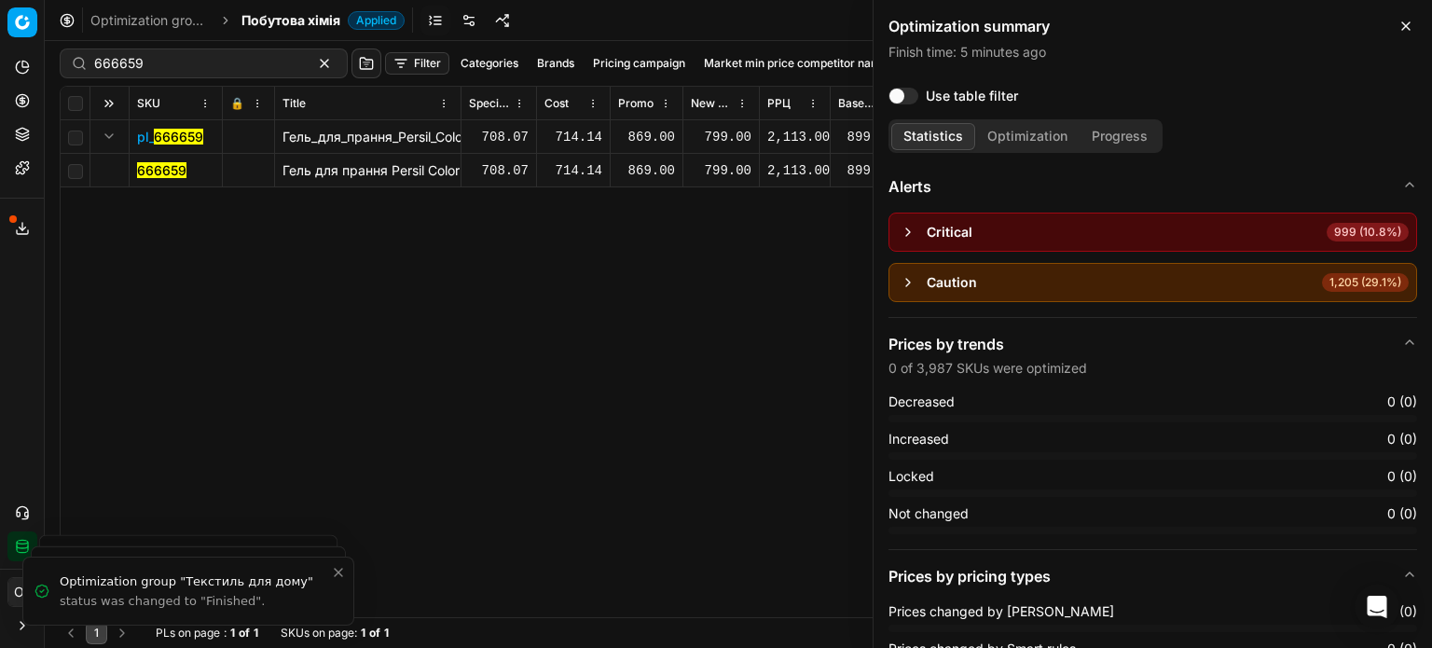
click at [29, 103] on icon at bounding box center [22, 100] width 15 height 15
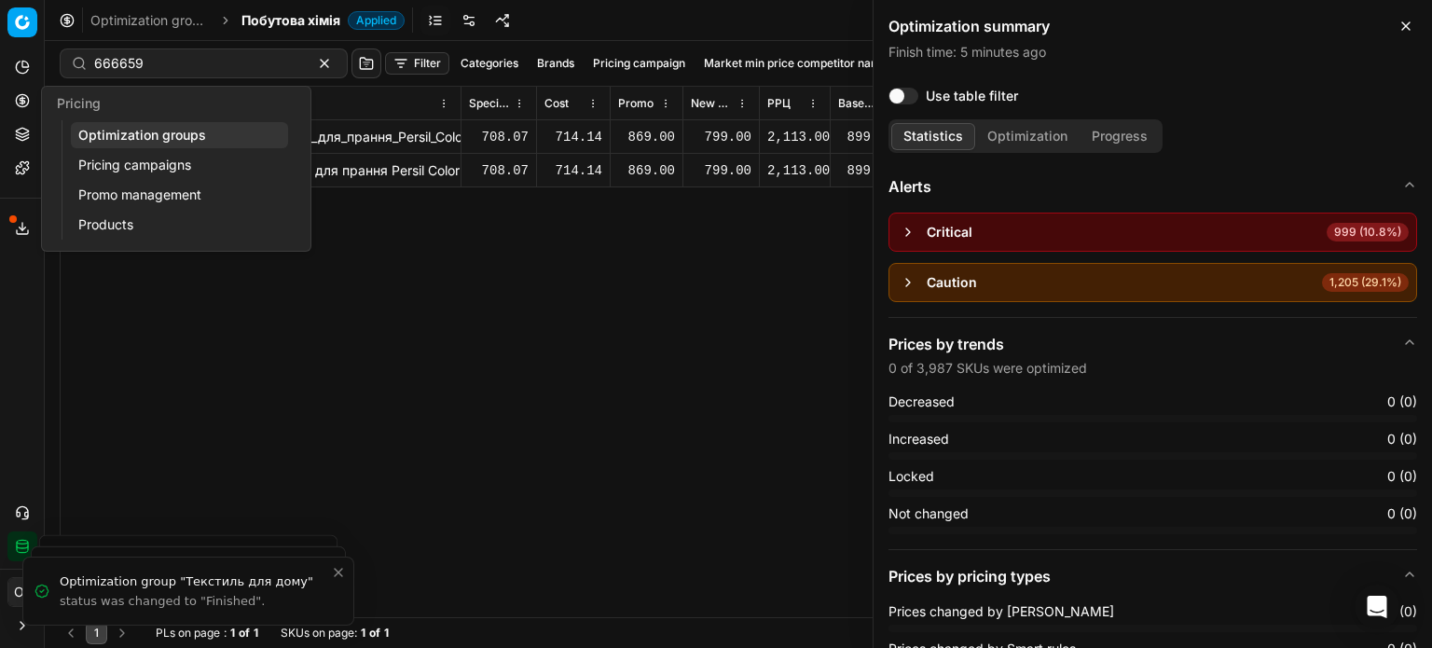
click at [88, 136] on link "Optimization groups" at bounding box center [179, 135] width 217 height 26
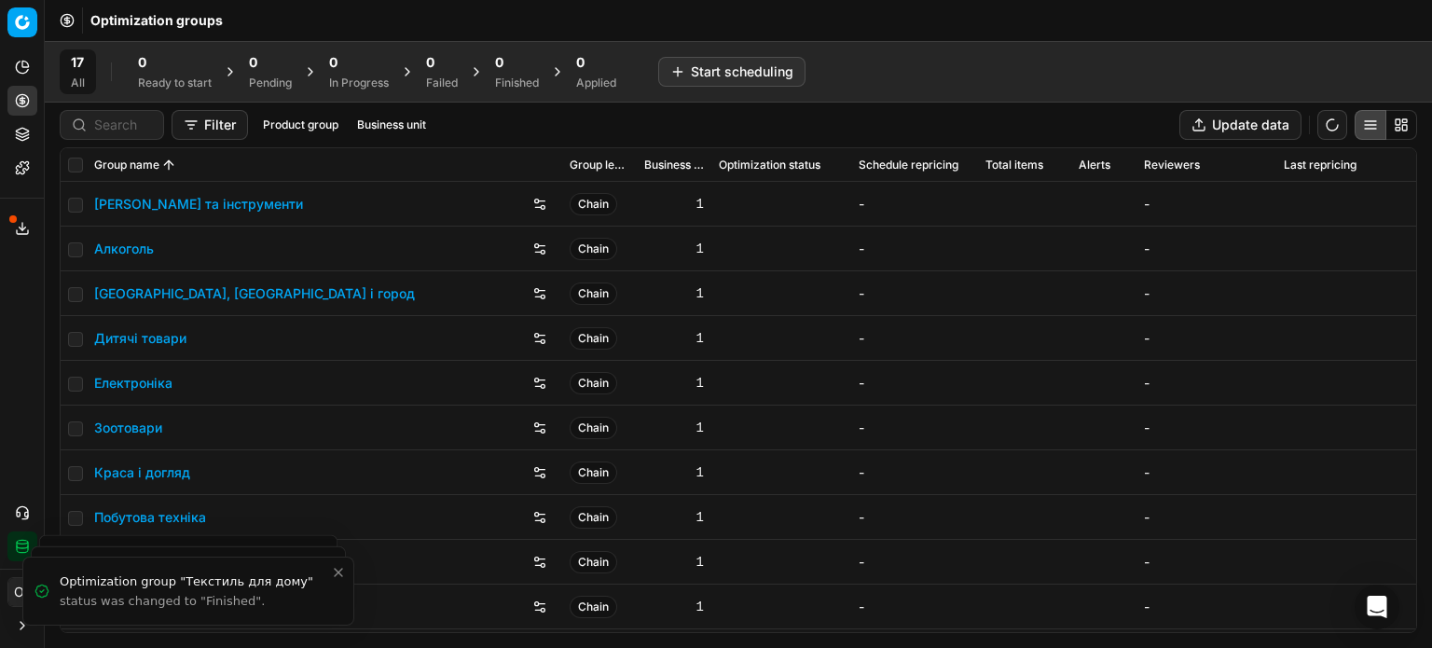
click at [409, 74] on icon at bounding box center [408, 71] width 4 height 7
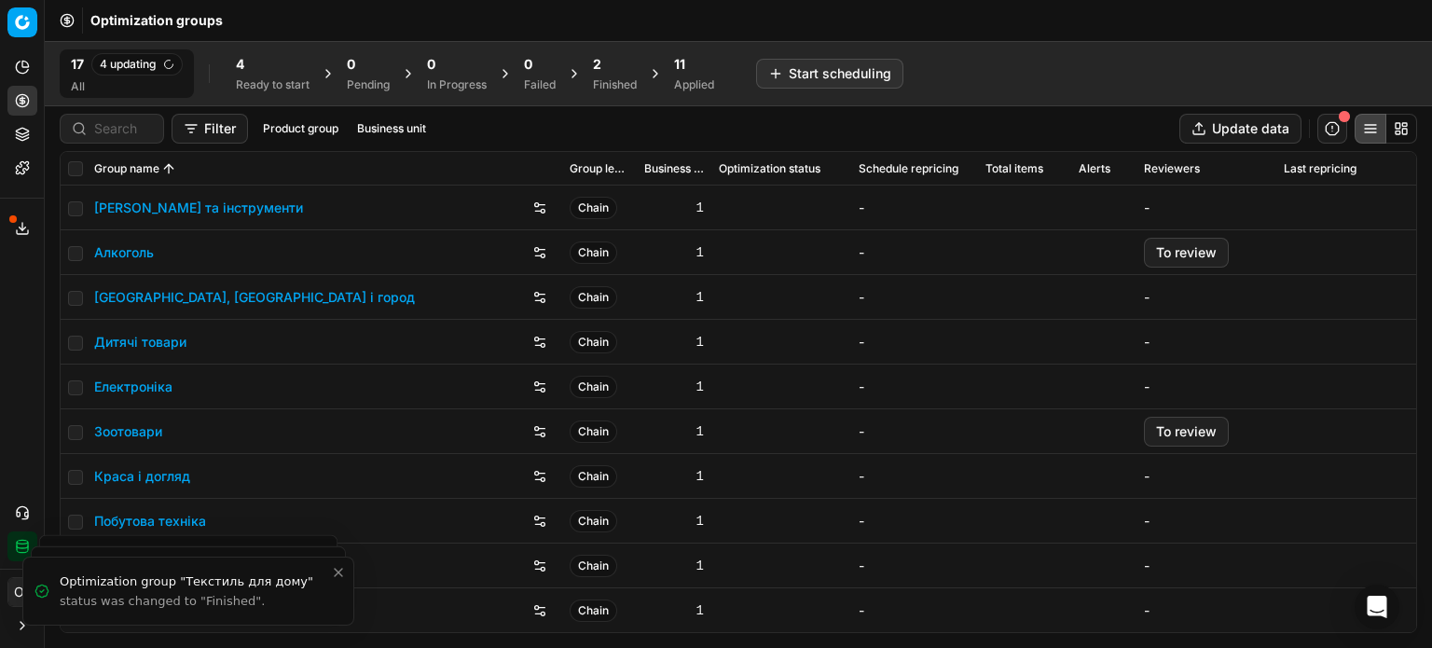
click at [612, 65] on div "2" at bounding box center [615, 64] width 44 height 19
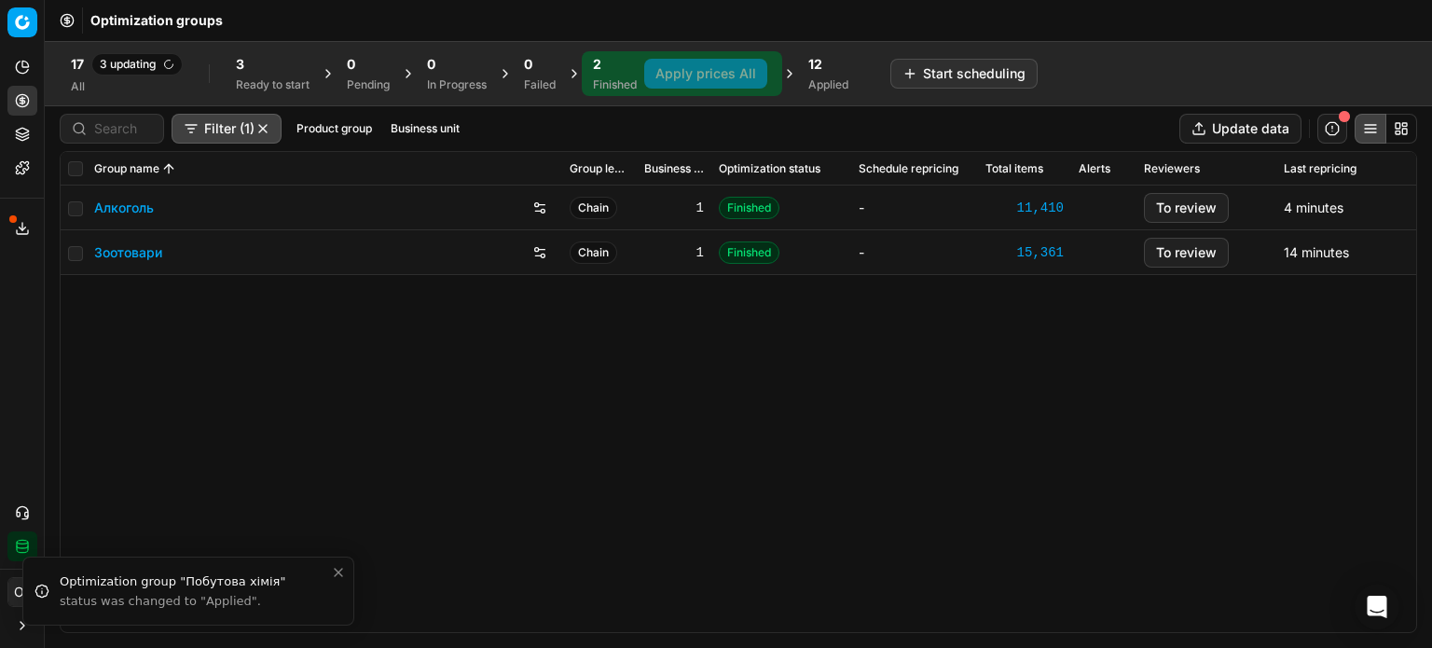
click at [123, 249] on link "Зоотовари" at bounding box center [128, 252] width 68 height 19
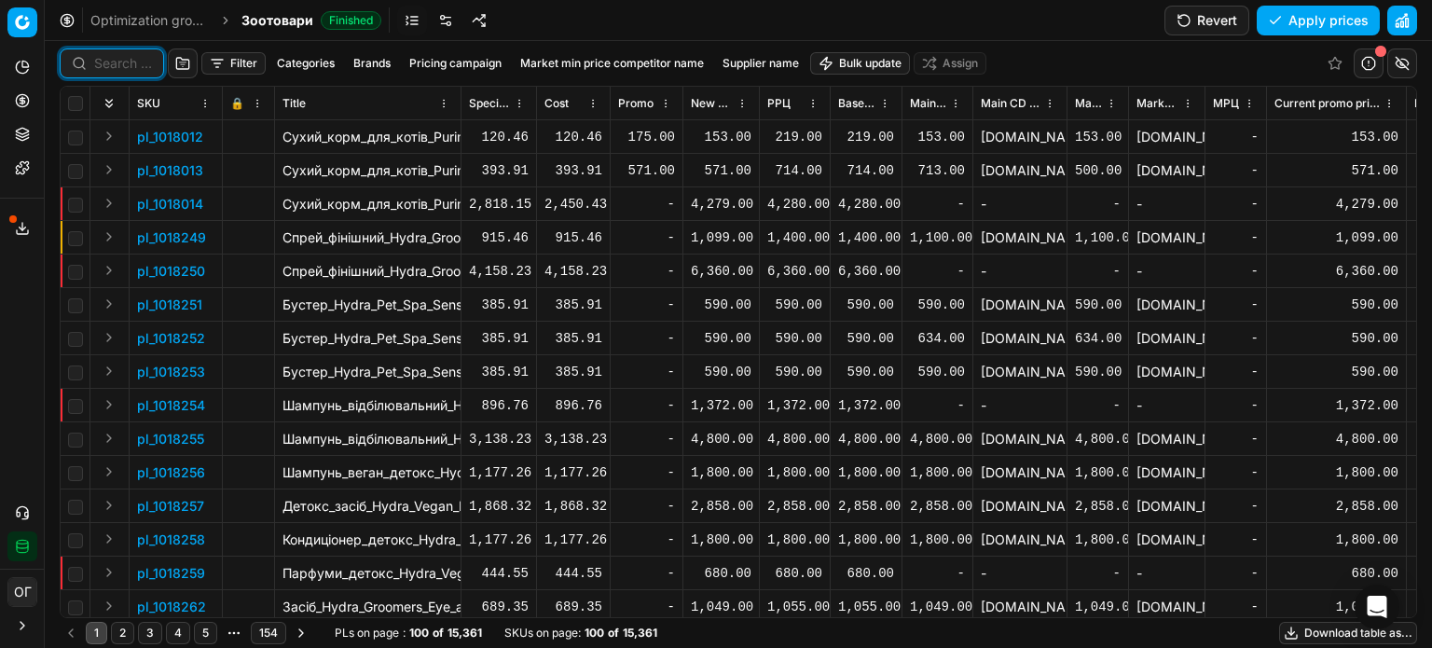
click at [105, 65] on input at bounding box center [123, 63] width 58 height 19
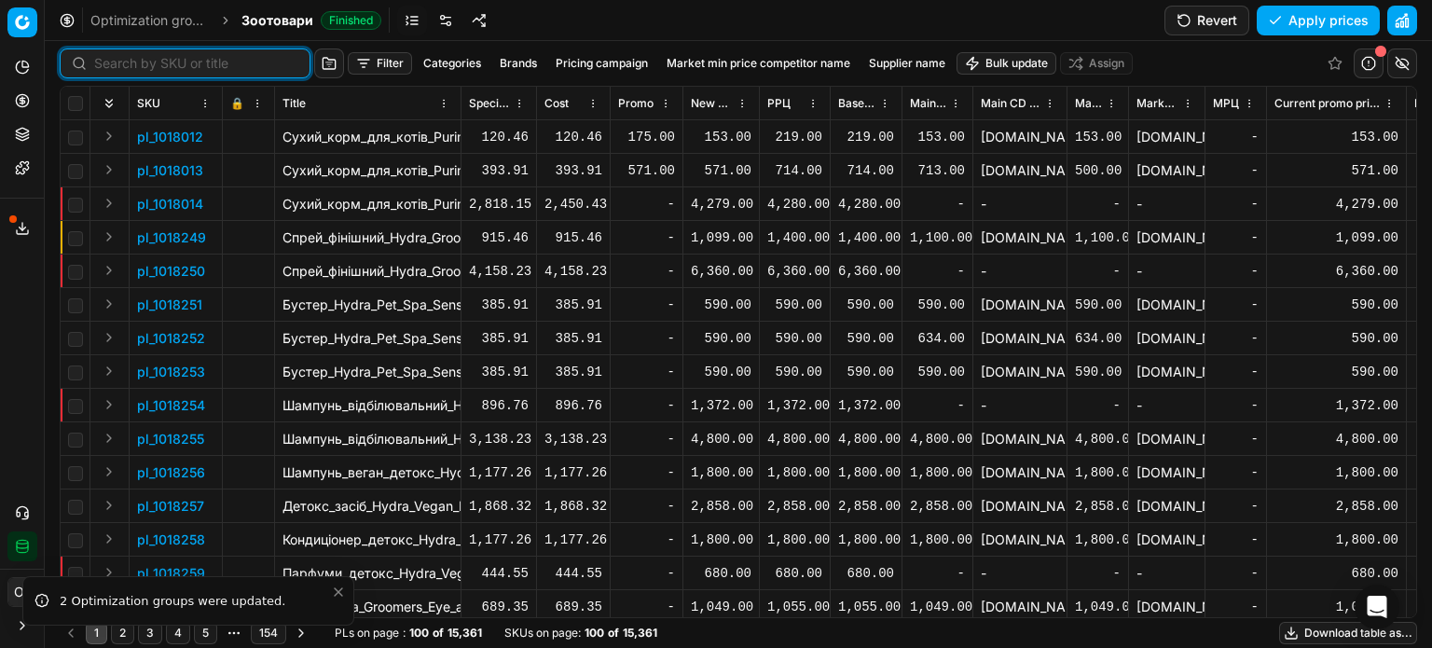
paste input "437851"
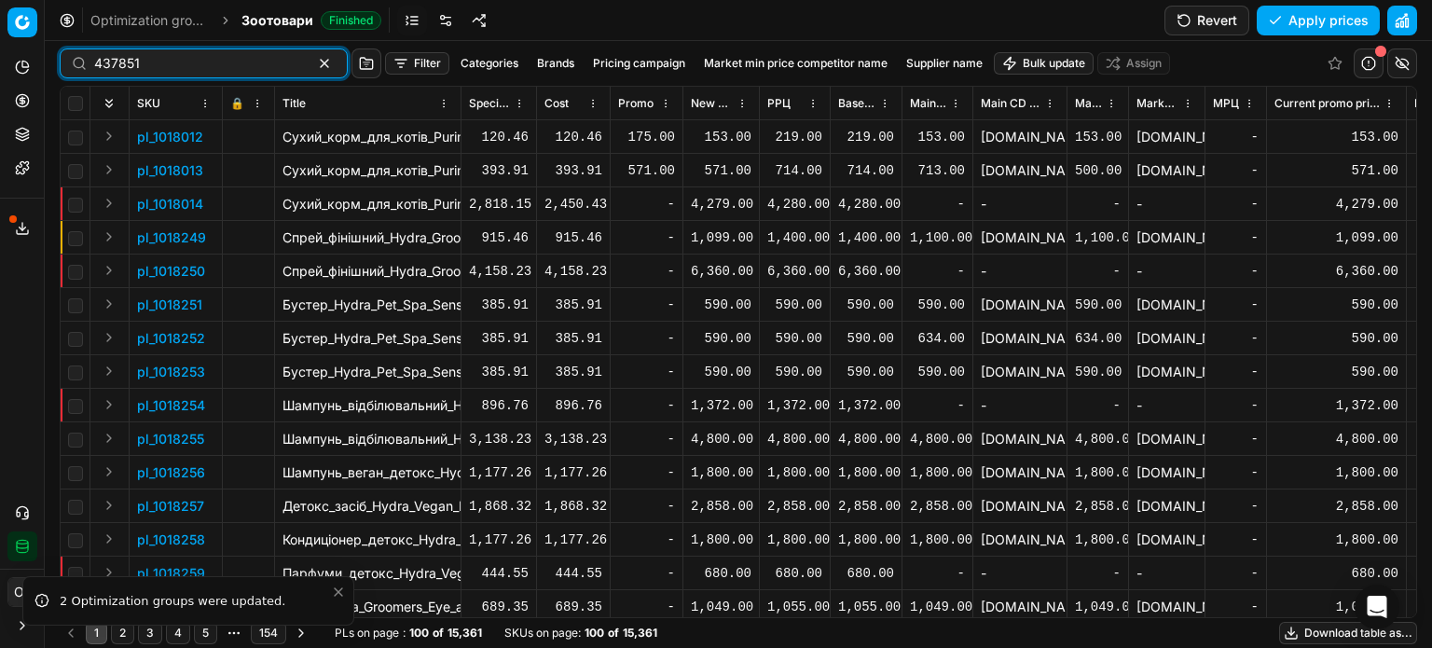
type input "437851"
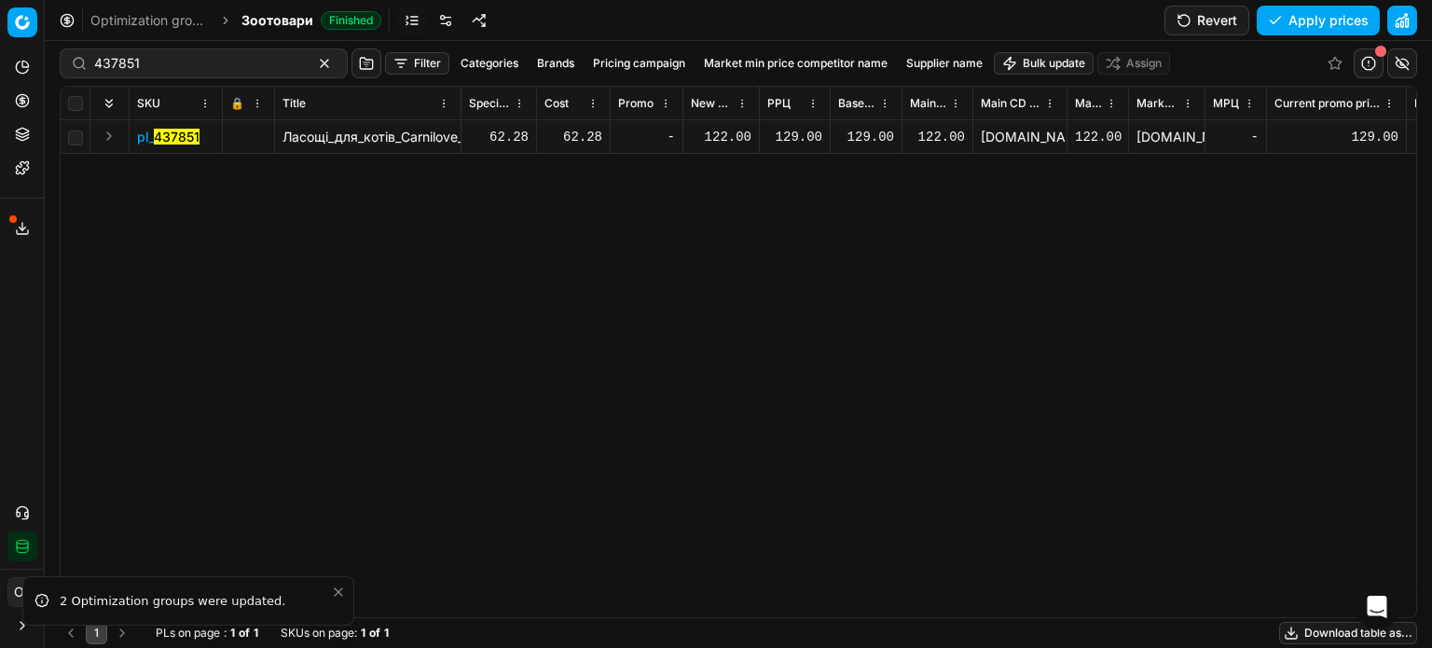
click at [729, 125] on div "122.00" at bounding box center [721, 136] width 61 height 33
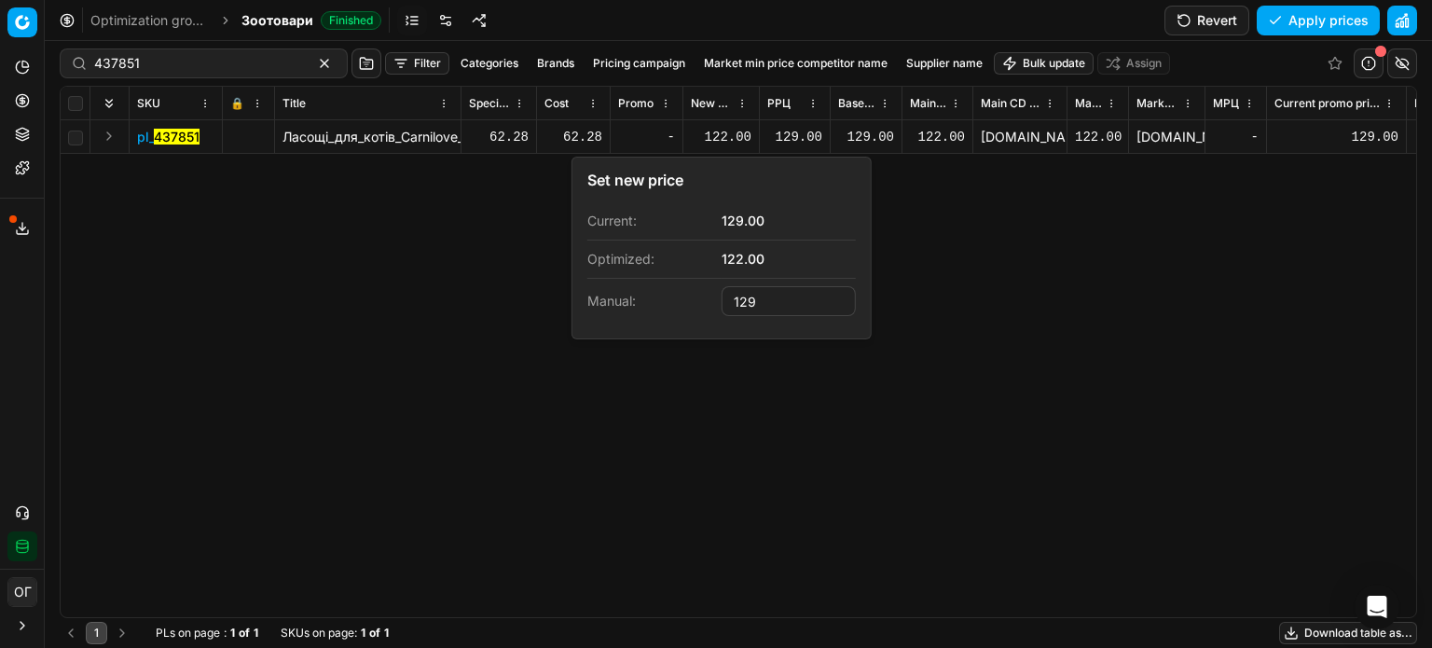
type input "129.00"
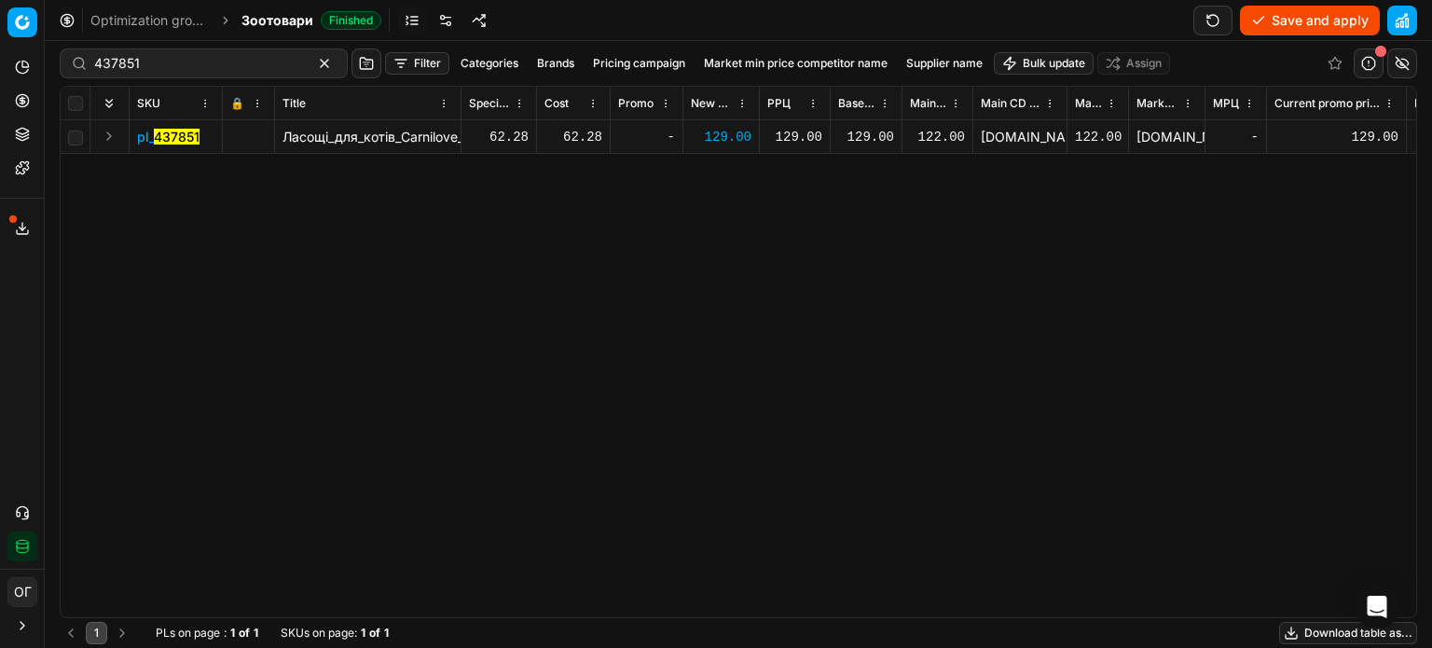
click at [1310, 9] on button "Save and apply" at bounding box center [1310, 21] width 140 height 30
